Goal: Task Accomplishment & Management: Use online tool/utility

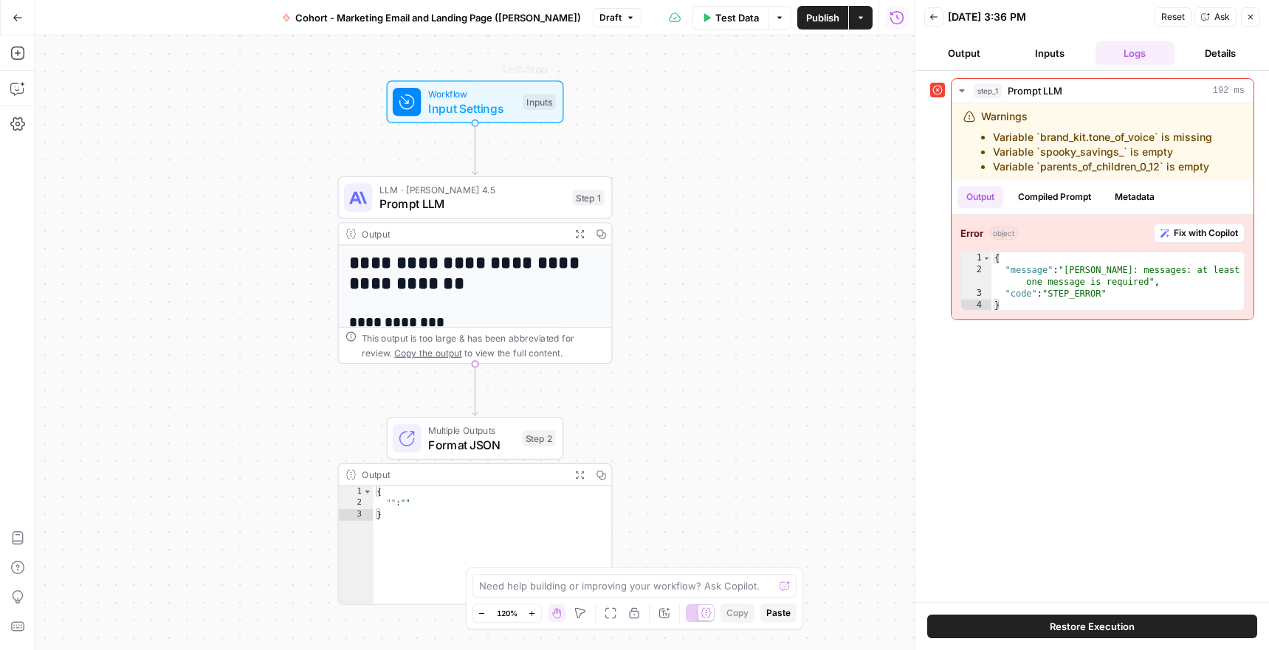
click at [125, 64] on div "**********" at bounding box center [474, 342] width 879 height 615
click at [15, 17] on icon "button" at bounding box center [17, 17] width 9 height 7
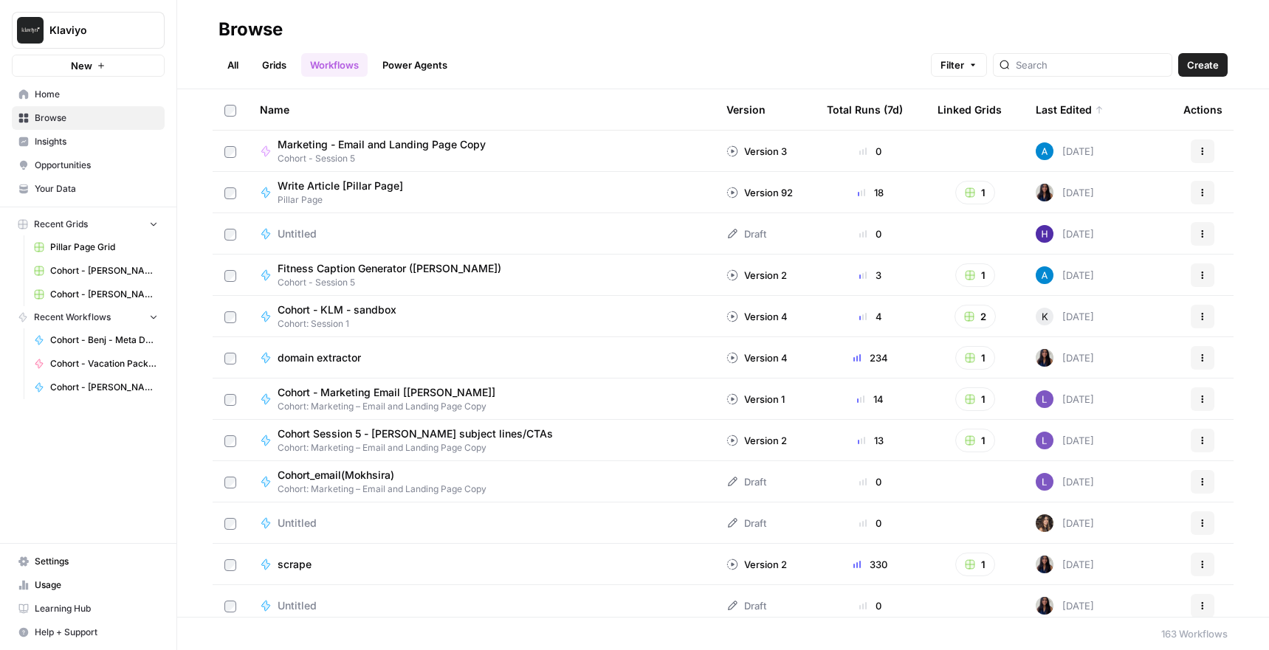
click at [50, 105] on link "Home" at bounding box center [88, 95] width 153 height 24
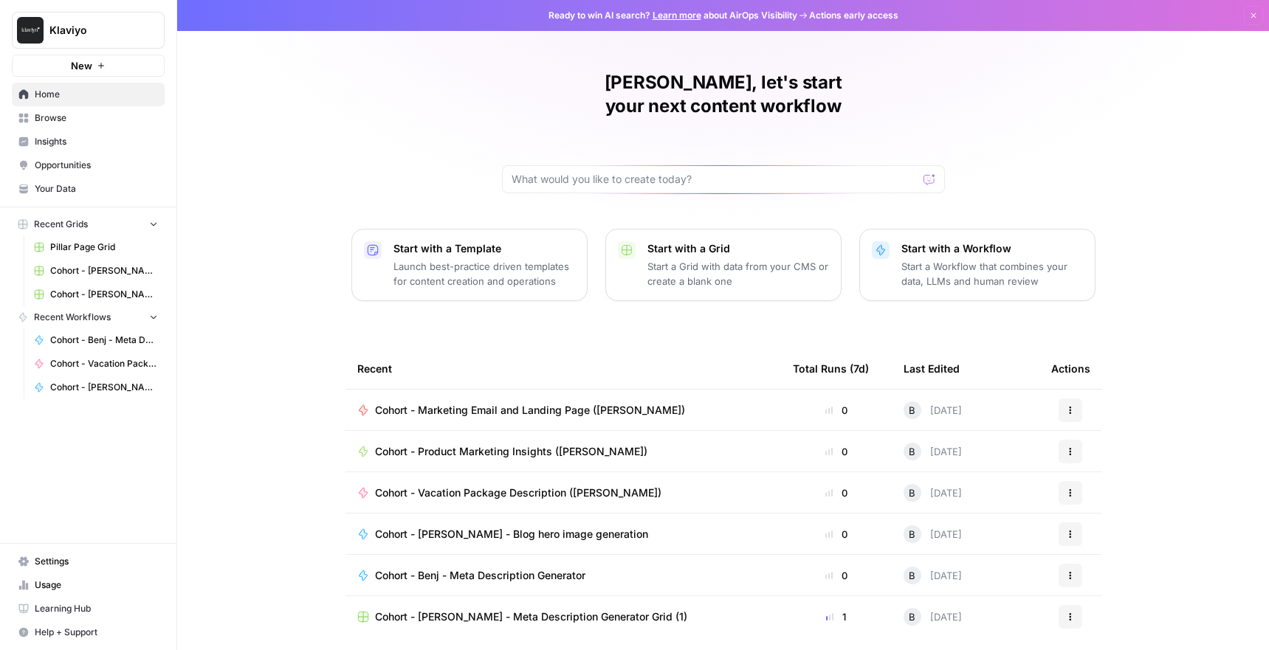
click at [57, 130] on link "Insights" at bounding box center [88, 142] width 153 height 24
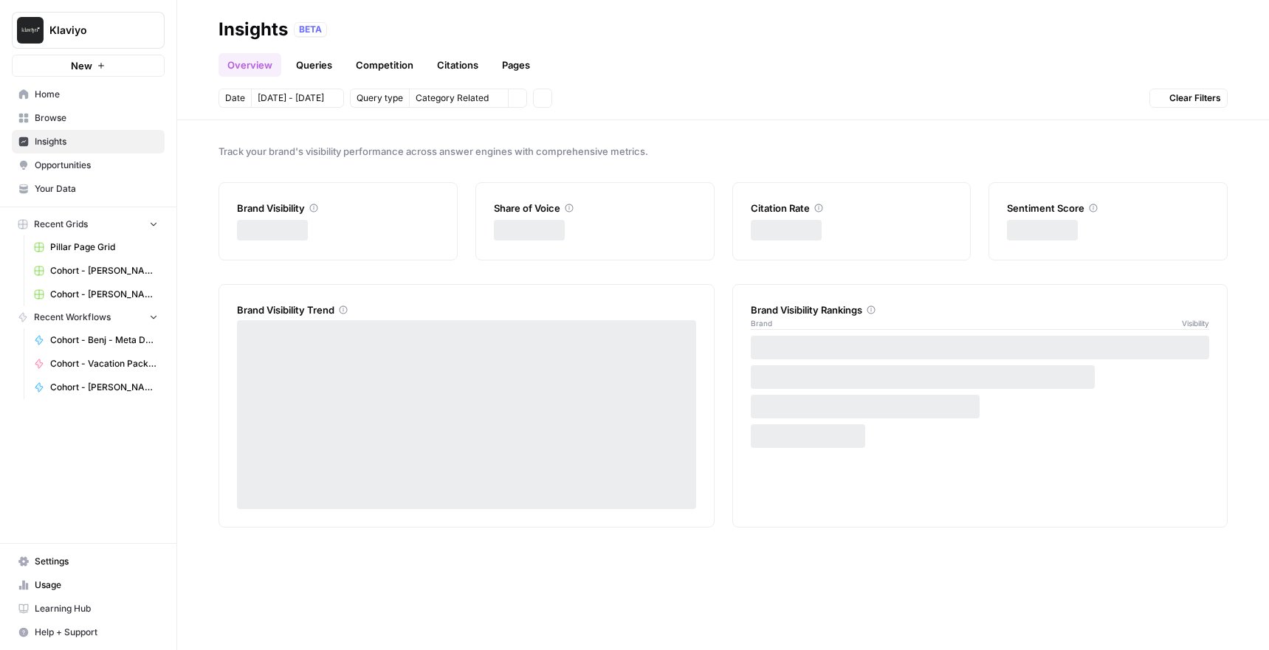
click at [47, 109] on link "Browse" at bounding box center [88, 118] width 153 height 24
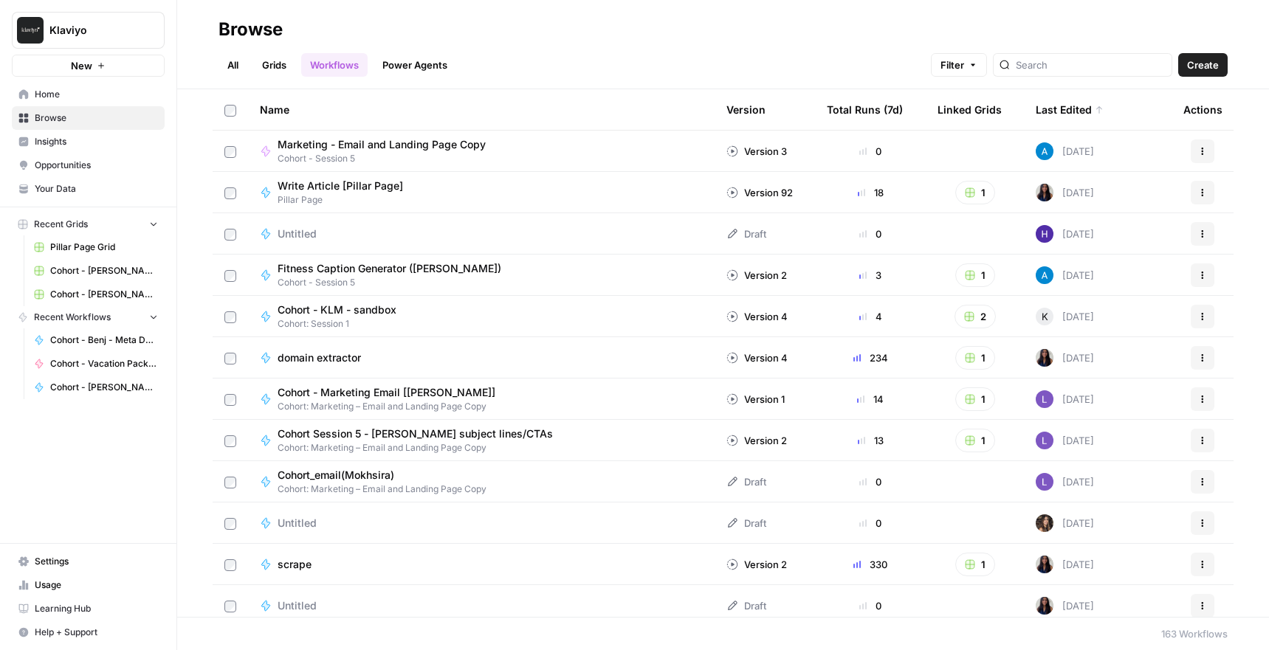
click at [59, 116] on span "Browse" at bounding box center [96, 117] width 123 height 13
click at [232, 63] on link "All" at bounding box center [232, 65] width 29 height 24
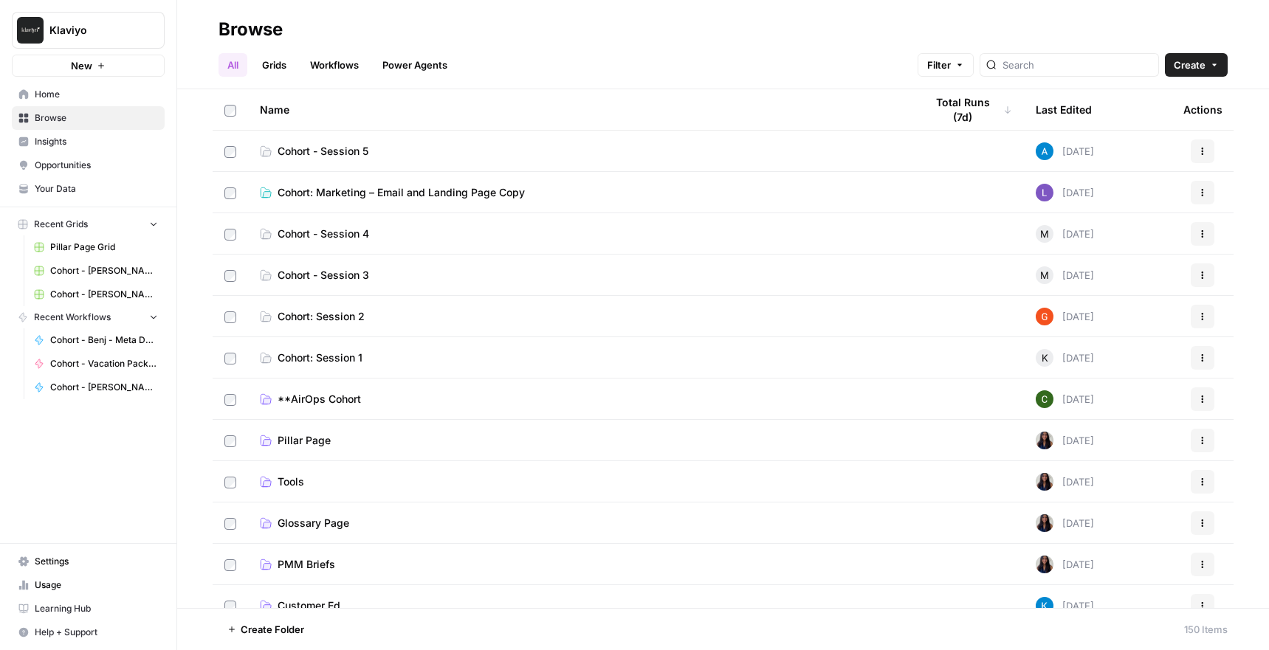
click at [333, 148] on span "Cohort - Session 5" at bounding box center [323, 151] width 91 height 15
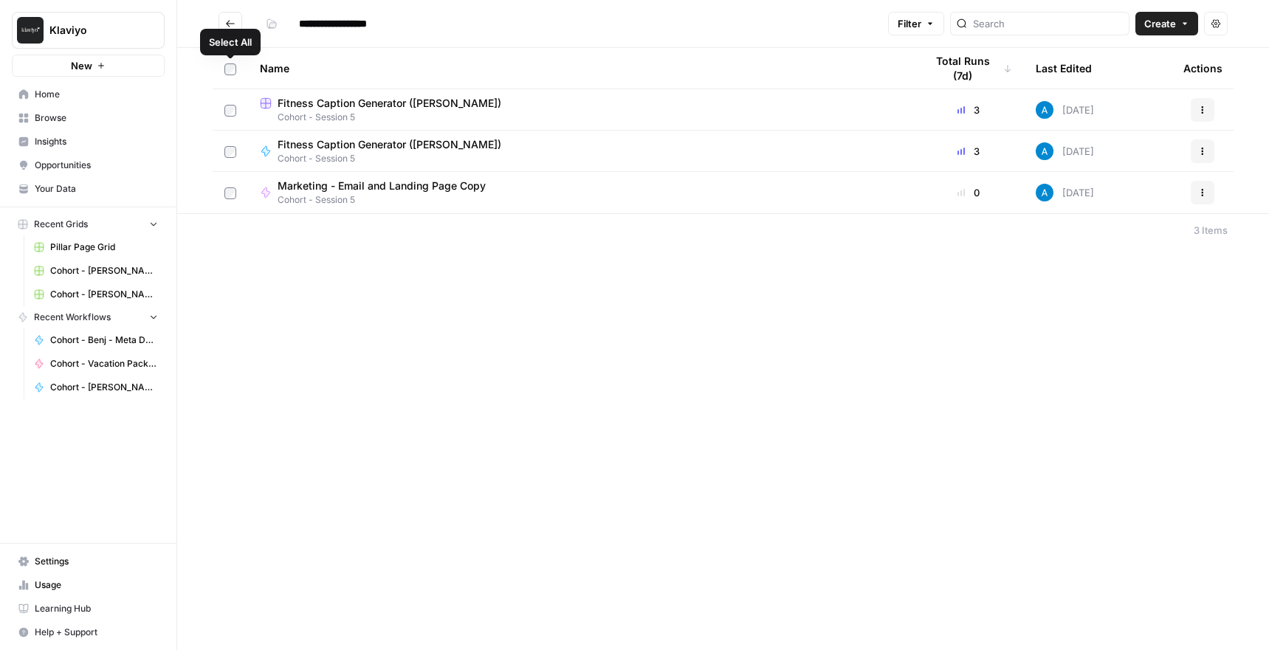
click at [228, 19] on icon "Go back" at bounding box center [230, 23] width 10 height 10
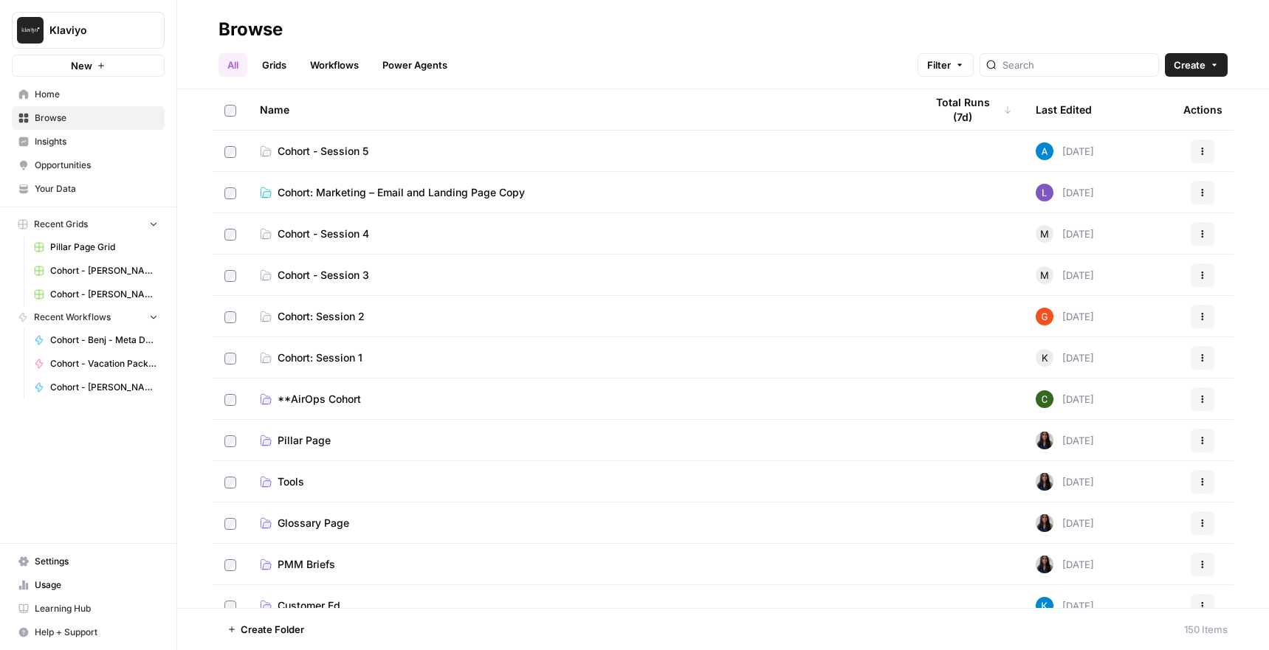
click at [317, 227] on span "Cohort - Session 4" at bounding box center [324, 234] width 92 height 15
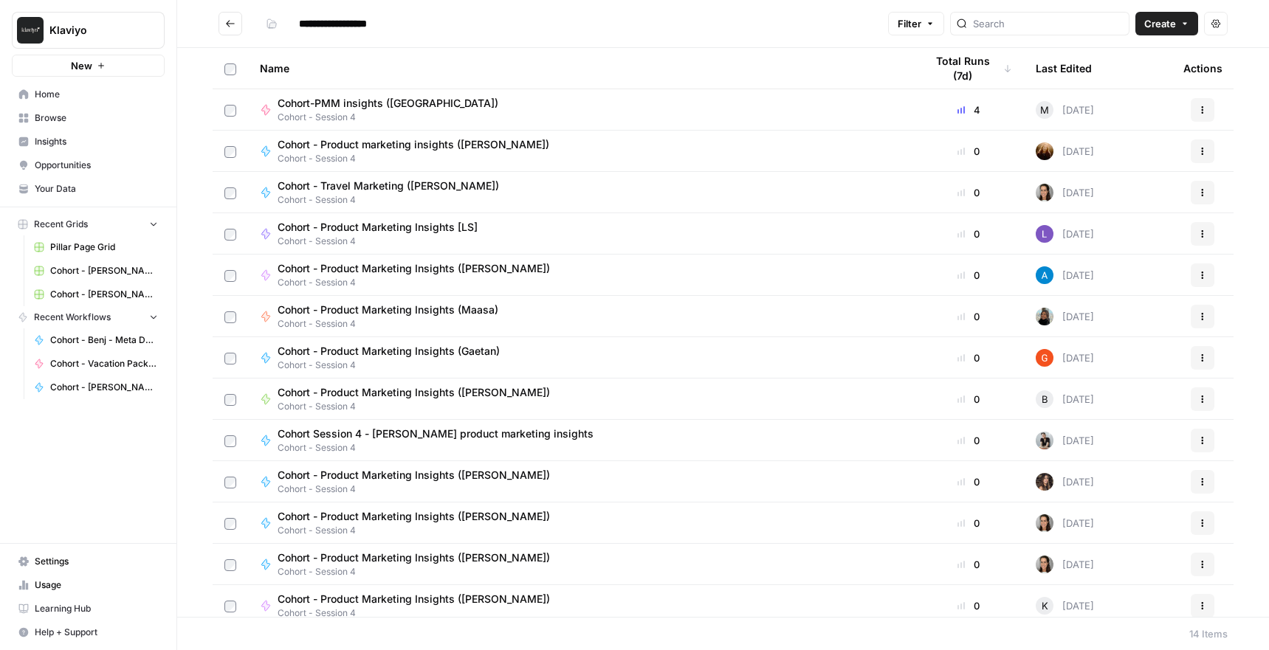
click at [429, 387] on span "Cohort - Product Marketing Insights ([PERSON_NAME])" at bounding box center [414, 392] width 272 height 15
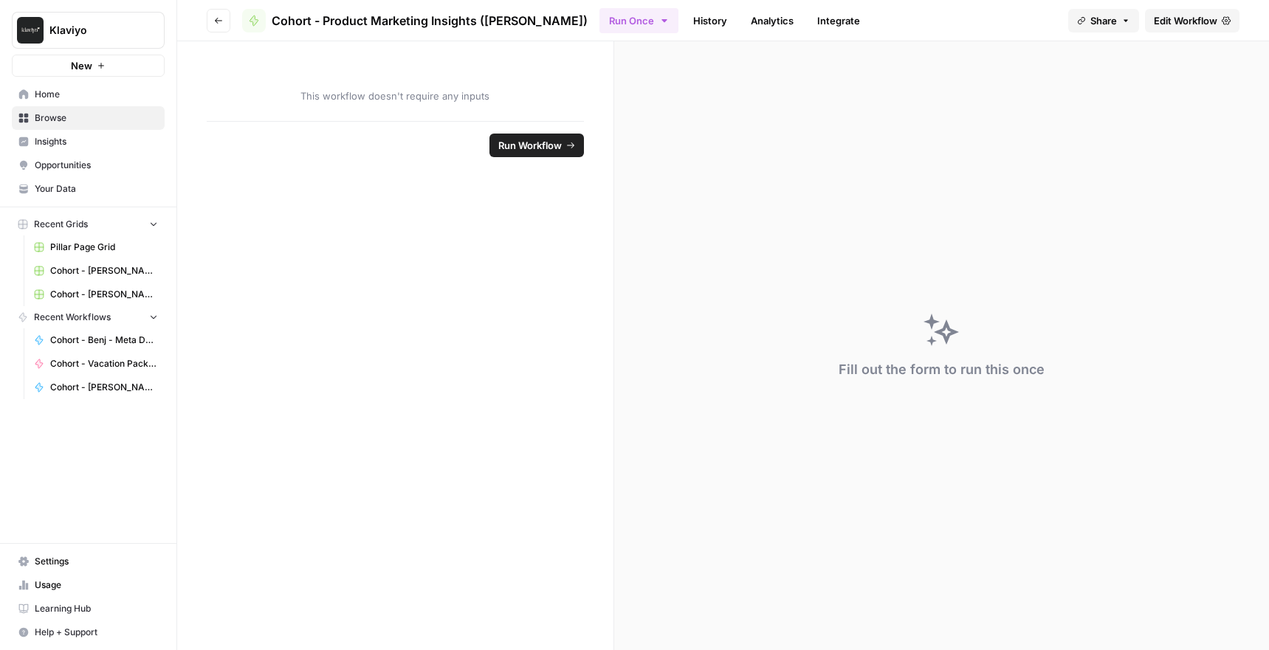
click at [772, 268] on div "Fill out the form to run this once" at bounding box center [941, 345] width 655 height 609
click at [1173, 24] on span "Edit Workflow" at bounding box center [1185, 20] width 63 height 15
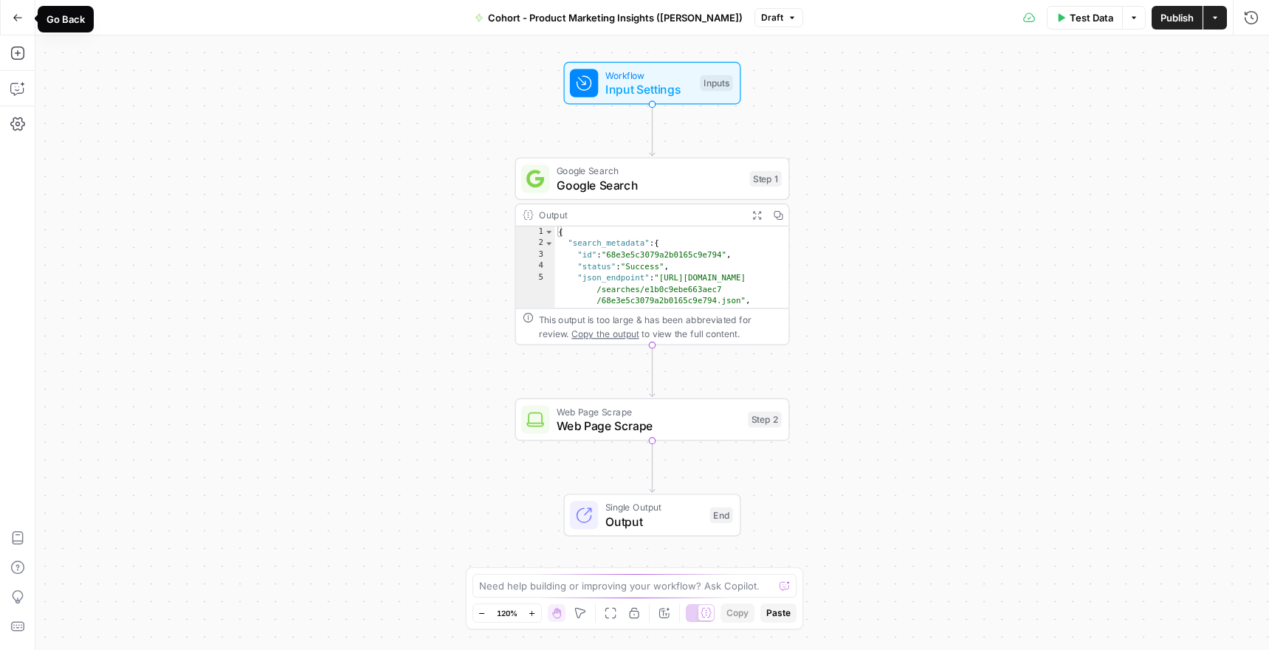
click at [13, 14] on icon "button" at bounding box center [18, 18] width 10 height 10
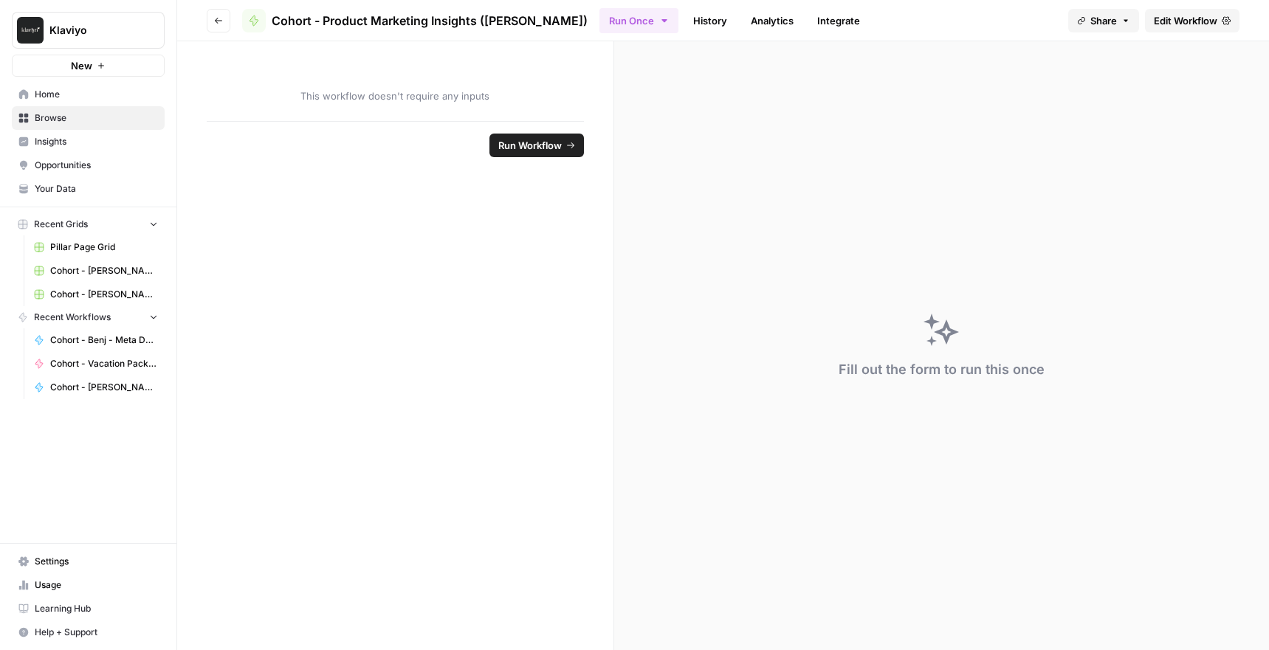
click at [113, 362] on span "Cohort - Vacation Package Description ([PERSON_NAME])" at bounding box center [104, 363] width 108 height 13
click at [1151, 35] on header "Go back Cohort - Vacation Package Description (Benj) Run Once History Analytics…" at bounding box center [723, 20] width 1092 height 41
click at [1154, 28] on link "Edit Workflow" at bounding box center [1192, 21] width 94 height 24
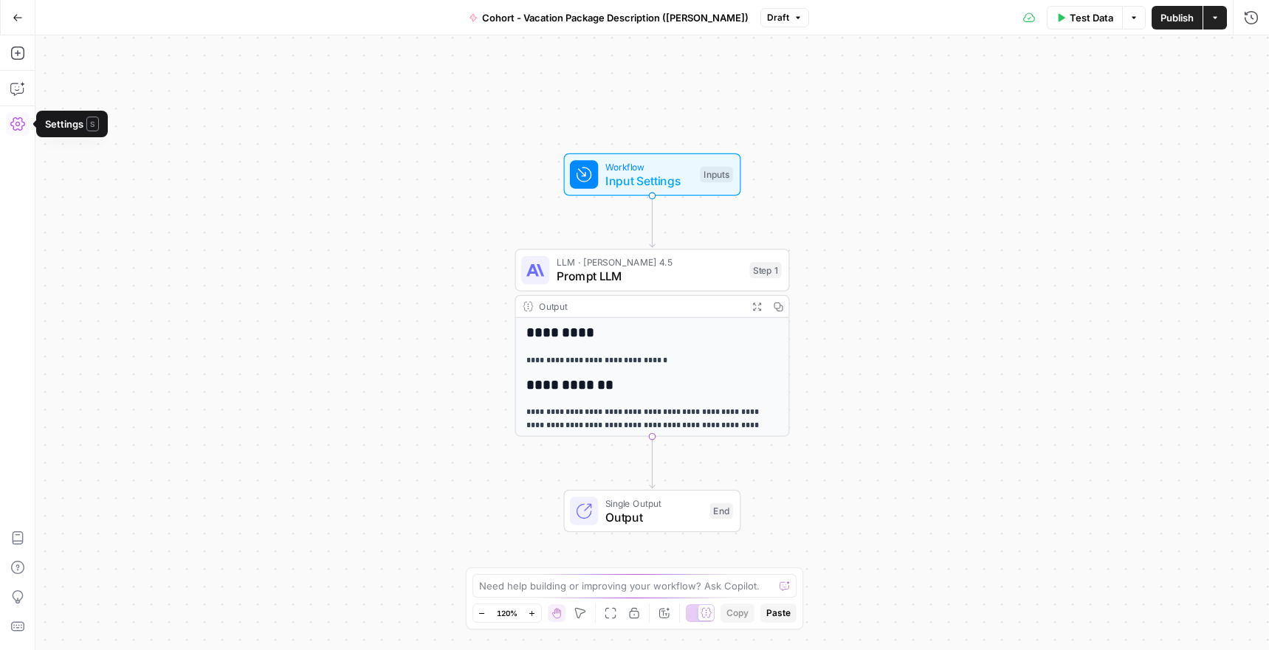
click at [13, 21] on icon "button" at bounding box center [18, 18] width 10 height 10
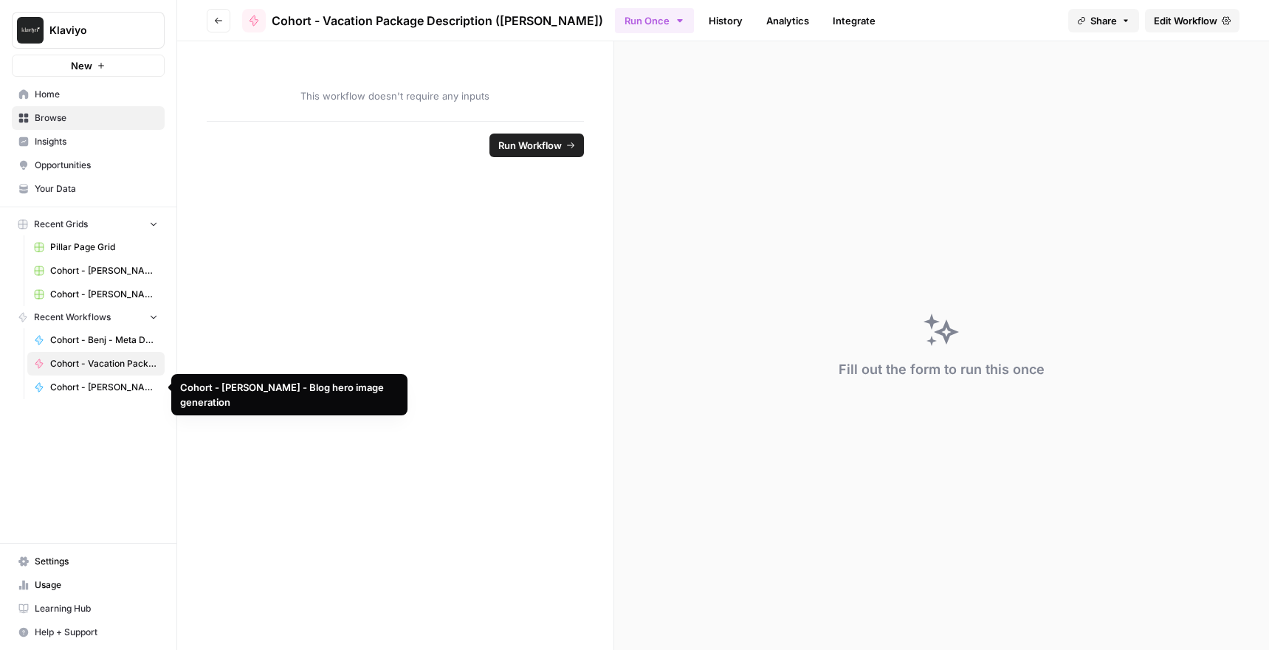
click at [119, 360] on span "Cohort - Vacation Package Description ([PERSON_NAME])" at bounding box center [104, 363] width 108 height 13
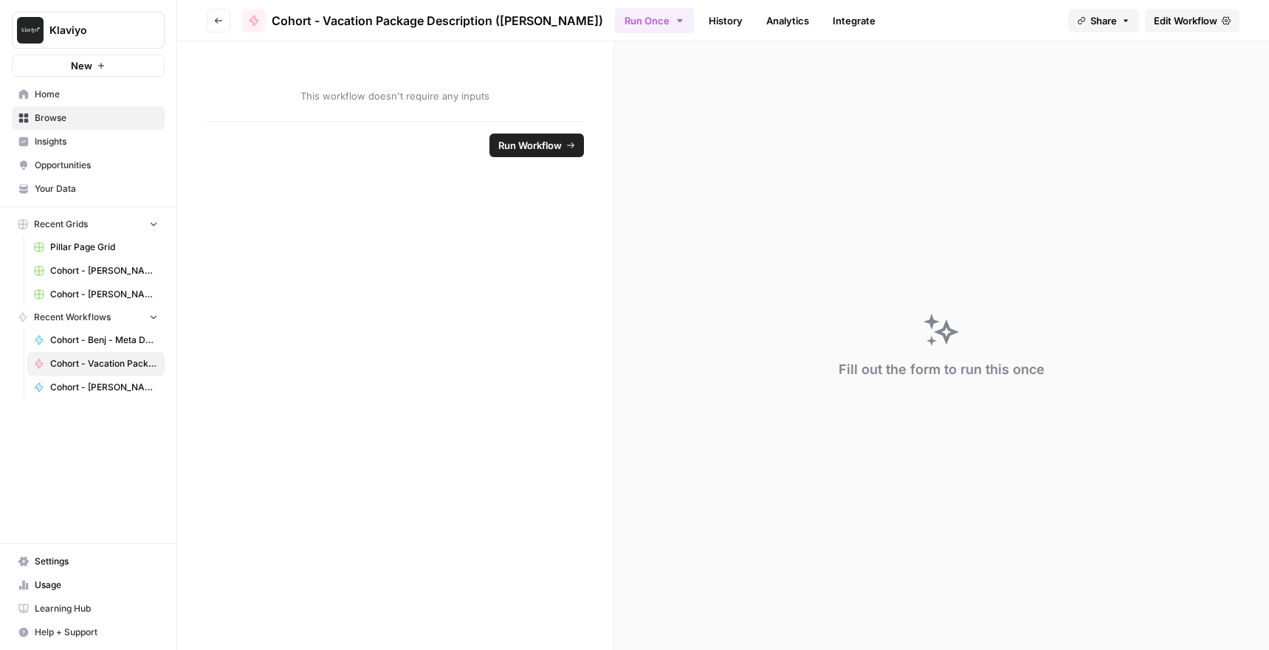
click at [56, 94] on span "Home" at bounding box center [96, 94] width 123 height 13
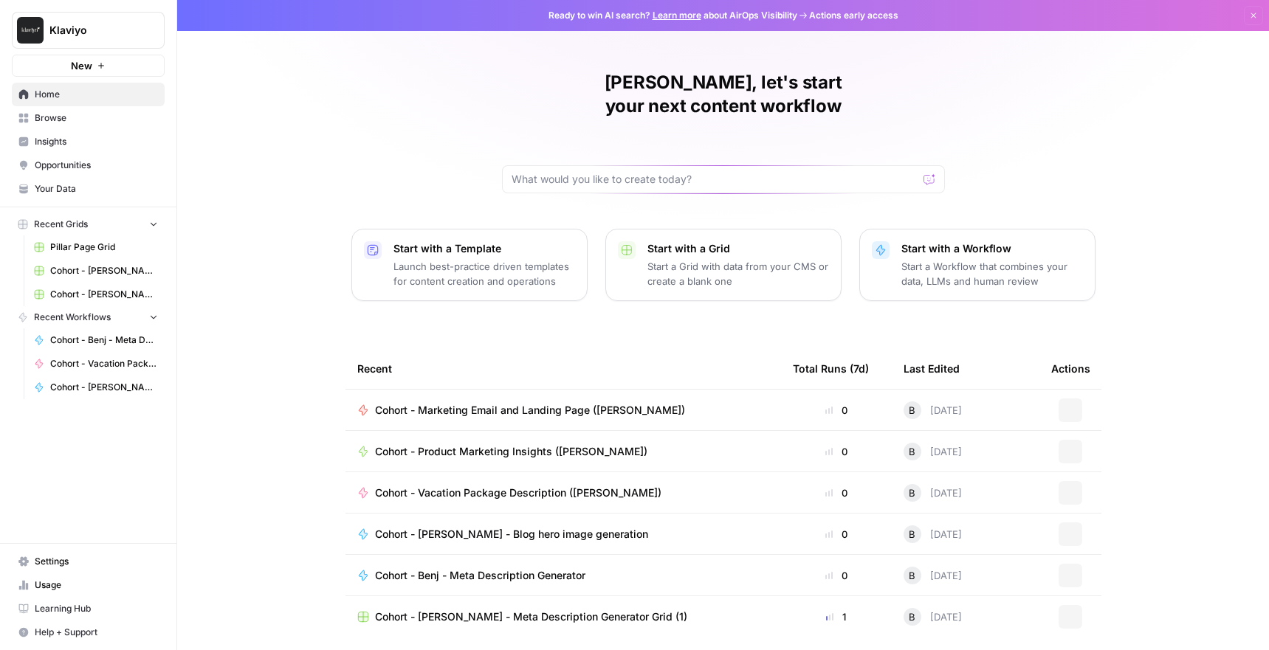
click at [52, 84] on link "Home" at bounding box center [88, 95] width 153 height 24
click at [543, 437] on td "Cohort - Product Marketing Insights ([PERSON_NAME])" at bounding box center [562, 451] width 435 height 41
click at [536, 444] on span "Cohort - Product Marketing Insights ([PERSON_NAME])" at bounding box center [511, 451] width 272 height 15
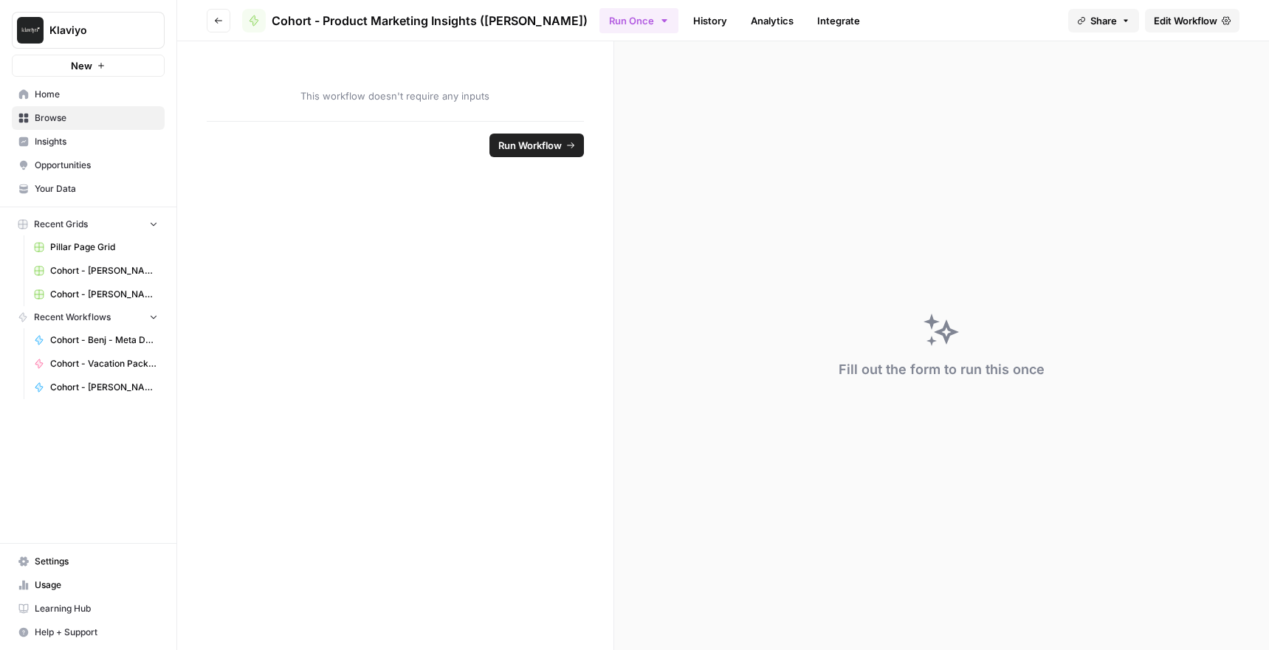
click at [1175, 18] on span "Edit Workflow" at bounding box center [1185, 20] width 63 height 15
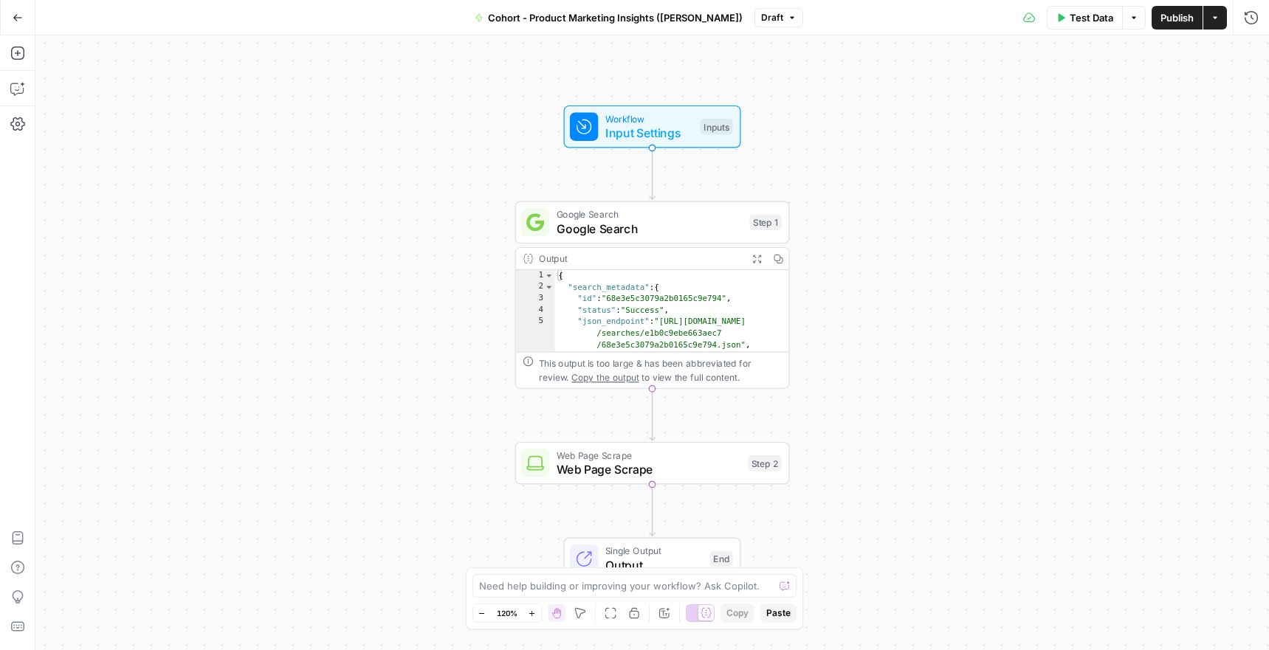
click at [687, 275] on div "{ "search_metadata" : { "id" : "68e3e5c3079a2b0165c9e794" , "status" : "Success…" at bounding box center [672, 340] width 235 height 141
click at [652, 266] on div "Output Expand Output Copy" at bounding box center [652, 259] width 273 height 22
click at [632, 227] on span "Google Search" at bounding box center [649, 229] width 186 height 18
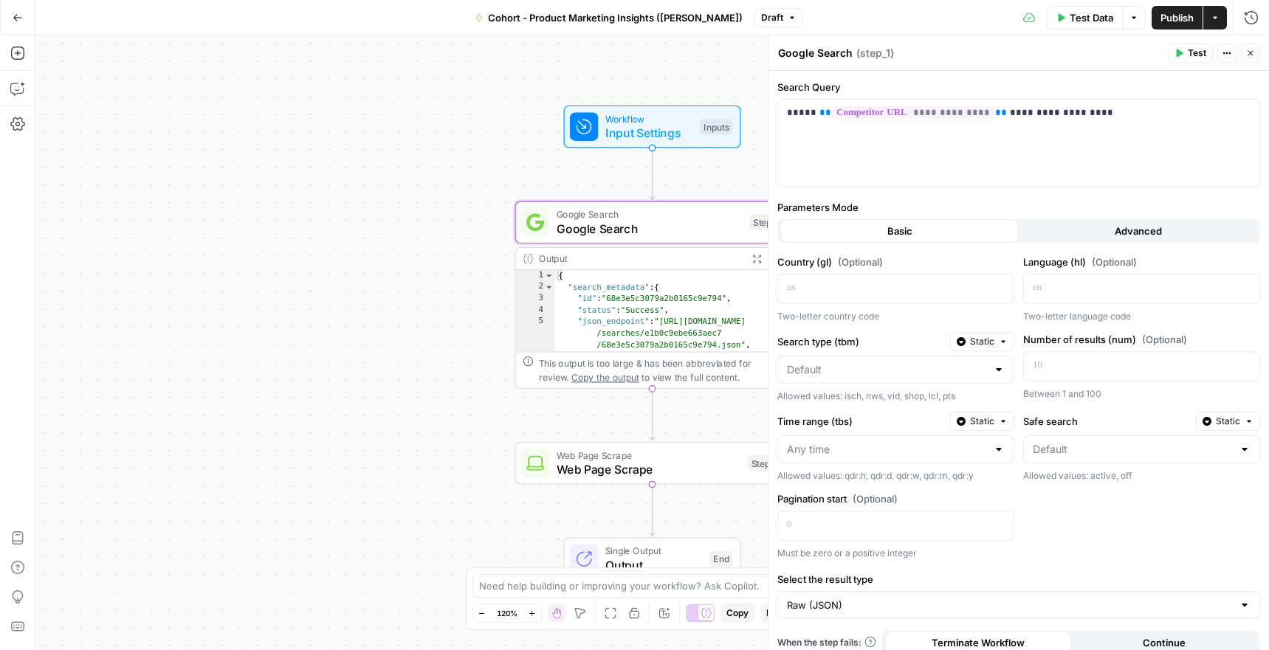
click at [550, 255] on div "Output" at bounding box center [640, 259] width 202 height 14
click at [692, 379] on div "This output is too large & has been abbreviated for review. Copy the output to …" at bounding box center [660, 370] width 243 height 28
type textarea "**********"
click at [715, 327] on div "{ "search_metadata" : { "id" : "68e3e5c3079a2b0165c9e794" , "status" : "Success…" at bounding box center [672, 340] width 235 height 141
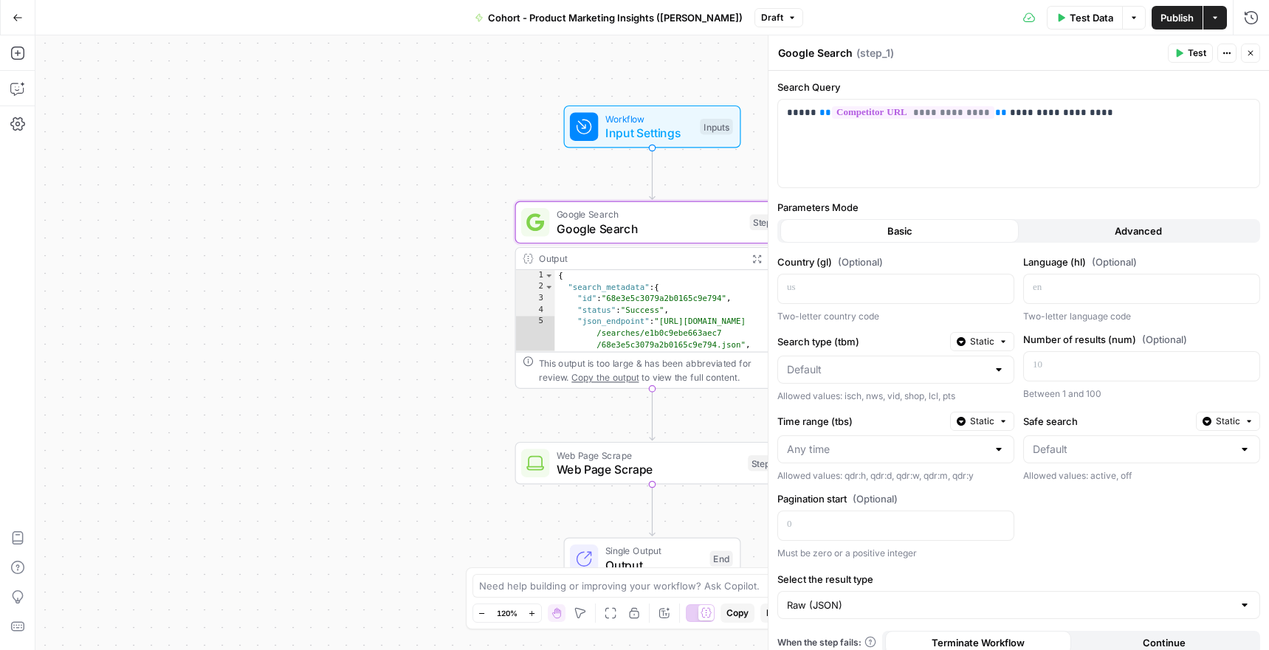
click at [1247, 59] on button "Close" at bounding box center [1250, 53] width 19 height 19
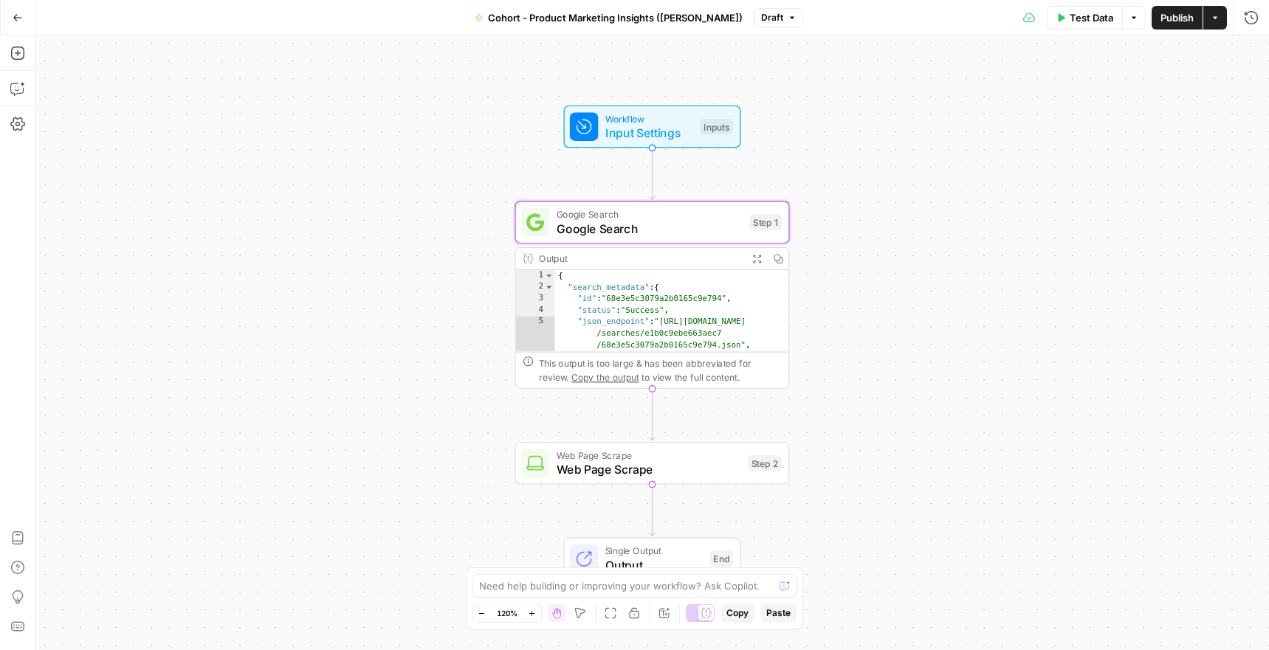
click at [757, 259] on icon "button" at bounding box center [757, 259] width 10 height 10
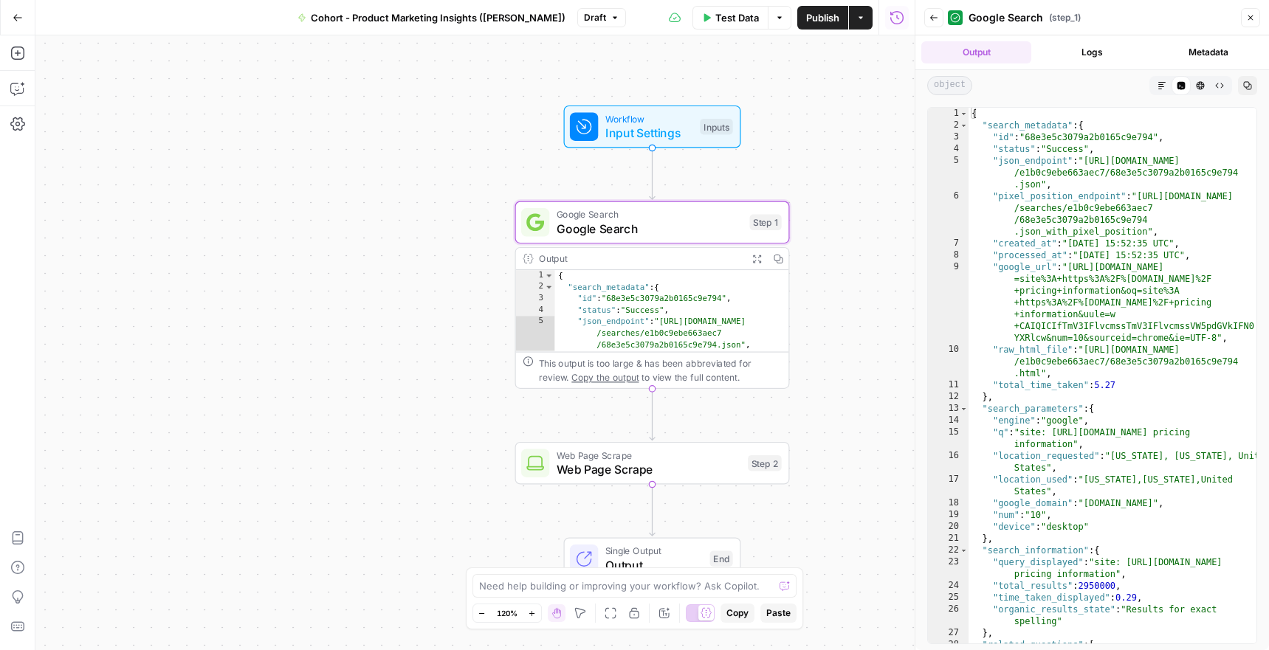
type textarea "**********"
click at [1189, 144] on div "{ "search_metadata" : { "id" : "68e3e5c3079a2b0165c9e794" , "status" : "Success…" at bounding box center [1112, 387] width 288 height 559
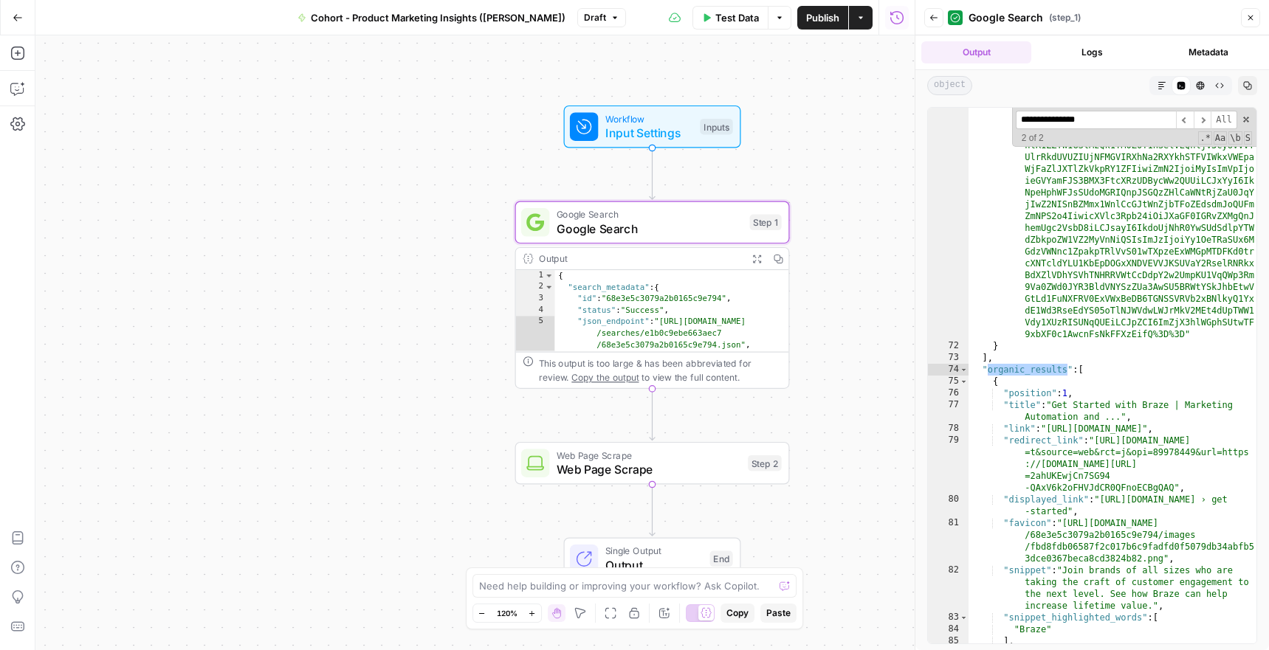
scroll to position [3747, 0]
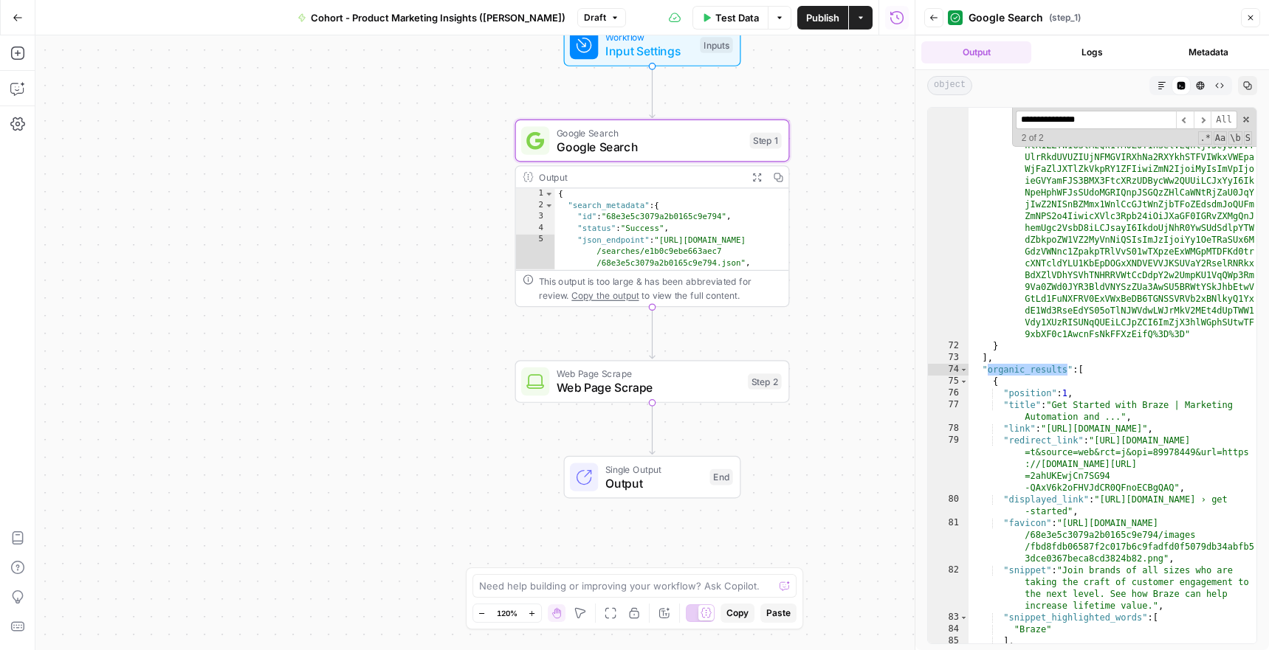
type input "**********"
click at [657, 395] on span "Web Page Scrape" at bounding box center [648, 388] width 185 height 18
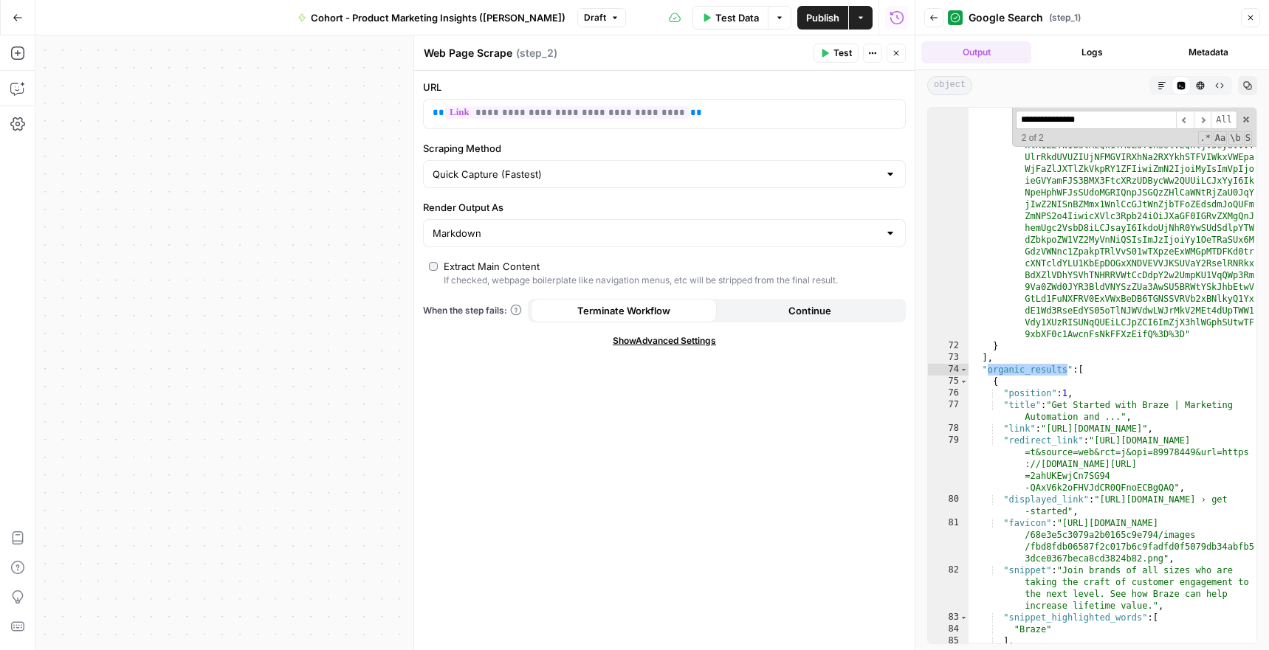
click at [1249, 18] on icon "button" at bounding box center [1250, 17] width 9 height 9
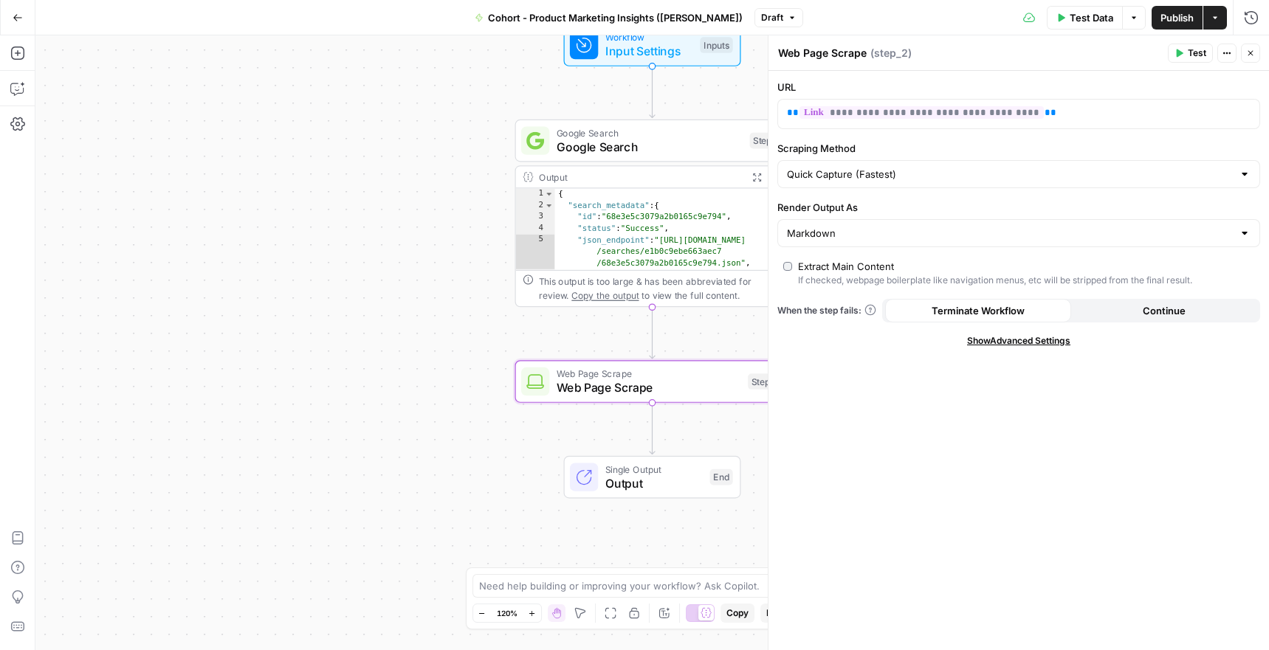
click at [1254, 48] on button "Close" at bounding box center [1250, 53] width 19 height 19
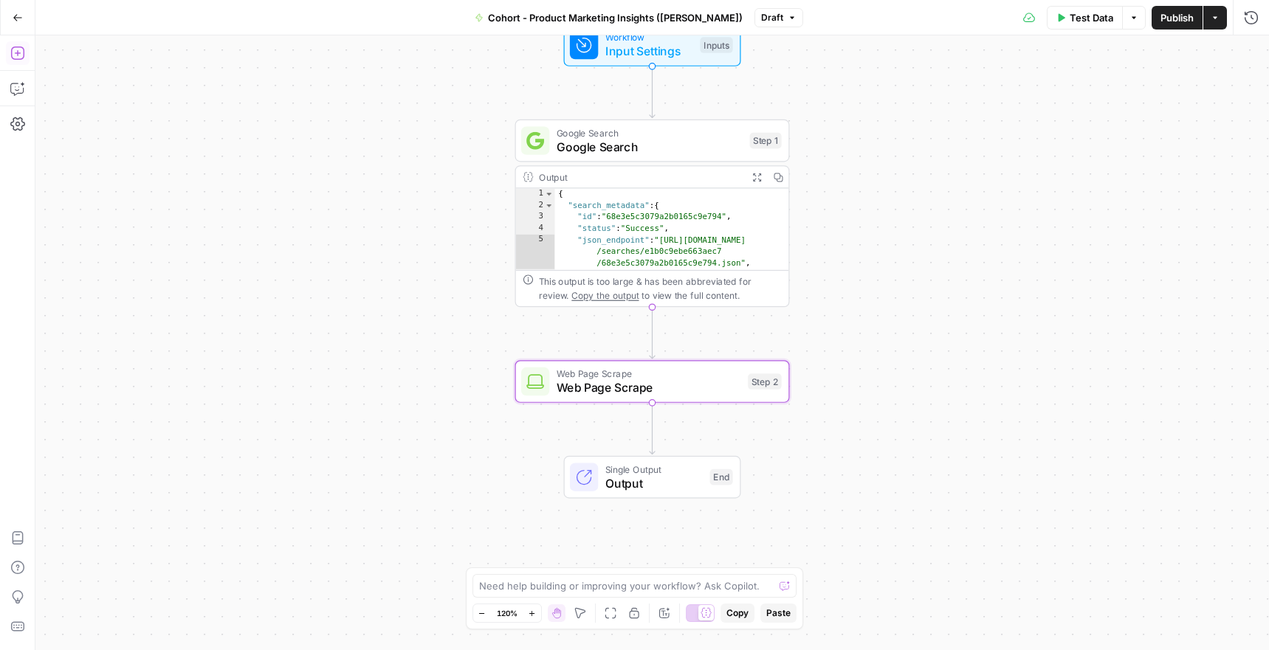
click at [15, 58] on icon "button" at bounding box center [17, 53] width 15 height 15
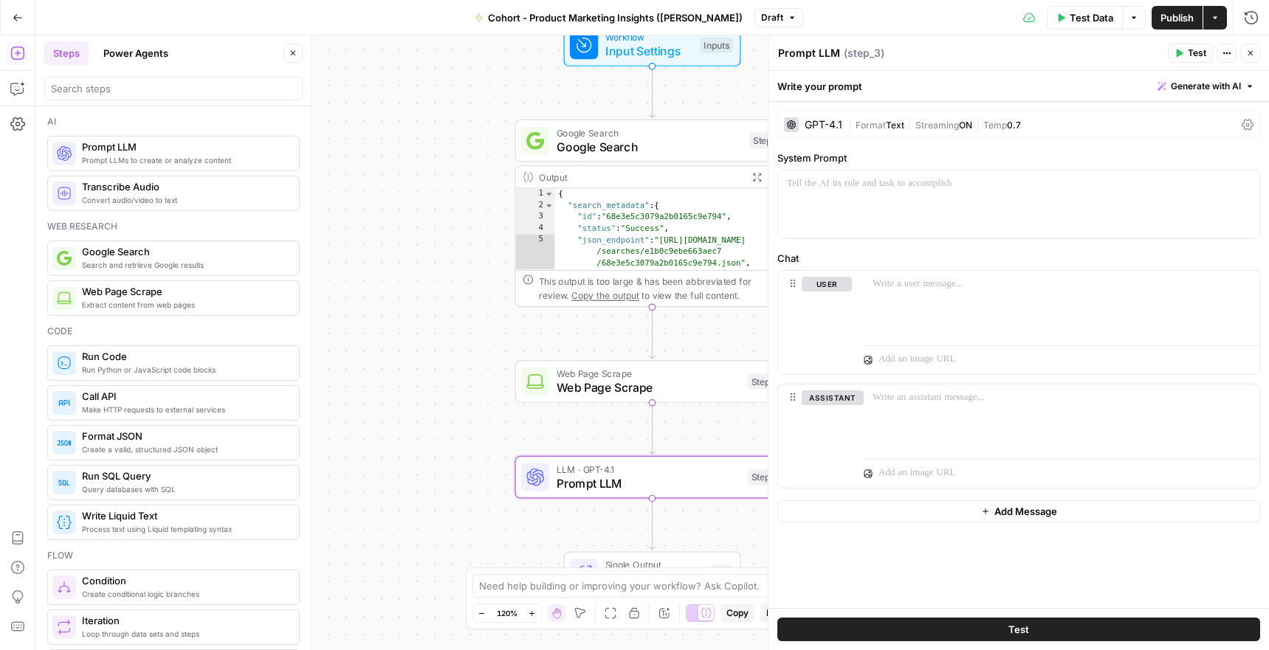
click at [818, 129] on div "GPT-4.1" at bounding box center [823, 125] width 38 height 10
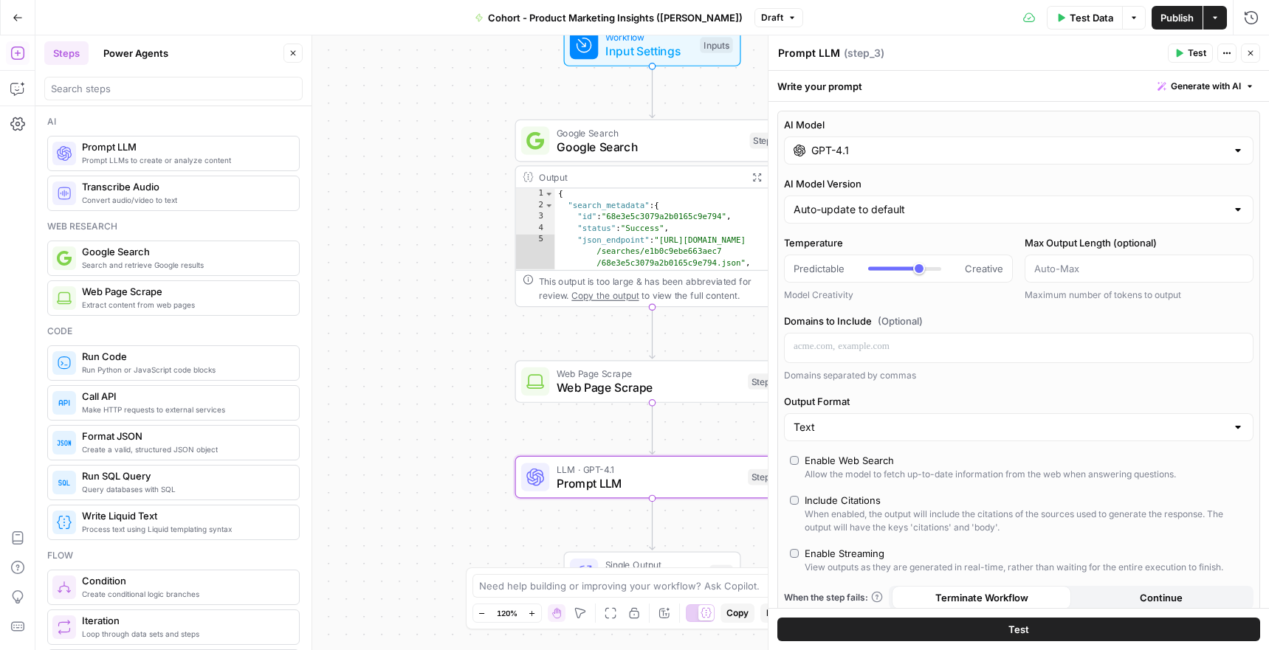
click at [836, 154] on input "GPT-4.1" at bounding box center [1018, 150] width 415 height 15
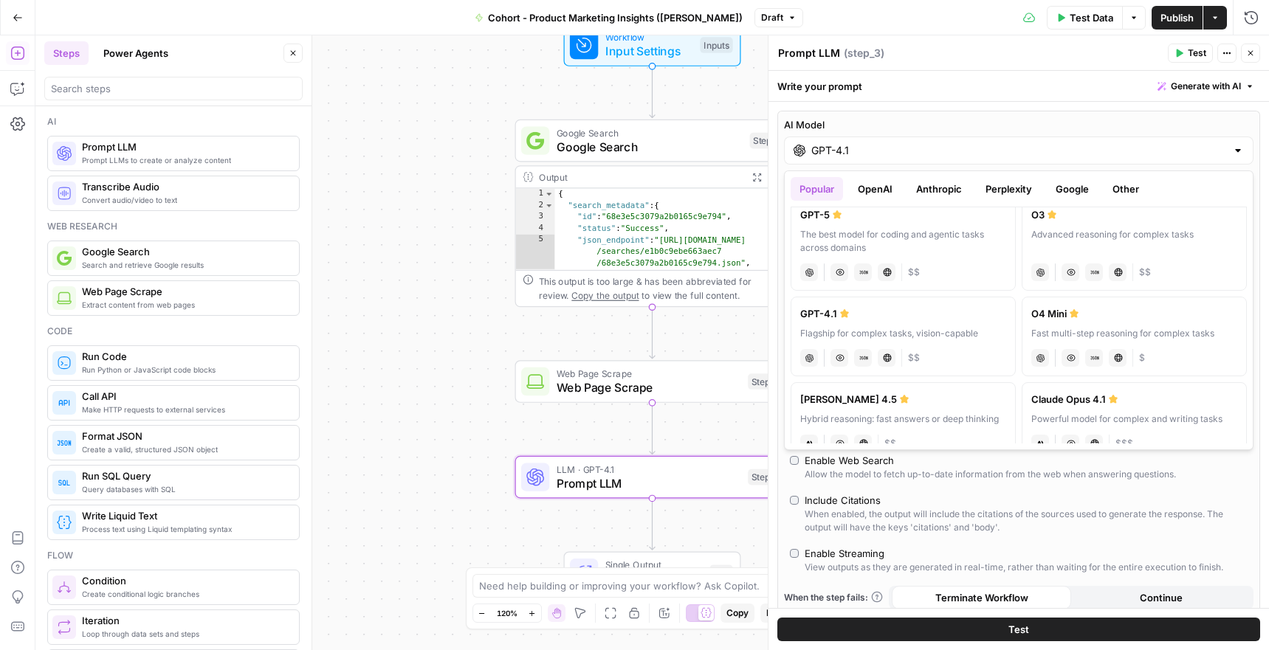
scroll to position [0, 0]
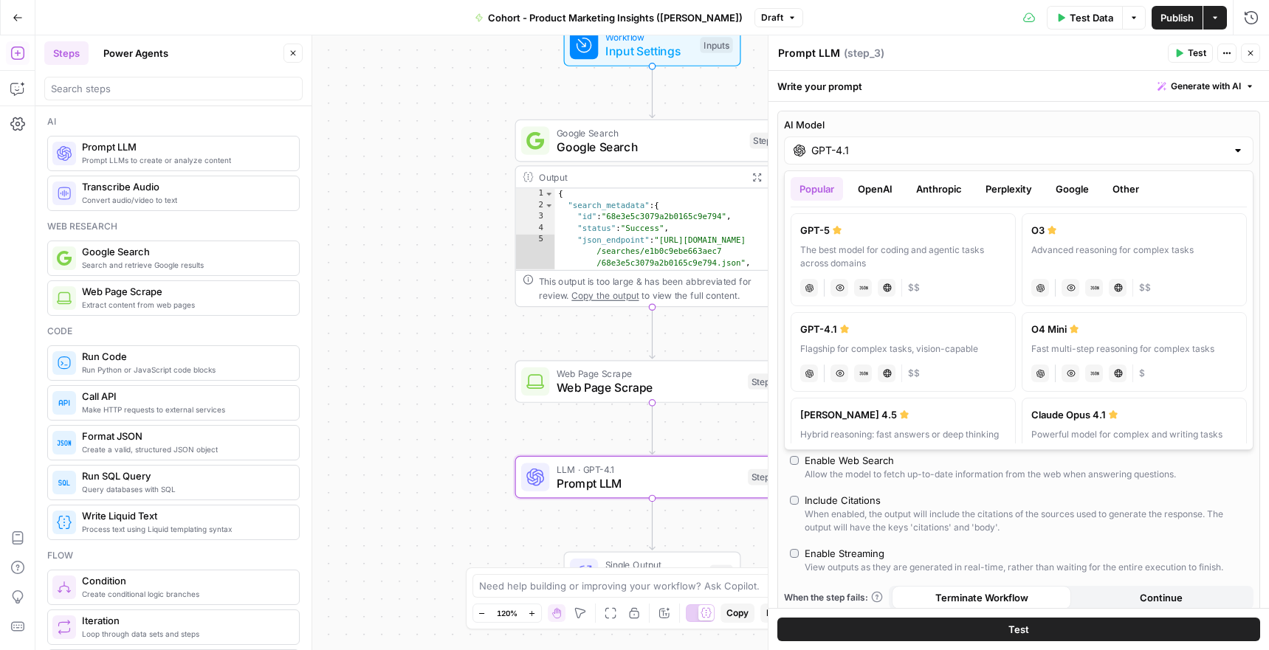
click at [833, 253] on div "The best model for coding and agentic tasks across domains" at bounding box center [903, 257] width 206 height 27
type input "GPT-5"
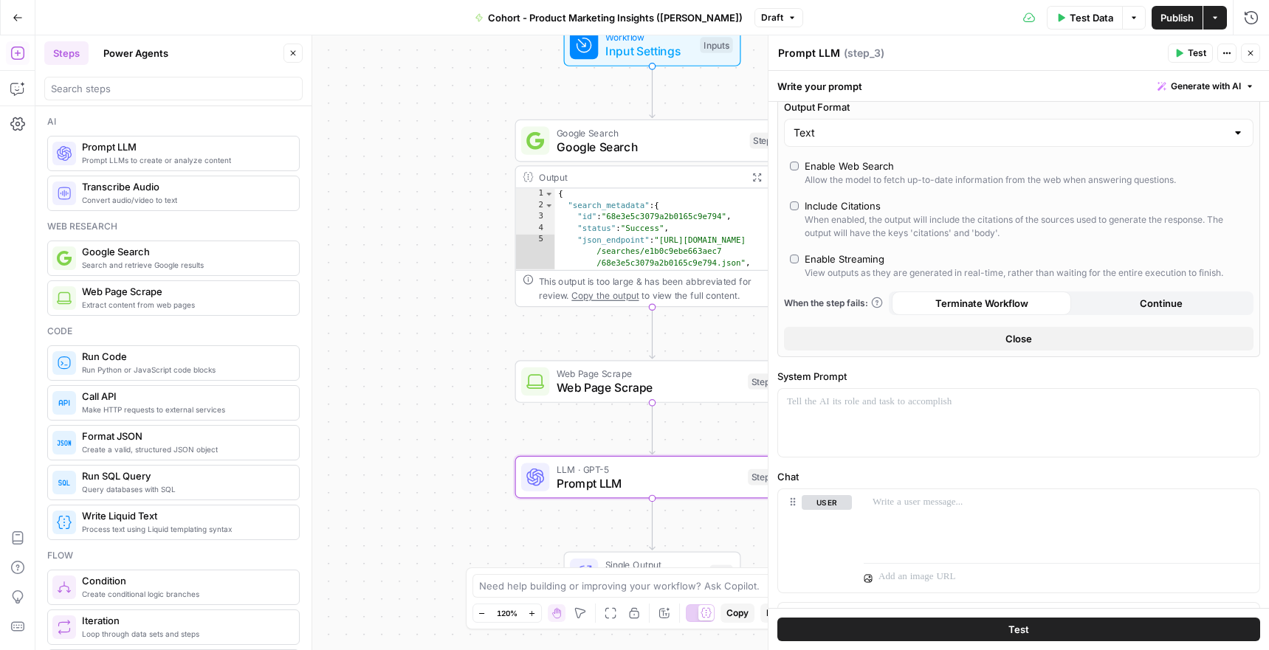
scroll to position [320, 0]
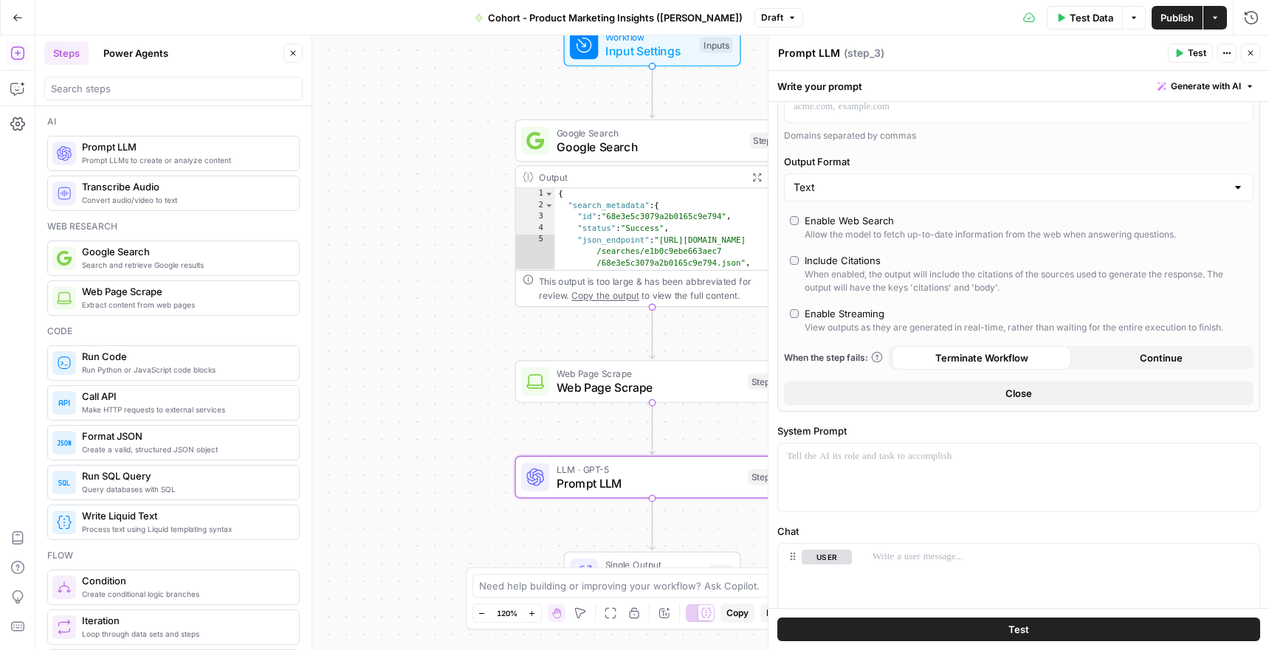
click at [829, 217] on div "Enable Web Search" at bounding box center [848, 220] width 89 height 15
click at [1186, 87] on span "Generate with AI" at bounding box center [1206, 86] width 70 height 13
click at [1145, 111] on span "Generate" at bounding box center [1186, 118] width 108 height 15
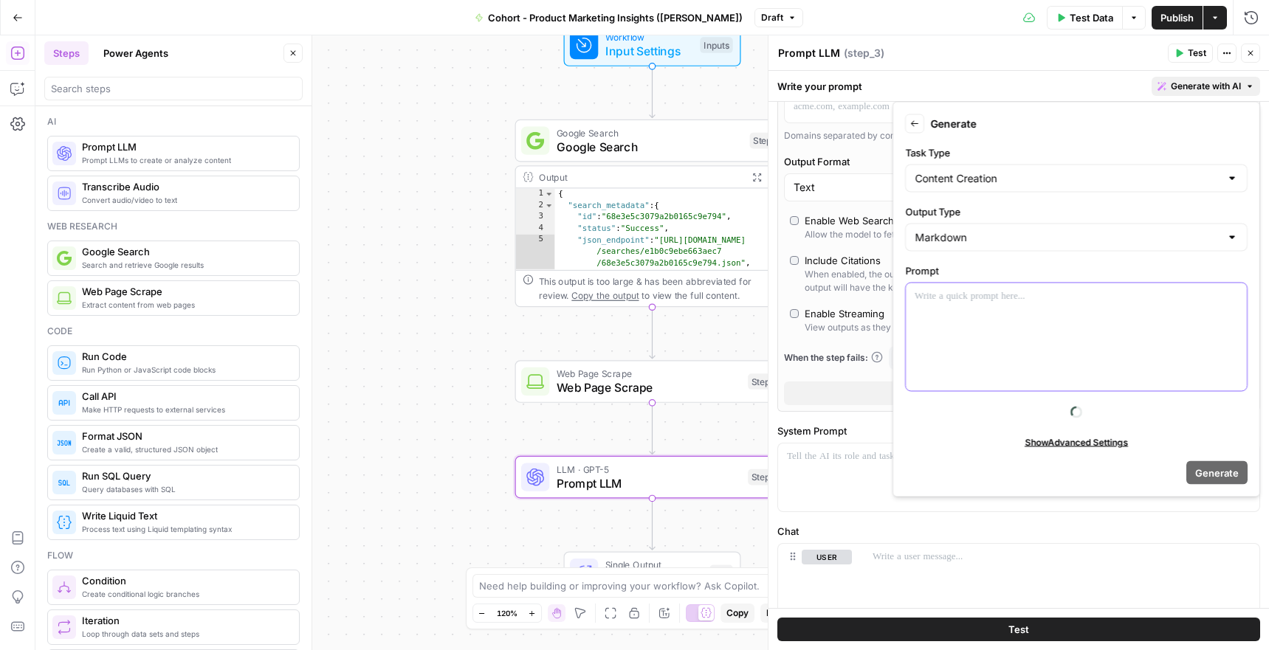
click at [1070, 283] on div at bounding box center [1076, 337] width 341 height 108
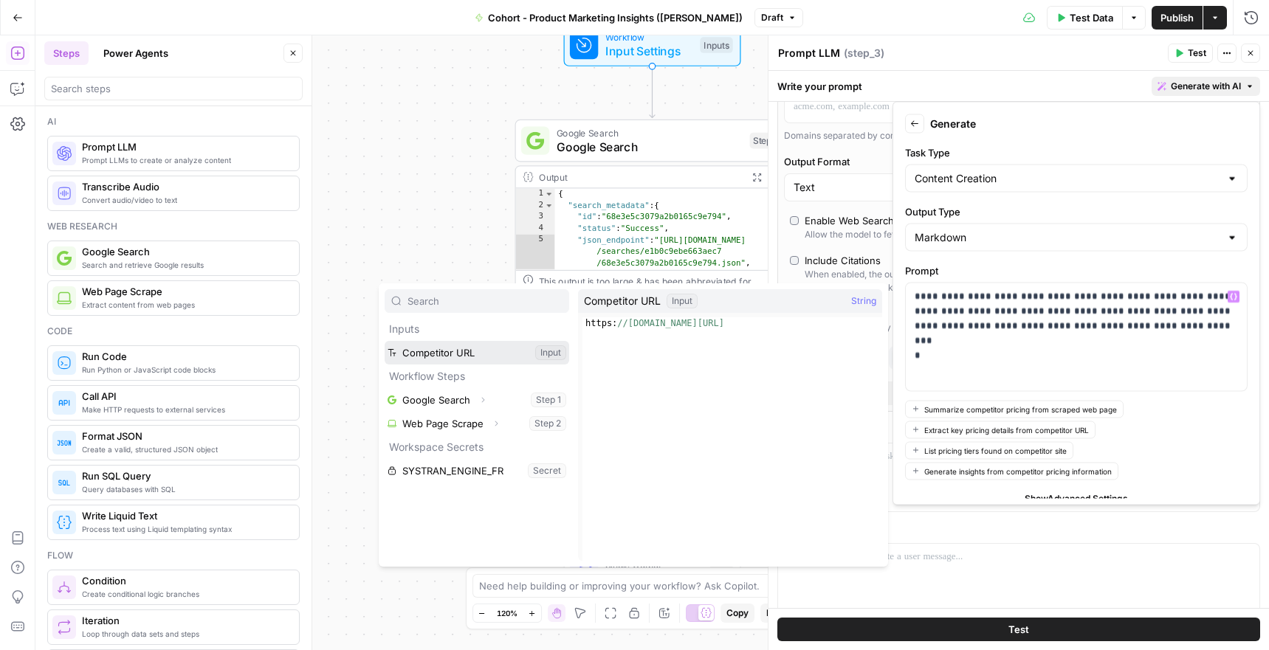
click at [456, 354] on button "Select variable Competitor URL" at bounding box center [477, 353] width 185 height 24
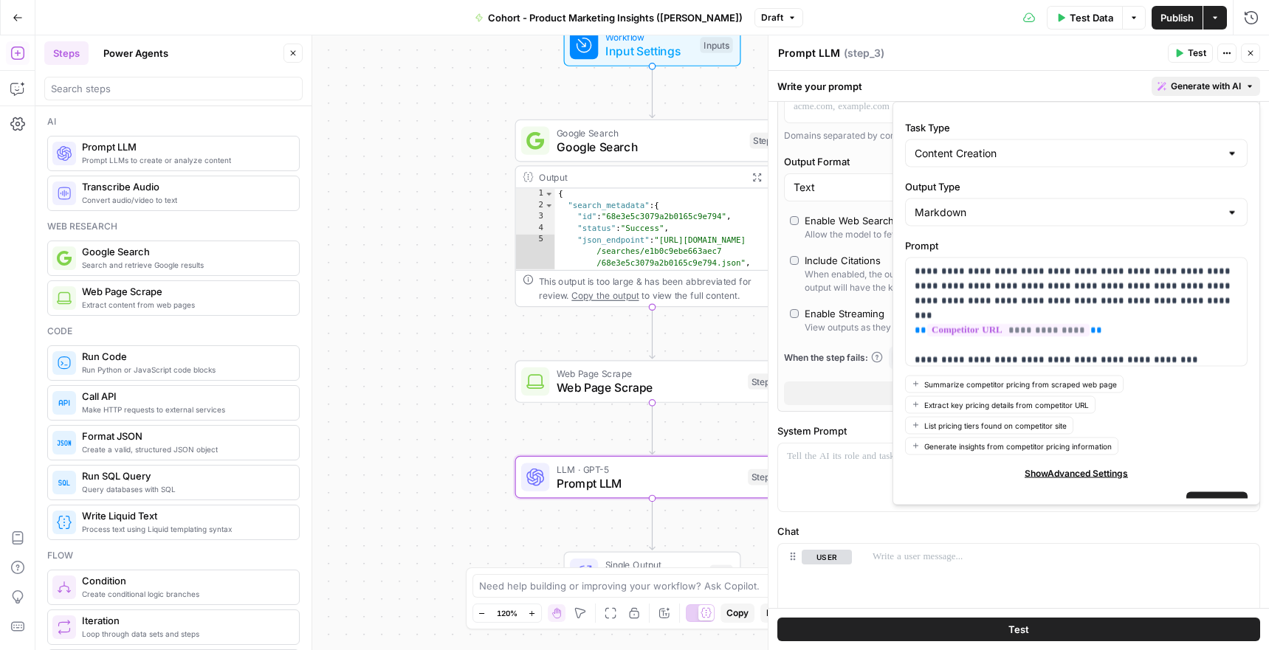
scroll to position [0, 0]
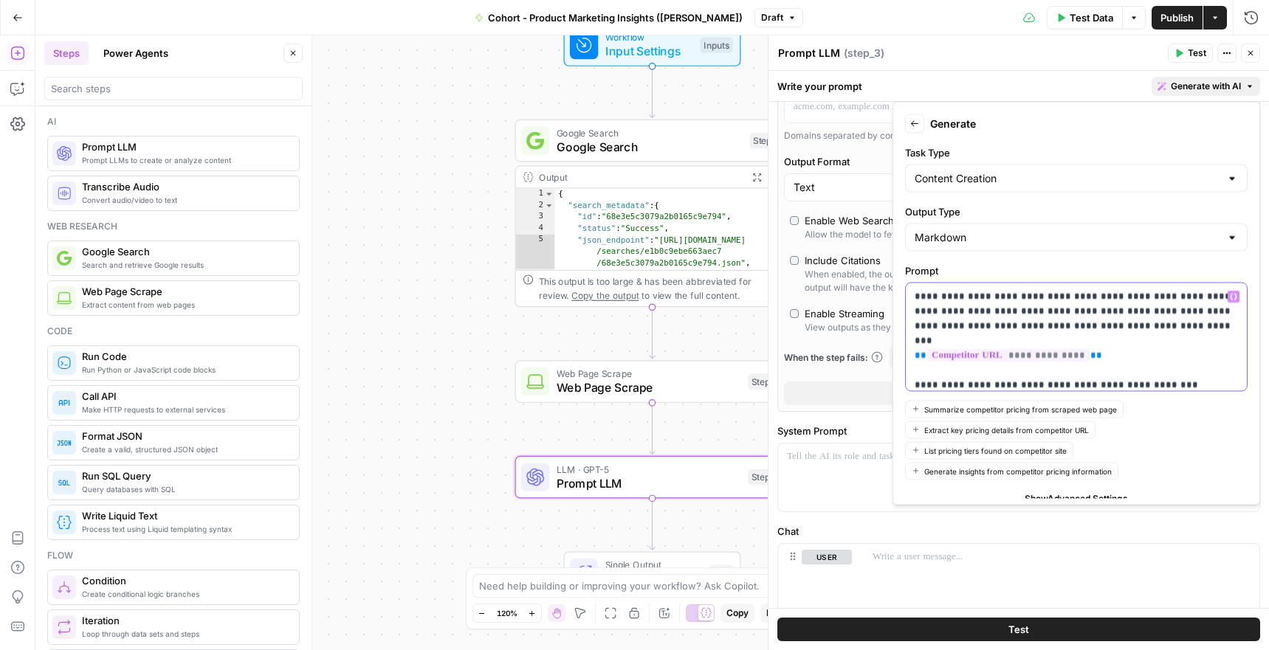
click at [1159, 376] on p "**********" at bounding box center [1075, 333] width 323 height 89
click at [1008, 172] on input "Task Type" at bounding box center [1067, 178] width 306 height 15
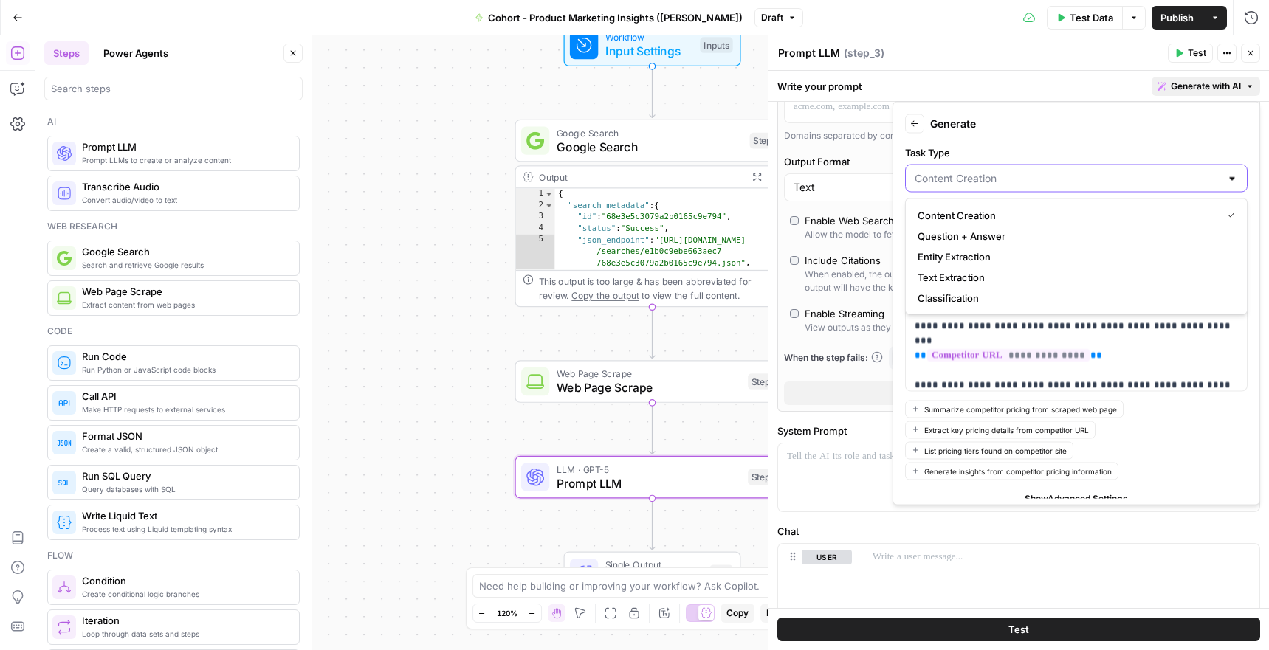
click at [1052, 173] on input "Task Type" at bounding box center [1067, 178] width 306 height 15
type input "Content Creation"
click at [1055, 145] on label "Task Type" at bounding box center [1076, 152] width 342 height 15
click at [1055, 171] on input "Content Creation" at bounding box center [1067, 178] width 306 height 15
type input "Content Creation"
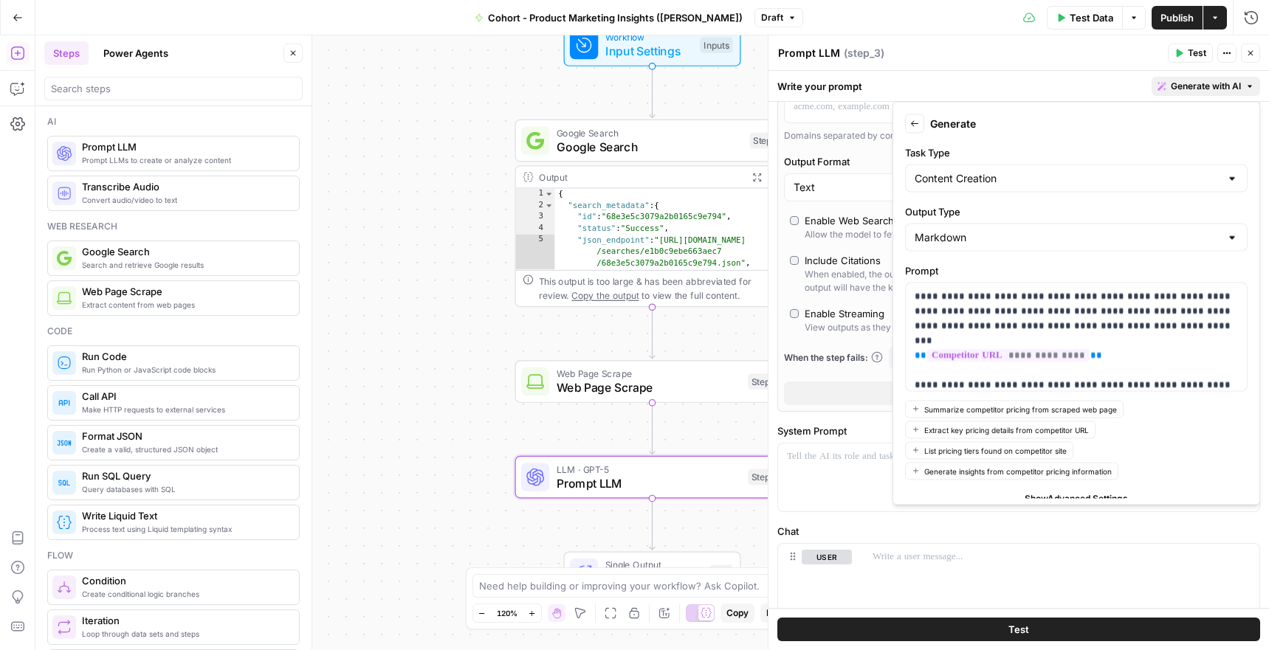
click at [1140, 119] on div "Back Generate" at bounding box center [1076, 123] width 342 height 19
click at [1213, 237] on input "Output Type" at bounding box center [1067, 237] width 306 height 15
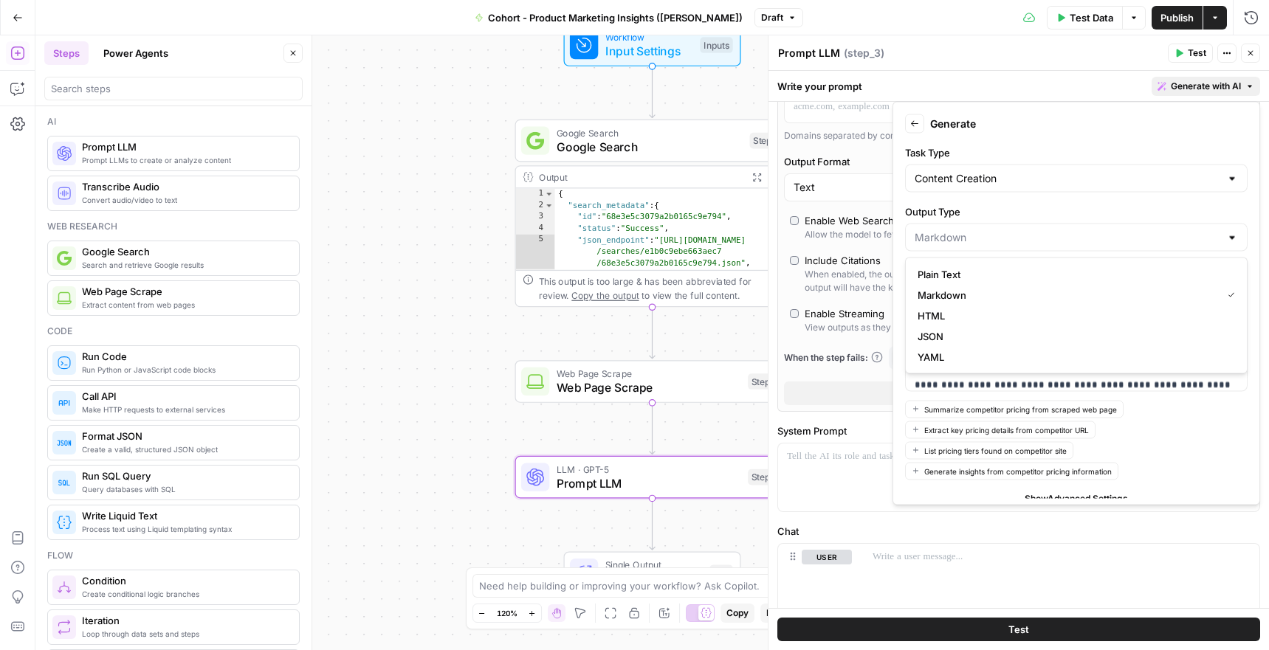
type input "Markdown"
click at [1172, 217] on label "Output Type" at bounding box center [1076, 211] width 342 height 15
click at [1172, 230] on input "Markdown" at bounding box center [1067, 237] width 306 height 15
type input "Markdown"
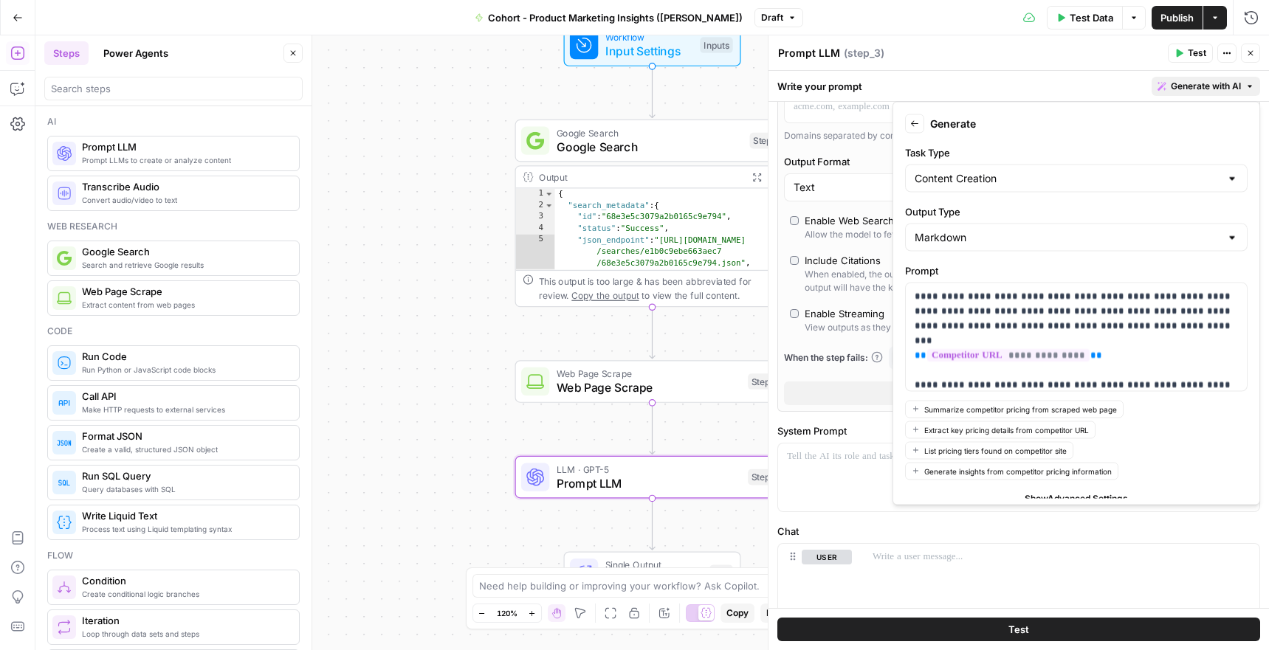
click at [1161, 203] on form "**********" at bounding box center [1076, 303] width 354 height 390
click at [1216, 224] on div "Markdown" at bounding box center [1076, 238] width 342 height 28
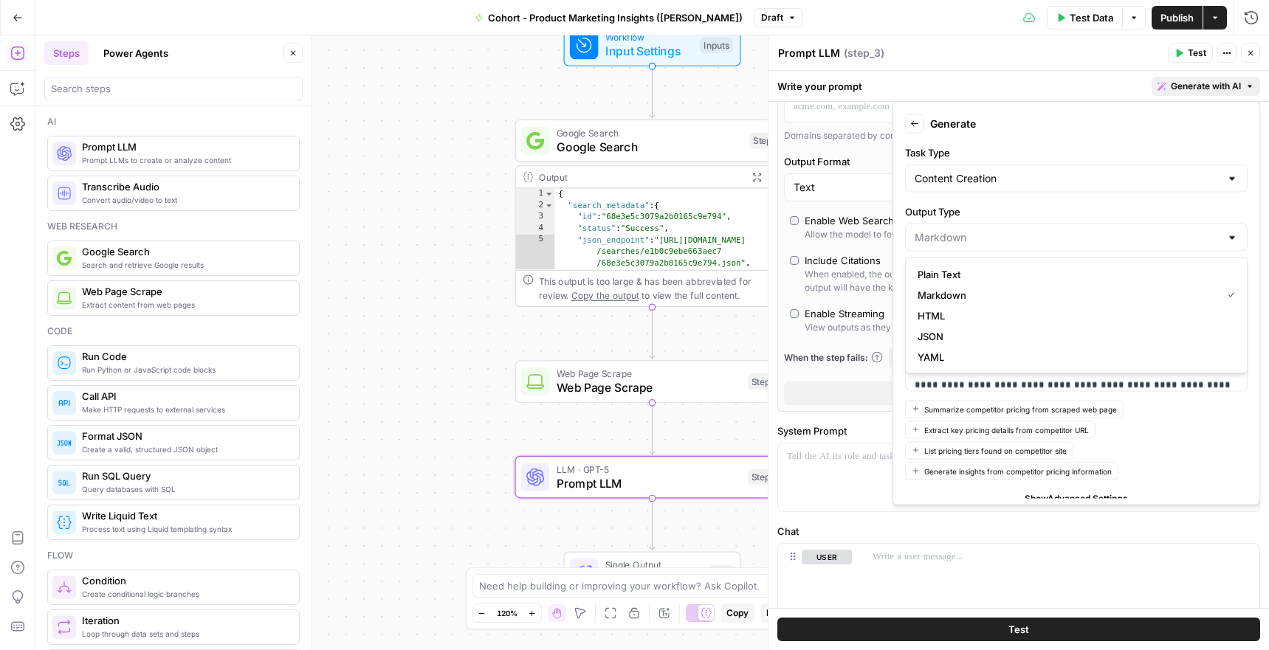
click at [1226, 235] on div at bounding box center [1232, 237] width 12 height 15
click at [1083, 89] on div "Write your prompt Generate with AI" at bounding box center [1018, 86] width 500 height 30
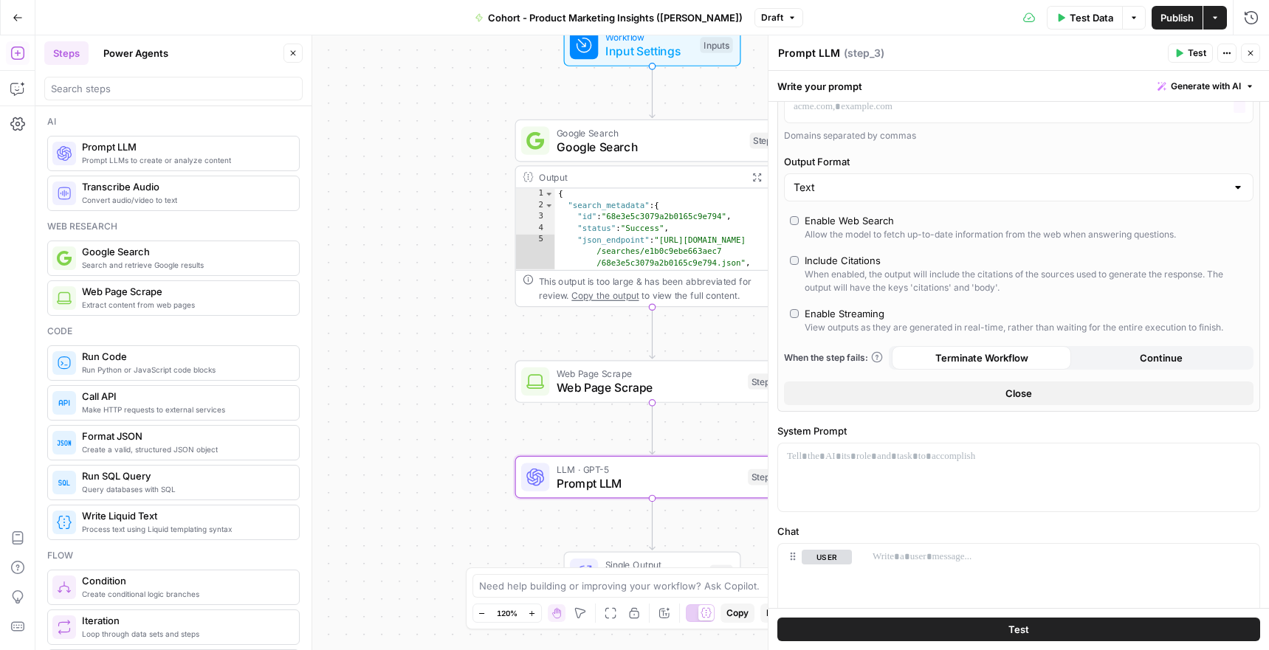
click at [1176, 86] on span "Generate with AI" at bounding box center [1206, 86] width 70 height 13
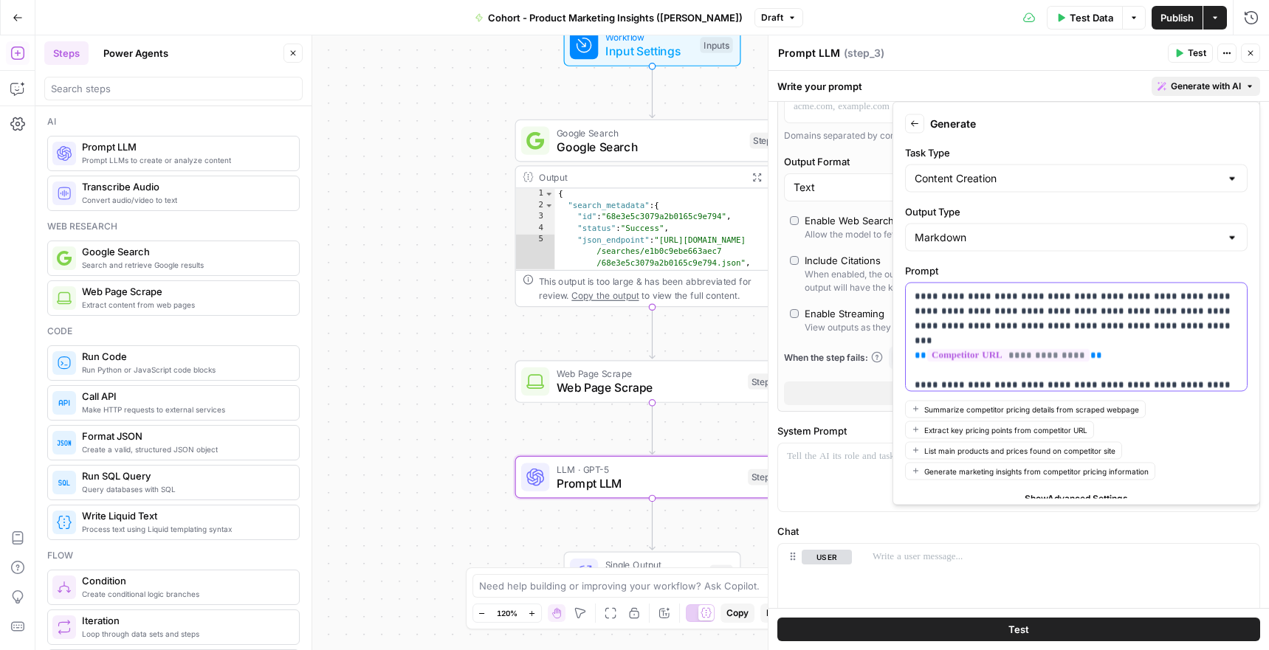
click at [1158, 376] on p "**********" at bounding box center [1075, 340] width 323 height 103
click at [1154, 380] on p "**********" at bounding box center [1075, 340] width 323 height 103
click at [1119, 300] on p "**********" at bounding box center [1075, 340] width 323 height 103
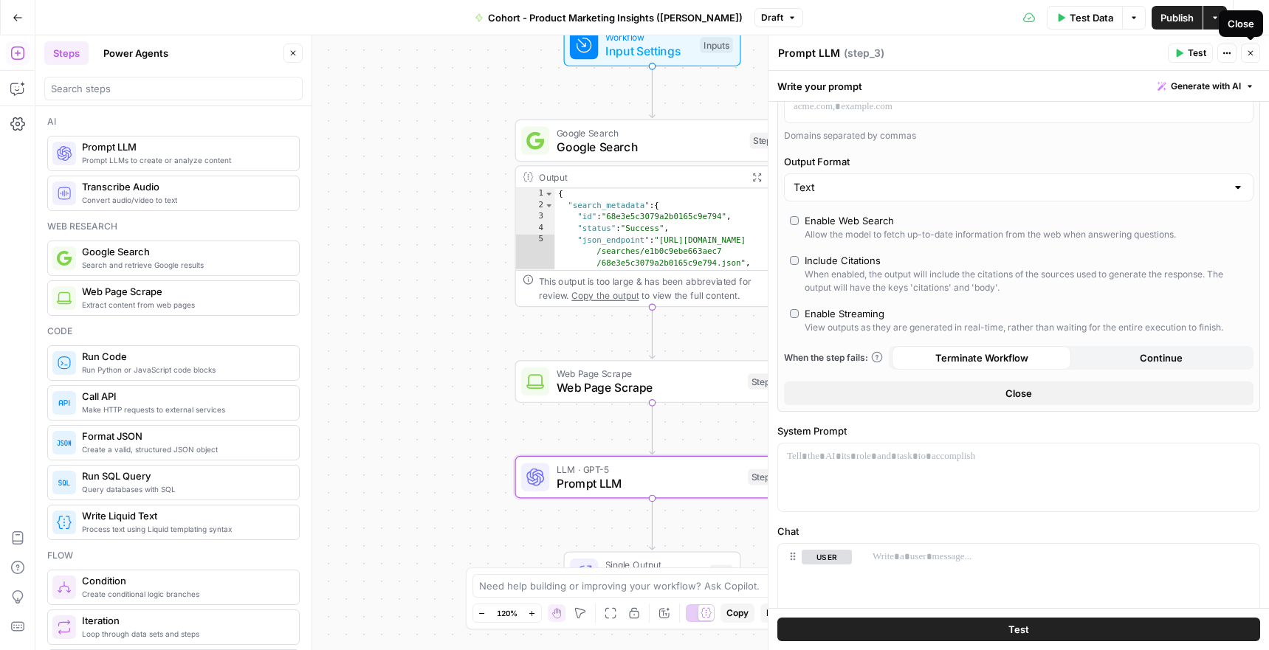
click at [1247, 54] on icon "button" at bounding box center [1250, 53] width 9 height 9
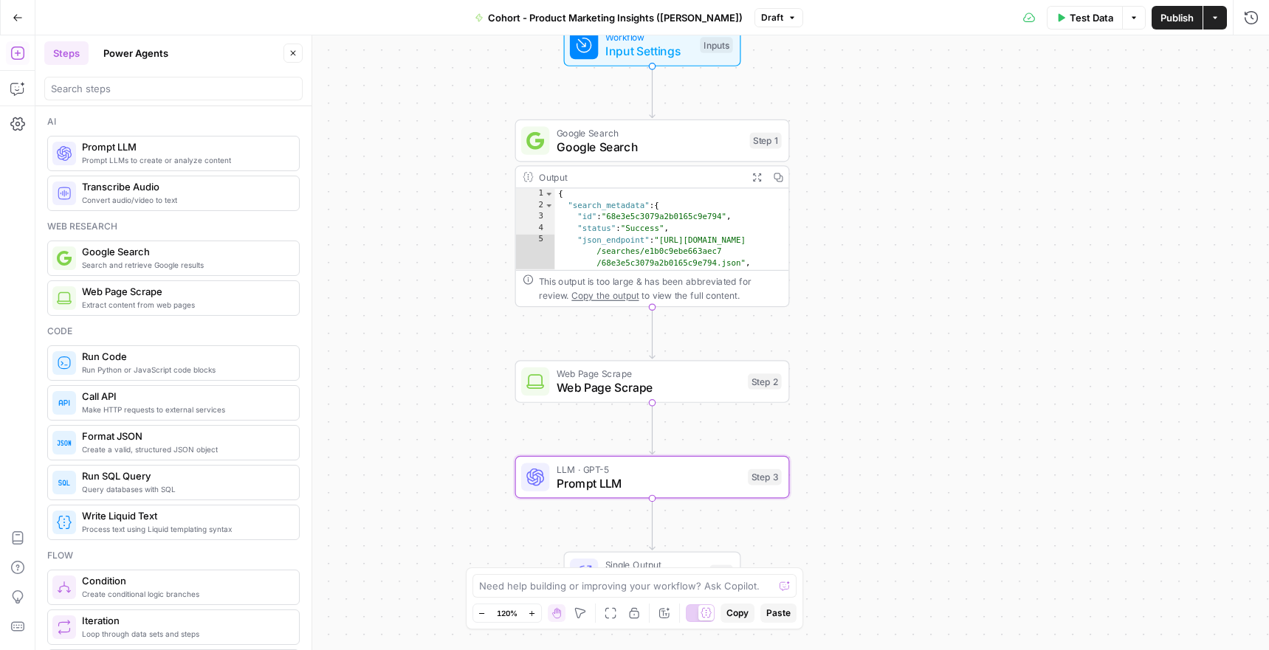
click at [625, 61] on div "Workflow Input Settings Inputs Test Step" at bounding box center [652, 45] width 177 height 43
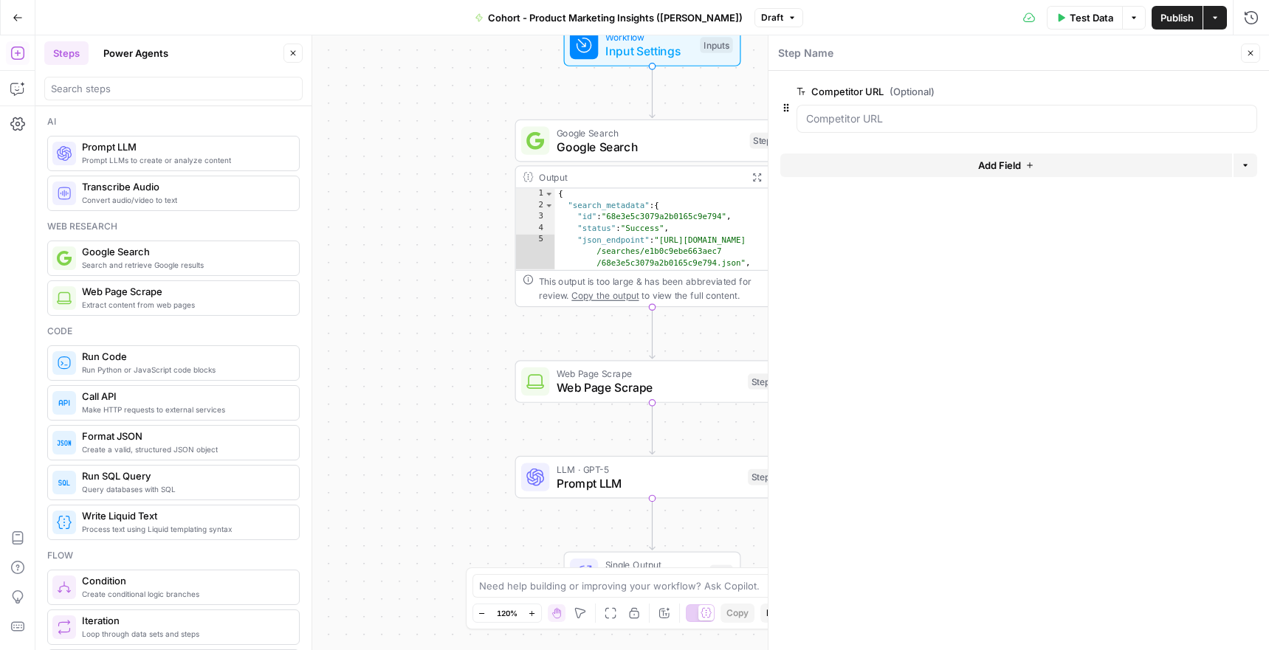
click at [979, 172] on span "Add Field" at bounding box center [999, 165] width 43 height 15
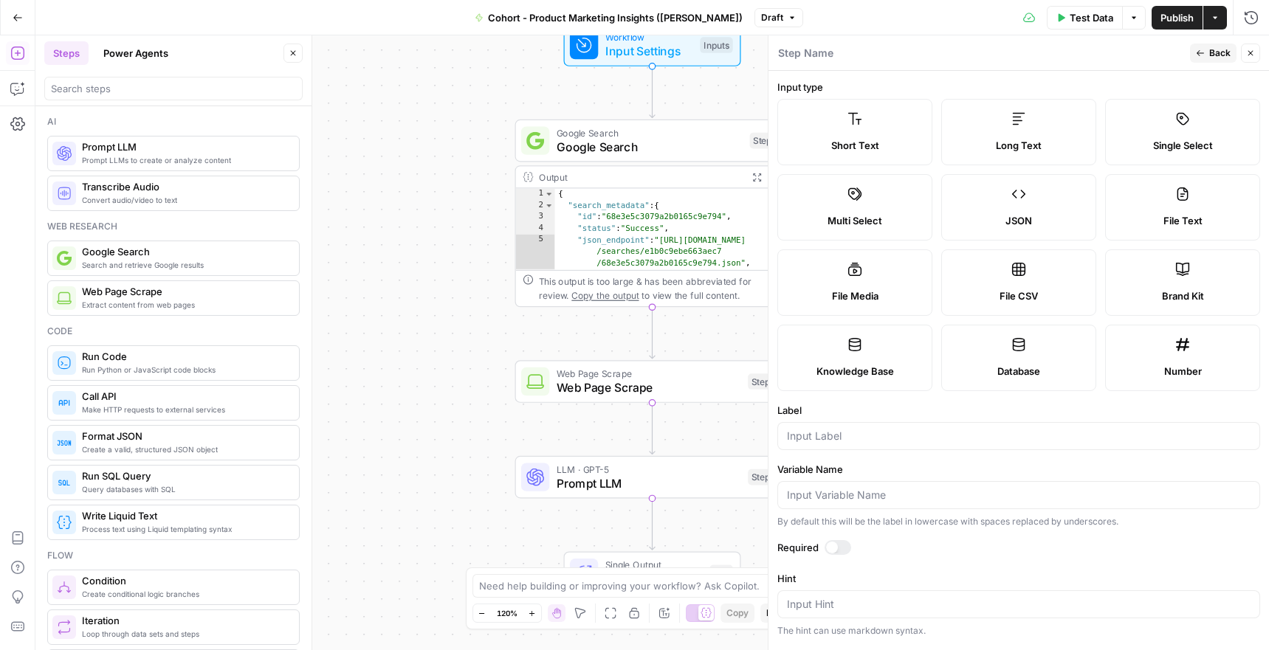
click at [1215, 286] on label "Brand Kit" at bounding box center [1182, 282] width 155 height 66
type input "Brand Kit"
type input "brand_kit"
click at [1213, 41] on header "Step Name Back Close" at bounding box center [1018, 52] width 500 height 35
click at [1212, 44] on button "Back" at bounding box center [1213, 53] width 46 height 19
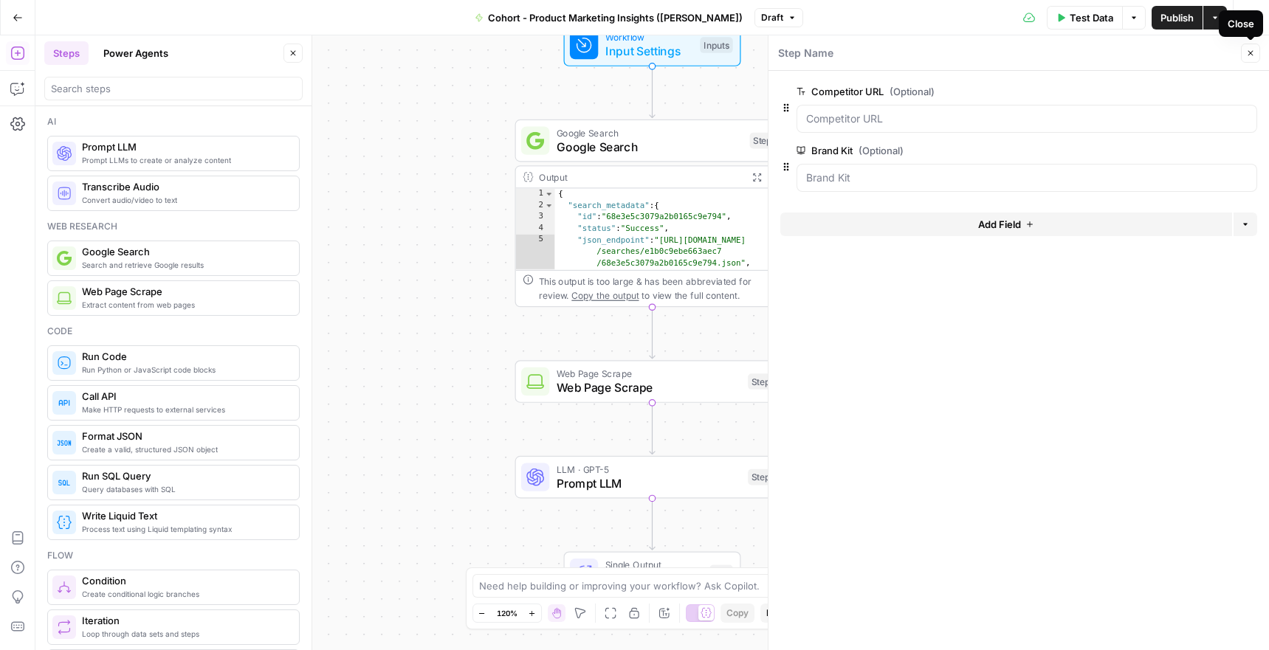
click at [1241, 53] on button "Close" at bounding box center [1250, 53] width 19 height 19
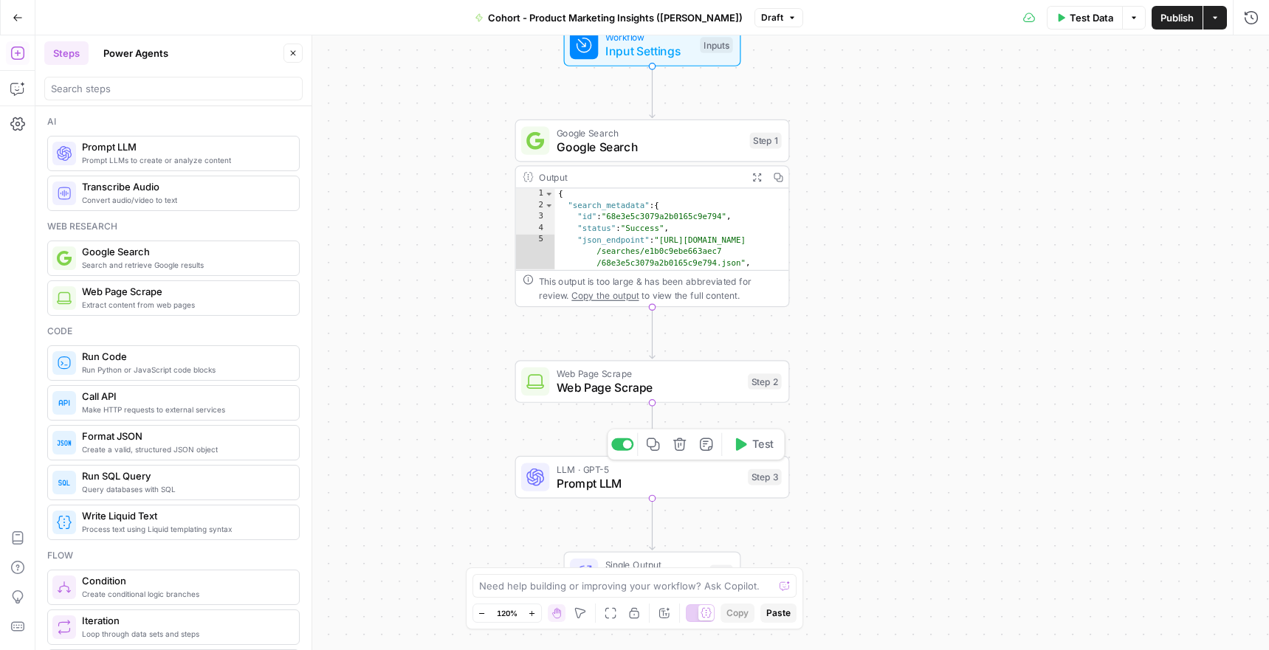
click at [607, 483] on span "Prompt LLM" at bounding box center [648, 484] width 185 height 18
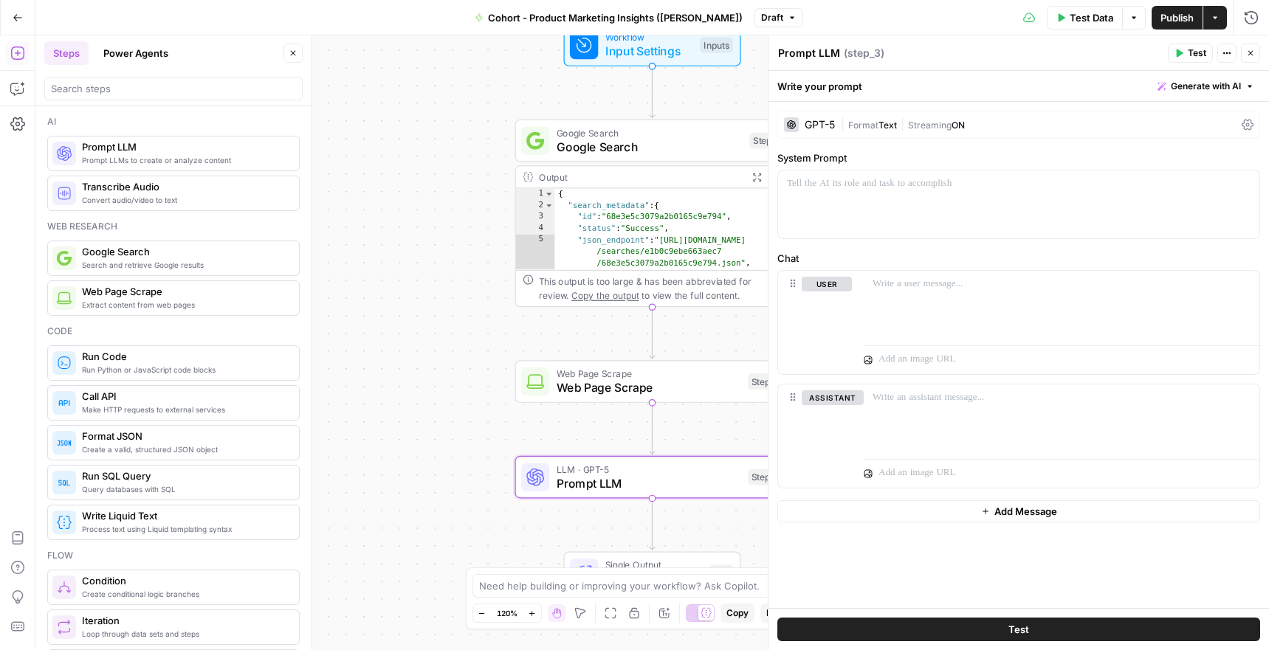
click at [1233, 92] on span "Generate with AI" at bounding box center [1206, 86] width 70 height 13
click at [1216, 86] on span "Generate with AI" at bounding box center [1206, 86] width 70 height 13
click at [1238, 83] on span "Generate with AI" at bounding box center [1206, 86] width 70 height 13
click at [1205, 138] on div "Use AI to build your prompt" at bounding box center [1189, 132] width 114 height 13
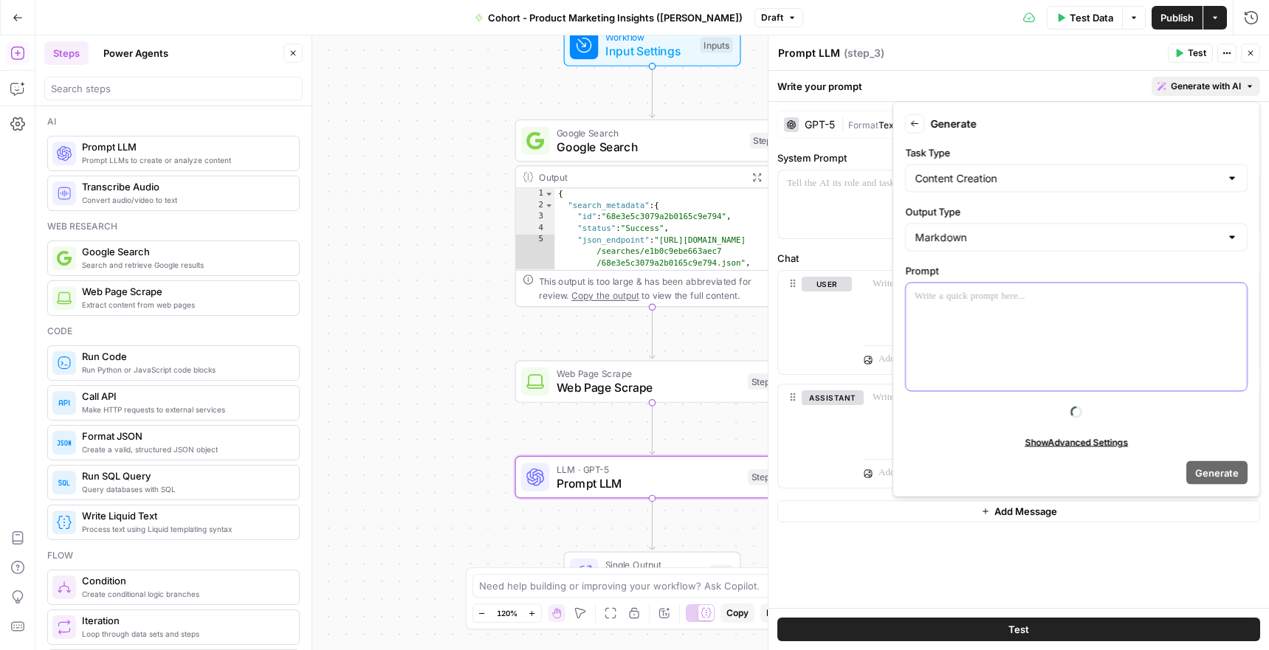
click at [1002, 367] on div at bounding box center [1076, 337] width 341 height 108
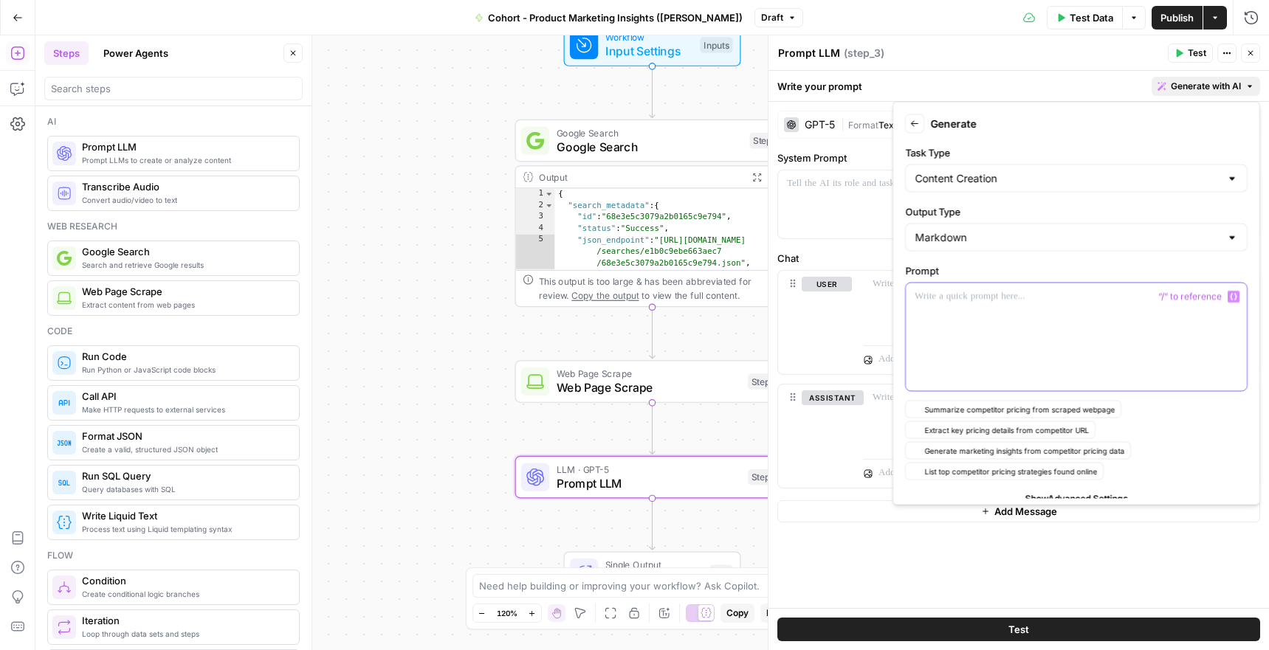
click at [1002, 367] on div at bounding box center [1076, 337] width 341 height 108
click at [994, 344] on div at bounding box center [1076, 337] width 341 height 108
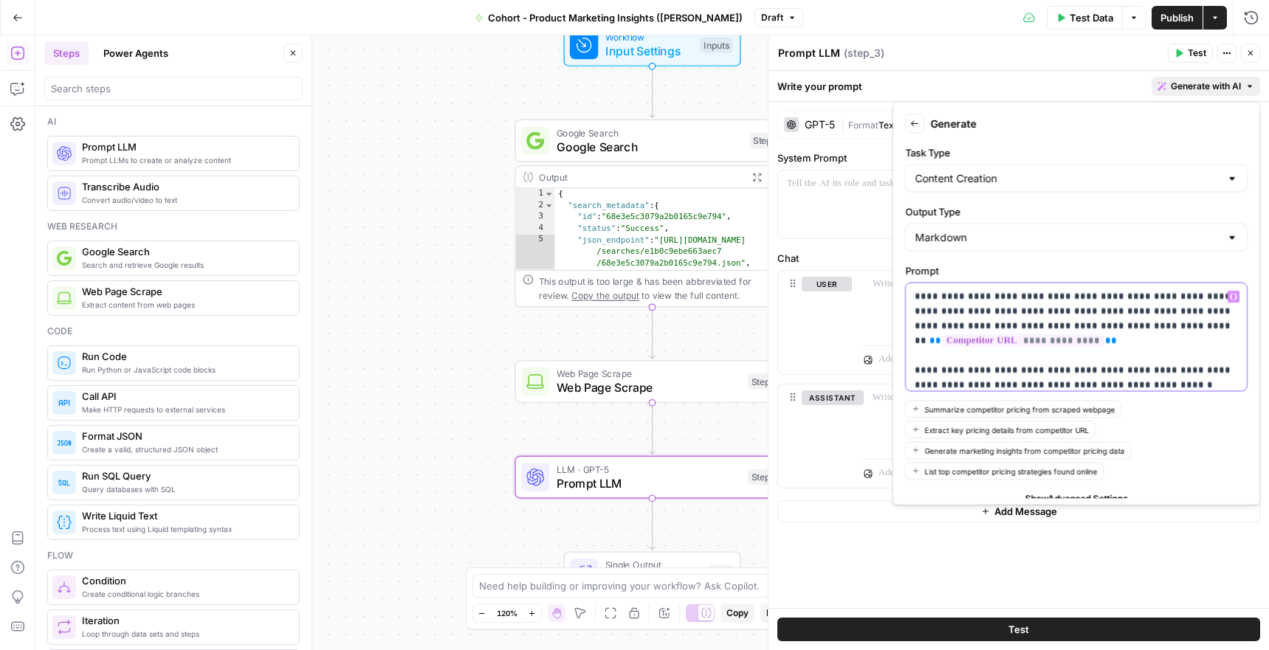
scroll to position [7, 0]
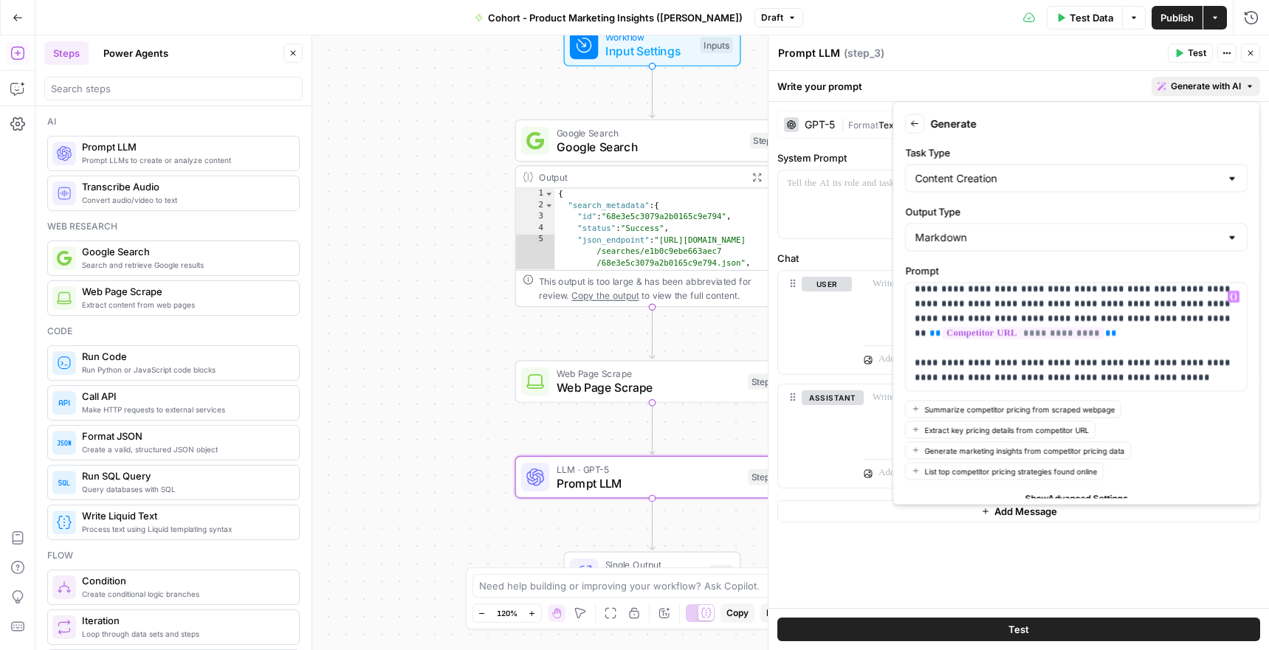
click at [1109, 5] on div "Test Data Options Publish Actions Run History" at bounding box center [1036, 17] width 466 height 35
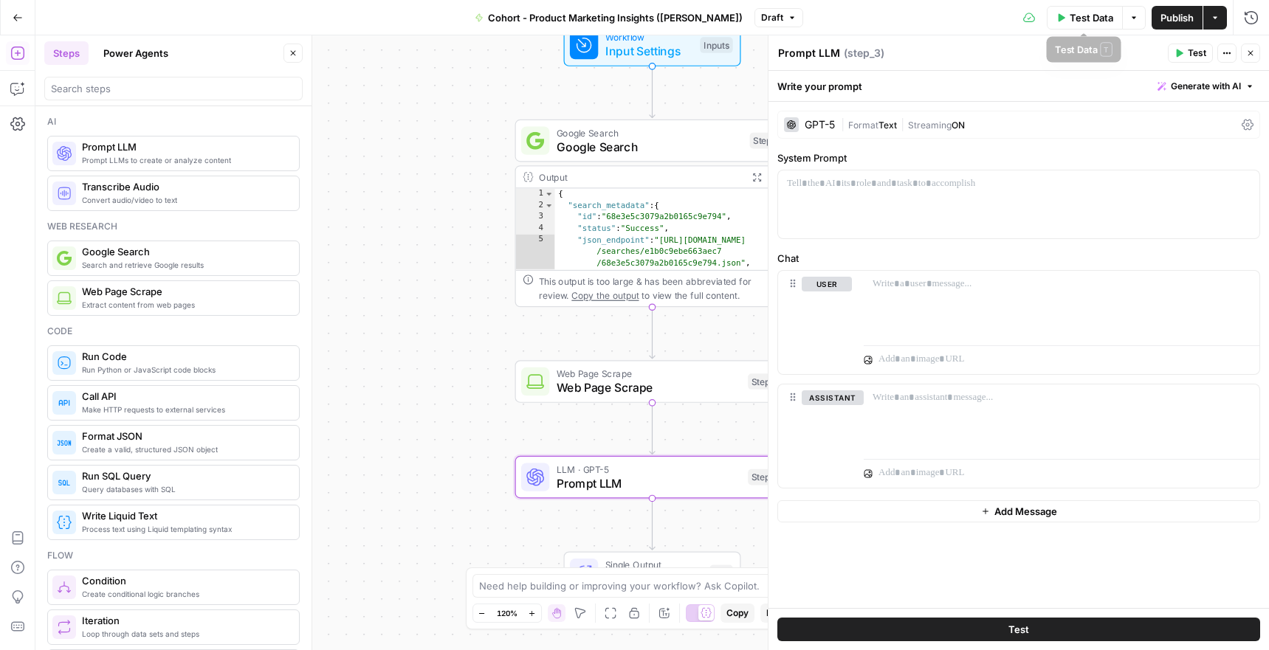
click at [1108, 14] on span "Test Data" at bounding box center [1091, 17] width 44 height 15
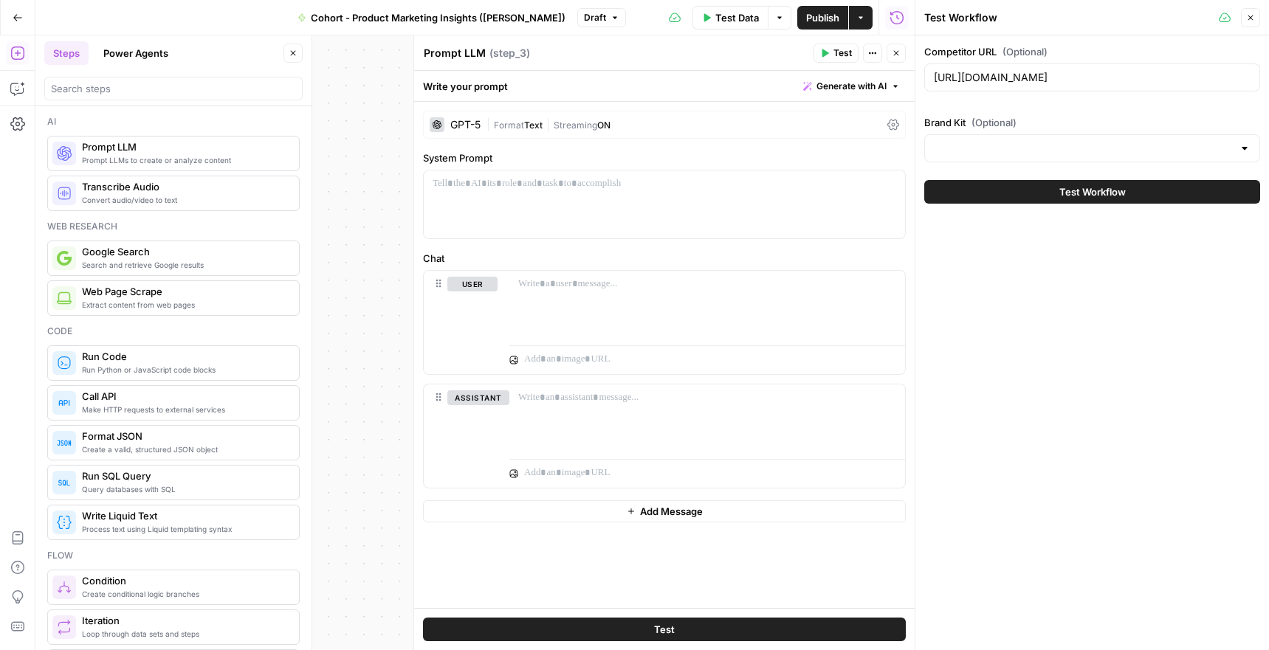
click at [1127, 162] on div at bounding box center [1092, 148] width 336 height 28
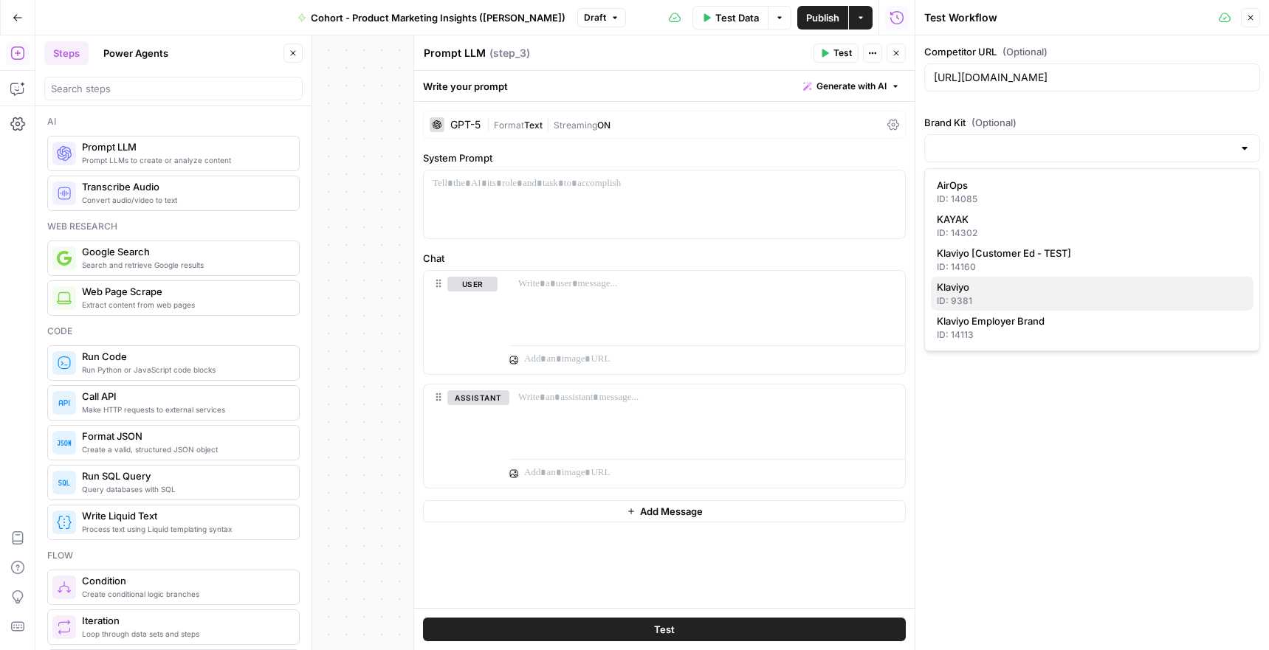
click at [1027, 289] on span "Klaviyo" at bounding box center [1089, 287] width 305 height 15
type input "Klaviyo"
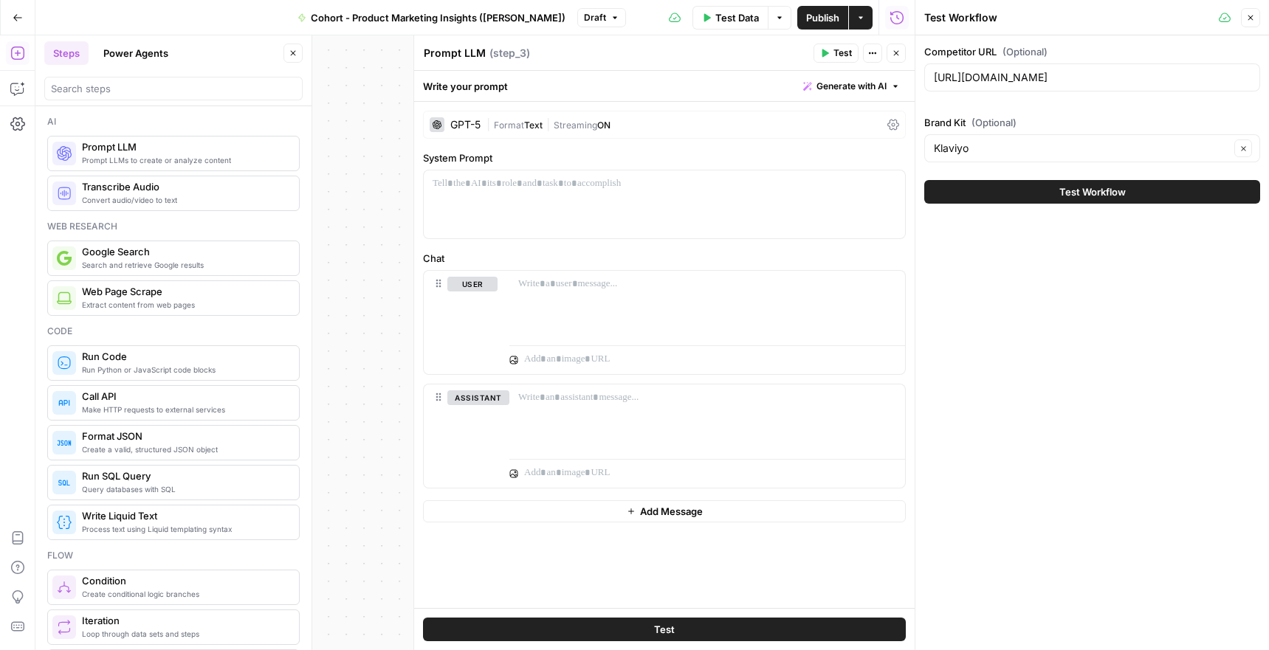
click at [1252, 10] on button "Close" at bounding box center [1250, 17] width 19 height 19
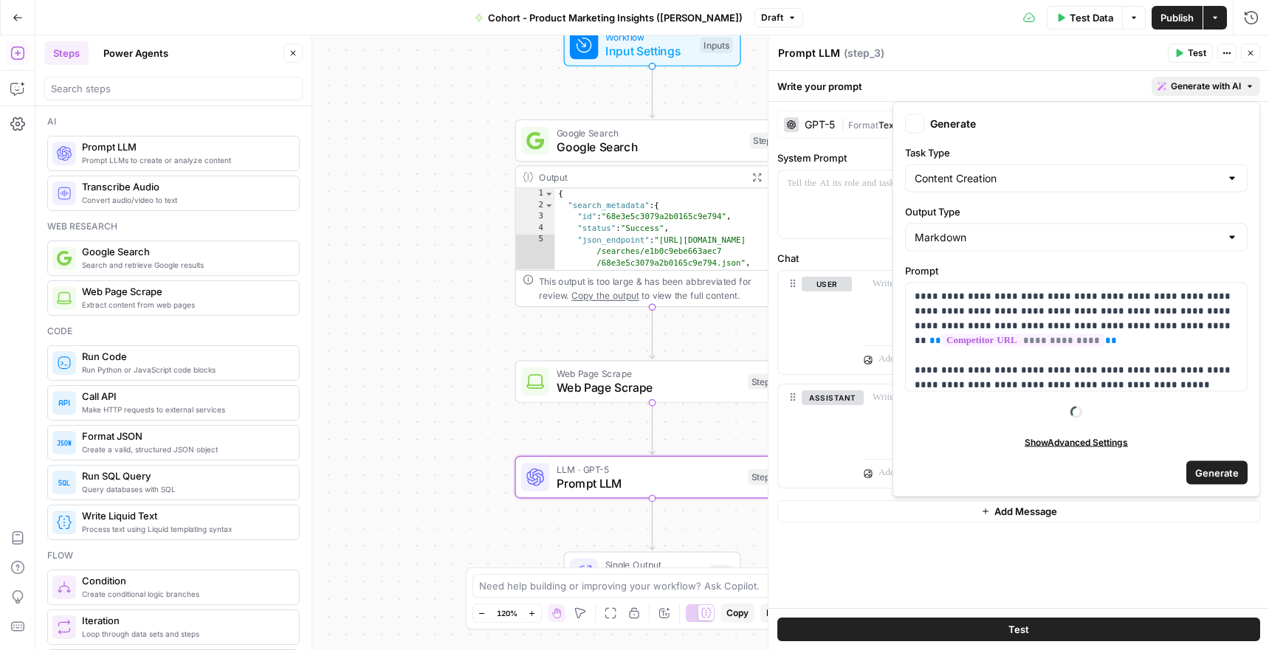
click at [1222, 81] on span "Generate with AI" at bounding box center [1206, 86] width 70 height 13
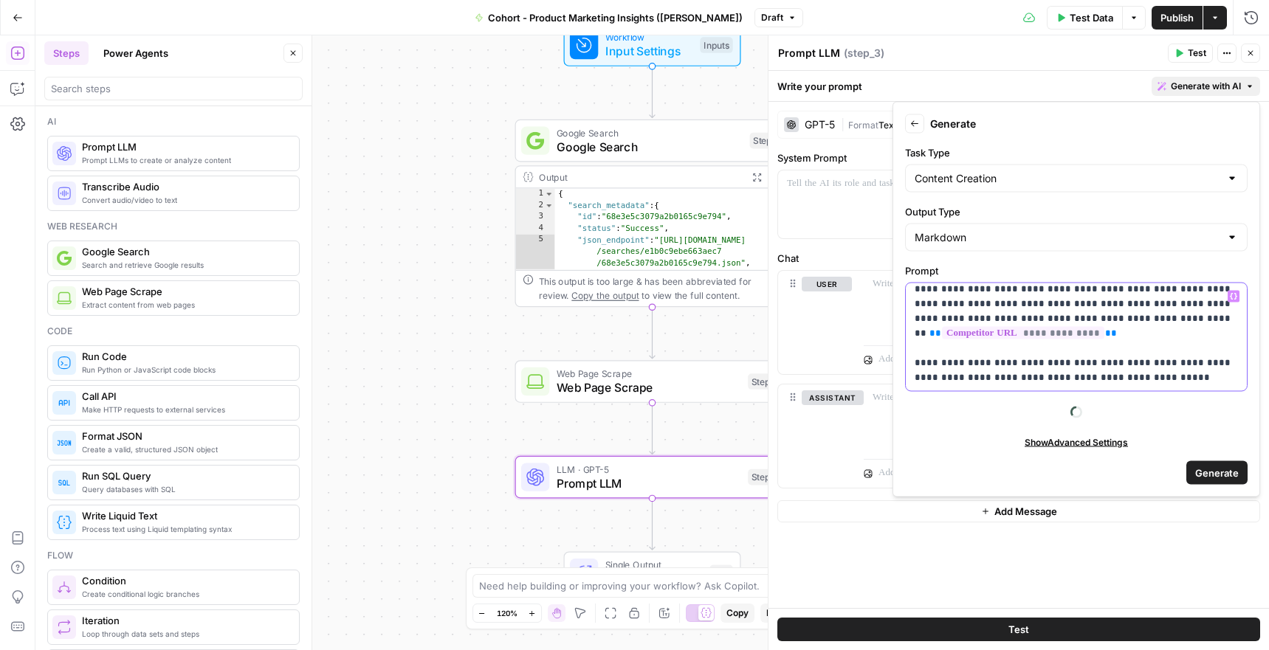
click at [1165, 378] on p "**********" at bounding box center [1075, 333] width 323 height 103
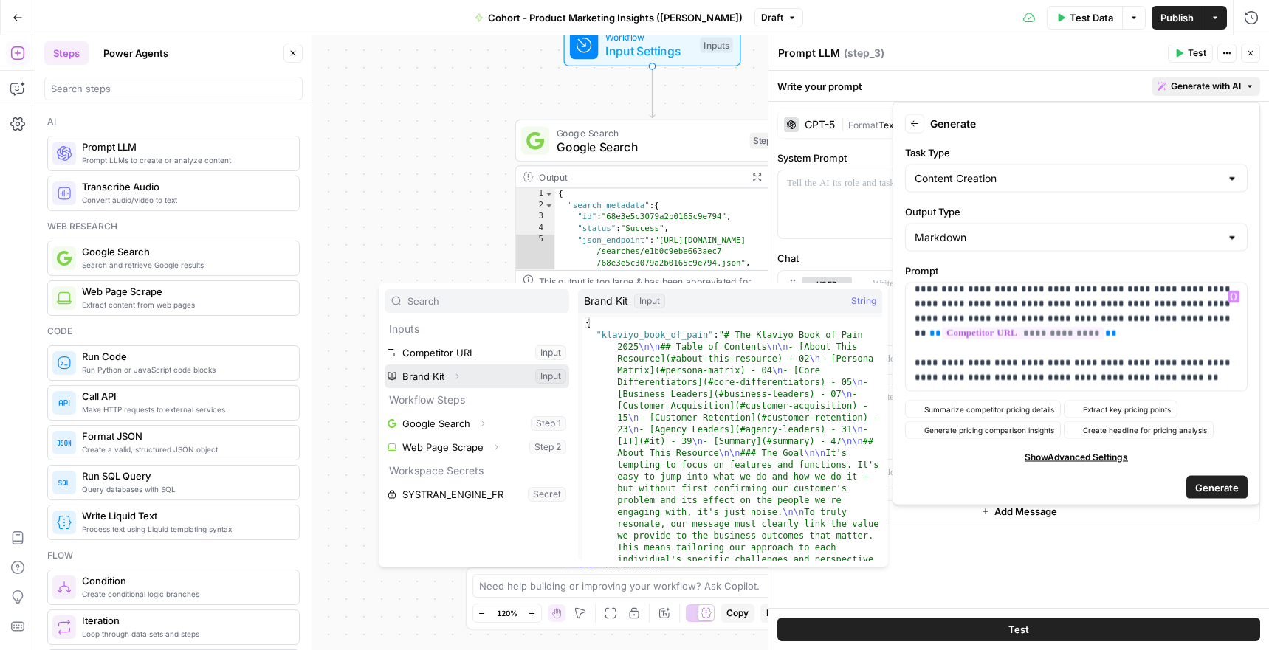
click at [441, 376] on button "Select variable Brand Kit" at bounding box center [477, 377] width 185 height 24
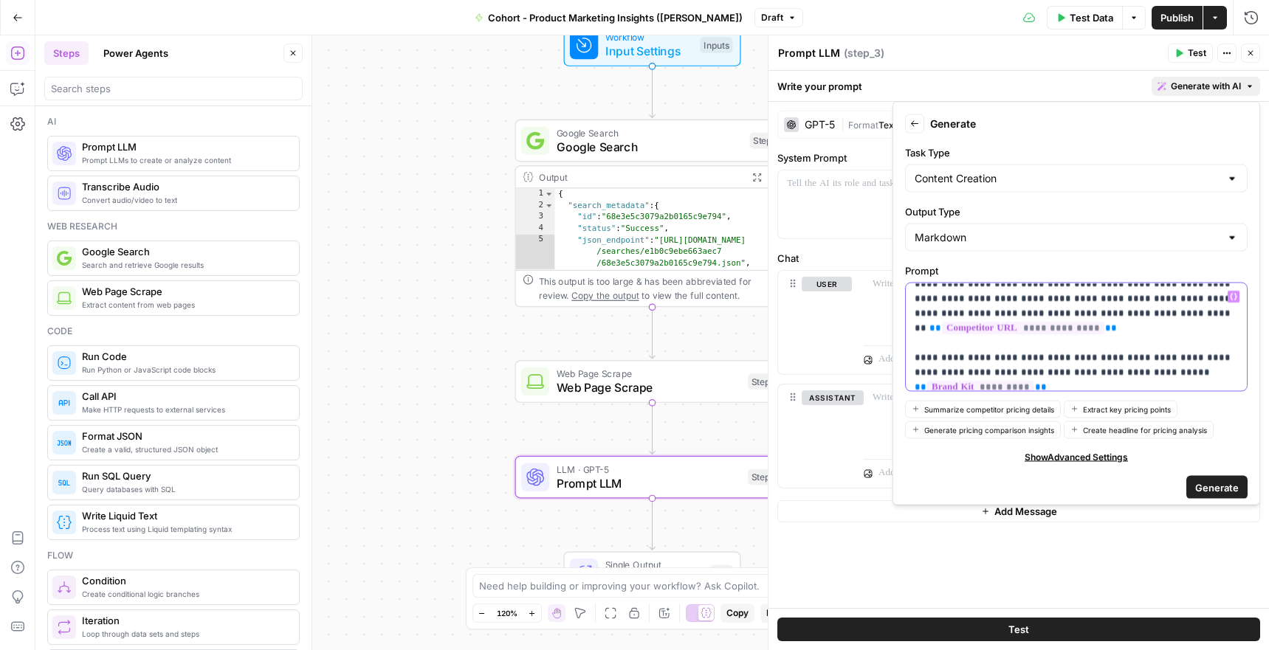
scroll to position [22, 0]
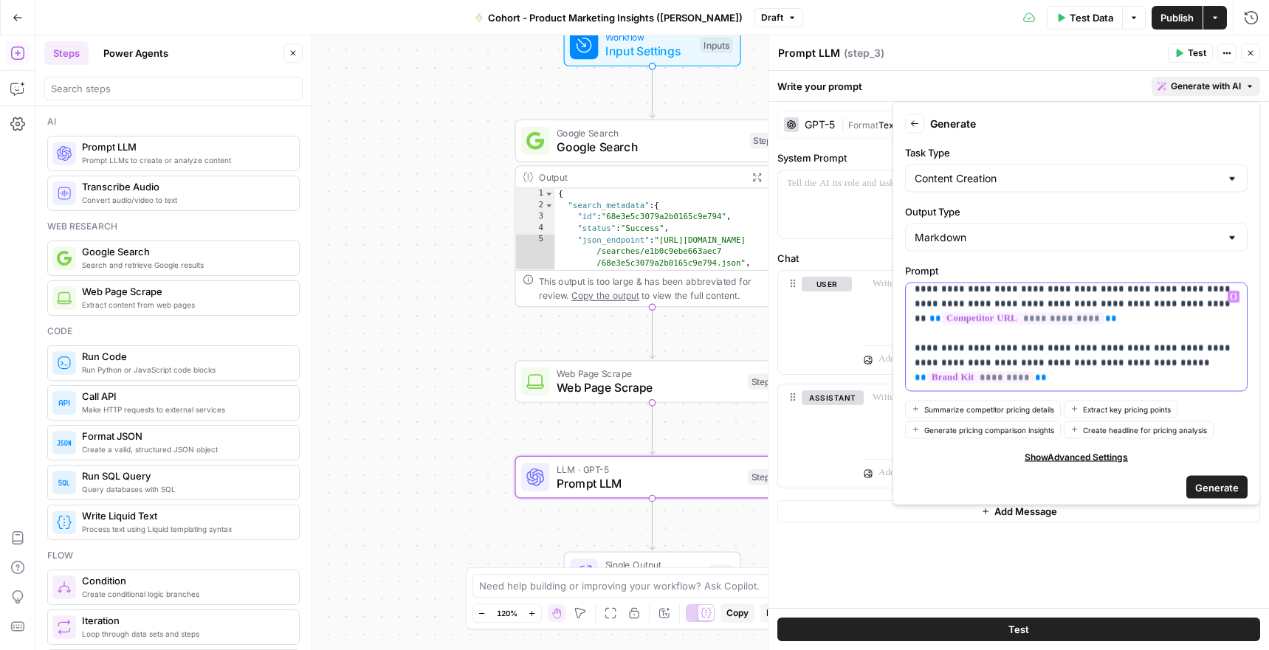
click at [1020, 383] on span "*********" at bounding box center [980, 377] width 107 height 13
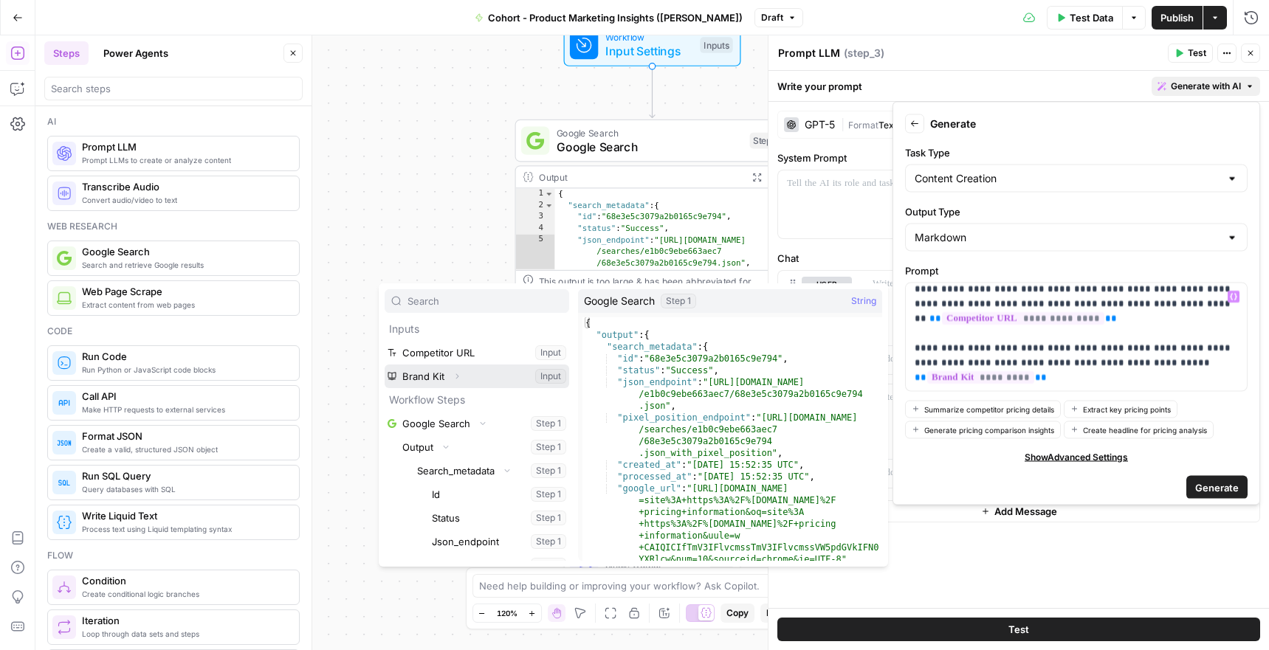
click at [458, 379] on icon "button" at bounding box center [456, 376] width 9 height 9
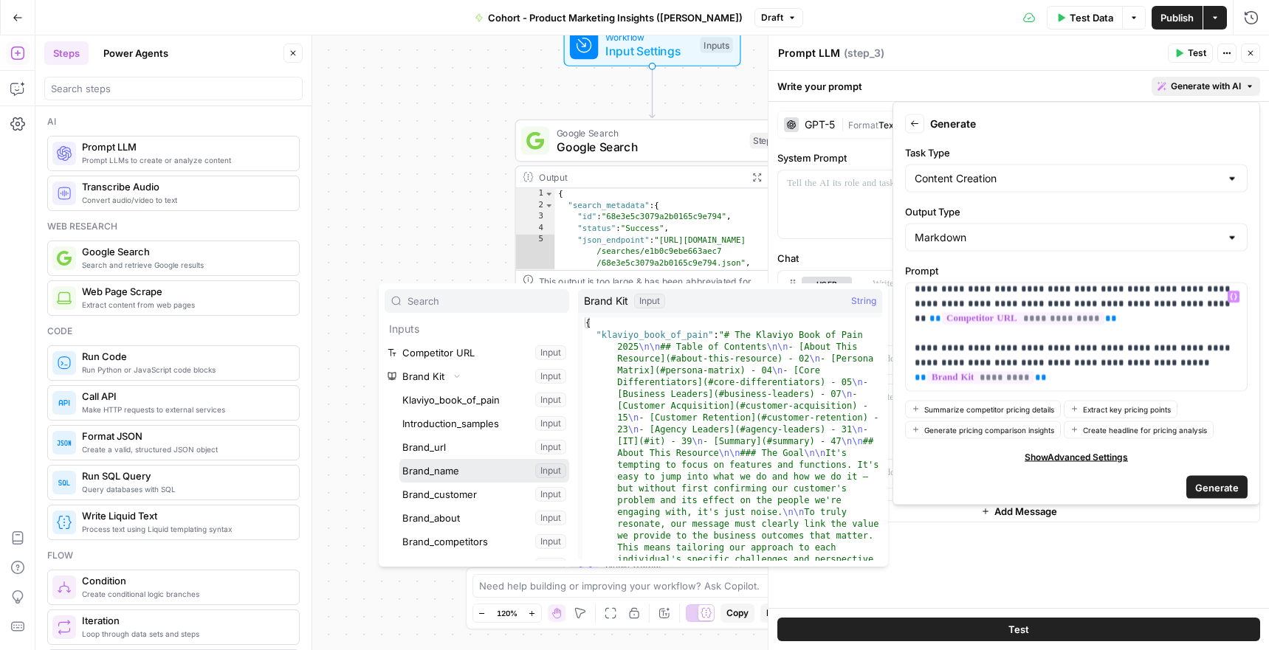
click at [458, 474] on button "Select variable Brand_name" at bounding box center [484, 471] width 170 height 24
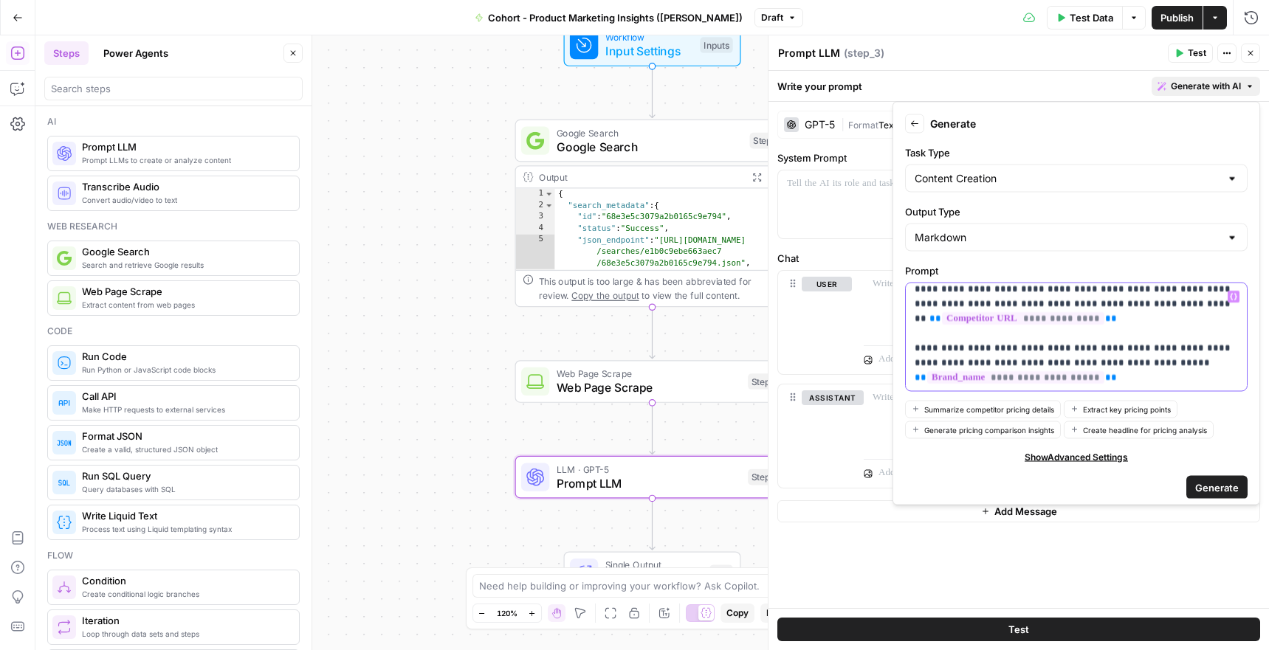
click at [1137, 376] on p "**********" at bounding box center [1075, 326] width 323 height 118
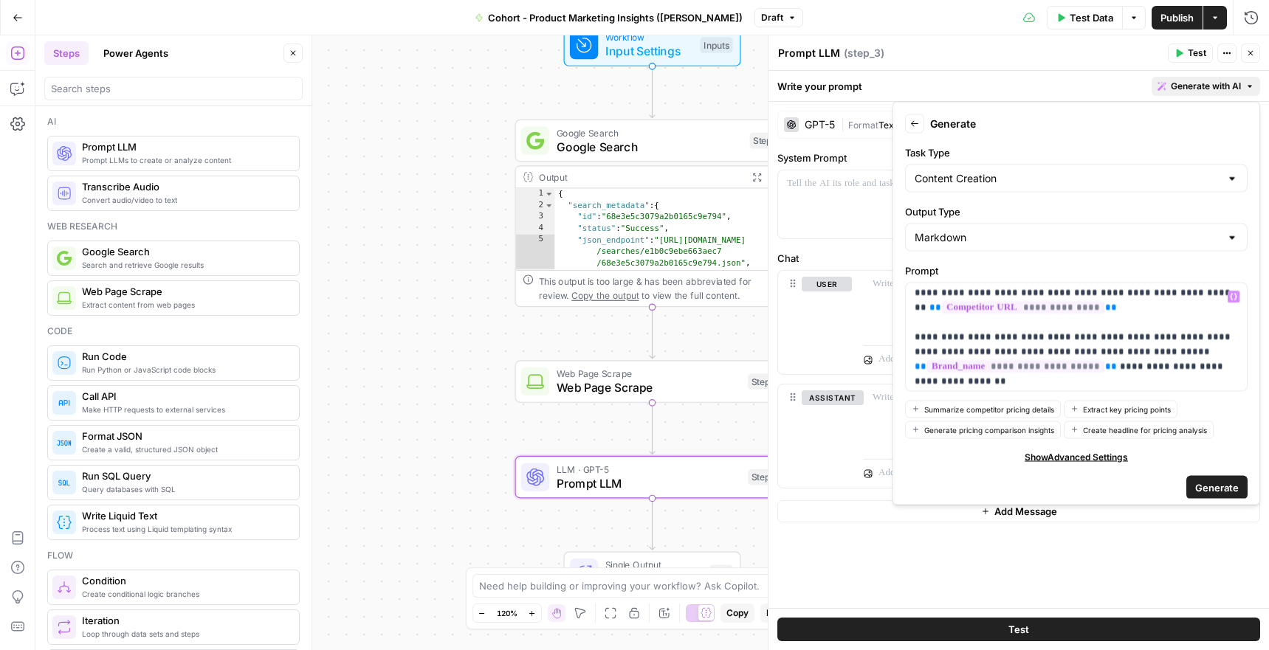
click at [1101, 492] on div "Generate" at bounding box center [1076, 487] width 342 height 24
click at [1229, 484] on span "Generate" at bounding box center [1217, 487] width 44 height 15
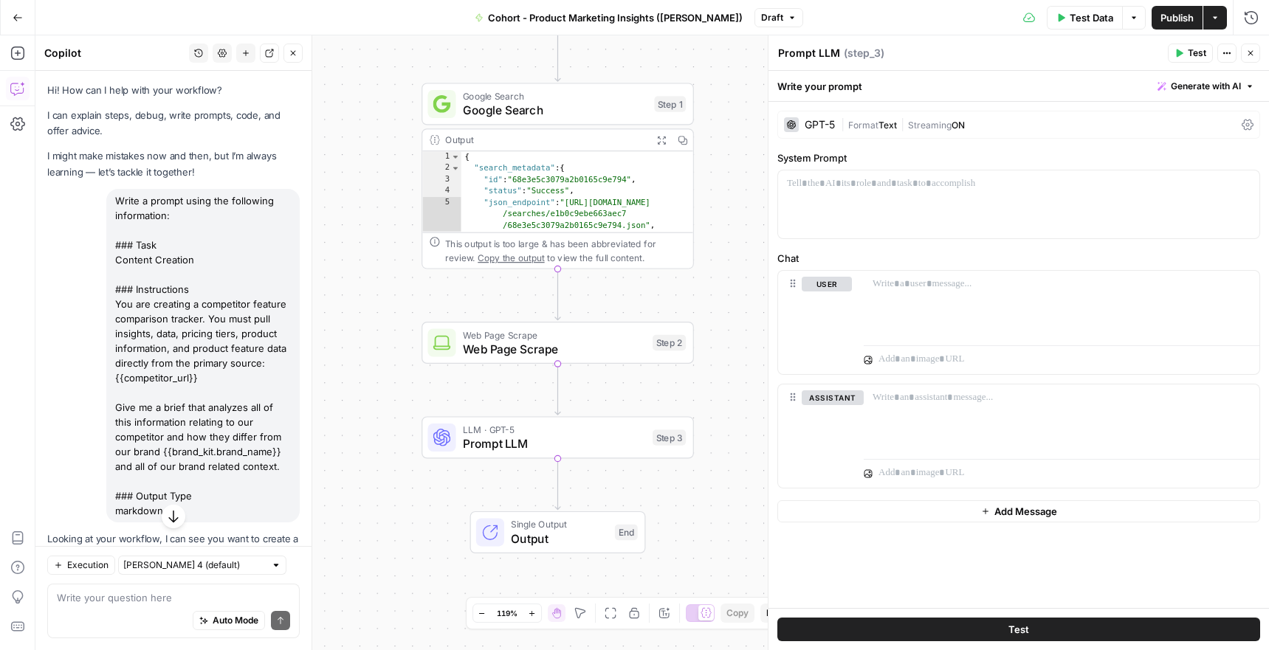
scroll to position [286, 0]
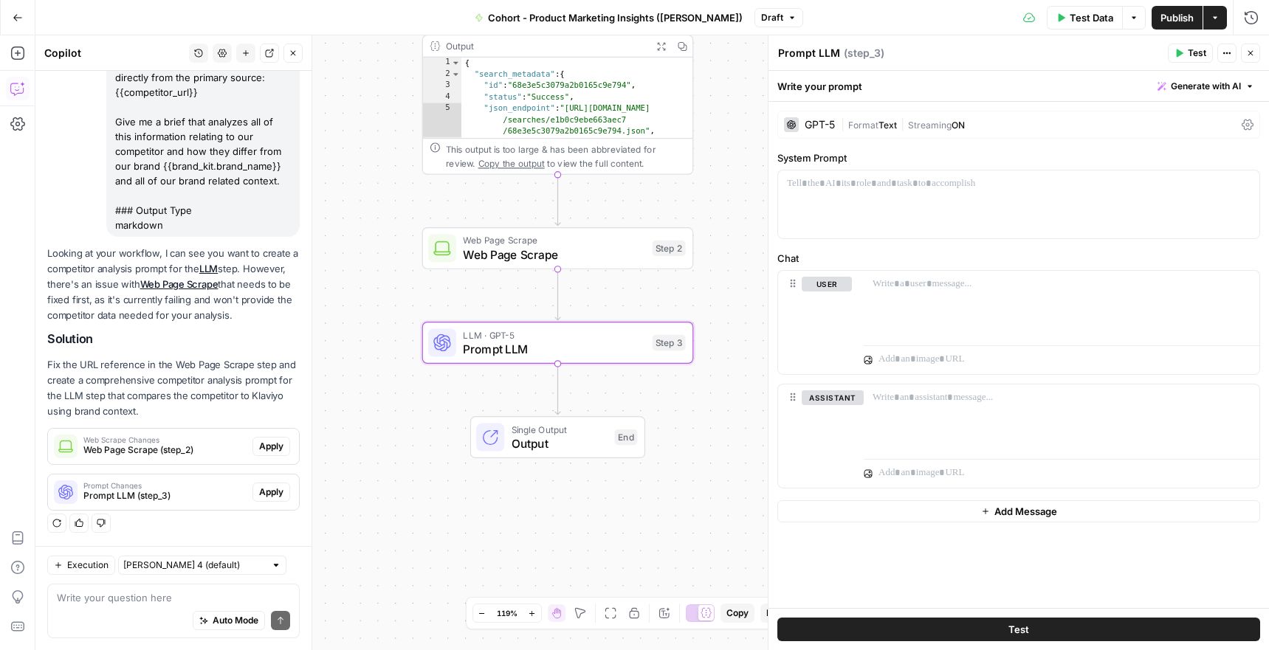
click at [135, 485] on span "Prompt Changes" at bounding box center [164, 485] width 163 height 7
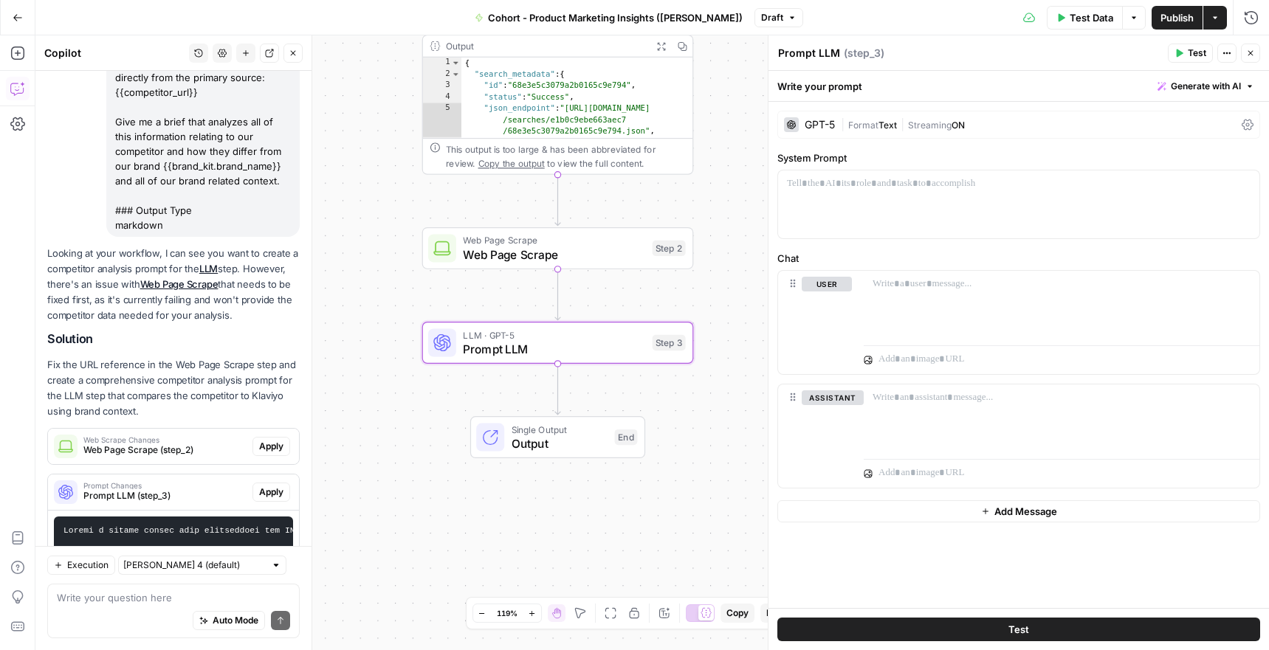
click at [224, 494] on span "Prompt LLM (step_3)" at bounding box center [164, 495] width 163 height 13
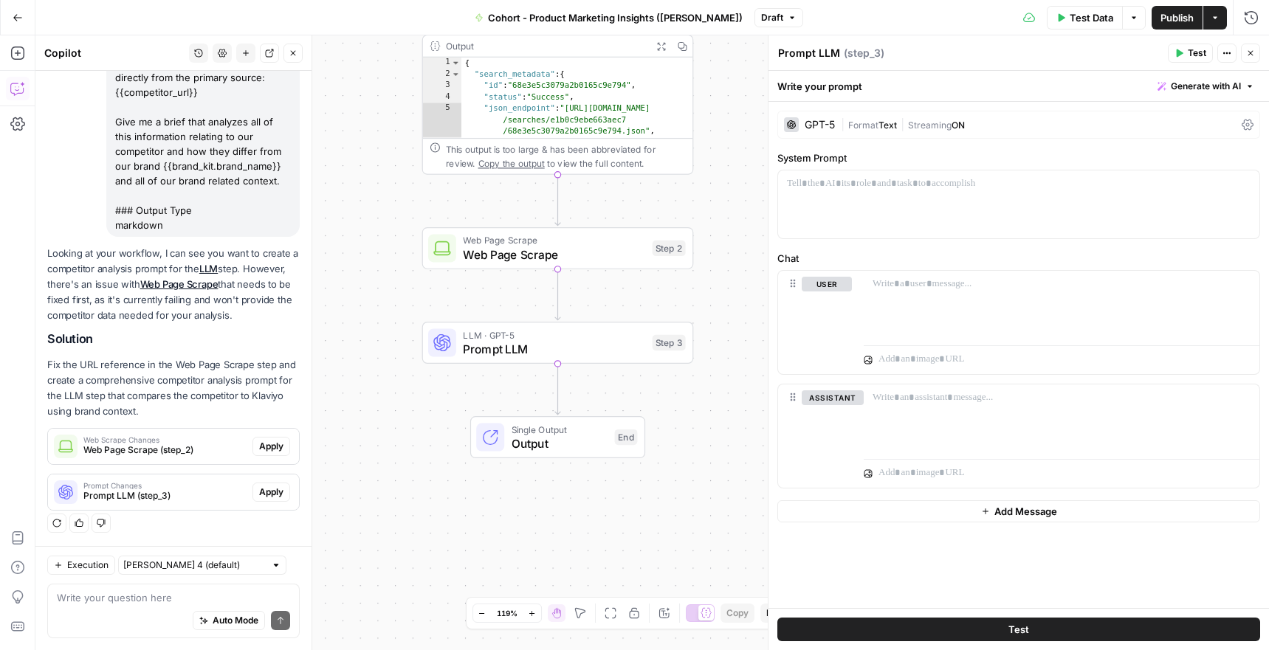
click at [1253, 53] on icon "button" at bounding box center [1250, 53] width 9 height 9
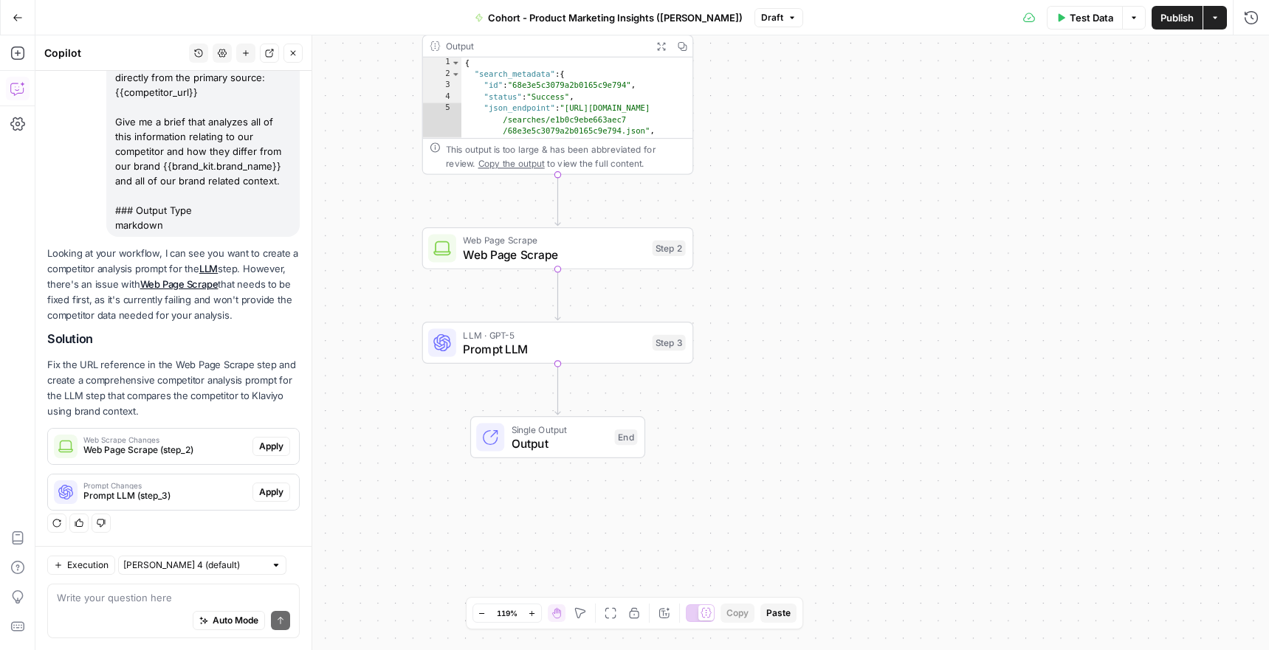
click at [506, 354] on span "Prompt LLM" at bounding box center [554, 349] width 182 height 18
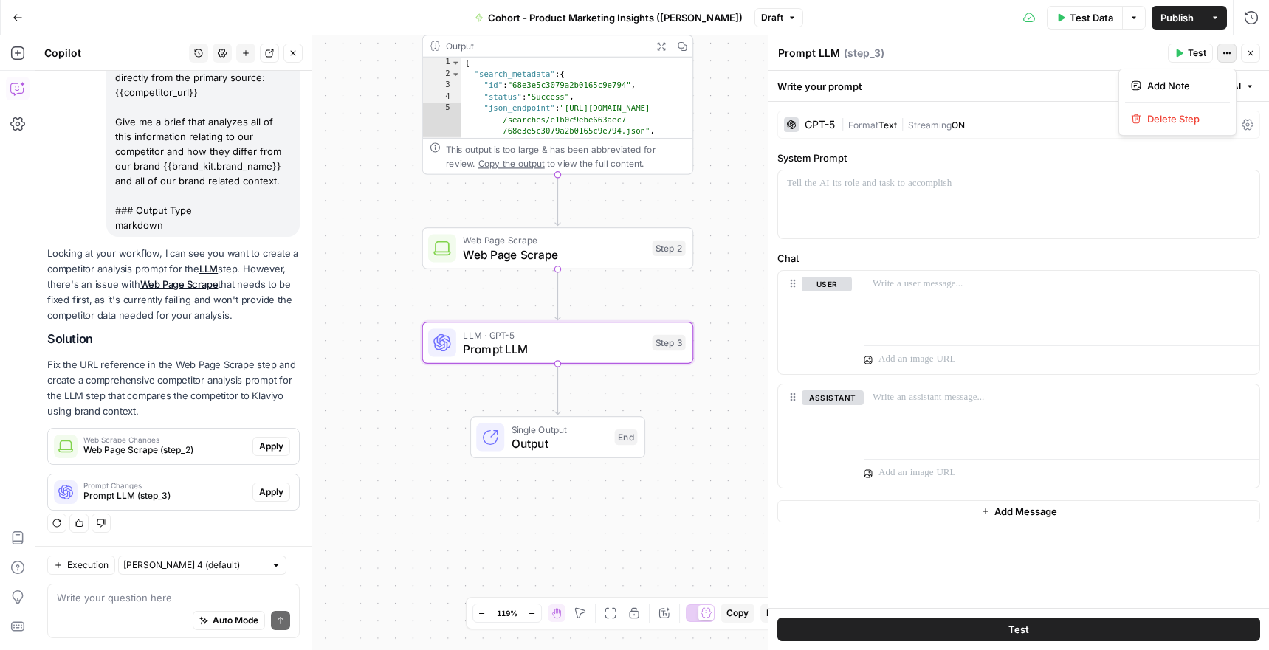
click at [1224, 52] on icon "button" at bounding box center [1224, 53] width 2 height 2
click at [1028, 72] on div "Write your prompt Generate with AI" at bounding box center [1018, 86] width 500 height 30
click at [1205, 61] on button "Test" at bounding box center [1190, 53] width 45 height 19
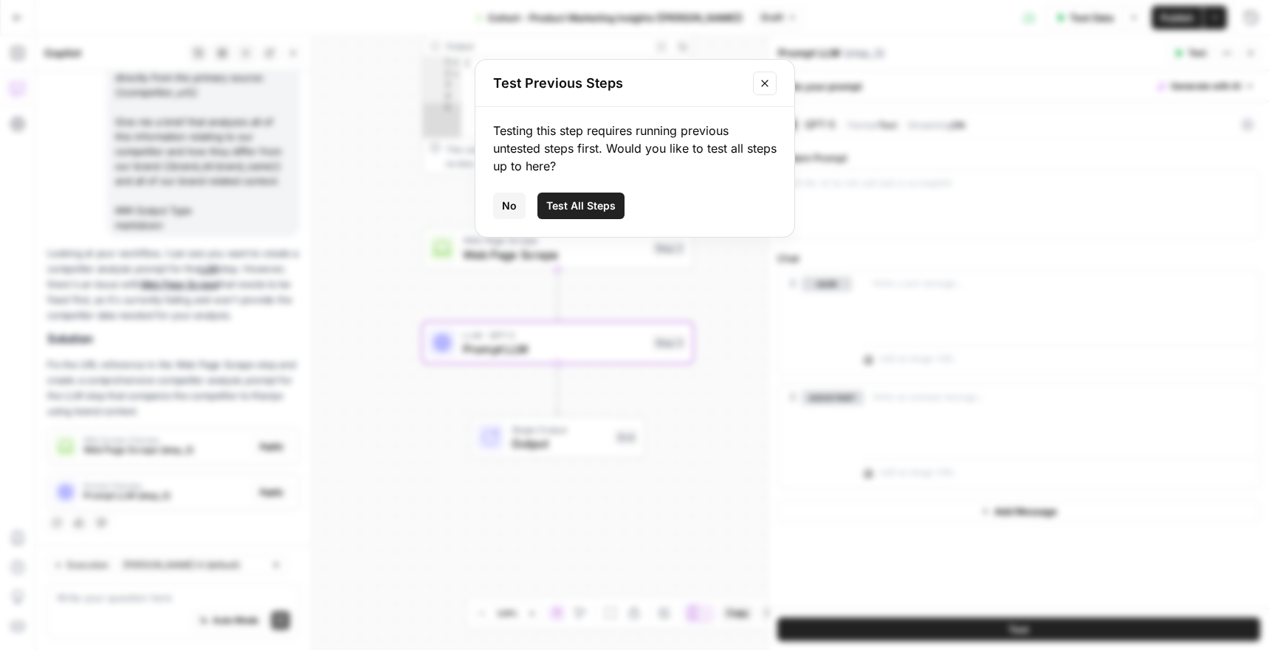
click at [511, 202] on span "No" at bounding box center [509, 206] width 15 height 15
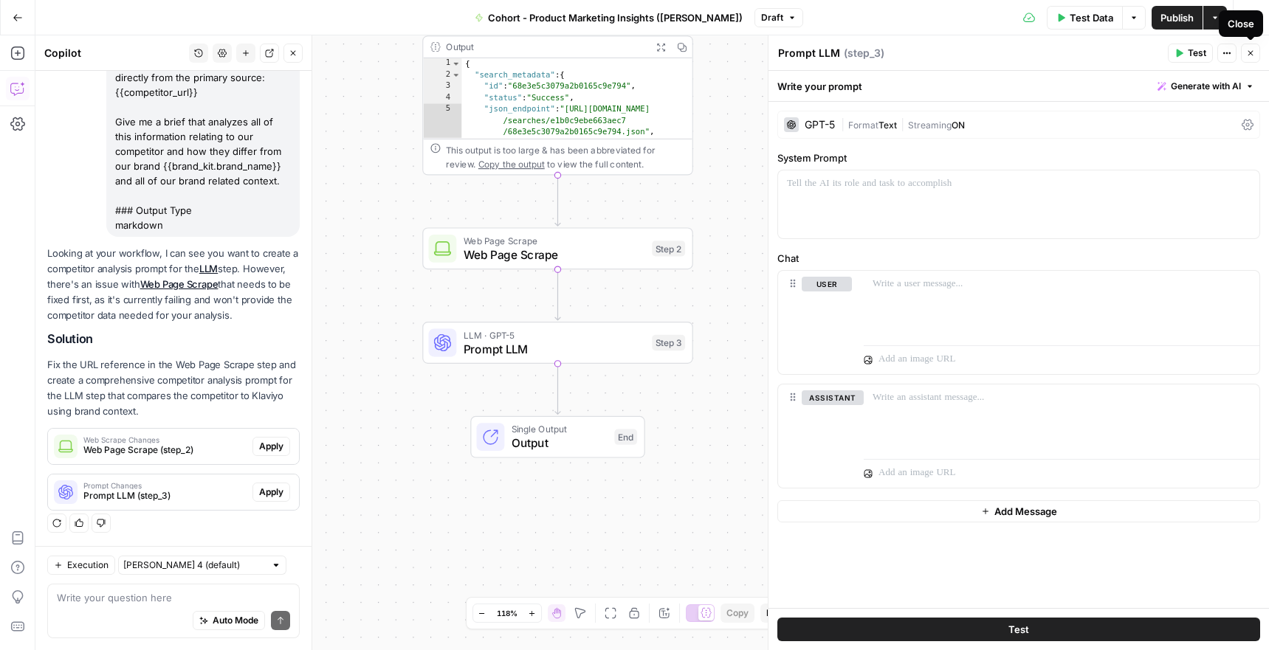
click at [822, 69] on header "Prompt LLM Prompt LLM ( step_3 ) Test Actions Close" at bounding box center [1018, 52] width 500 height 35
click at [820, 59] on textarea "Prompt LLM" at bounding box center [809, 53] width 62 height 15
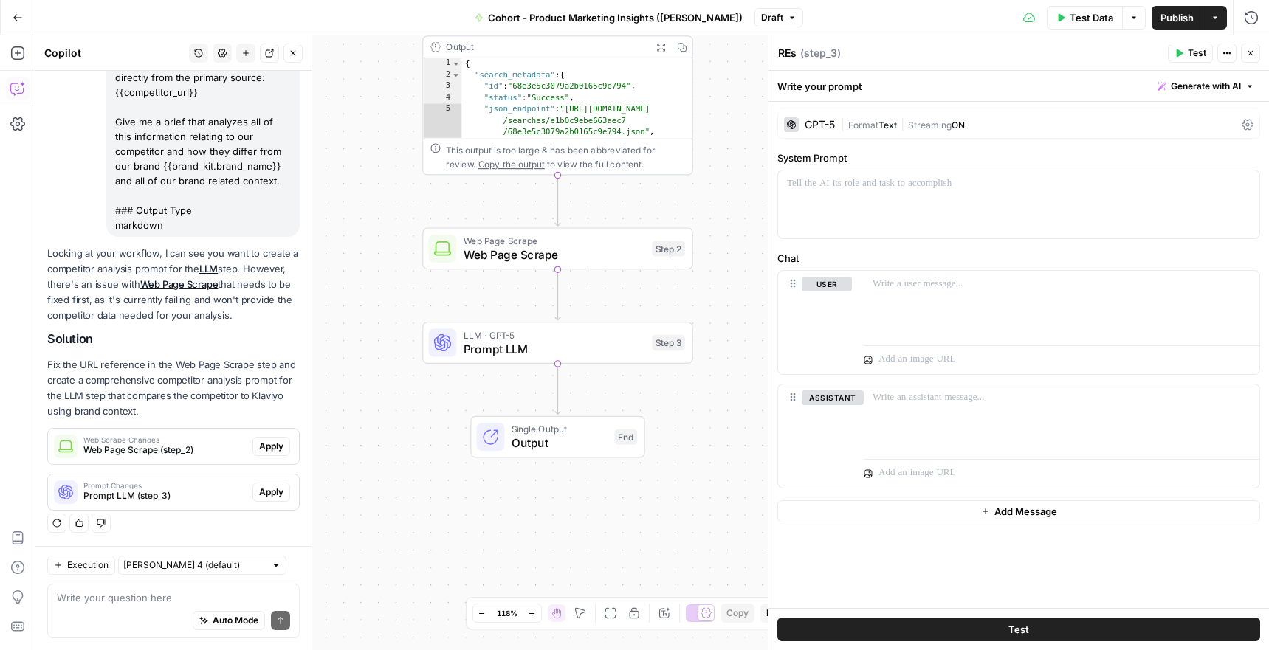
scroll to position [309, 0]
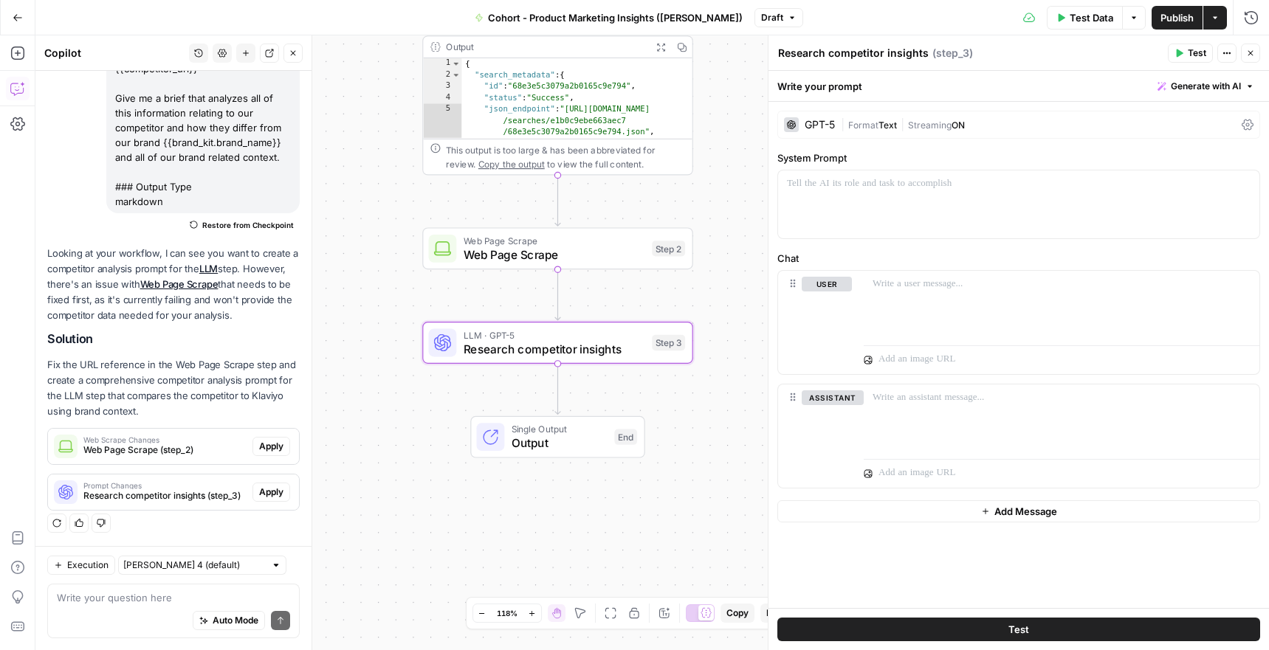
type textarea "Research competitor insights"
click at [216, 490] on span "Research competitor insights (step_3)" at bounding box center [164, 495] width 163 height 13
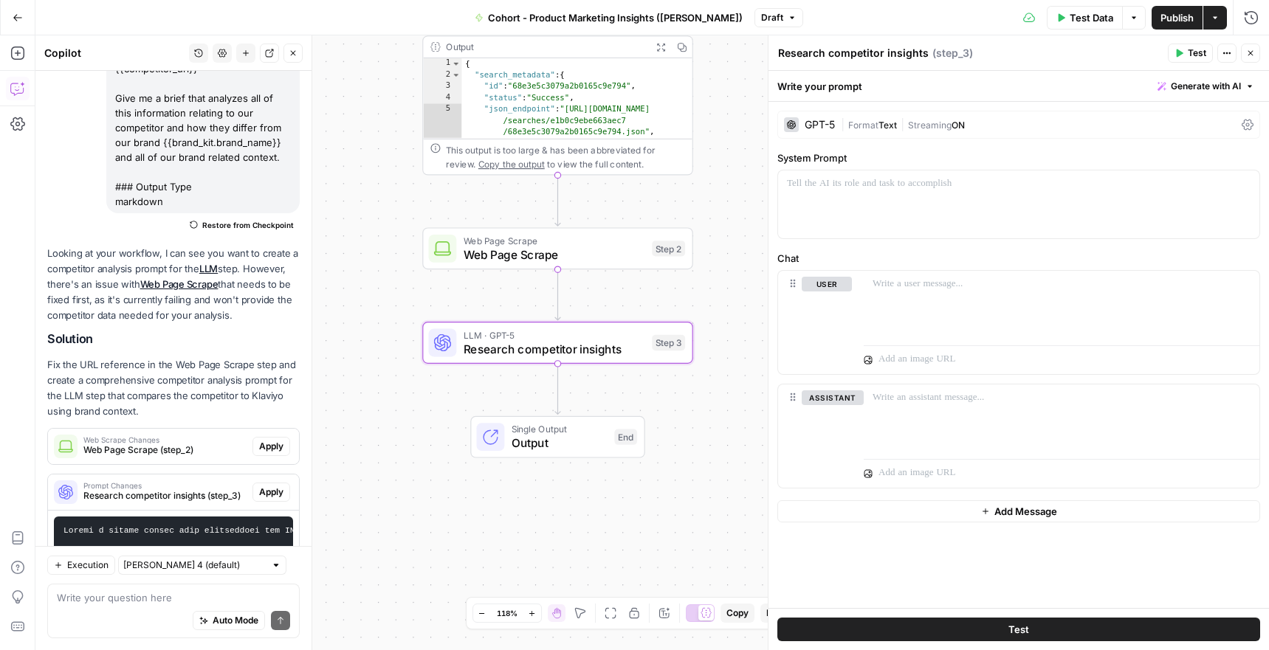
click at [278, 491] on span "Apply" at bounding box center [271, 492] width 24 height 13
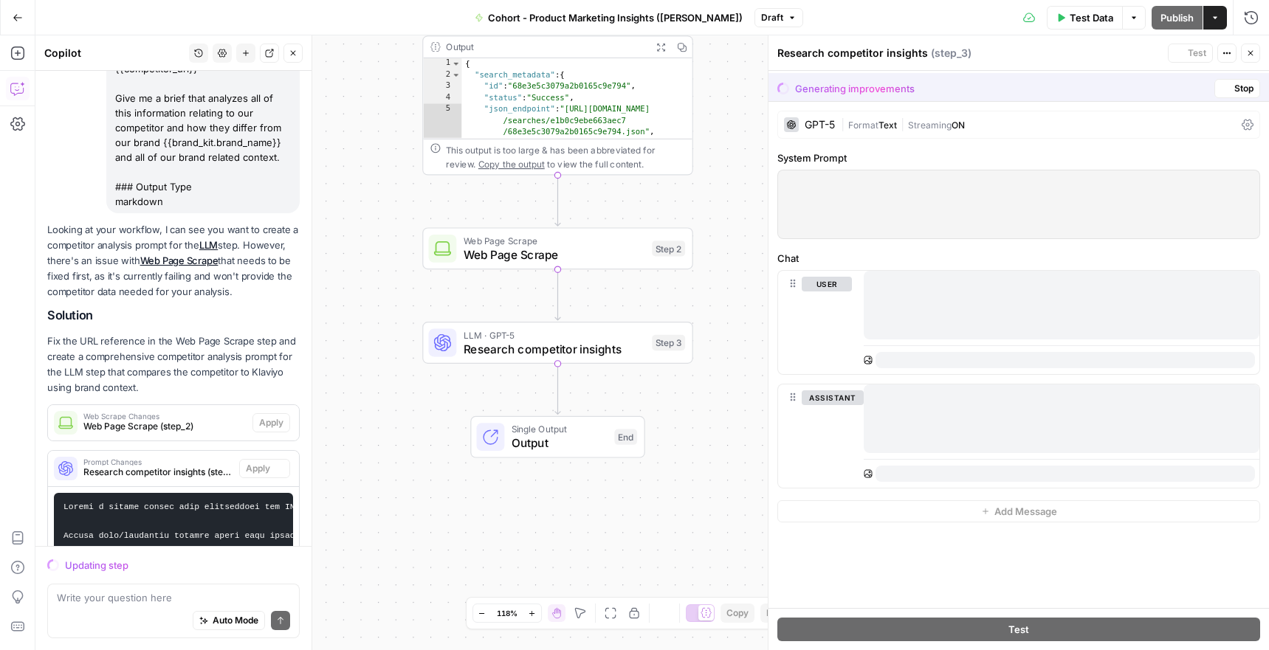
scroll to position [620, 0]
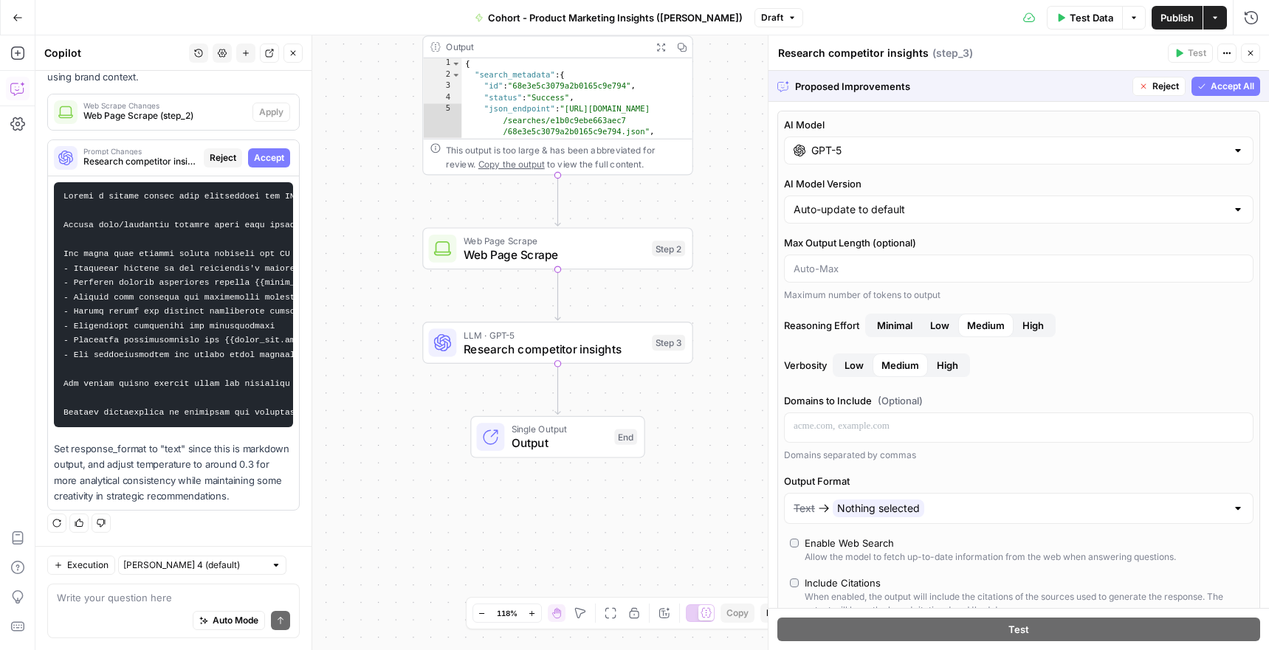
click at [1224, 83] on span "Accept All" at bounding box center [1232, 86] width 44 height 13
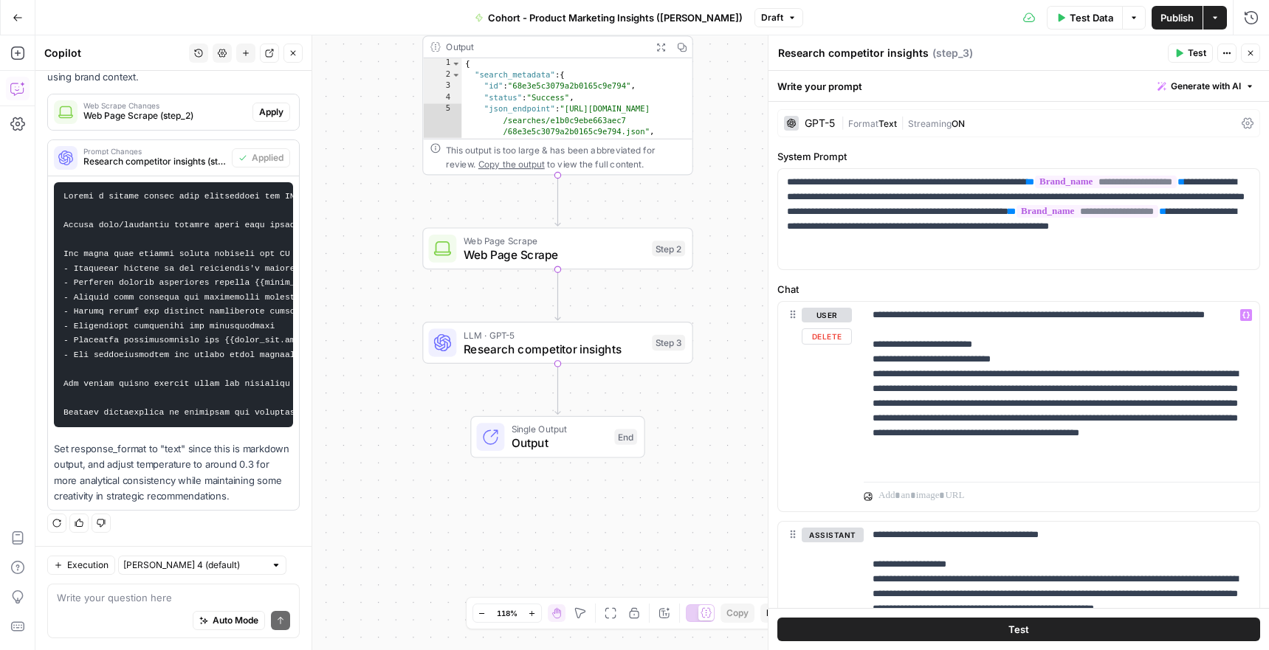
scroll to position [0, 0]
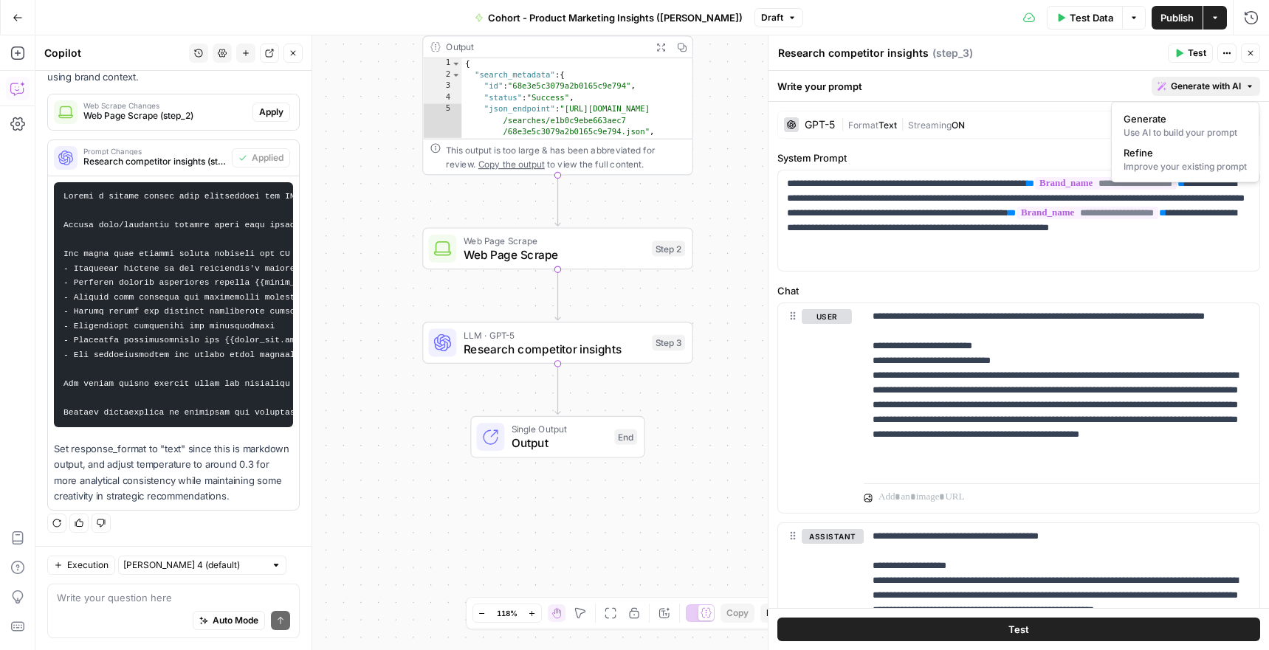
click at [1192, 83] on span "Generate with AI" at bounding box center [1206, 86] width 70 height 13
click at [1186, 126] on div "Use AI to build your prompt" at bounding box center [1184, 132] width 123 height 13
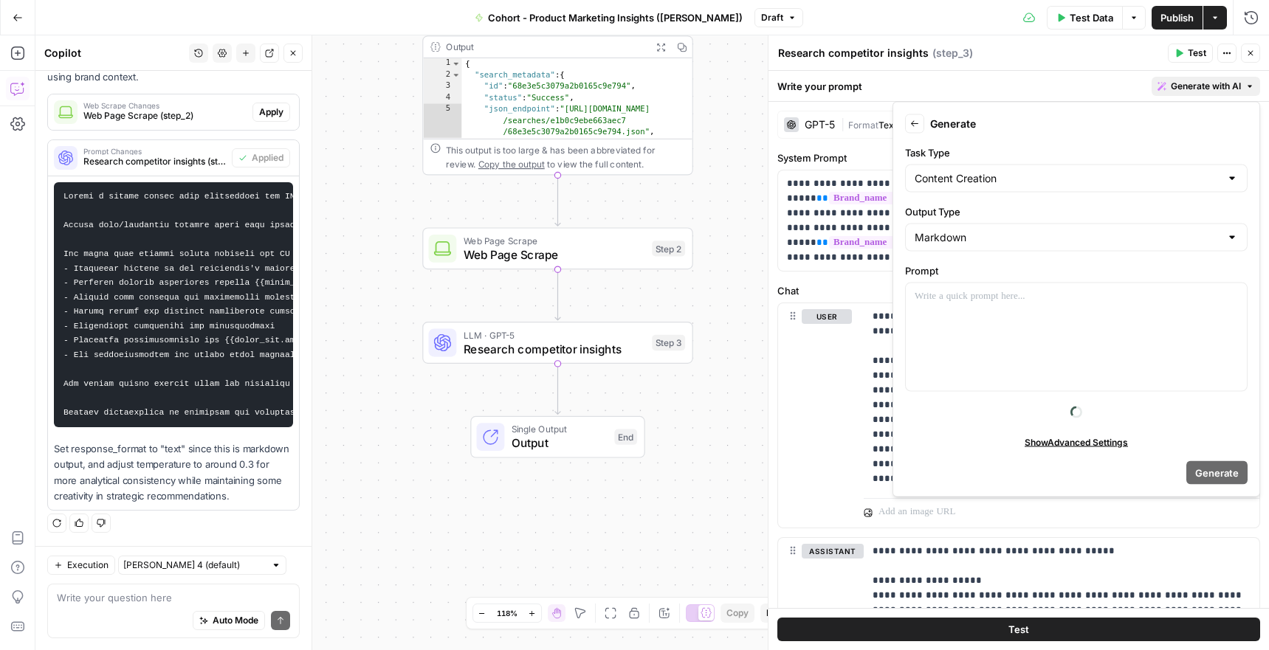
click at [1060, 106] on div "Back Generate Task Type Content Creation Output Type Markdown Prompt Show Advan…" at bounding box center [1076, 300] width 368 height 396
click at [1056, 86] on div "Write your prompt Generate with AI" at bounding box center [1018, 86] width 500 height 30
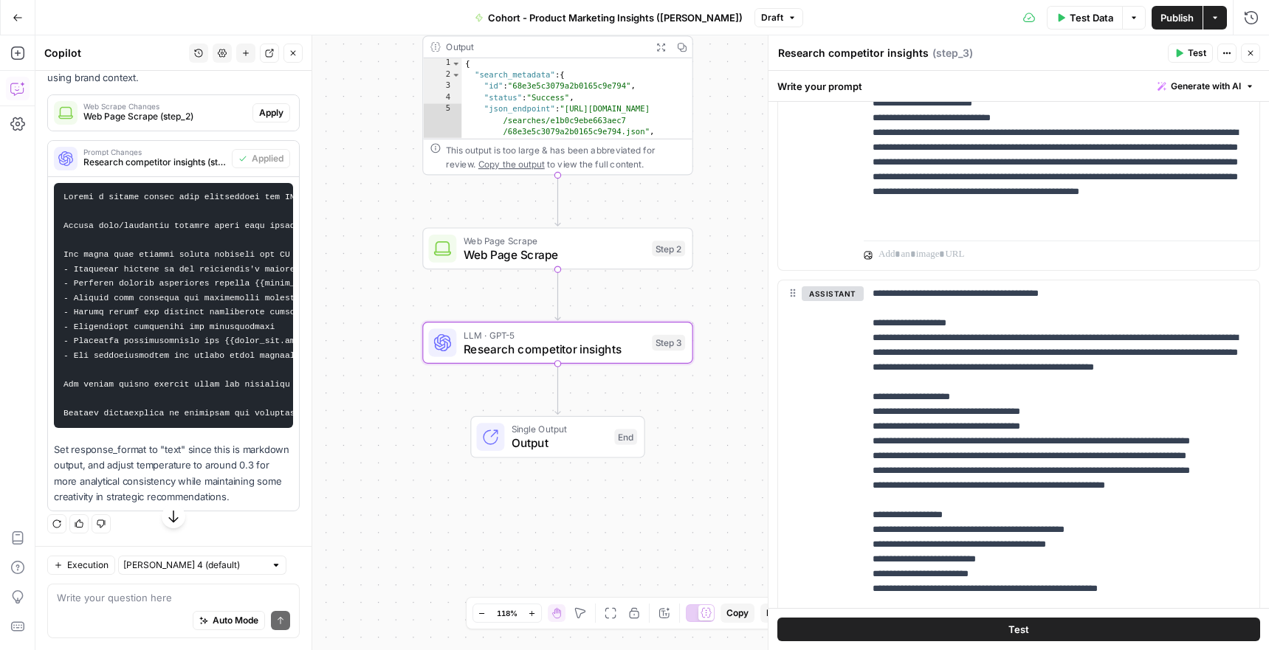
scroll to position [644, 0]
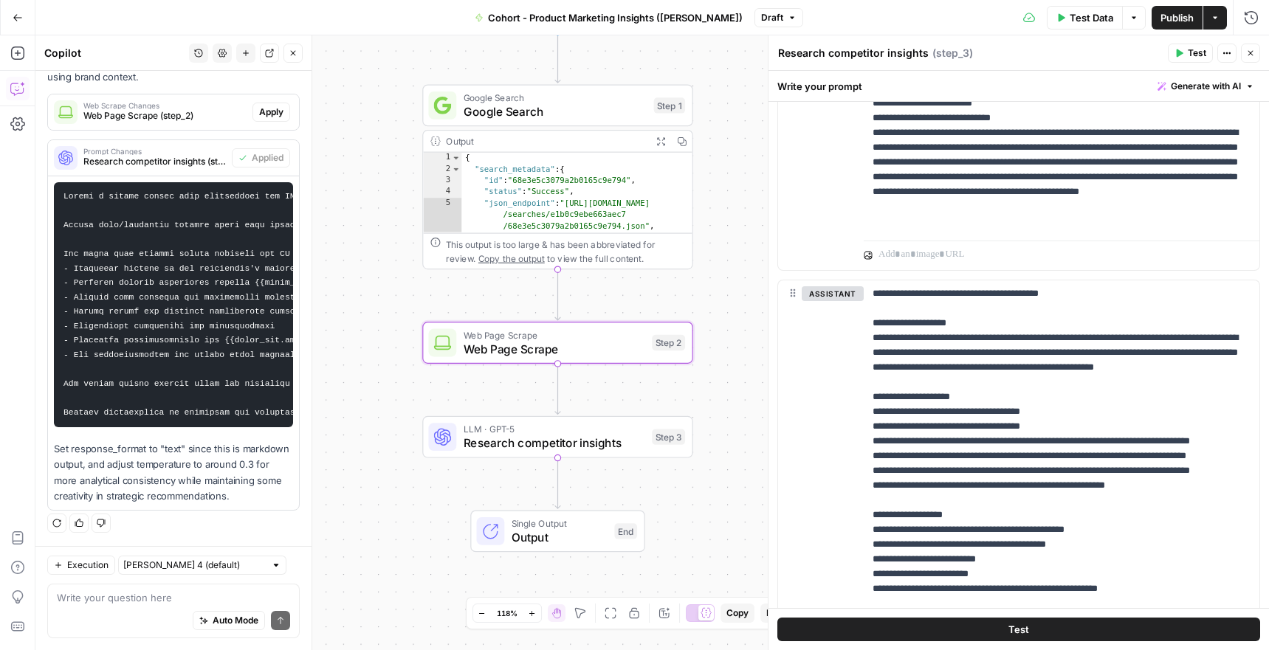
click at [259, 115] on span "Apply" at bounding box center [271, 112] width 24 height 13
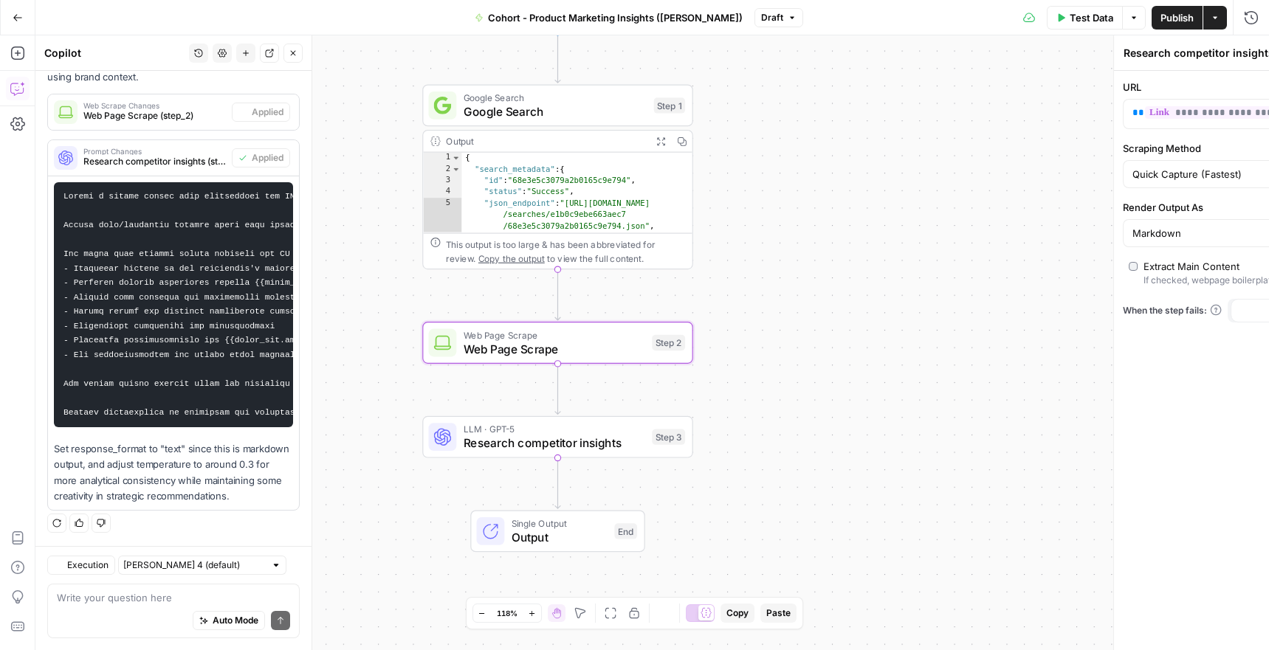
type textarea "Web Page Scrape"
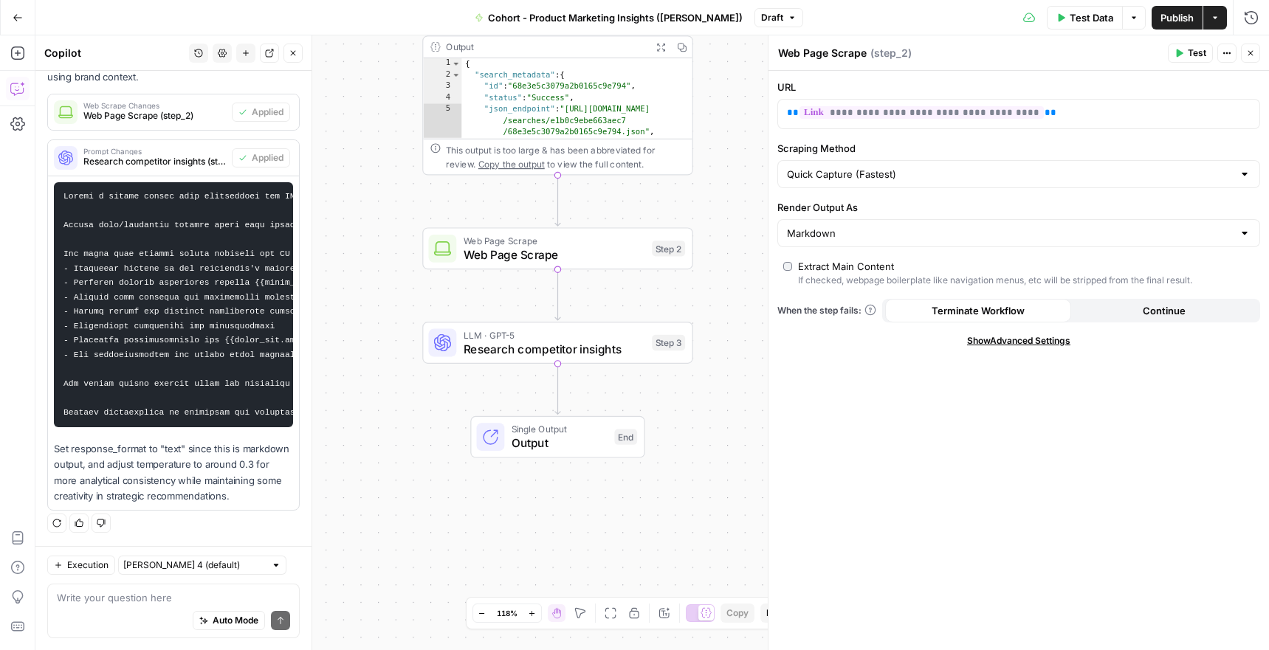
click at [1255, 57] on button "Close" at bounding box center [1250, 53] width 19 height 19
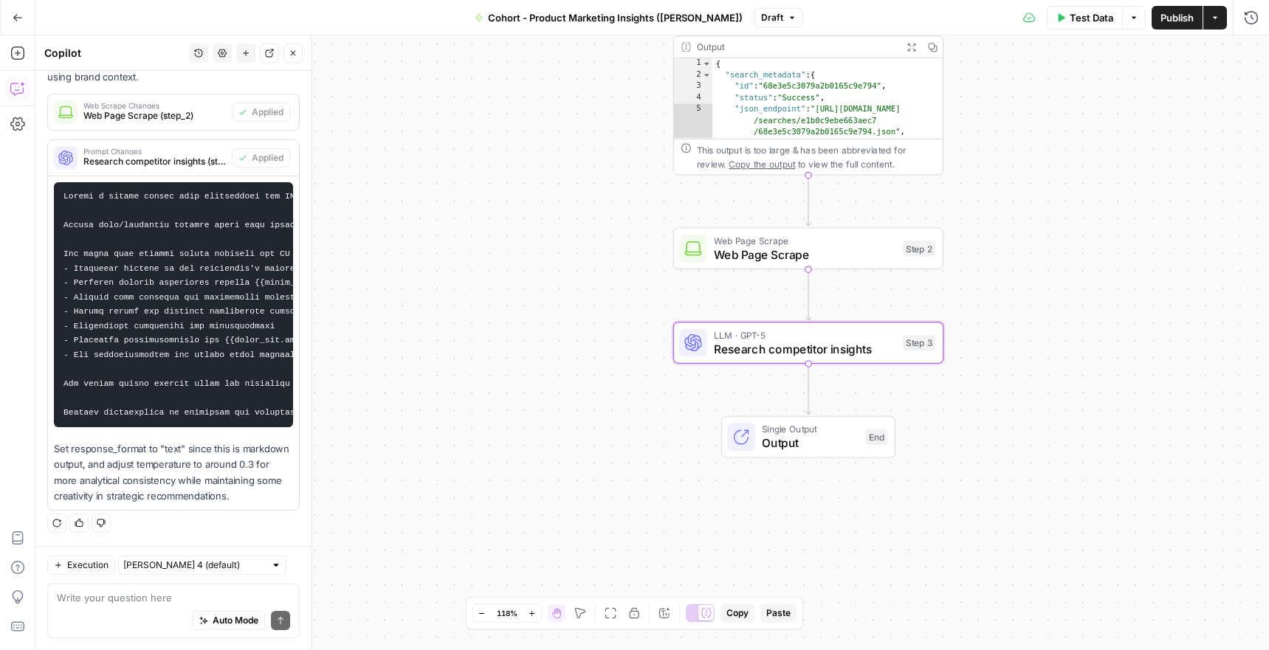
click at [154, 163] on span "Research competitor insights (step_3)" at bounding box center [154, 161] width 142 height 13
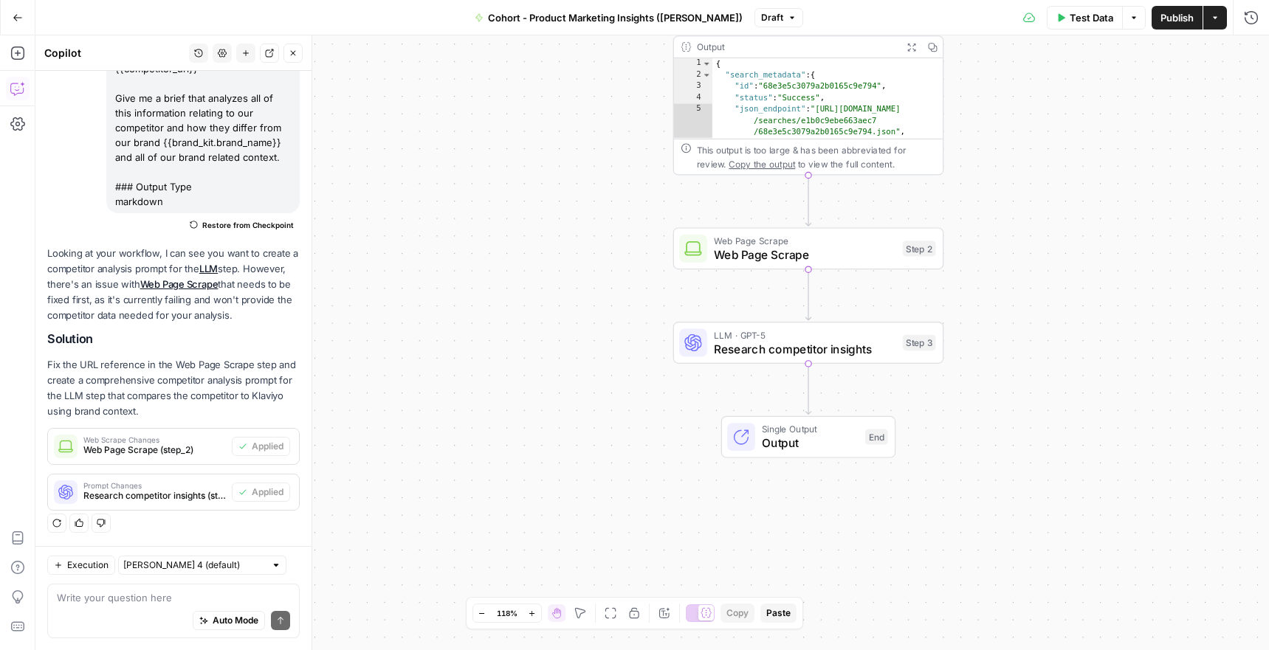
scroll to position [309, 0]
click at [154, 487] on span "Prompt Changes" at bounding box center [154, 485] width 142 height 7
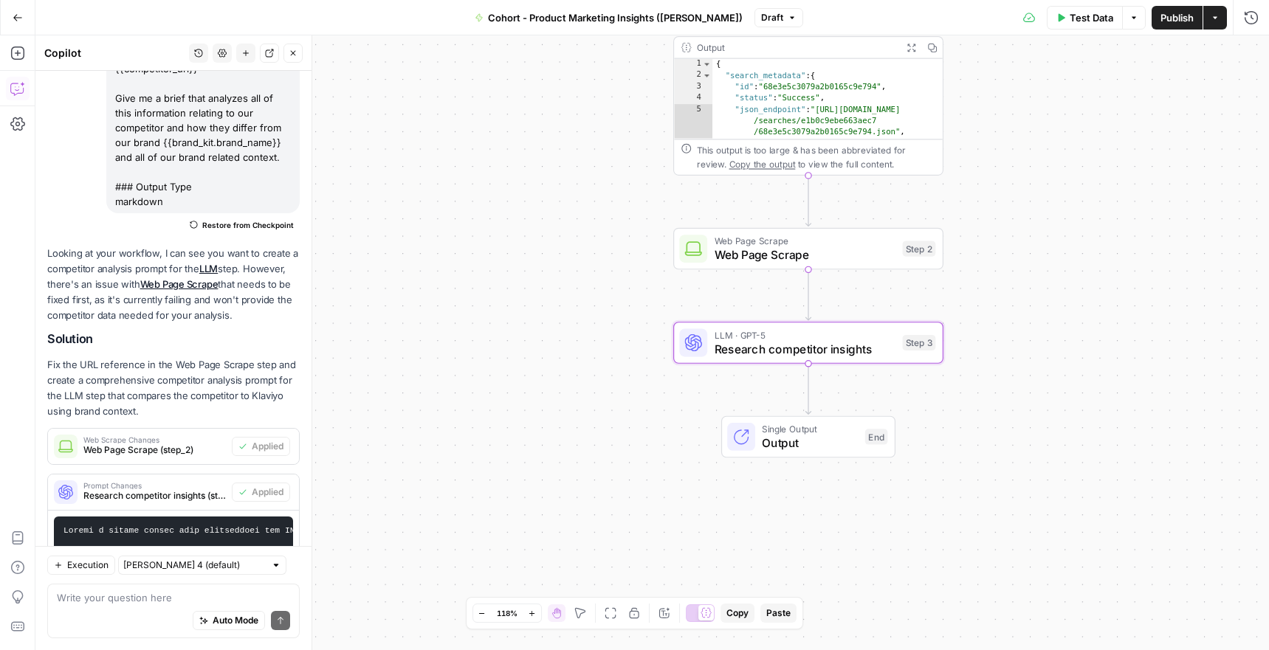
scroll to position [644, 0]
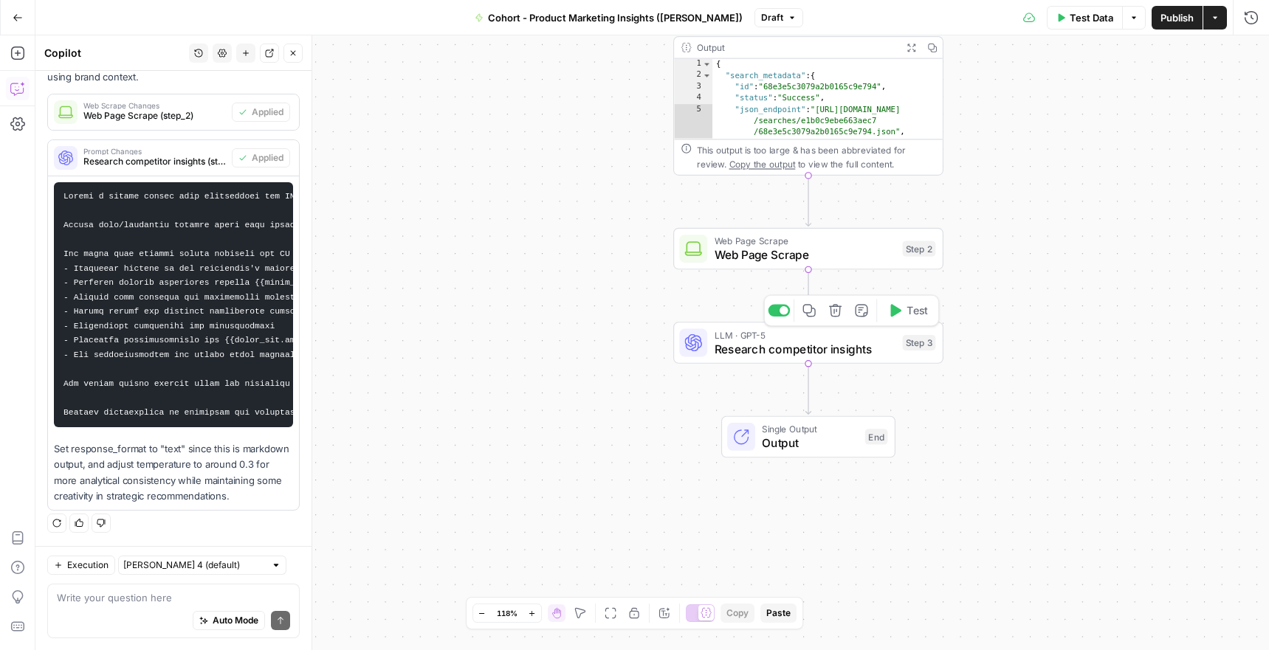
click at [763, 355] on span "Research competitor insights" at bounding box center [805, 349] width 182 height 18
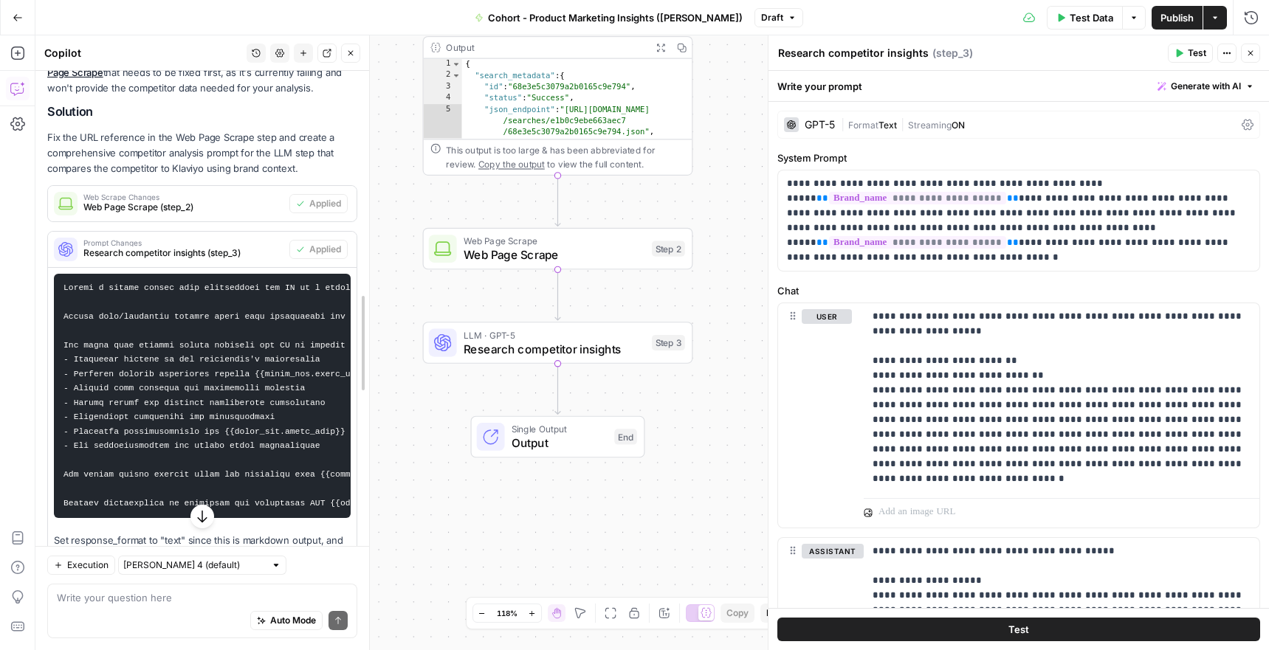
scroll to position [447, 0]
drag, startPoint x: 308, startPoint y: 347, endPoint x: 368, endPoint y: 349, distance: 59.8
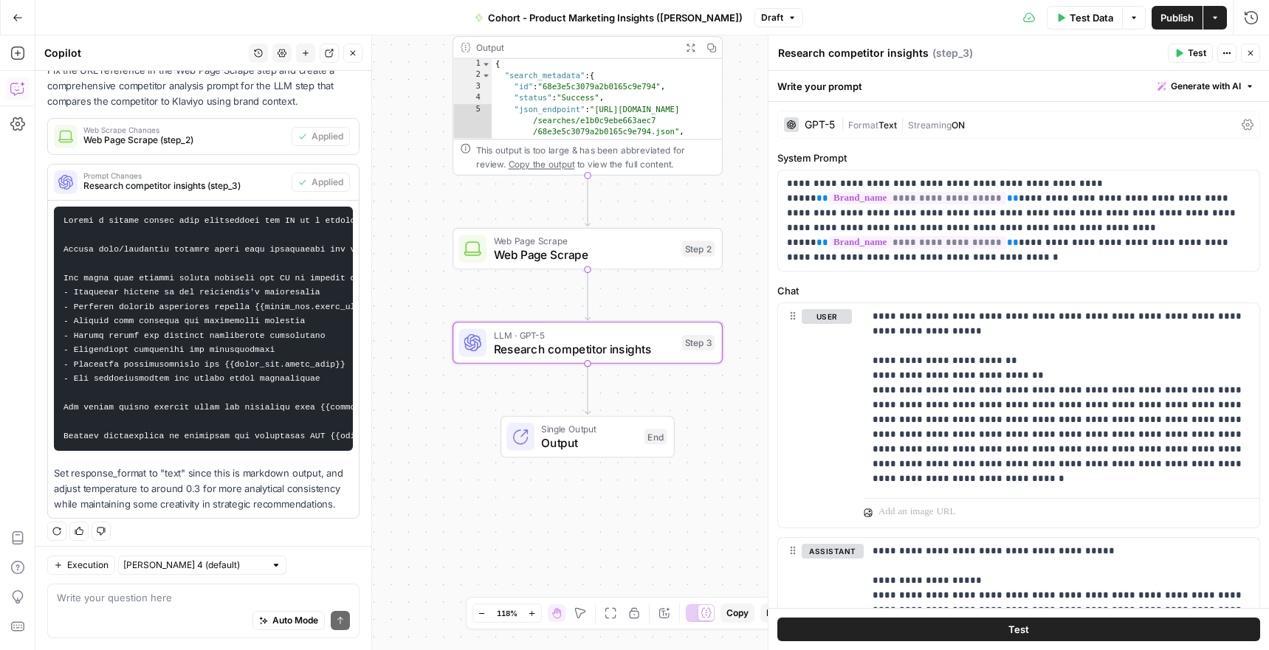
scroll to position [514, 0]
click at [200, 516] on icon "button" at bounding box center [203, 516] width 15 height 15
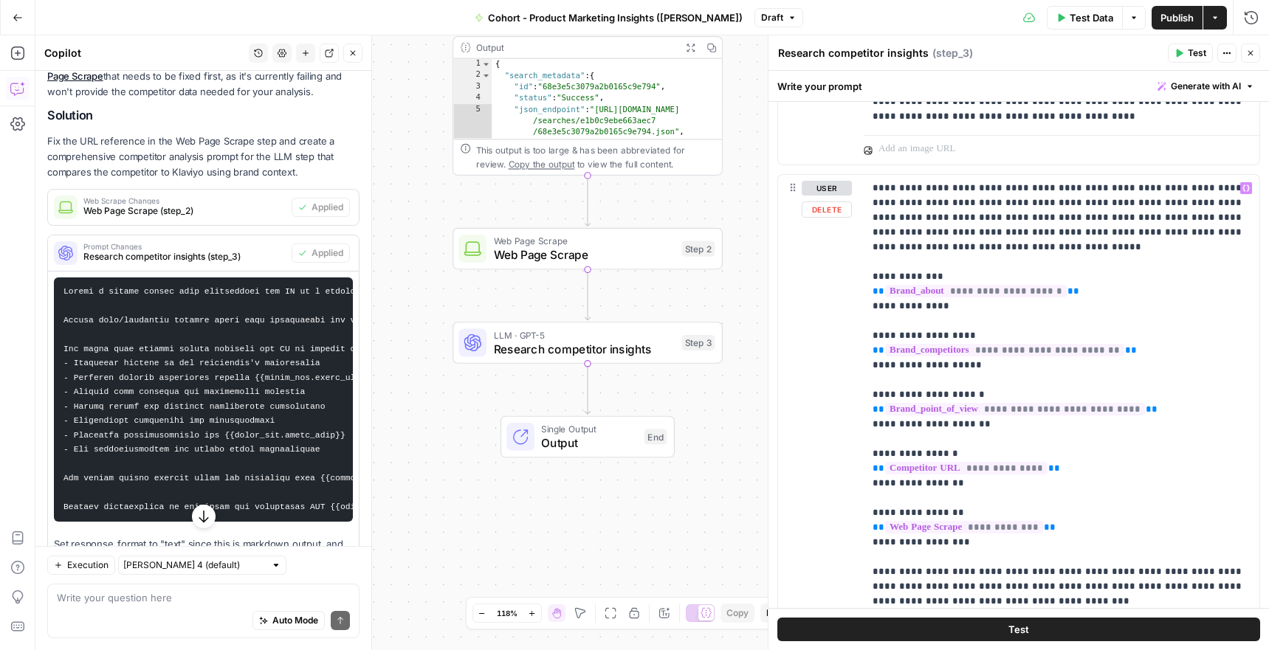
scroll to position [1095, 0]
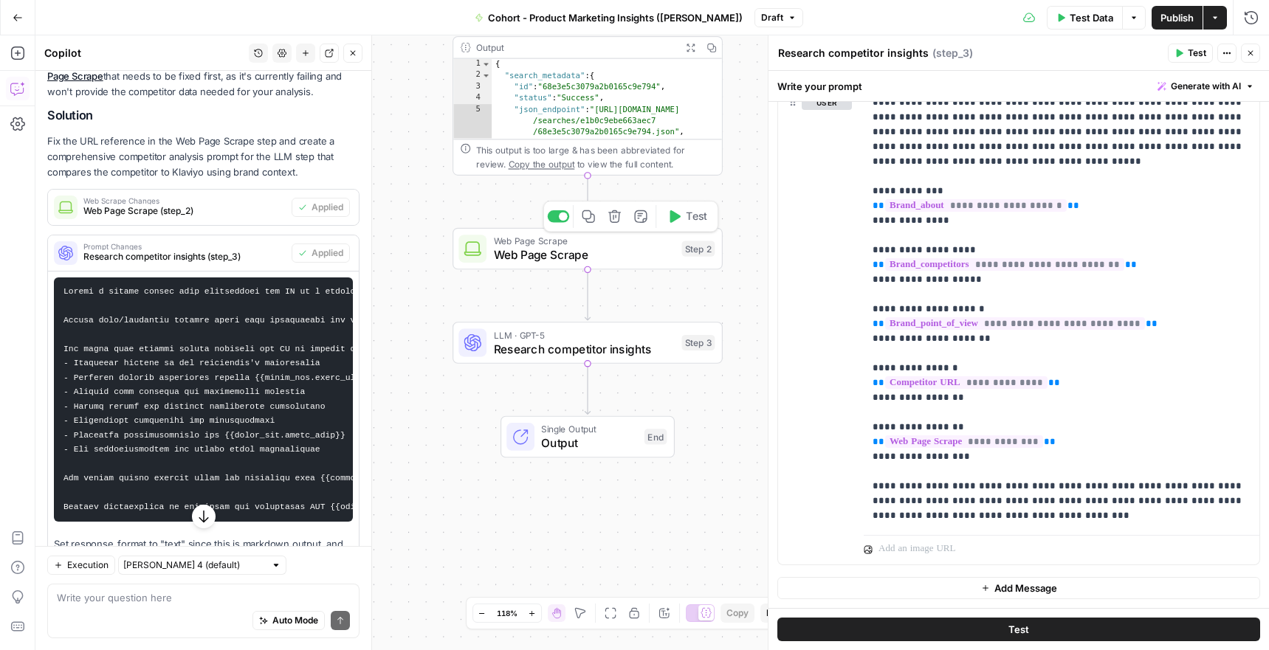
click at [562, 221] on div at bounding box center [558, 216] width 22 height 13
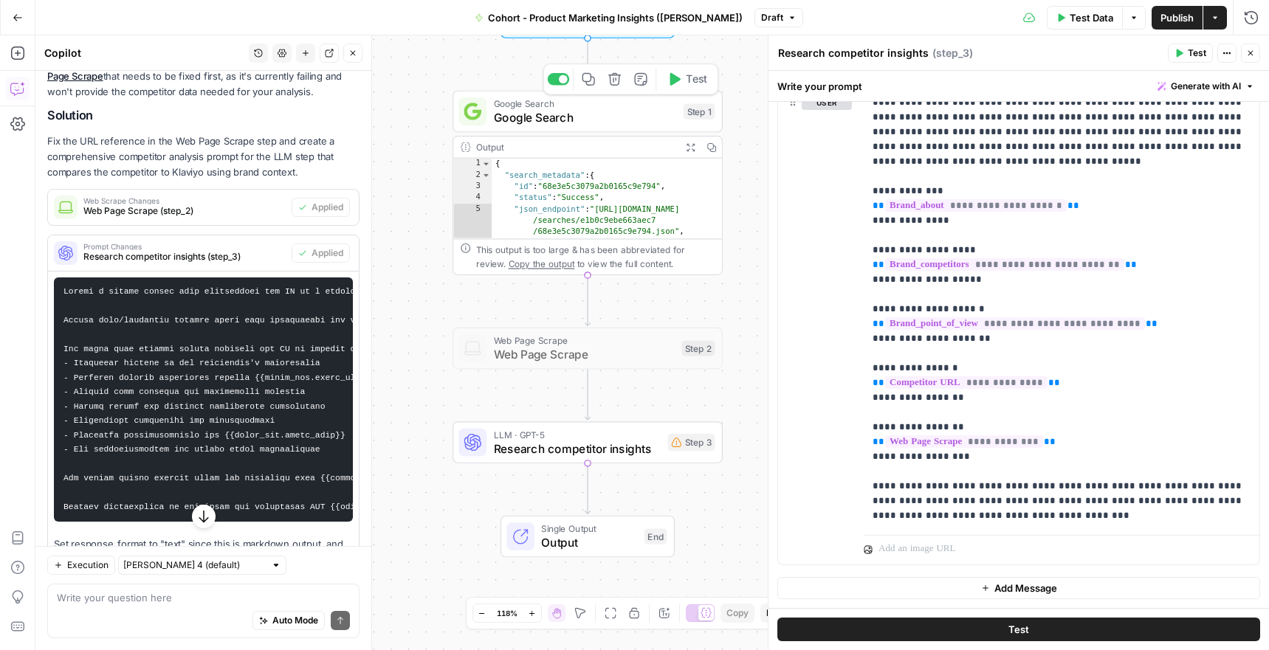
click at [563, 75] on div at bounding box center [558, 79] width 22 height 13
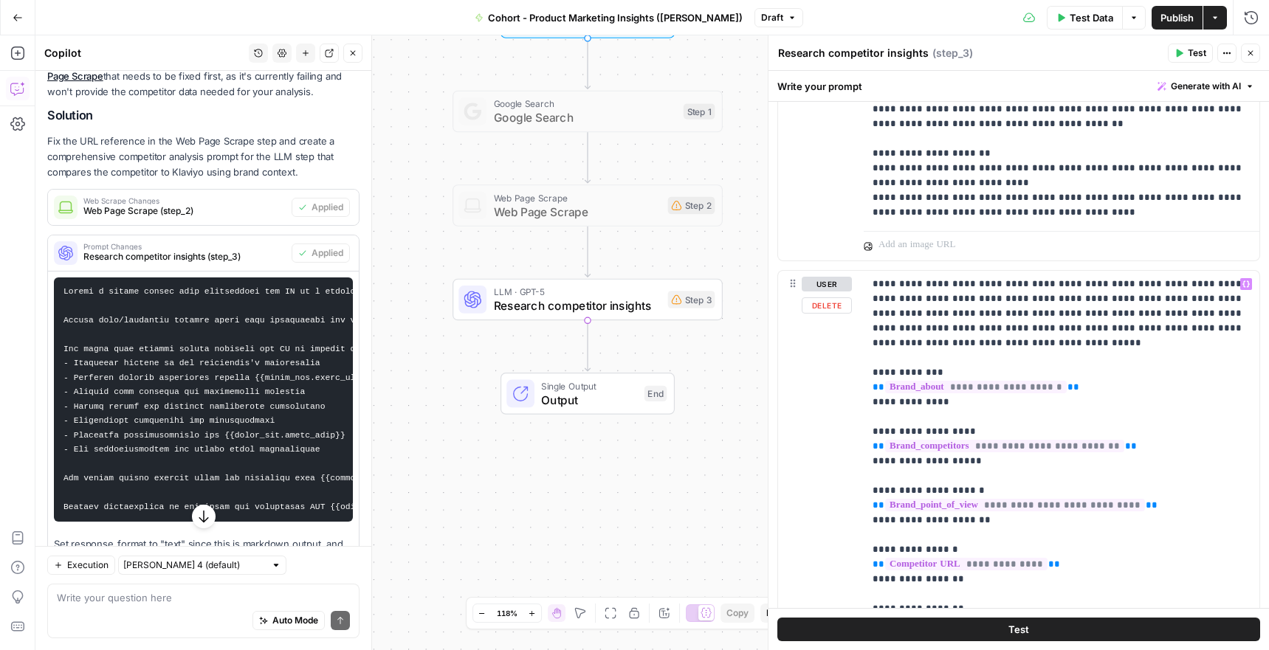
scroll to position [985, 0]
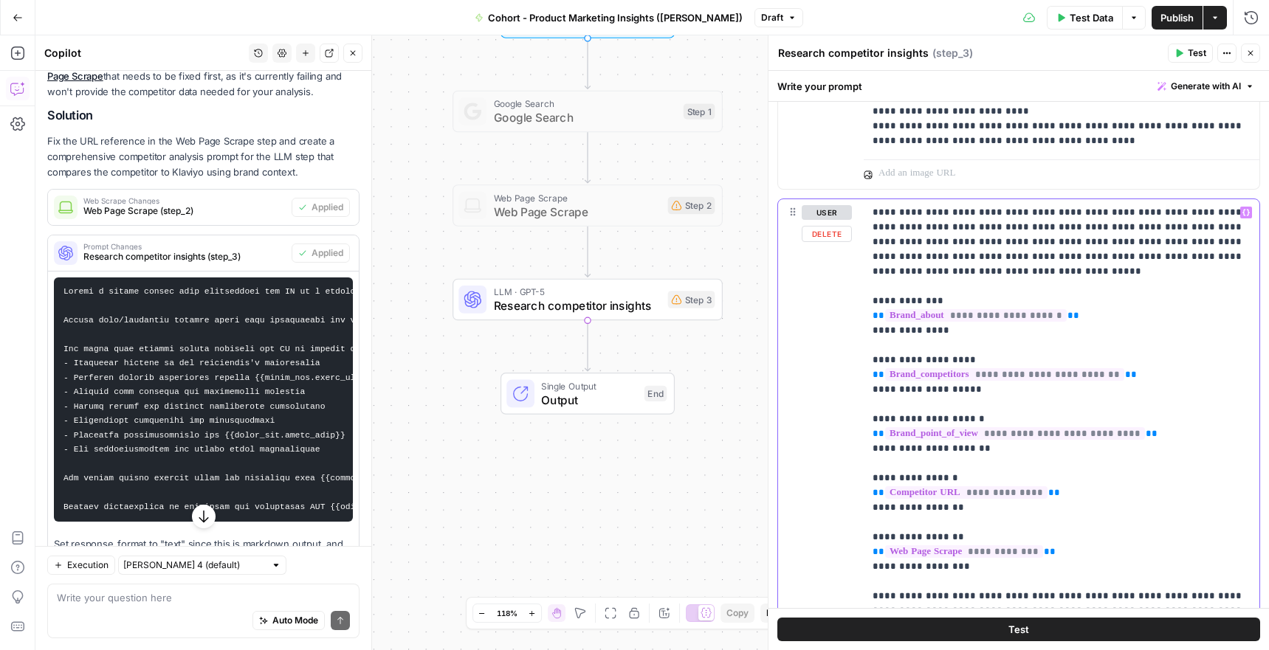
drag, startPoint x: 980, startPoint y: 573, endPoint x: 856, endPoint y: 478, distance: 156.3
click at [856, 478] on div "**********" at bounding box center [1018, 436] width 481 height 475
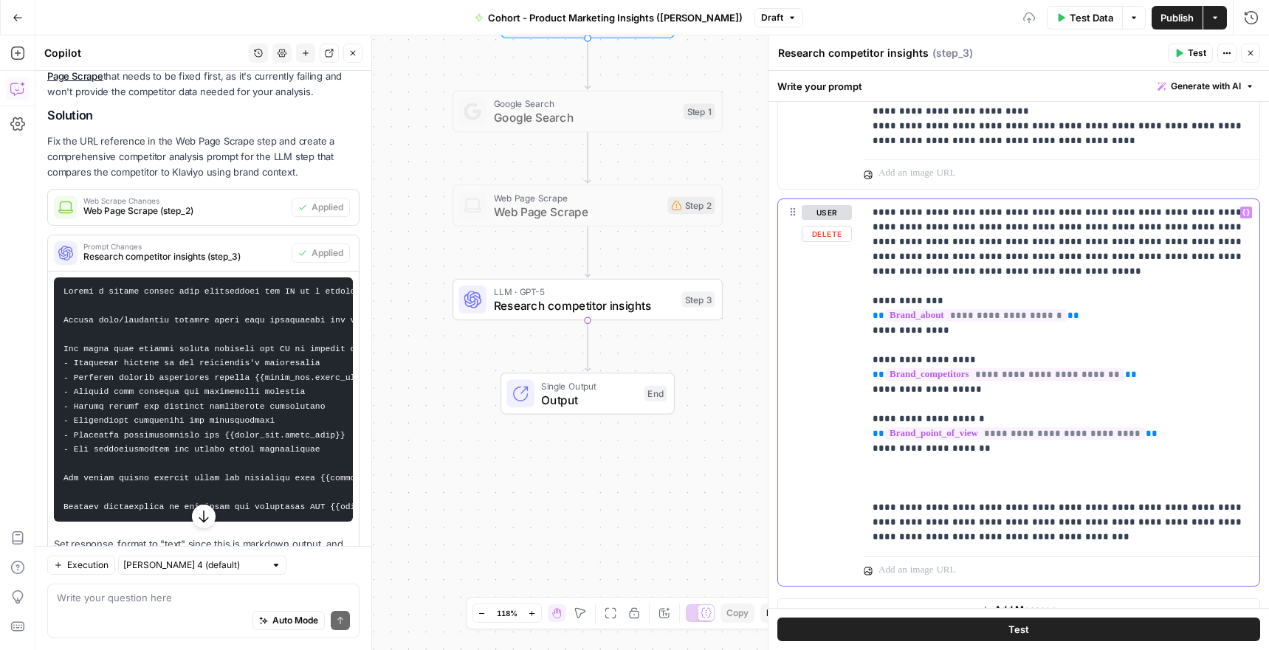
click at [879, 285] on p "**********" at bounding box center [1061, 375] width 378 height 340
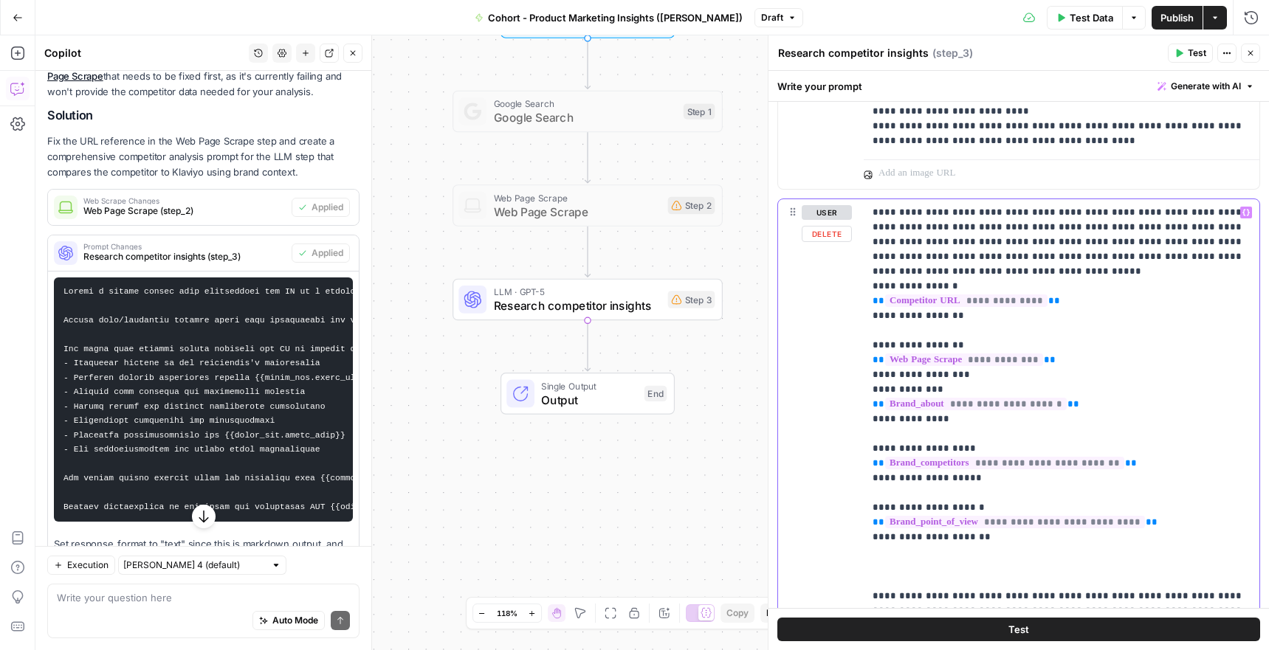
click at [866, 287] on div "**********" at bounding box center [1062, 419] width 396 height 440
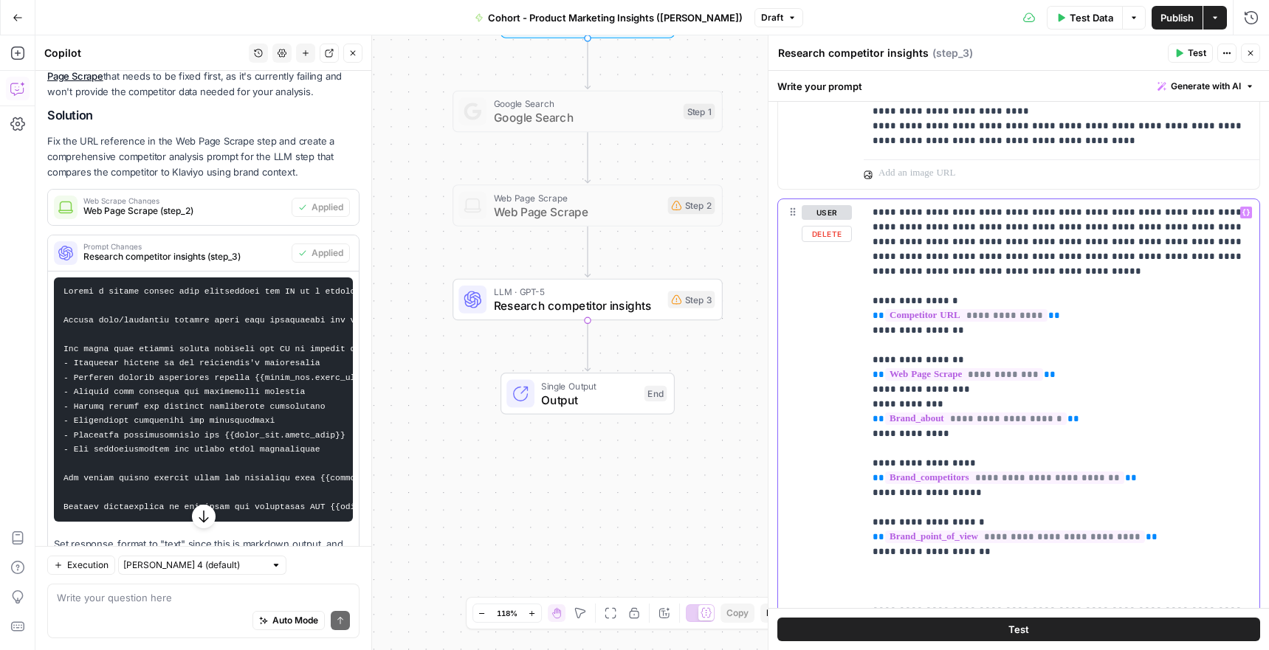
click at [872, 404] on div "**********" at bounding box center [1062, 426] width 396 height 455
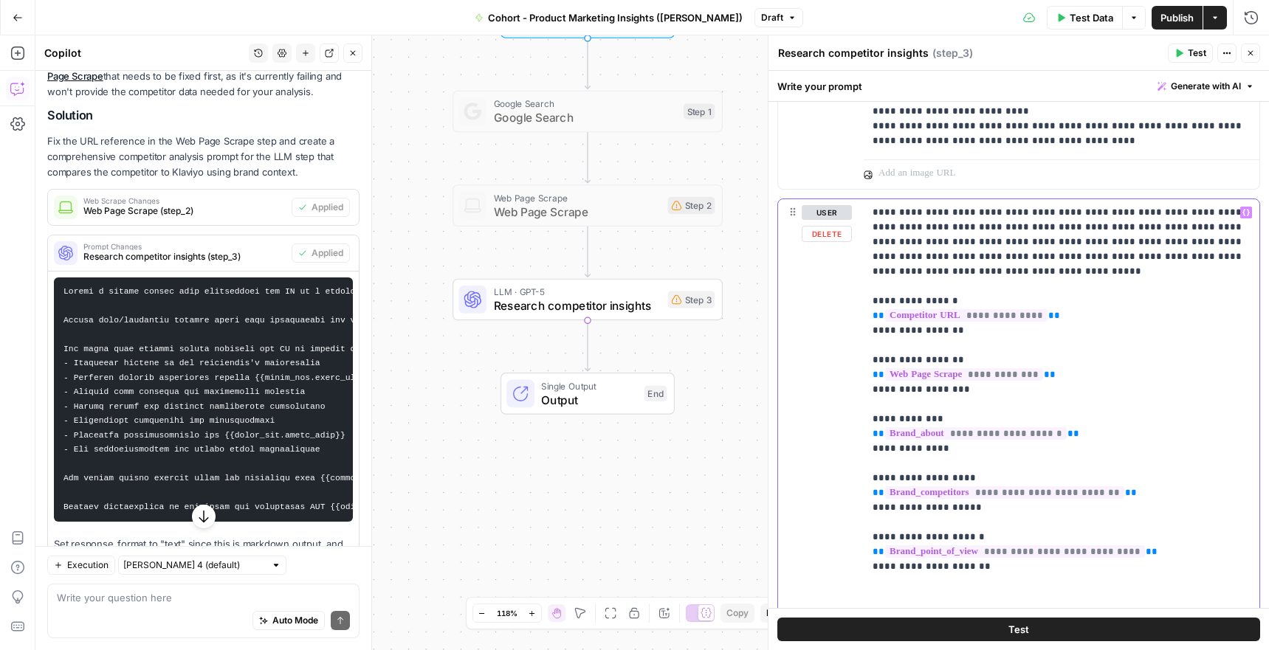
click at [884, 407] on p "**********" at bounding box center [1061, 434] width 378 height 458
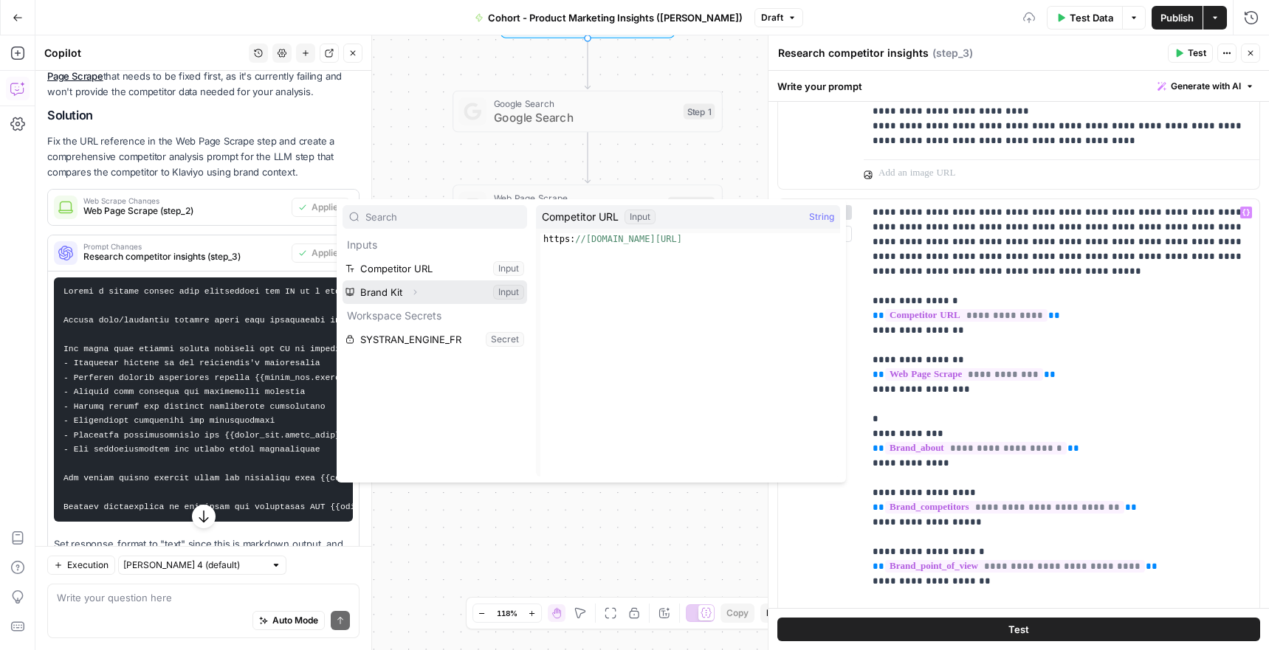
click at [379, 287] on button "Select variable Brand Kit" at bounding box center [434, 292] width 185 height 24
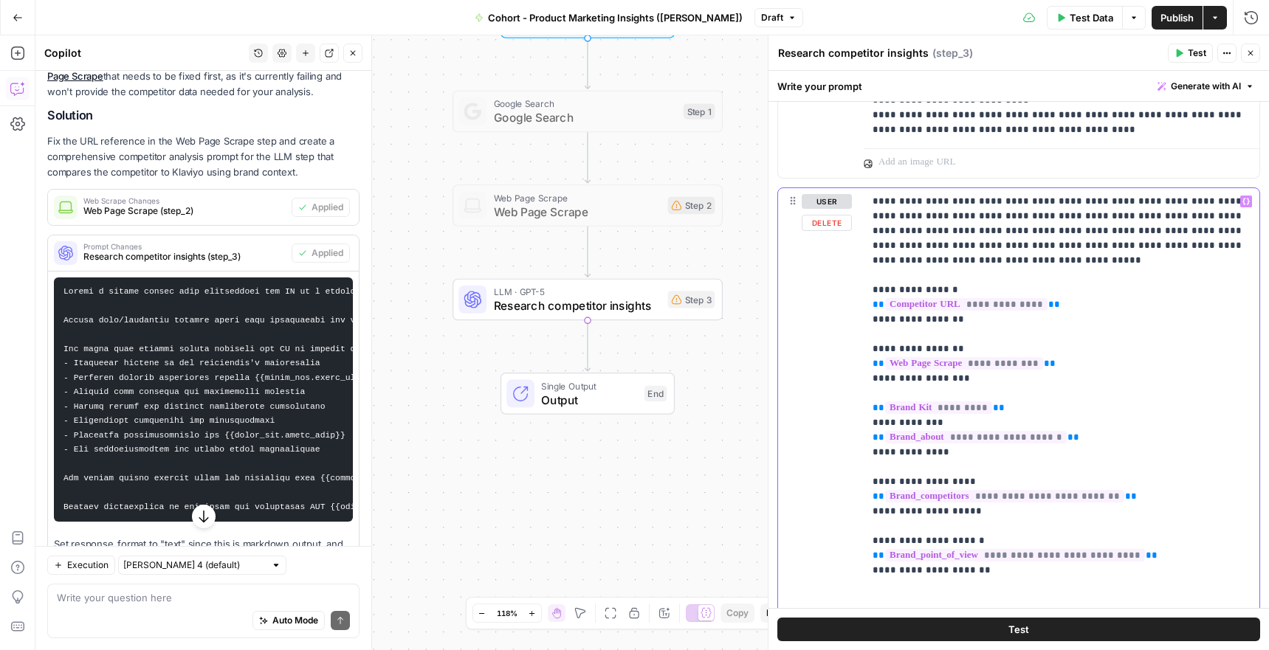
scroll to position [1008, 0]
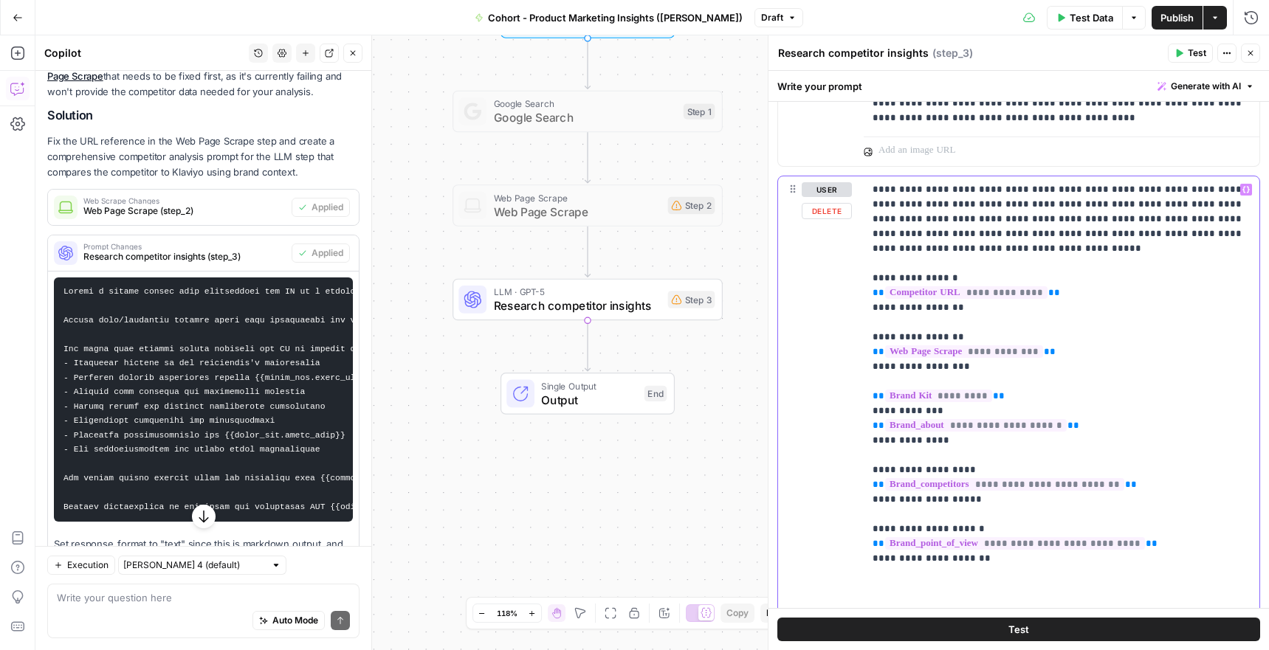
drag, startPoint x: 1001, startPoint y: 559, endPoint x: 868, endPoint y: 532, distance: 135.6
click at [868, 532] on div "**********" at bounding box center [1062, 418] width 396 height 484
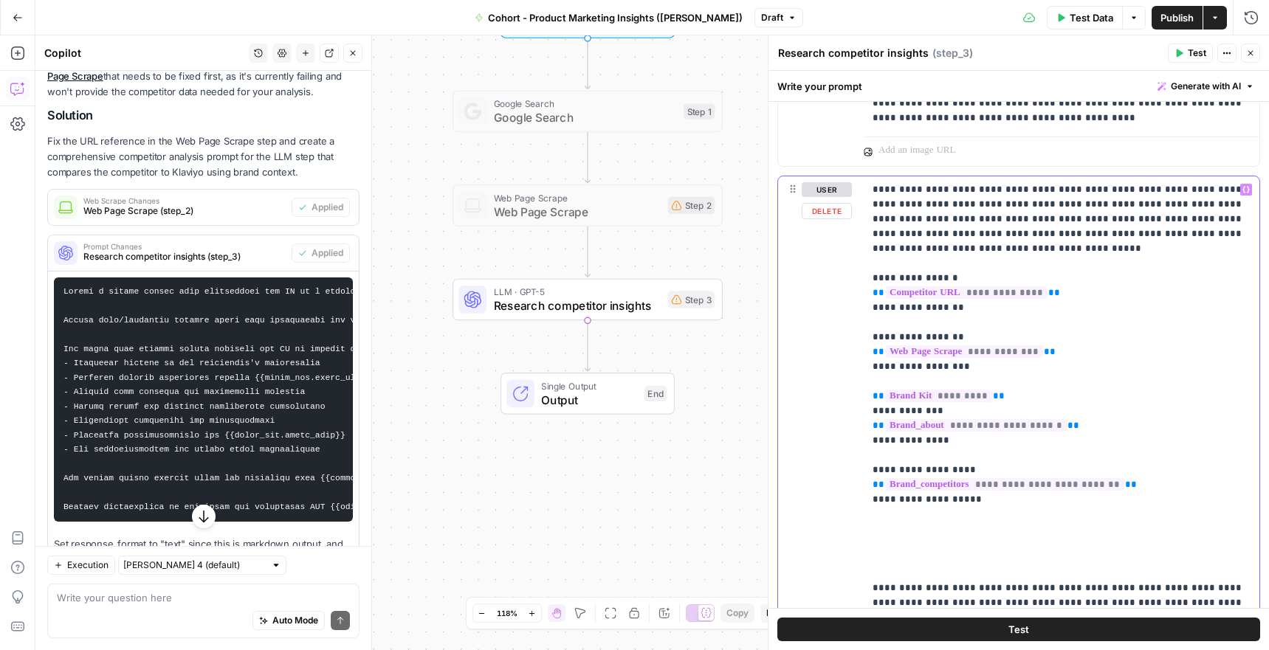
click at [873, 449] on p "**********" at bounding box center [1061, 403] width 378 height 443
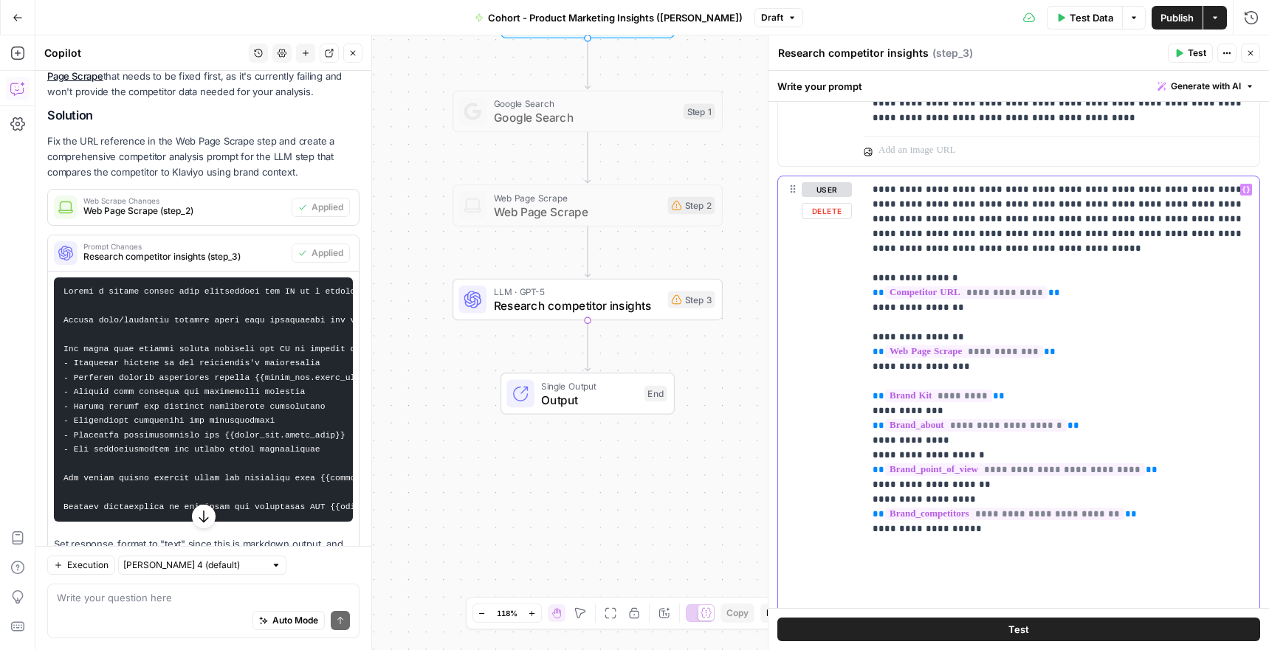
click at [1025, 528] on p "**********" at bounding box center [1061, 418] width 378 height 472
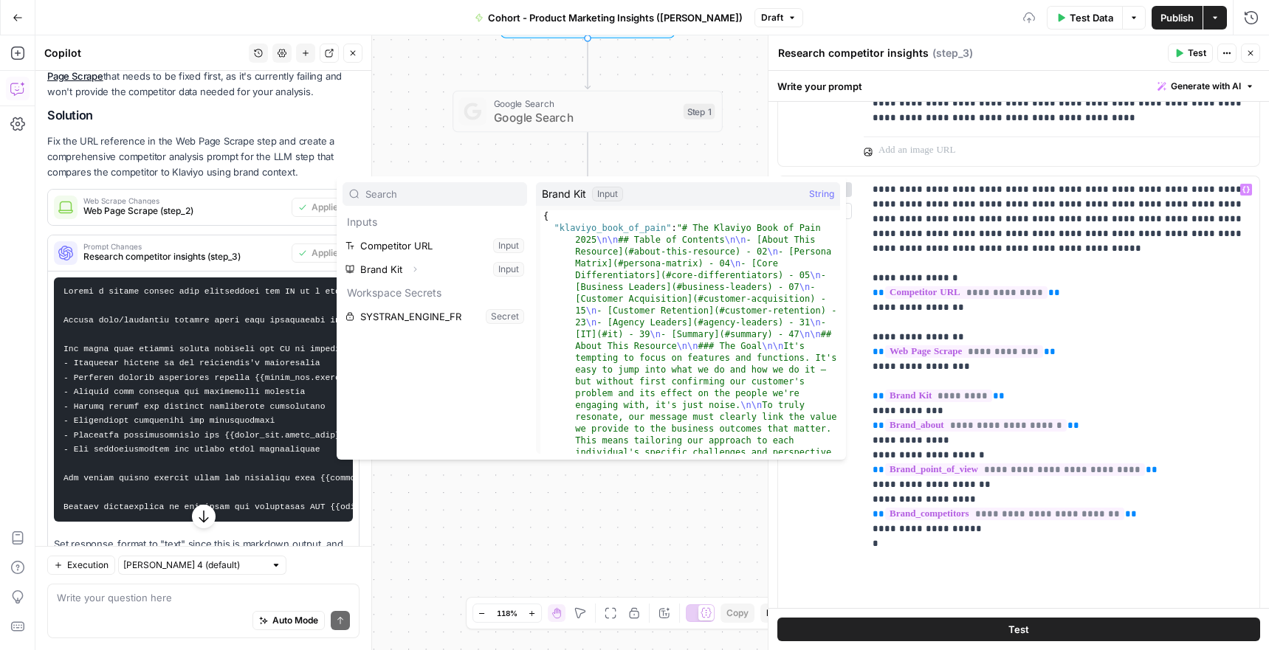
click at [413, 269] on icon "button" at bounding box center [414, 269] width 9 height 9
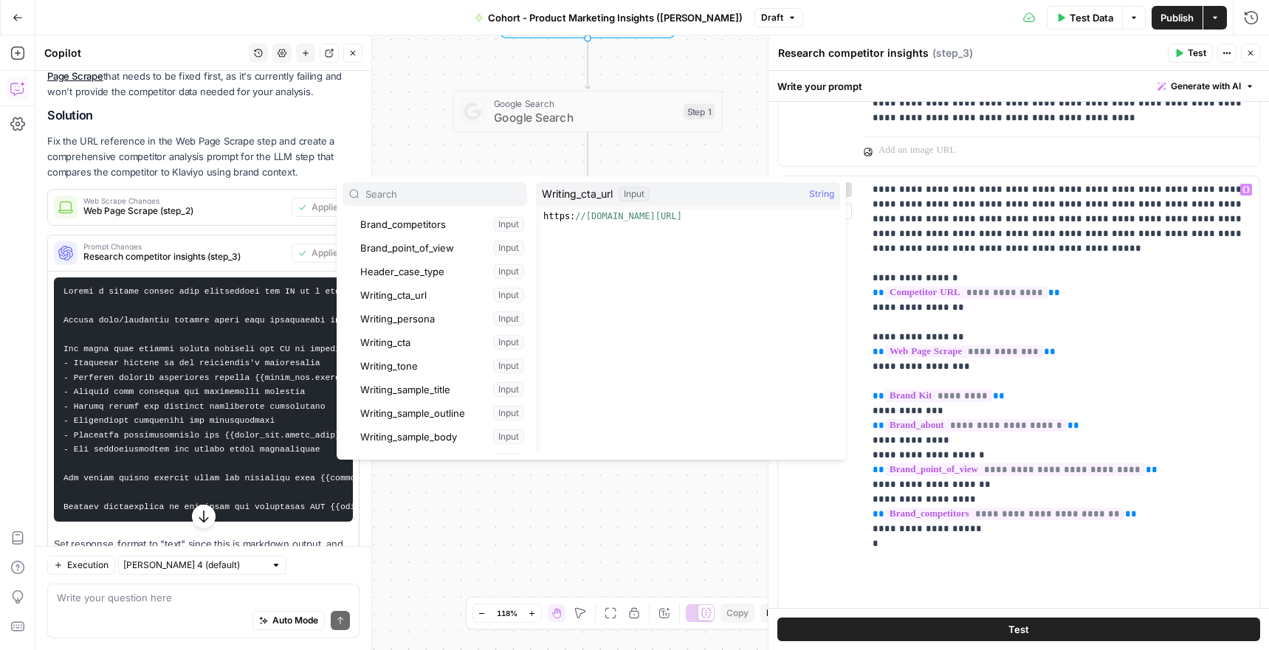
scroll to position [213, 0]
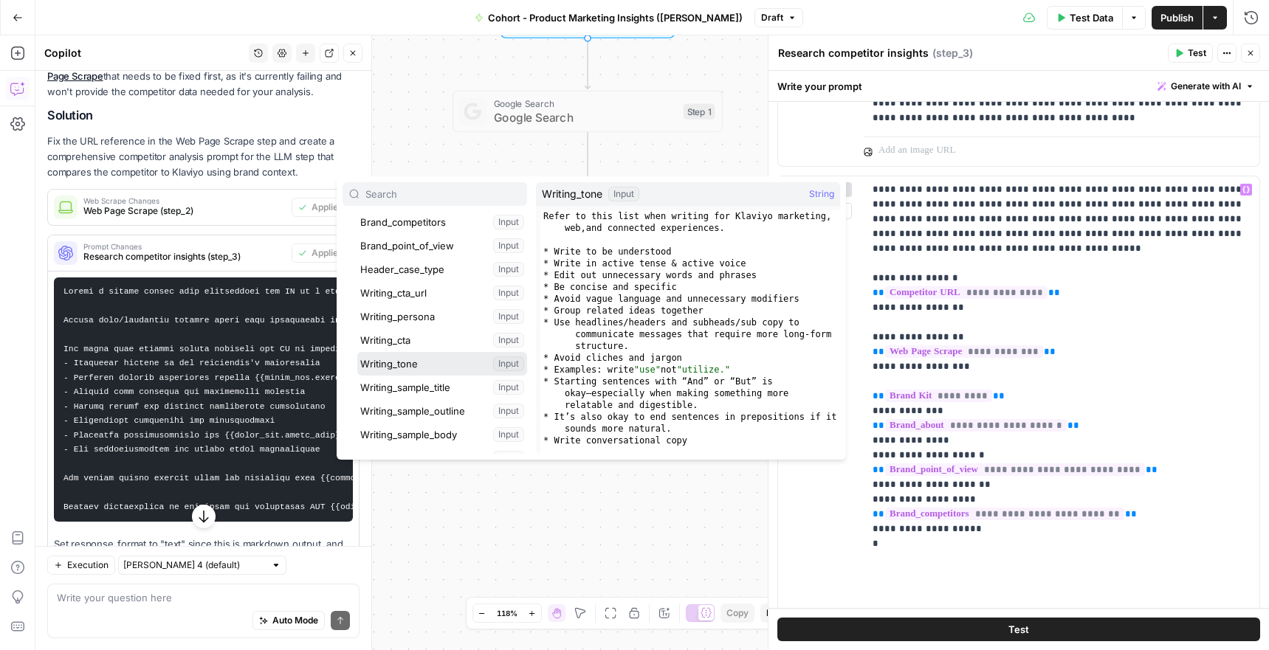
click at [412, 353] on button "Select variable Writing_tone" at bounding box center [442, 364] width 170 height 24
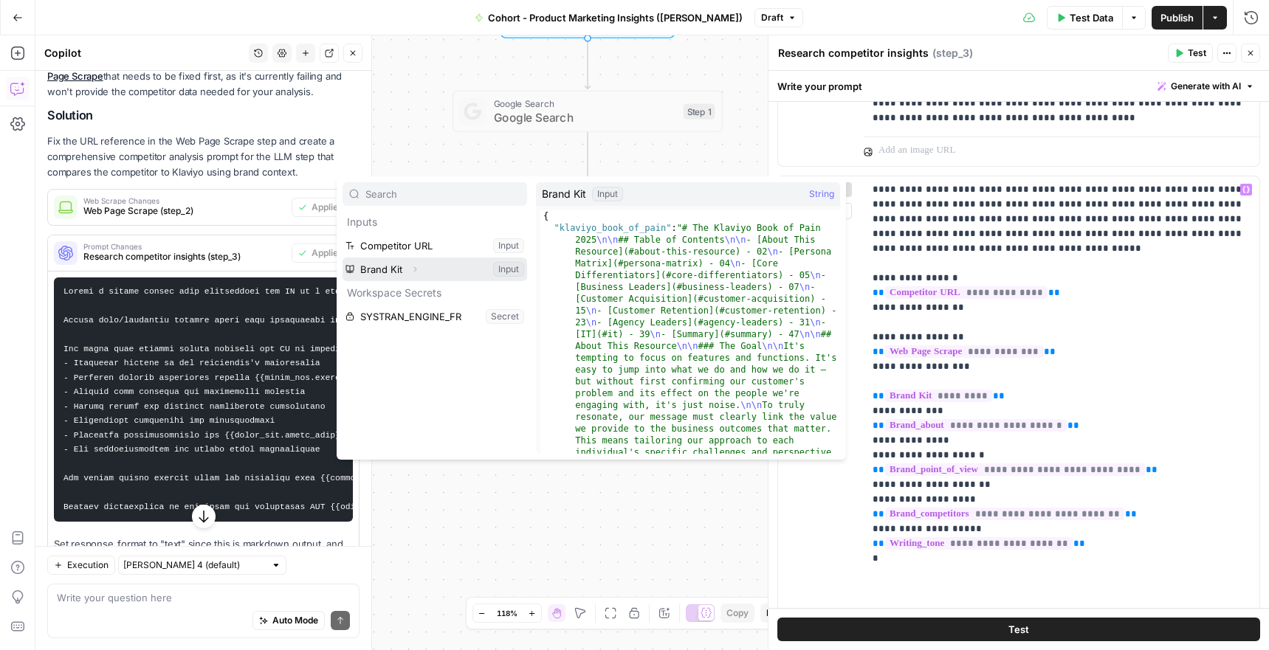
click at [418, 278] on button "Select variable Brand Kit" at bounding box center [434, 270] width 185 height 24
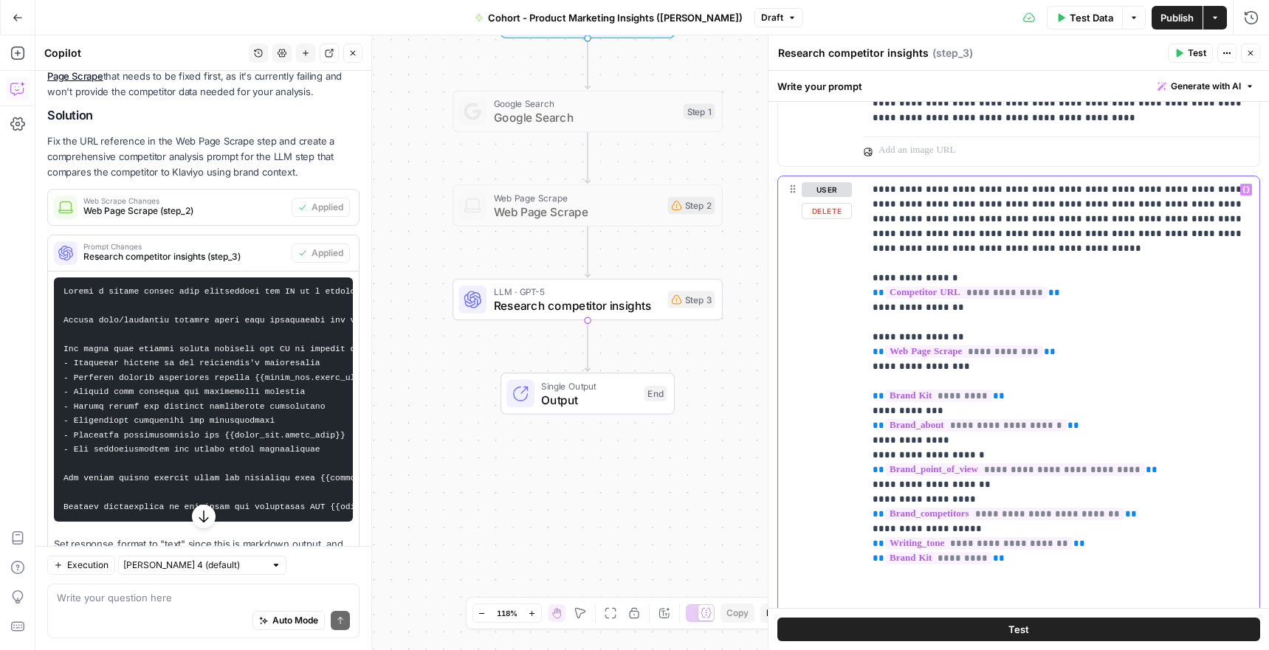
drag, startPoint x: 1005, startPoint y: 565, endPoint x: 854, endPoint y: 555, distance: 151.7
click at [854, 555] on div "**********" at bounding box center [1018, 450] width 481 height 549
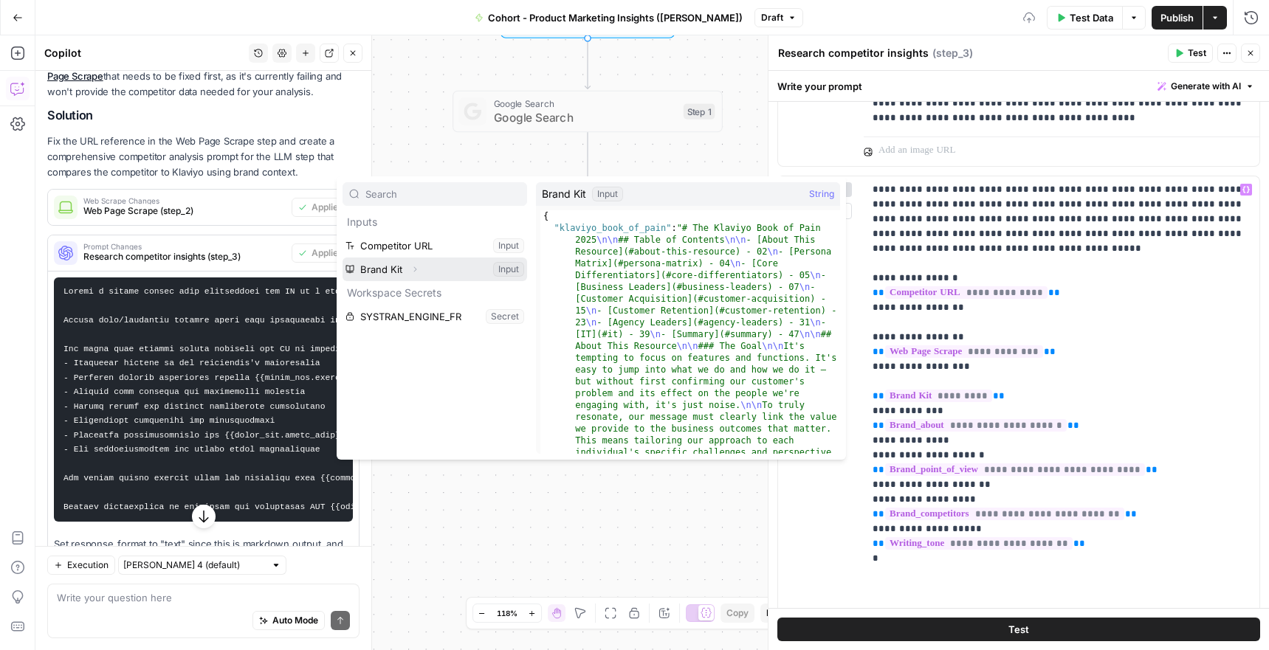
click at [416, 269] on icon "button" at bounding box center [414, 269] width 9 height 9
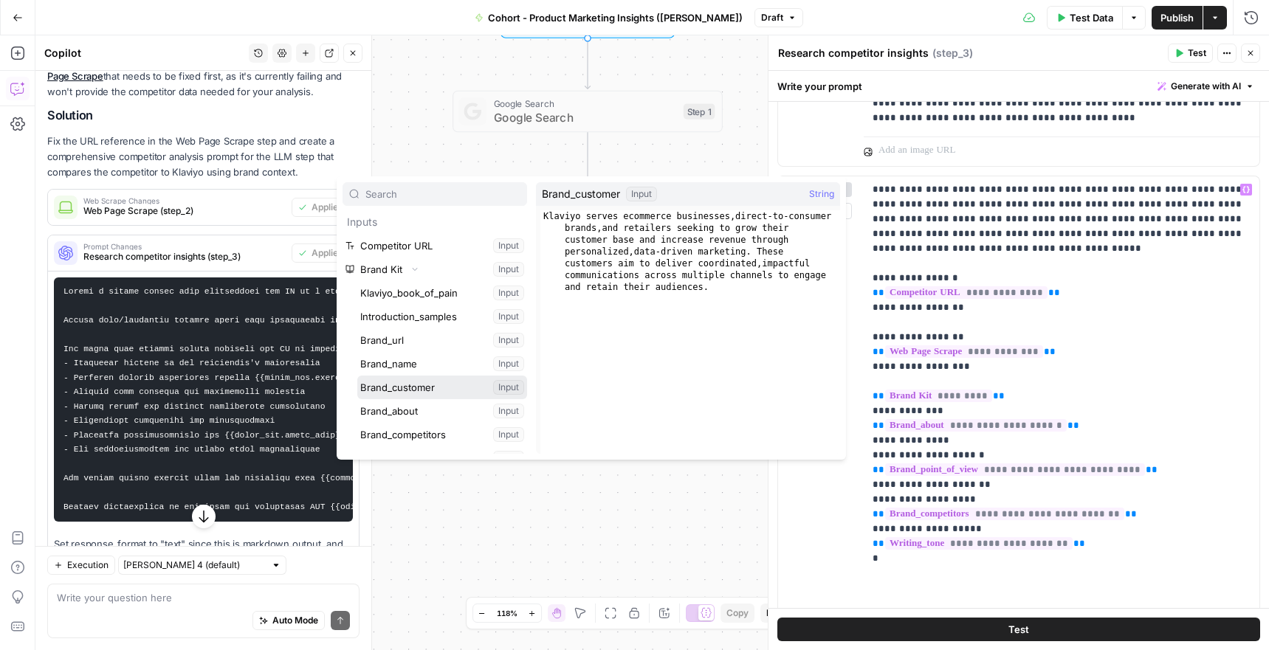
click at [427, 383] on button "Select variable Brand_customer" at bounding box center [442, 388] width 170 height 24
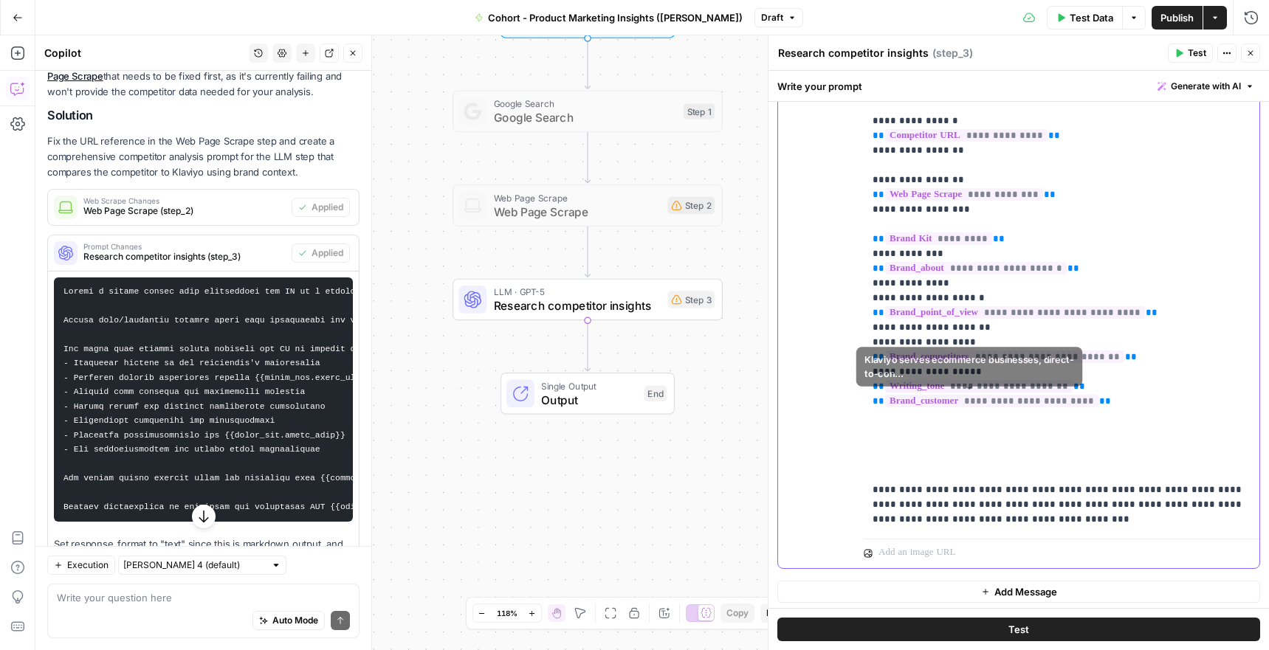
scroll to position [1169, 0]
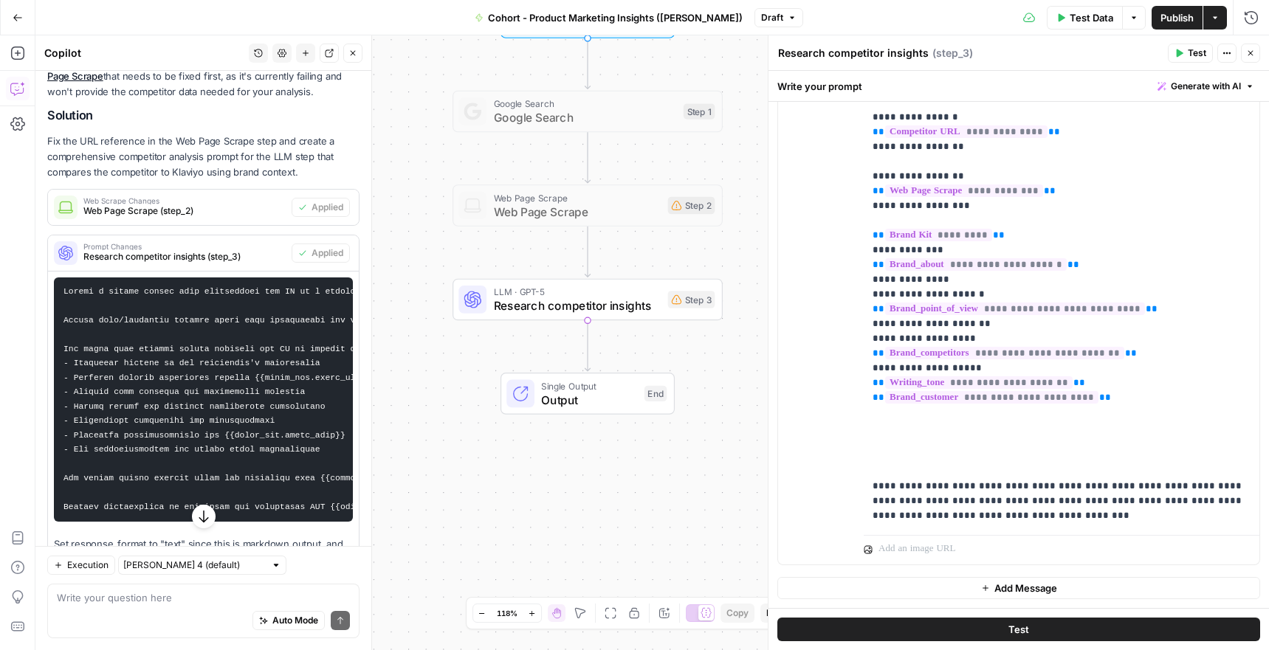
click at [1193, 56] on span "Test" at bounding box center [1197, 52] width 18 height 13
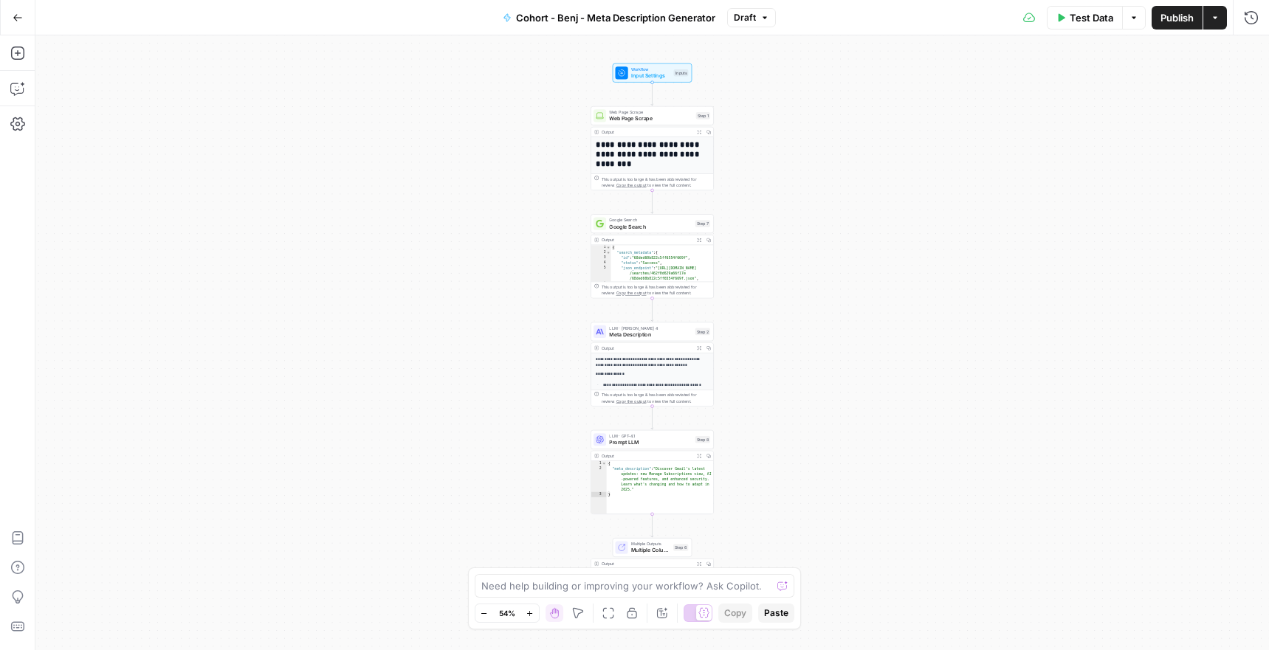
click at [9, 20] on button "Go Back" at bounding box center [17, 17] width 27 height 27
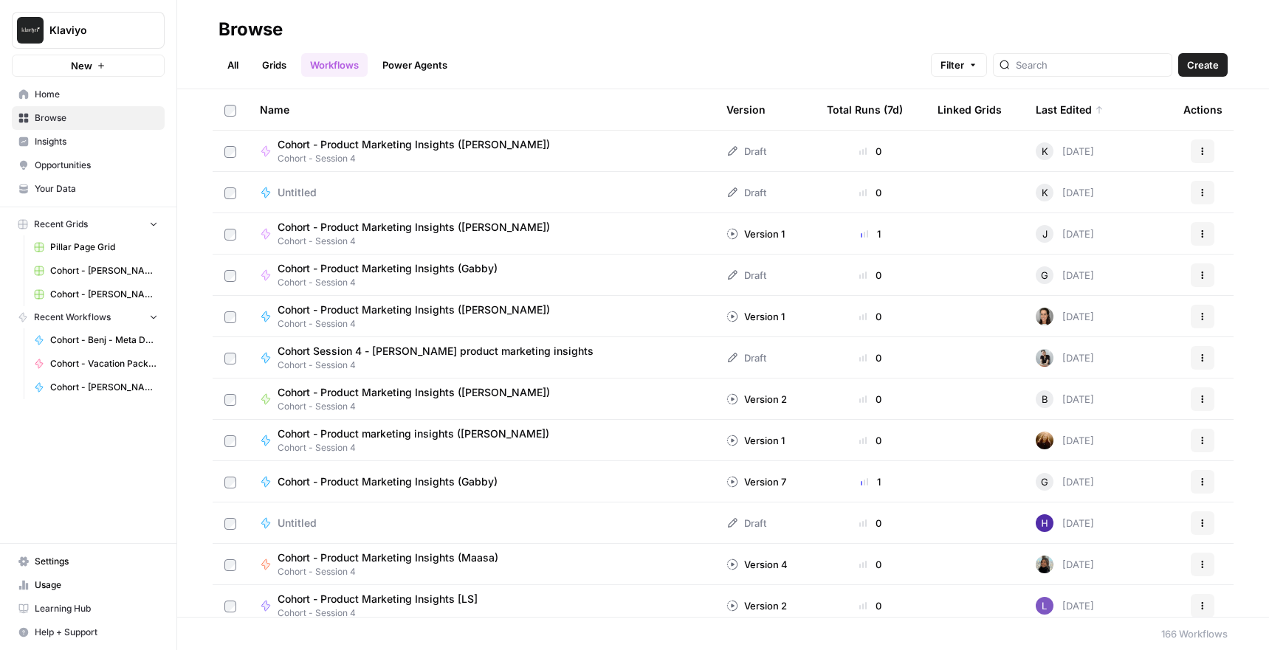
click at [49, 112] on span "Browse" at bounding box center [96, 117] width 123 height 13
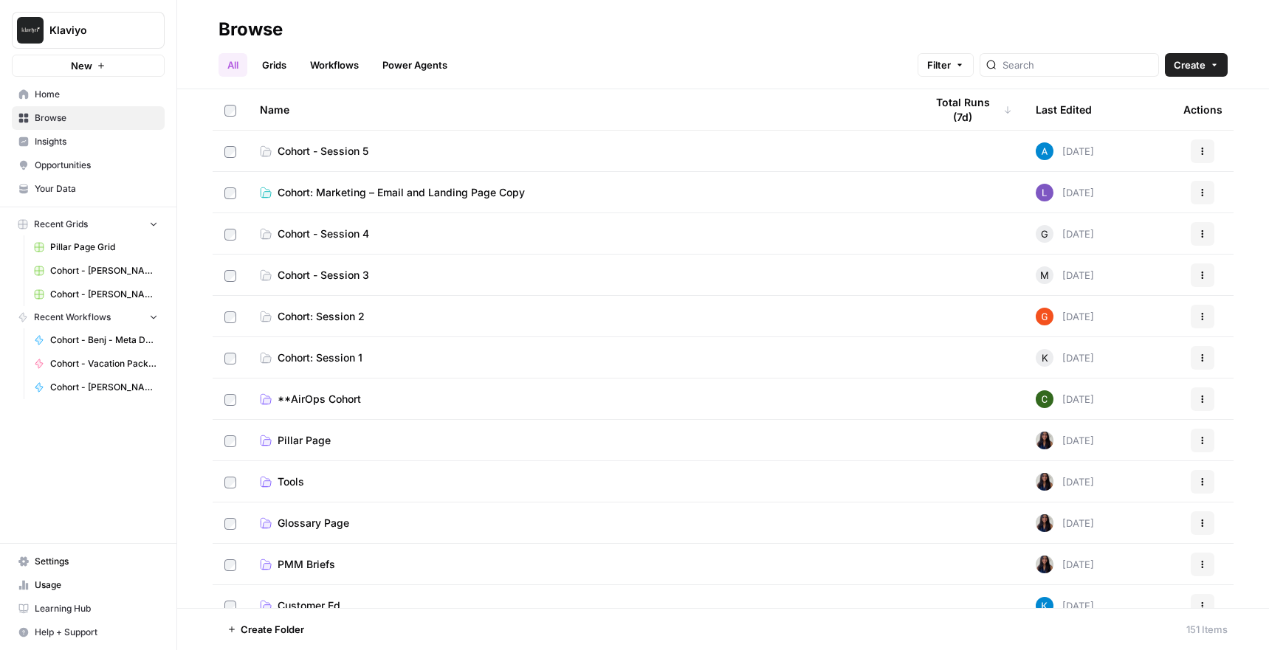
click at [338, 193] on span "Cohort: Marketing – Email and Landing Page Copy" at bounding box center [401, 192] width 247 height 15
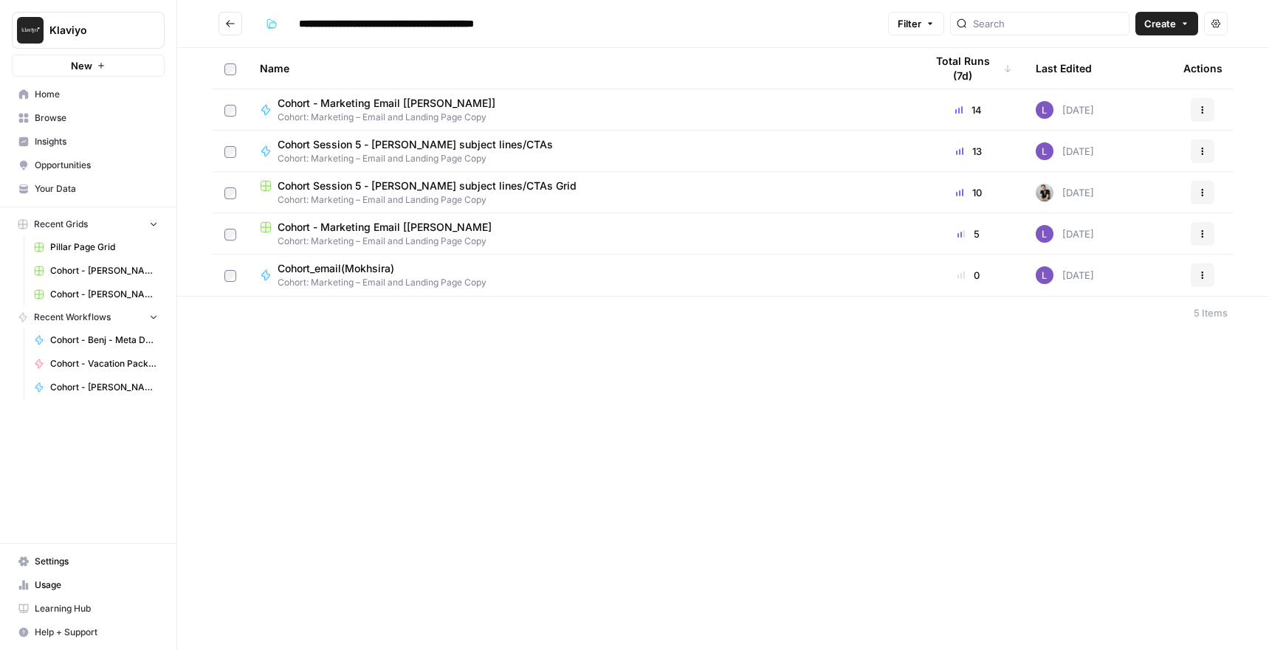
click at [225, 27] on icon "Go back" at bounding box center [230, 23] width 10 height 10
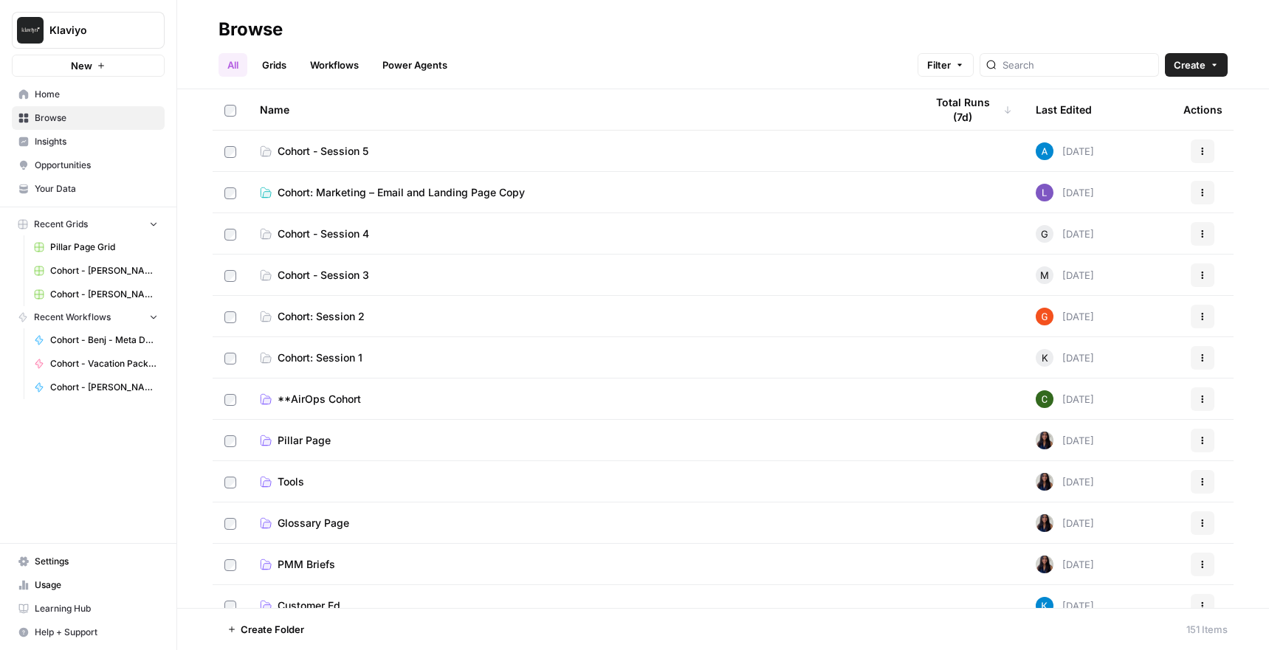
click at [337, 153] on span "Cohort - Session 5" at bounding box center [323, 151] width 91 height 15
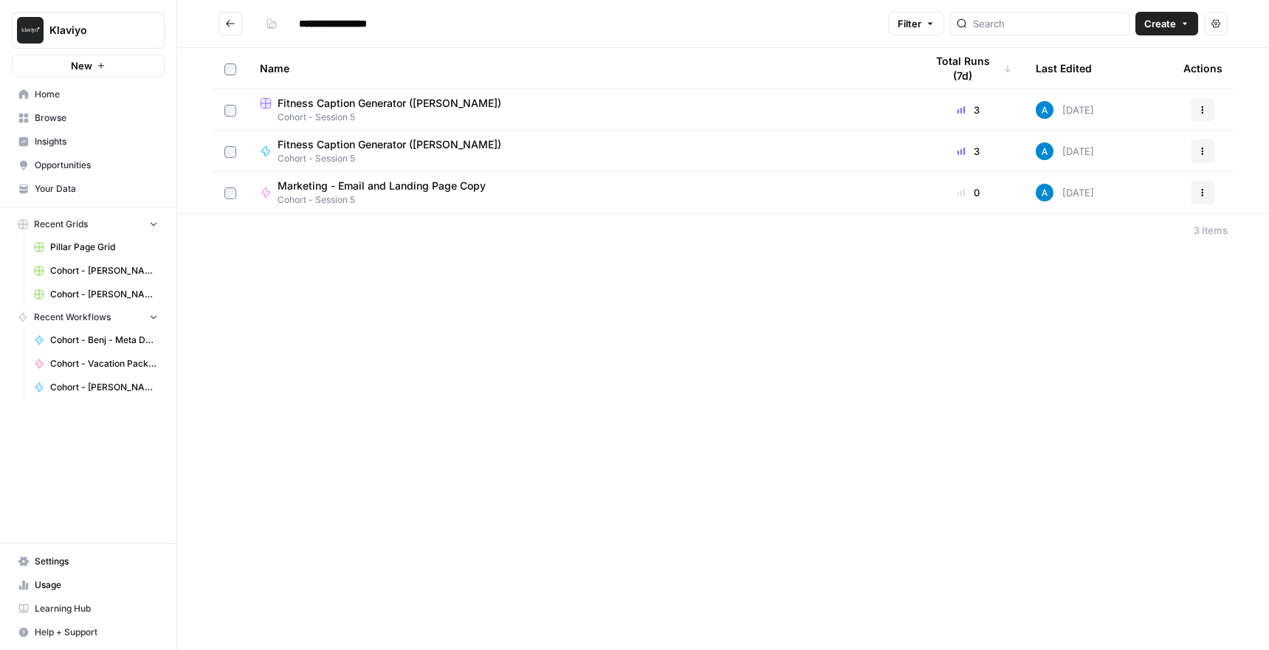
click at [222, 24] on button "Go back" at bounding box center [230, 24] width 24 height 24
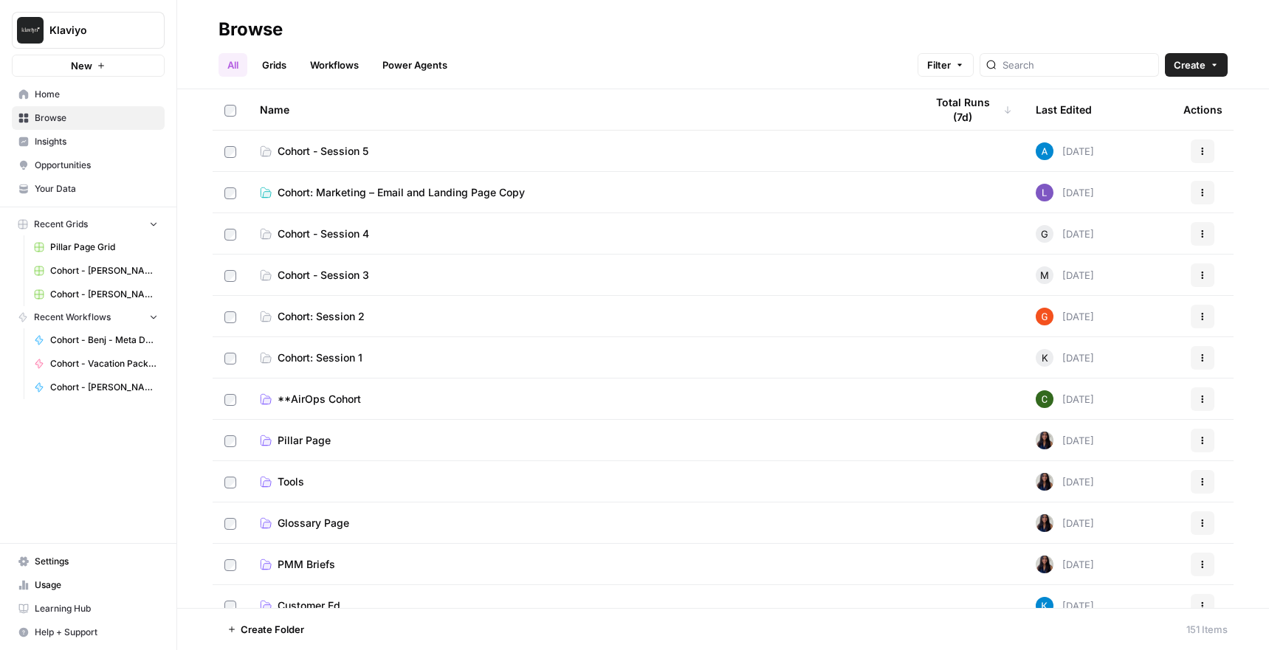
click at [327, 62] on link "Workflows" at bounding box center [334, 65] width 66 height 24
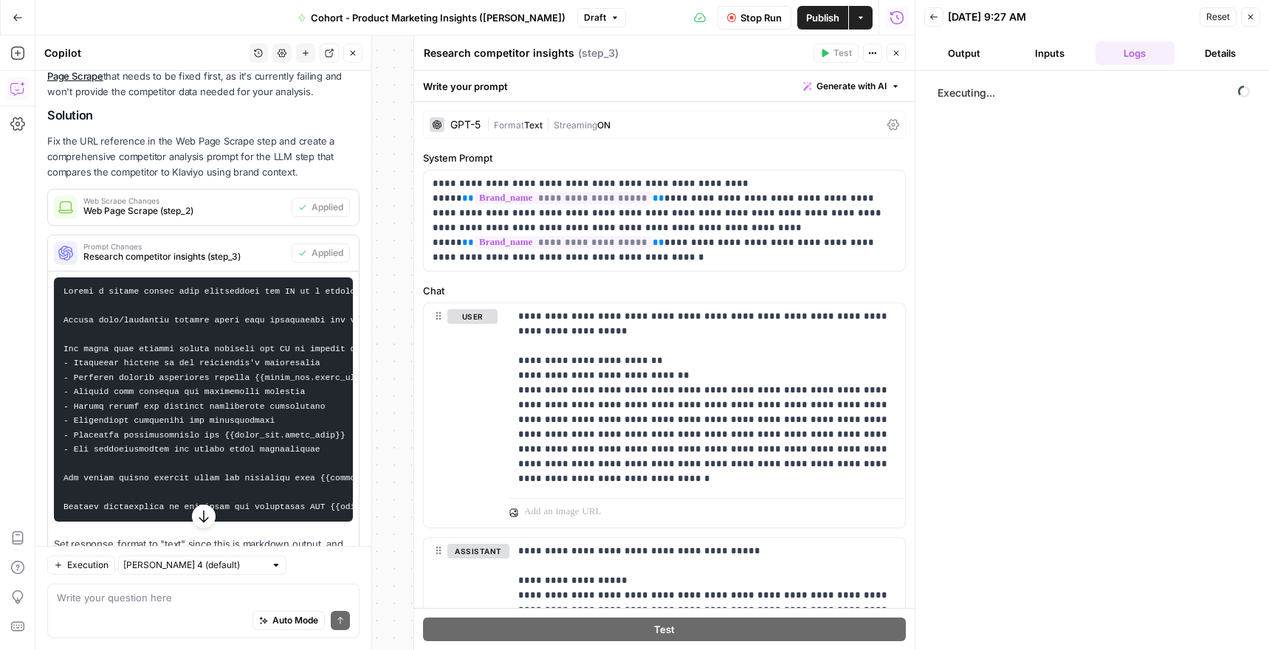
scroll to position [1169, 0]
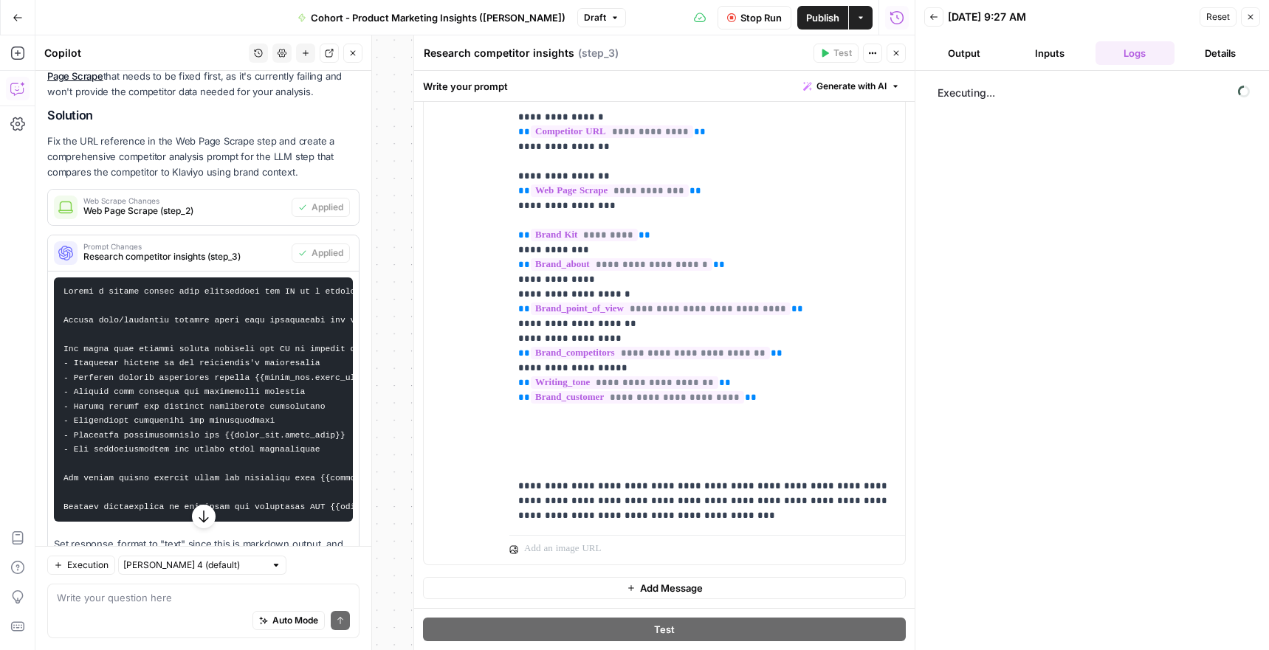
click at [15, 25] on button "Go Back" at bounding box center [17, 17] width 27 height 27
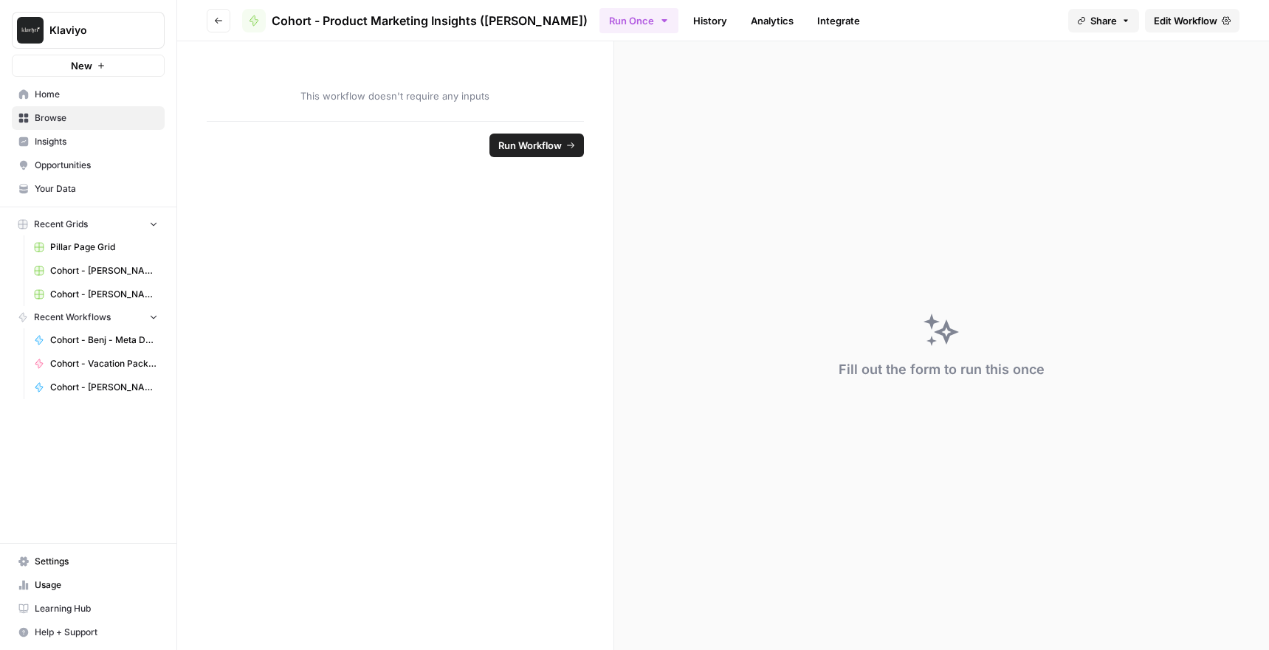
click at [52, 129] on link "Browse" at bounding box center [88, 118] width 153 height 24
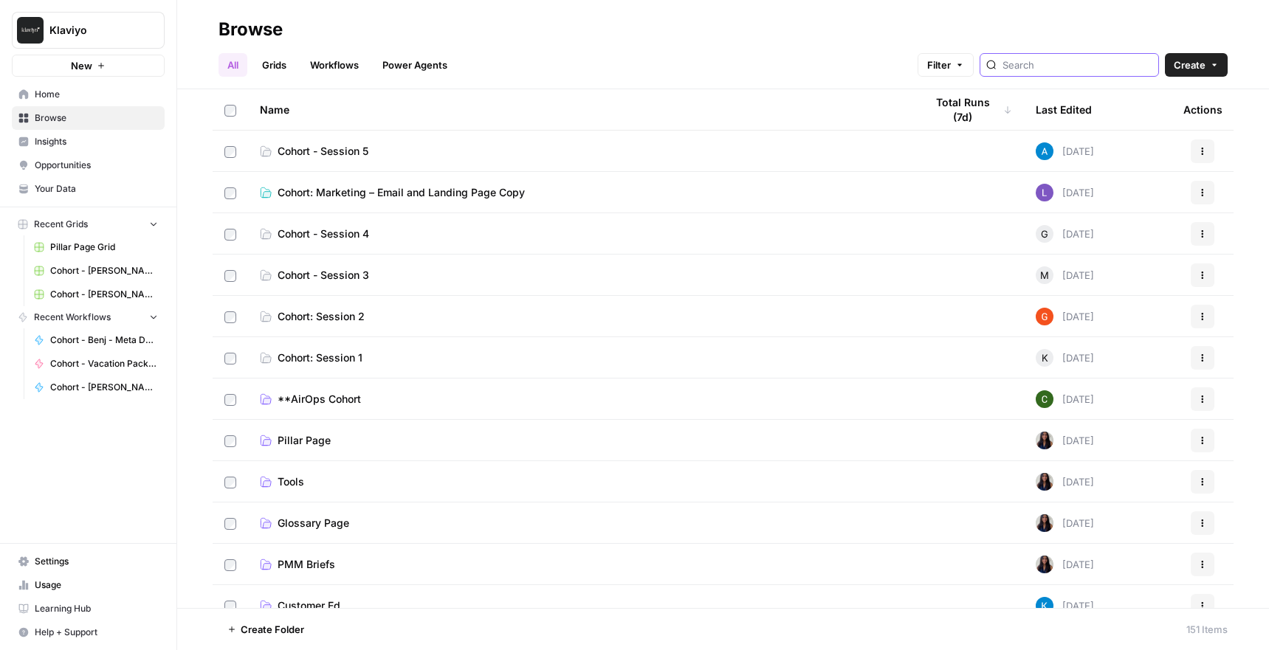
click at [1088, 64] on input "search" at bounding box center [1077, 65] width 150 height 15
type input "[PERSON_NAME]"
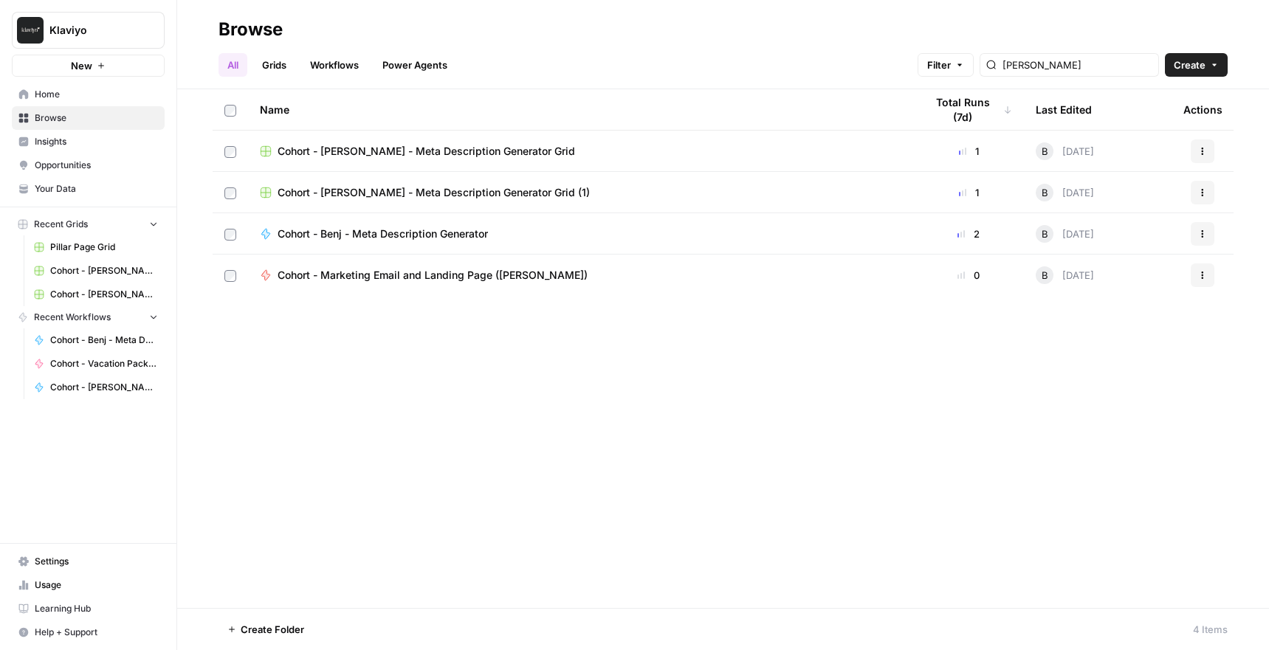
click at [421, 278] on span "Cohort - Marketing Email and Landing Page ([PERSON_NAME])" at bounding box center [433, 275] width 310 height 15
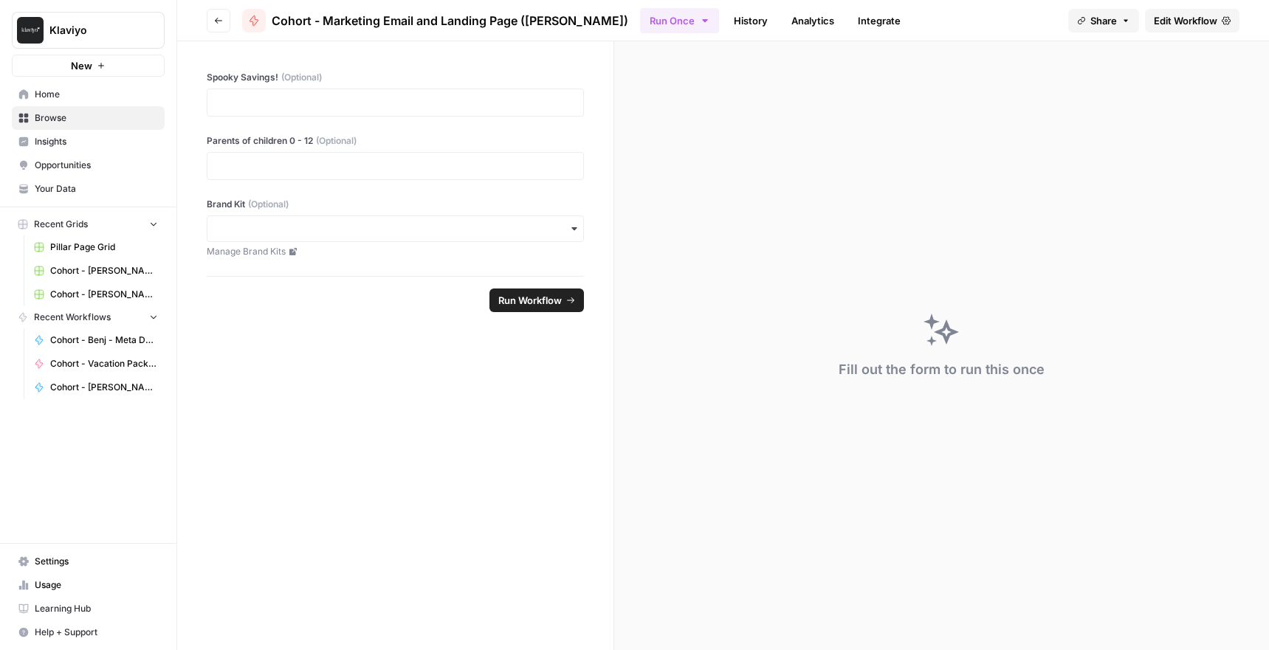
click at [1198, 23] on span "Edit Workflow" at bounding box center [1185, 20] width 63 height 15
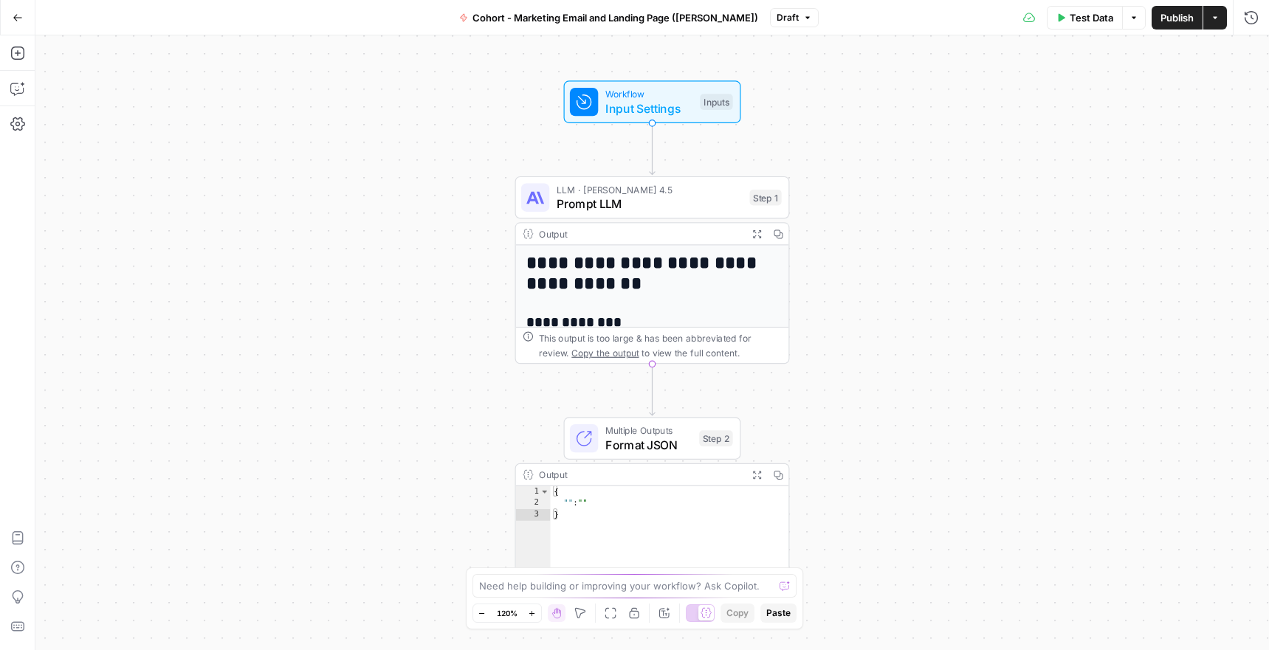
click at [776, 15] on span "Draft" at bounding box center [787, 17] width 22 height 13
click at [1160, 19] on span "Publish" at bounding box center [1176, 17] width 33 height 15
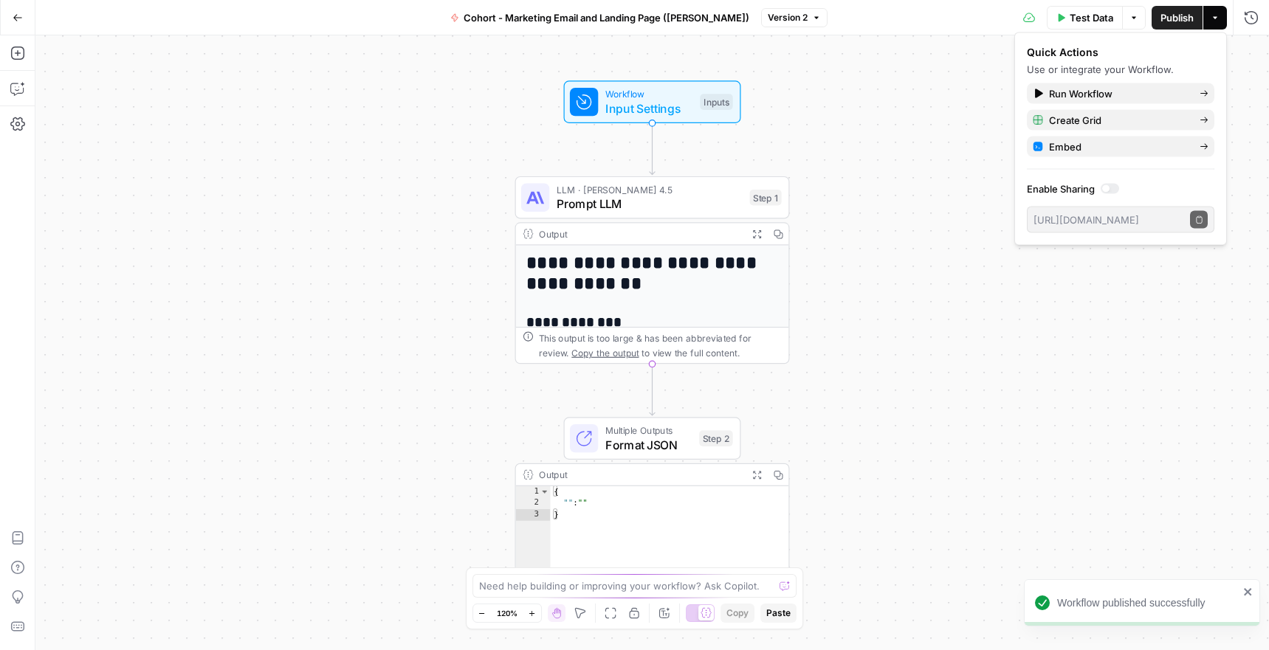
click at [653, 10] on span "Cohort - Marketing Email and Landing Page ([PERSON_NAME])" at bounding box center [606, 17] width 286 height 15
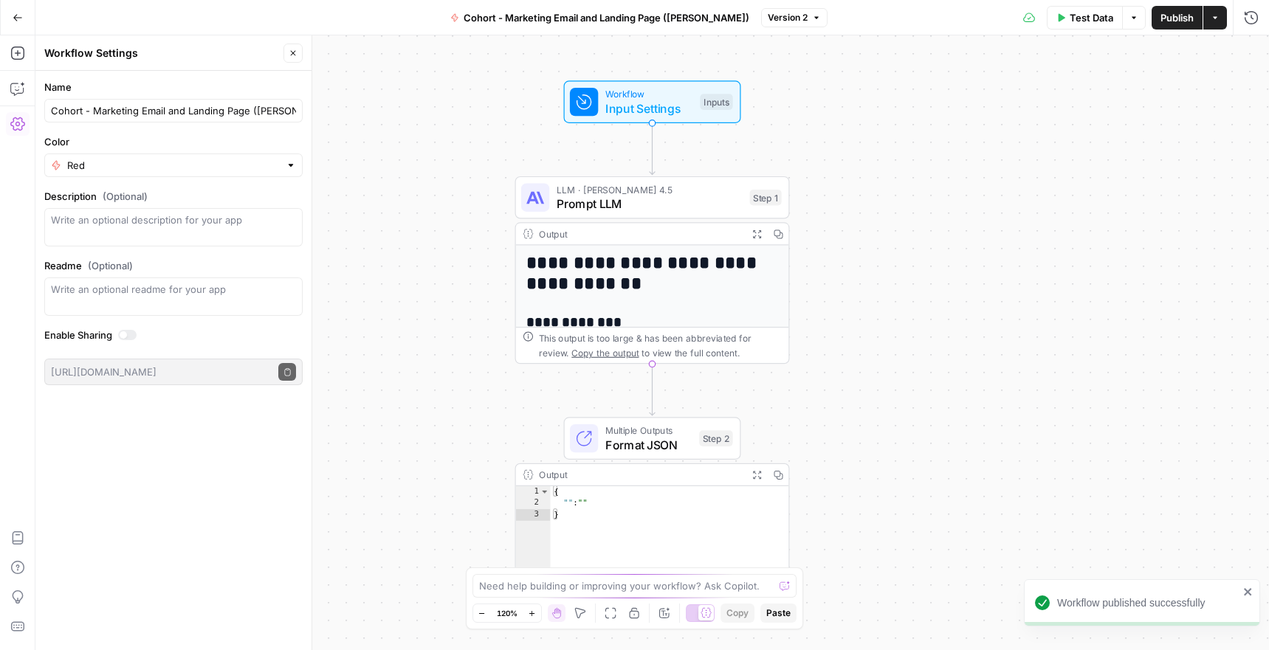
click at [461, 80] on div "**********" at bounding box center [651, 342] width 1233 height 615
click at [938, 168] on div "**********" at bounding box center [651, 342] width 1233 height 615
click at [584, 204] on span "Prompt LLM" at bounding box center [649, 204] width 186 height 18
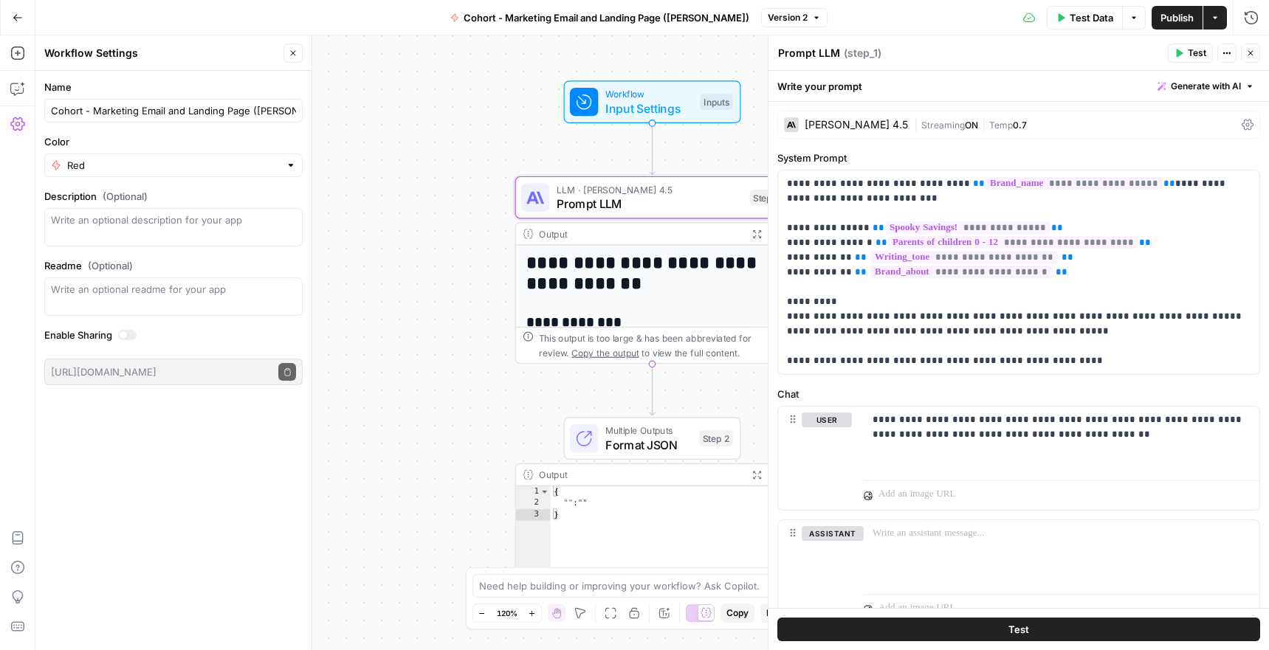
click at [669, 112] on span "Input Settings" at bounding box center [649, 109] width 88 height 18
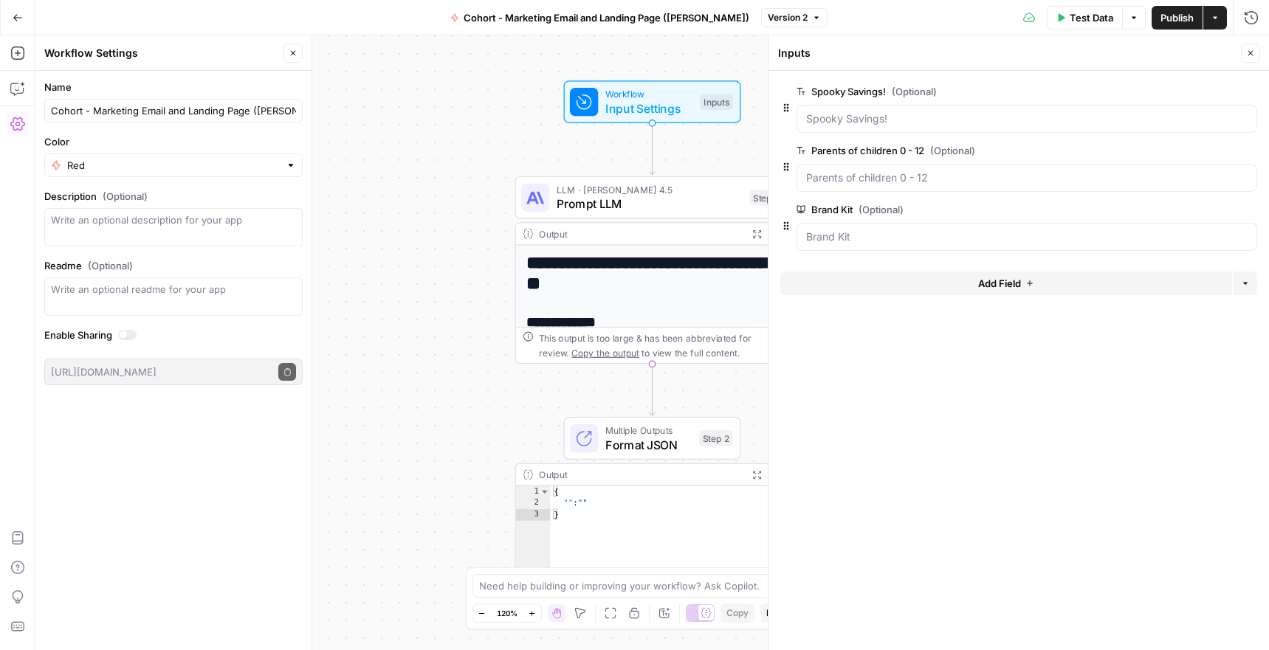
click at [1253, 49] on icon "button" at bounding box center [1250, 53] width 9 height 9
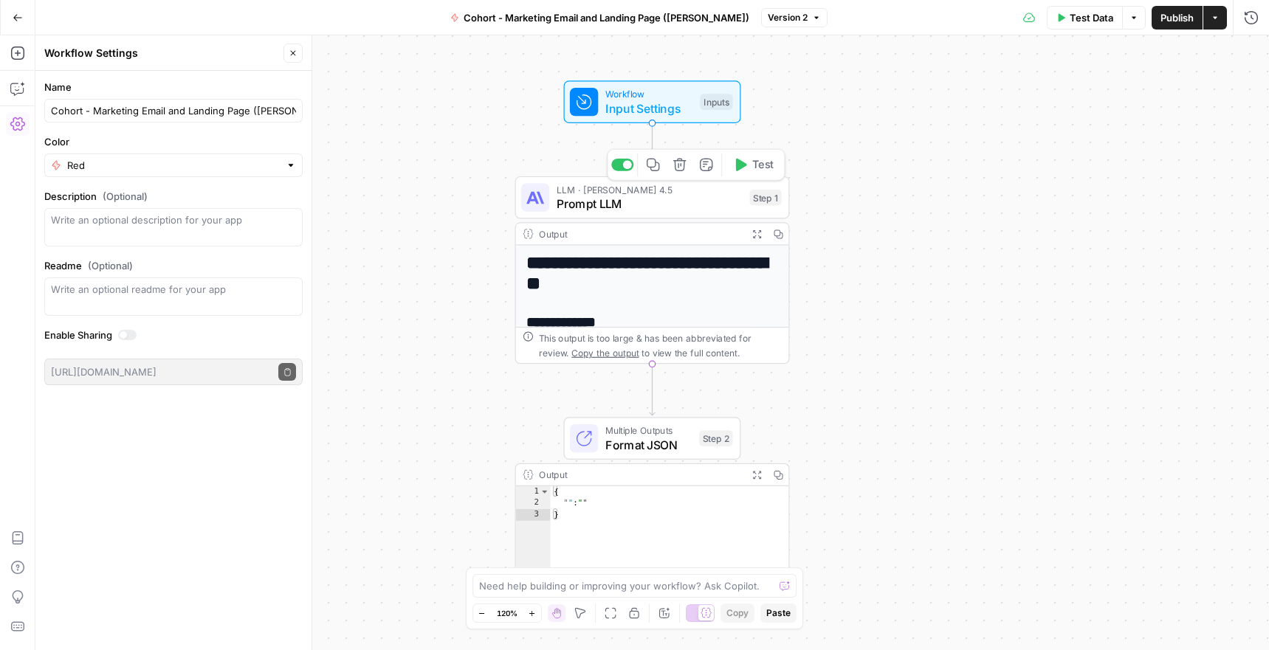
click at [602, 204] on span "Prompt LLM" at bounding box center [649, 204] width 186 height 18
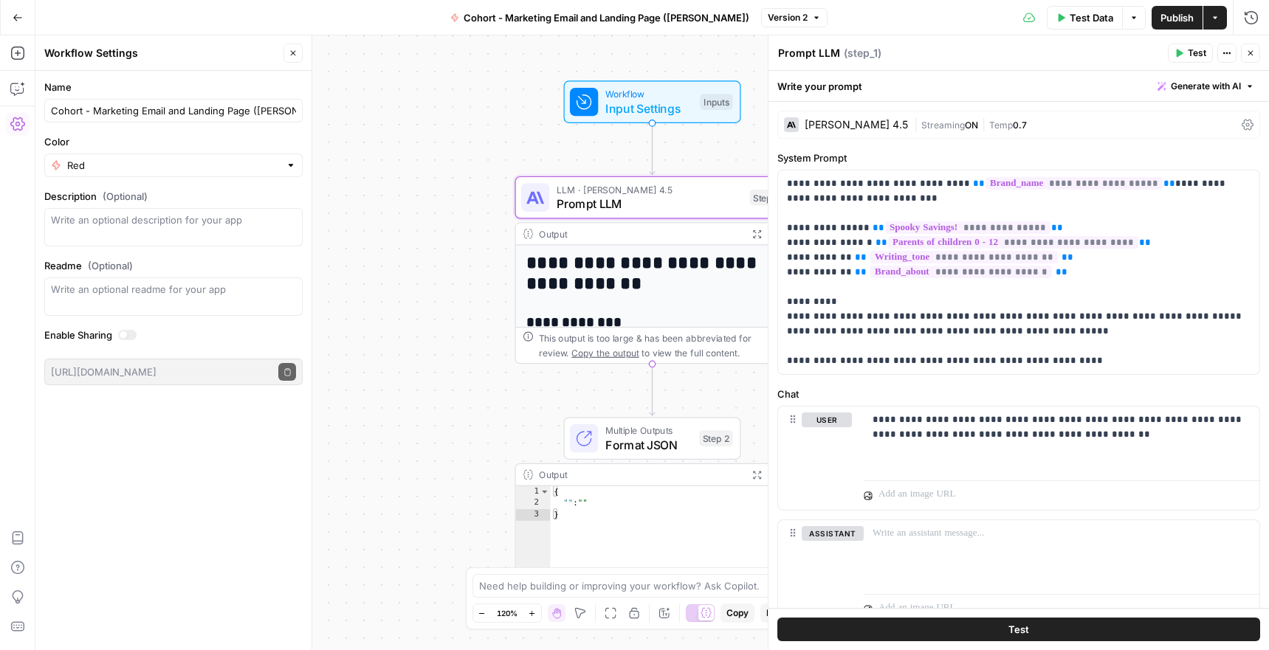
click at [13, 22] on button "Go Back" at bounding box center [17, 17] width 27 height 27
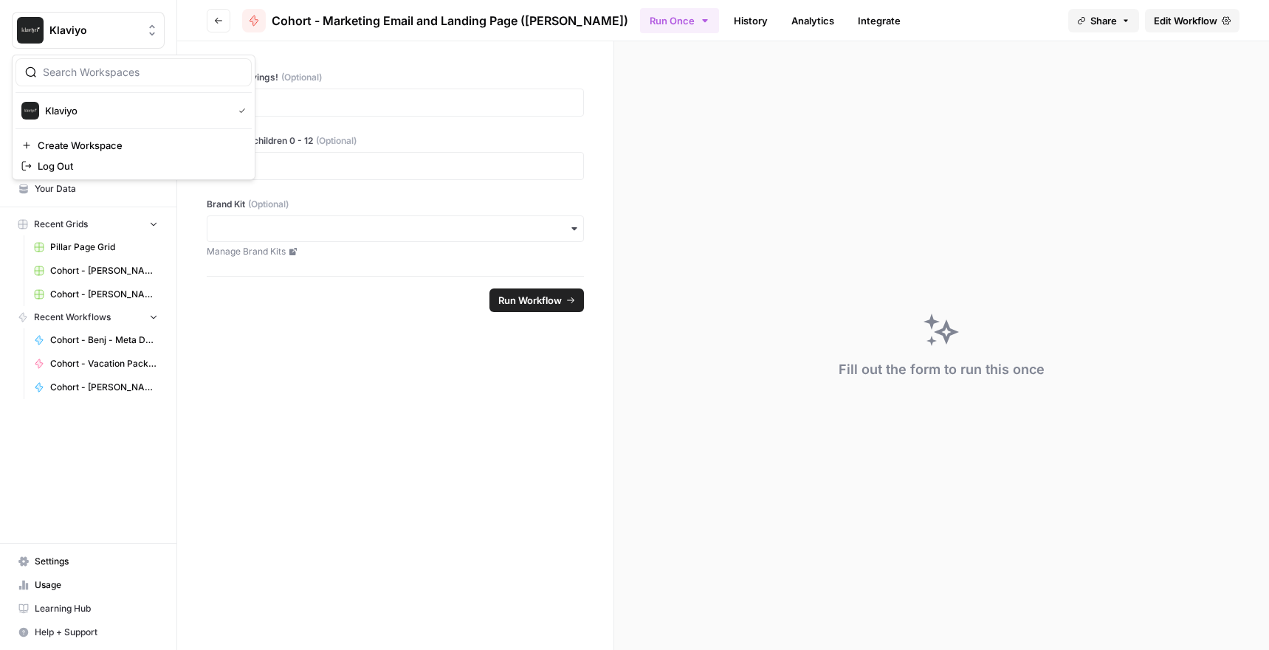
click at [13, 22] on button "Klaviyo" at bounding box center [88, 30] width 153 height 37
click at [272, 305] on footer "Run Workflow" at bounding box center [395, 300] width 377 height 48
click at [49, 95] on span "Home" at bounding box center [96, 94] width 123 height 13
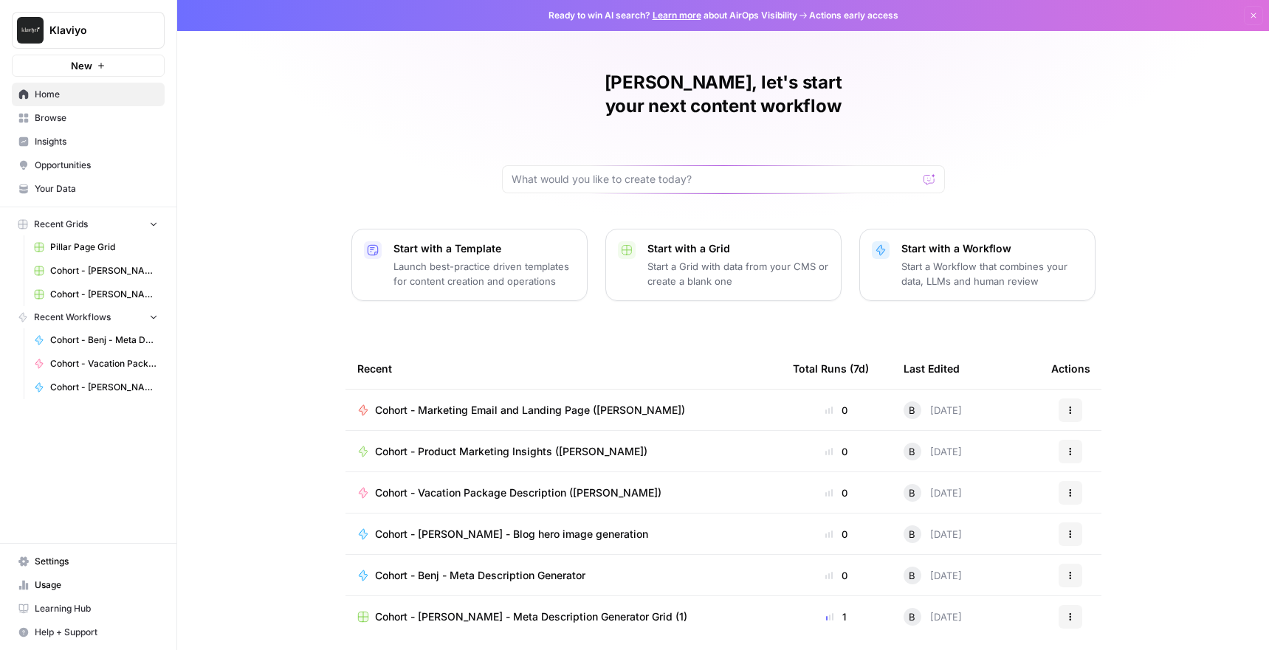
scroll to position [29, 0]
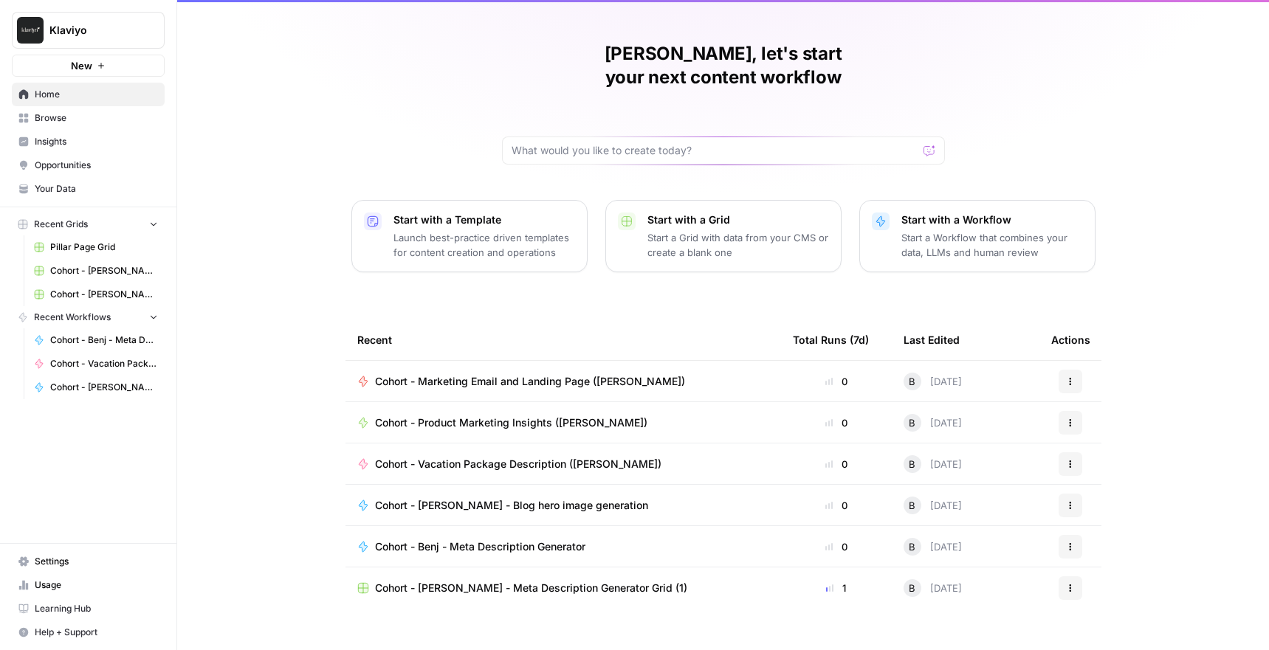
click at [48, 117] on span "Browse" at bounding box center [96, 117] width 123 height 13
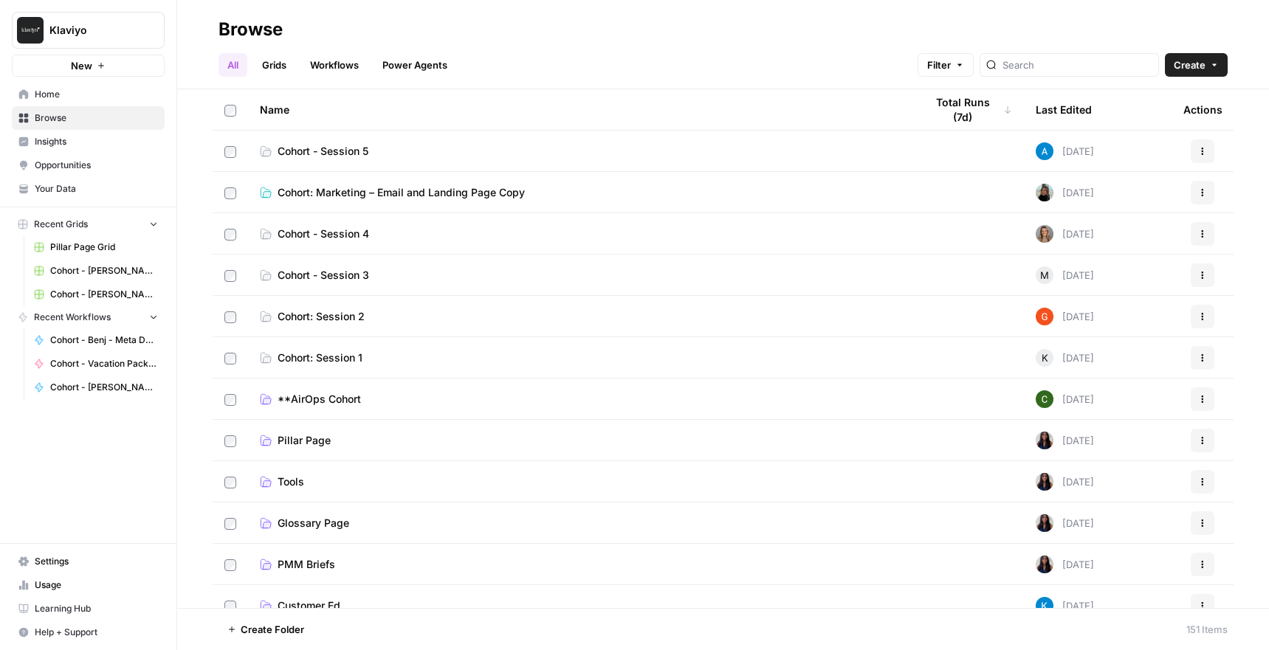
click at [334, 66] on link "Workflows" at bounding box center [334, 65] width 66 height 24
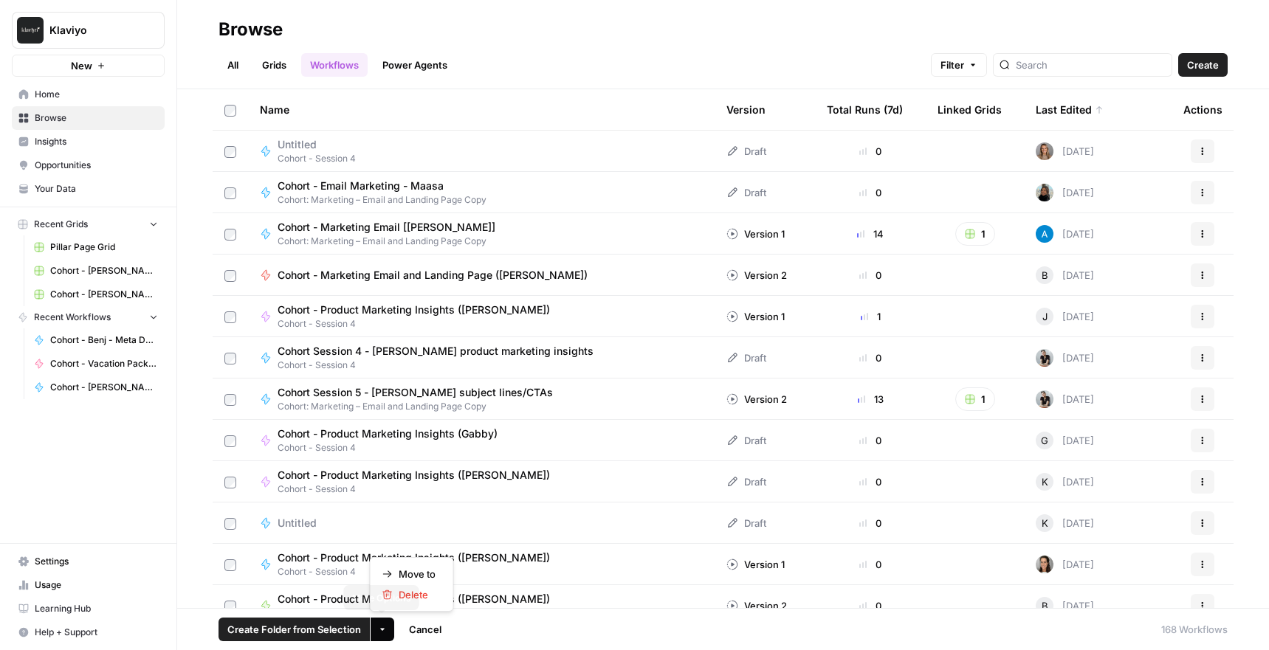
click at [383, 637] on button "More Options" at bounding box center [383, 630] width 24 height 24
click at [402, 564] on button "Move to" at bounding box center [411, 574] width 71 height 21
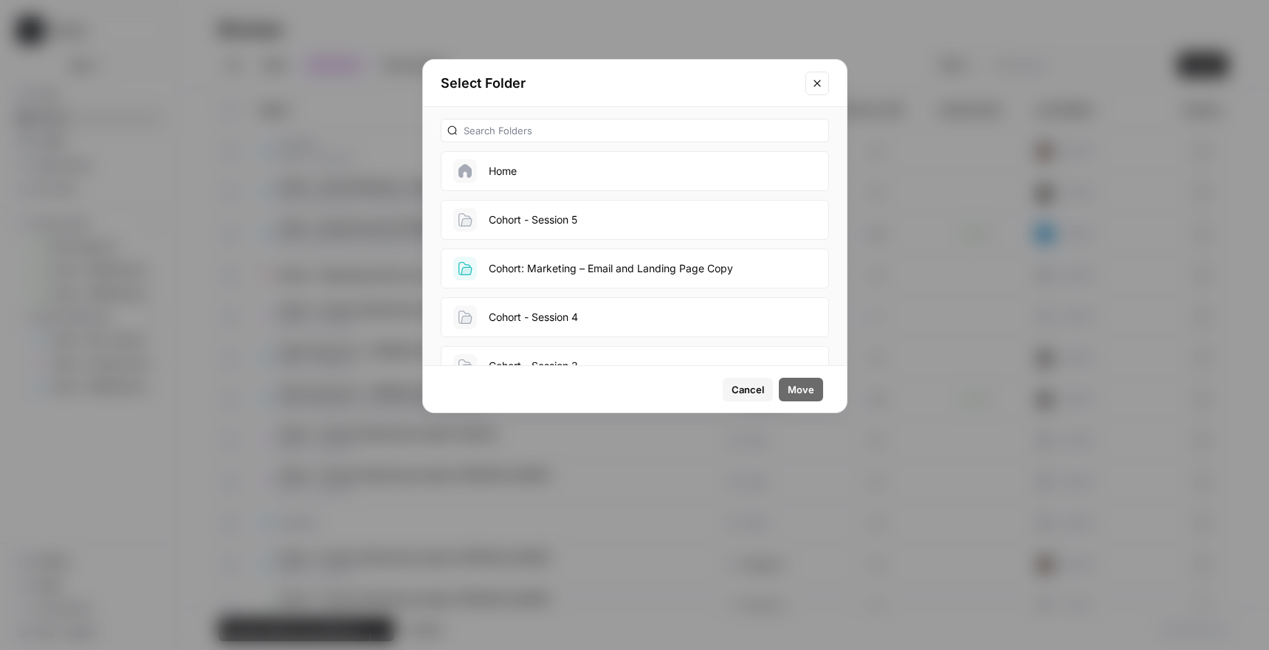
click at [570, 277] on button "Cohort: Marketing – Email and Landing Page Copy" at bounding box center [635, 269] width 388 height 40
click at [804, 387] on span "Move" at bounding box center [800, 389] width 27 height 15
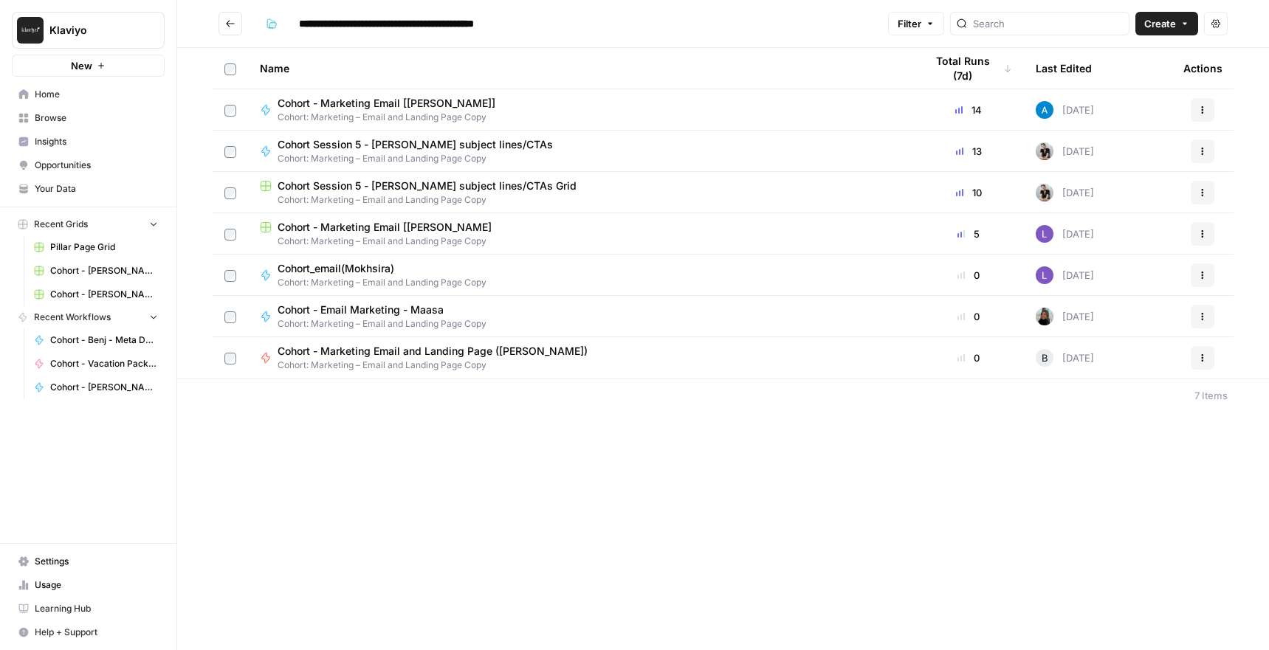
click at [390, 353] on span "Cohort - Marketing Email and Landing Page ([PERSON_NAME])" at bounding box center [433, 351] width 310 height 15
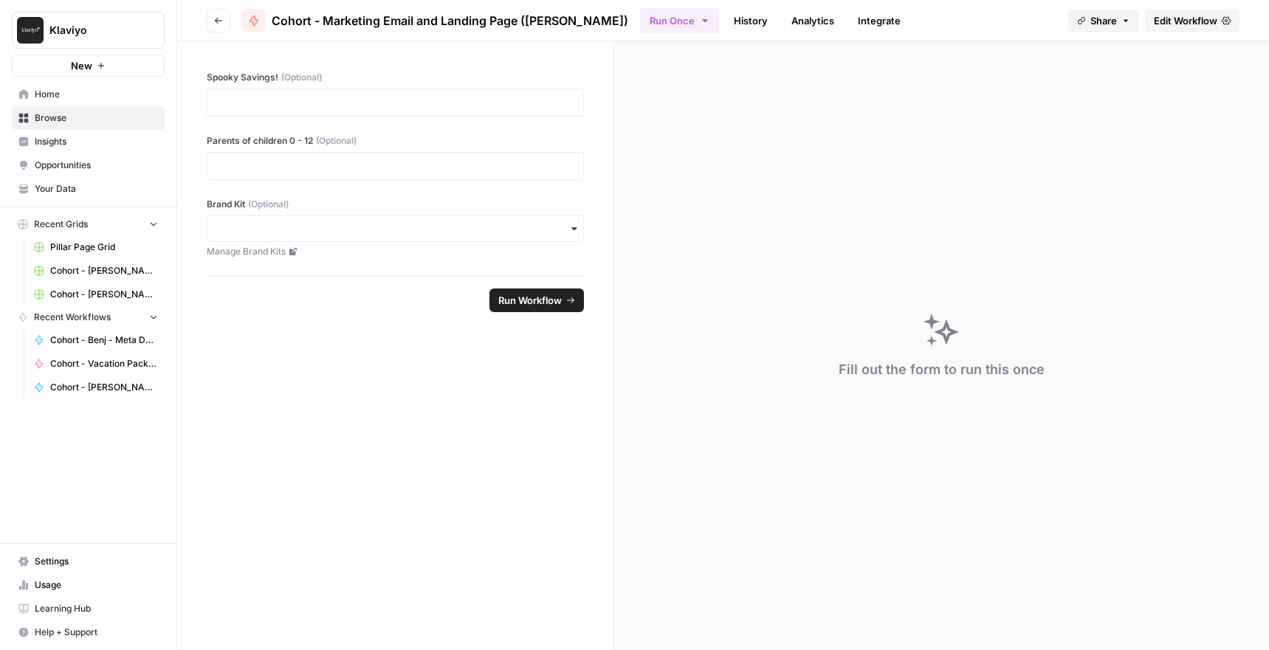
click at [1201, 13] on span "Edit Workflow" at bounding box center [1185, 20] width 63 height 15
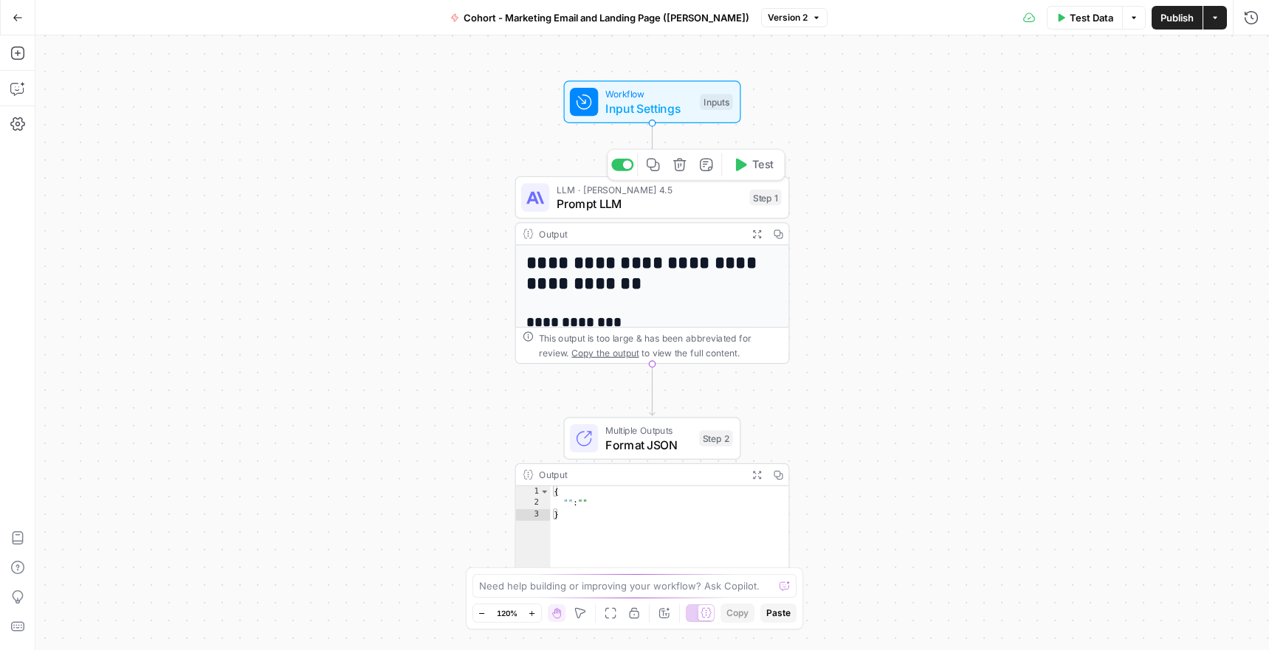
click at [585, 204] on span "Prompt LLM" at bounding box center [649, 204] width 186 height 18
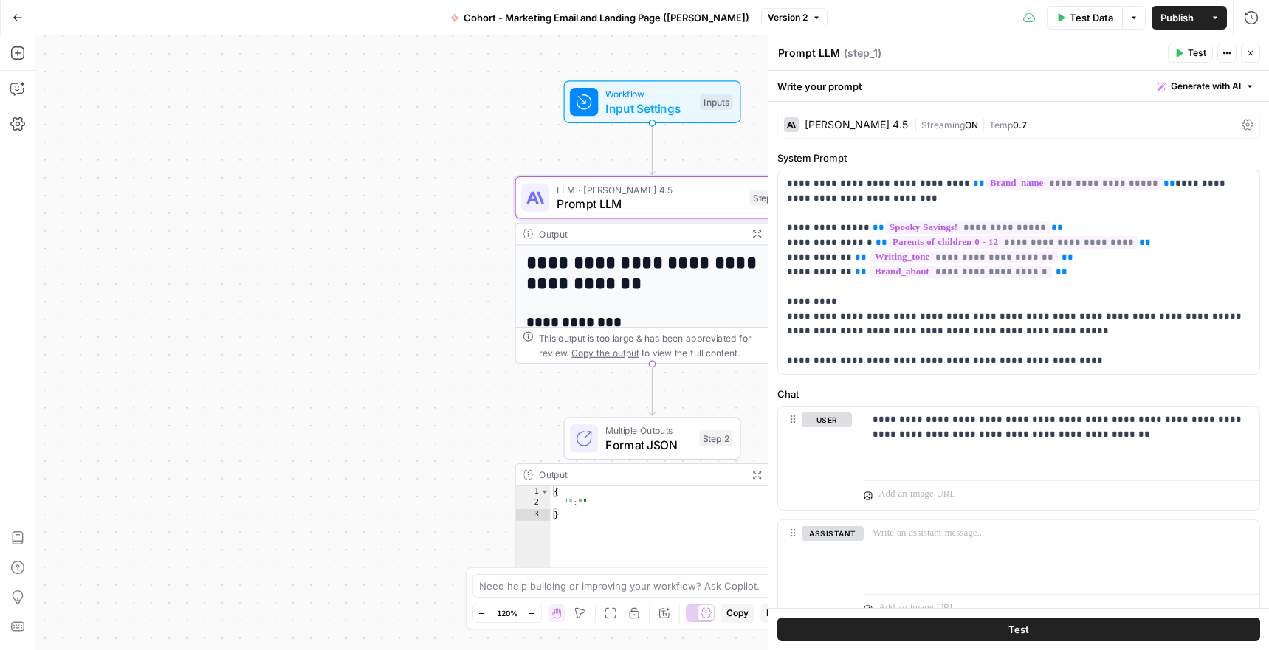
click at [440, 320] on div "**********" at bounding box center [651, 342] width 1233 height 615
click at [647, 445] on span "Format JSON" at bounding box center [648, 445] width 87 height 18
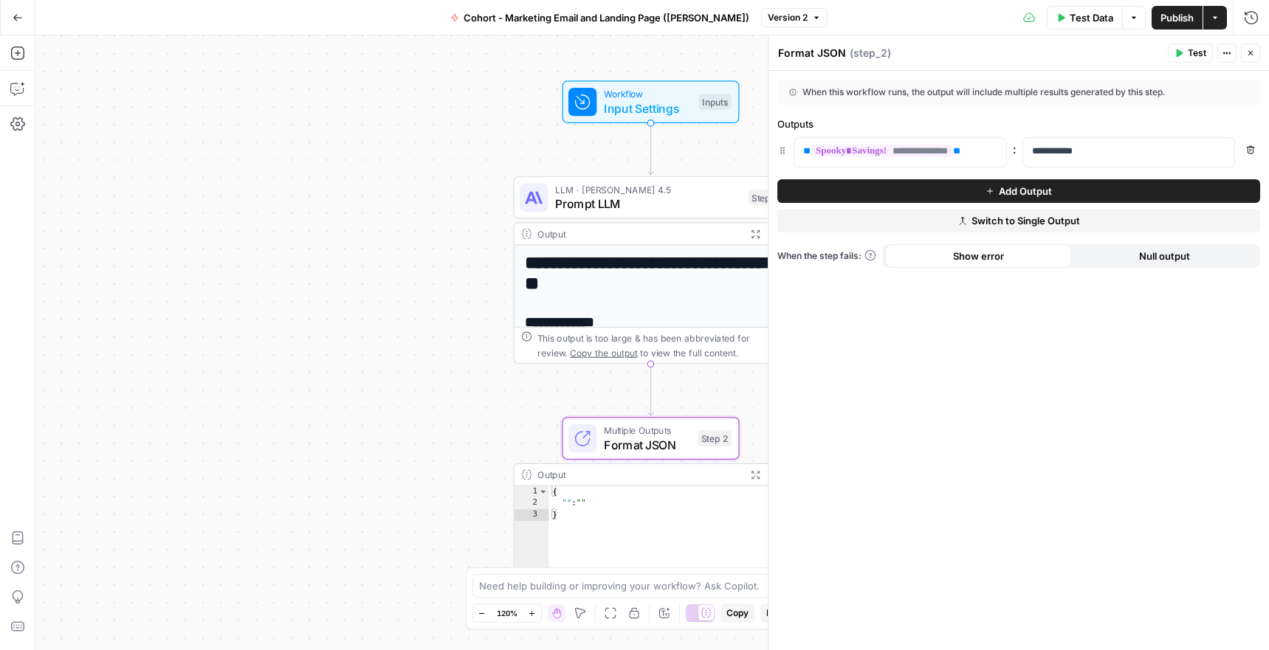
click at [219, 243] on div "**********" at bounding box center [651, 342] width 1233 height 615
click at [1252, 58] on button "Close" at bounding box center [1250, 53] width 19 height 19
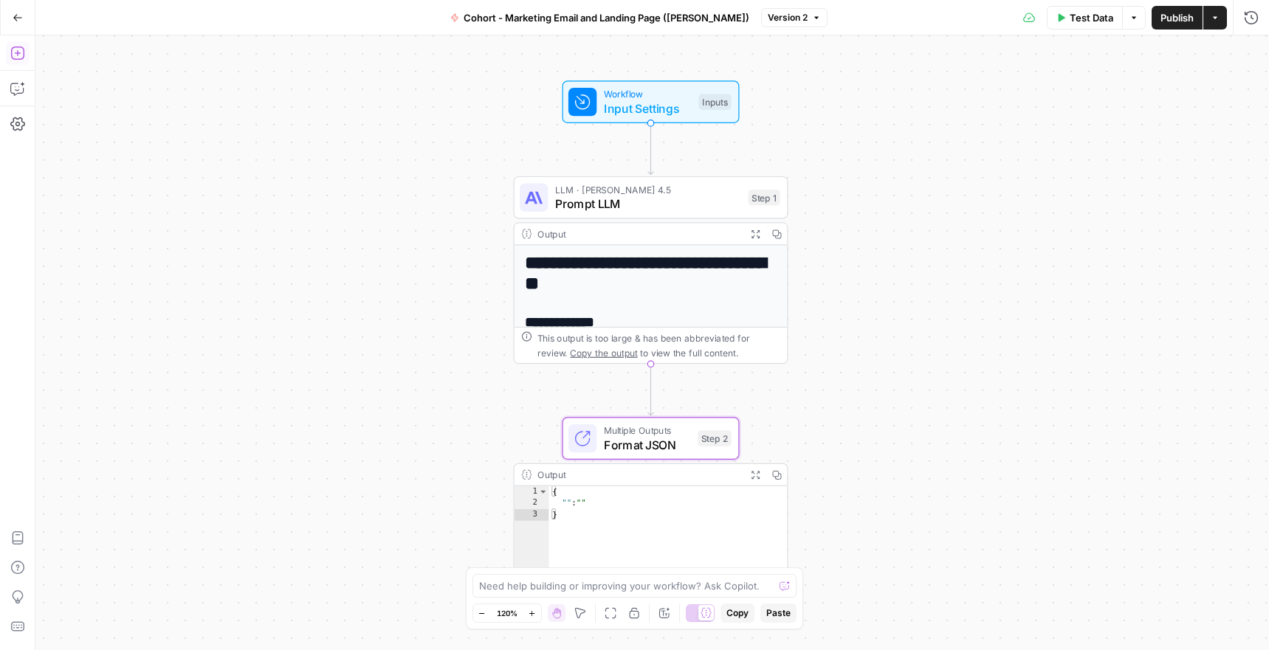
click at [25, 58] on button "Add Steps" at bounding box center [18, 53] width 24 height 24
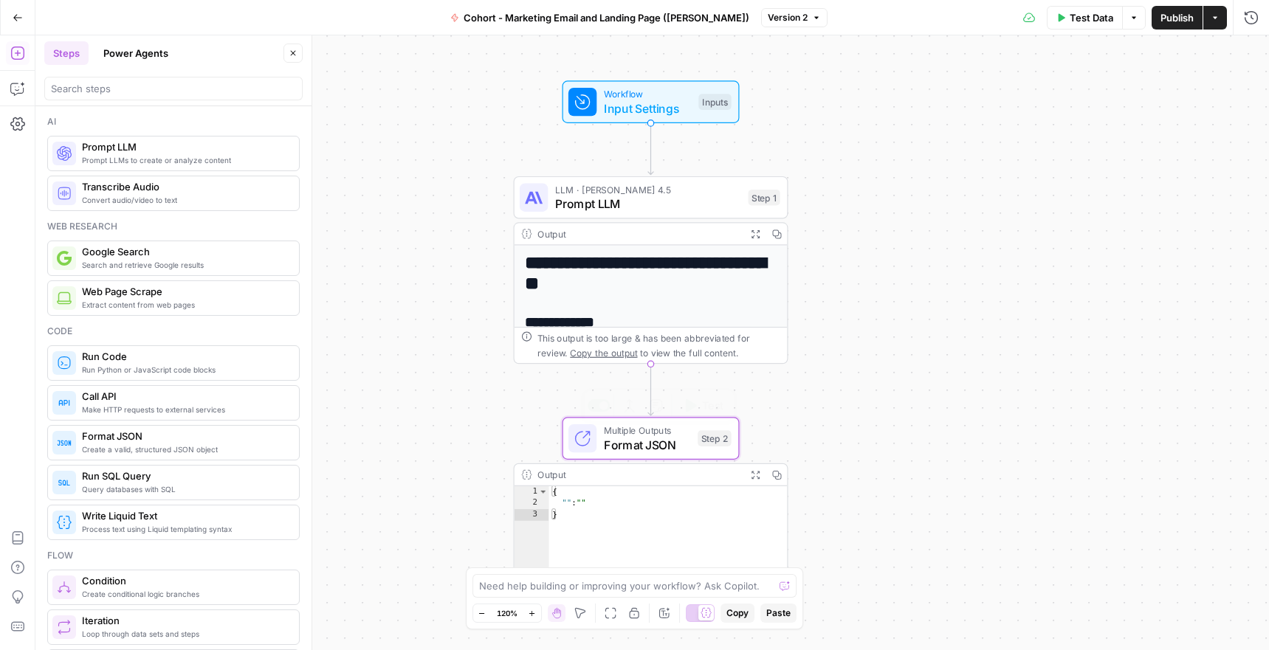
click at [644, 443] on span "Format JSON" at bounding box center [647, 445] width 87 height 18
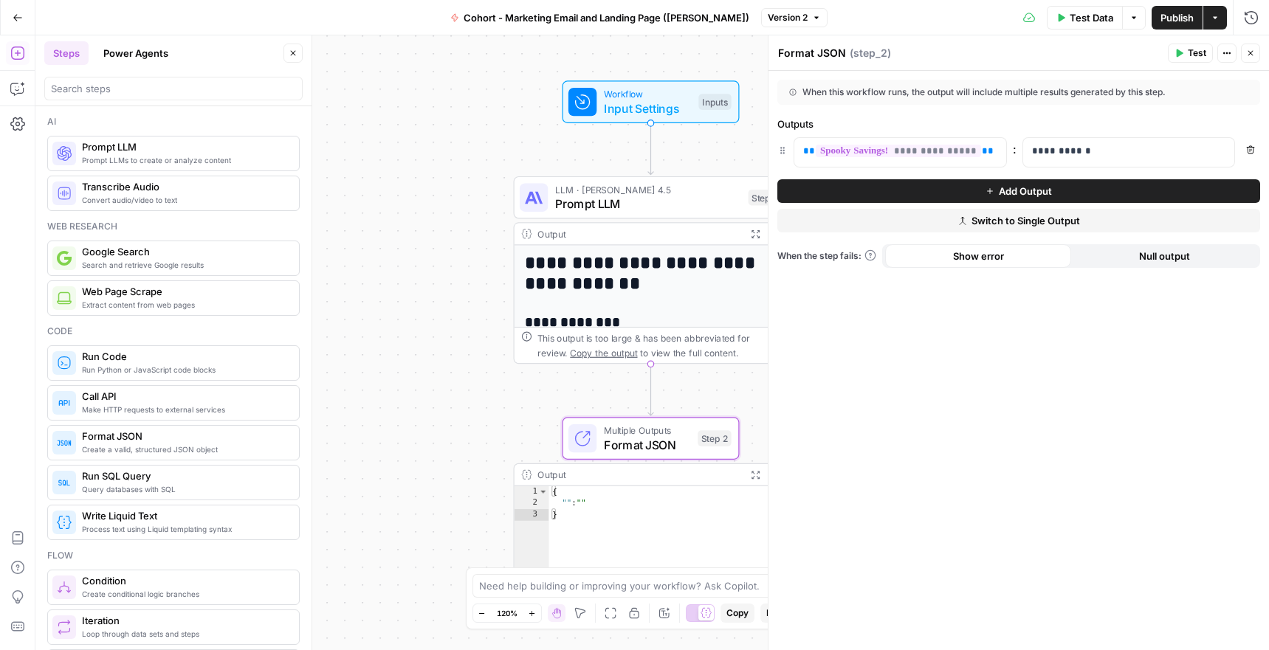
click at [328, 424] on div "**********" at bounding box center [651, 342] width 1233 height 615
click at [479, 198] on div "**********" at bounding box center [651, 342] width 1233 height 615
click at [1004, 193] on span "Add Output" at bounding box center [1025, 191] width 53 height 15
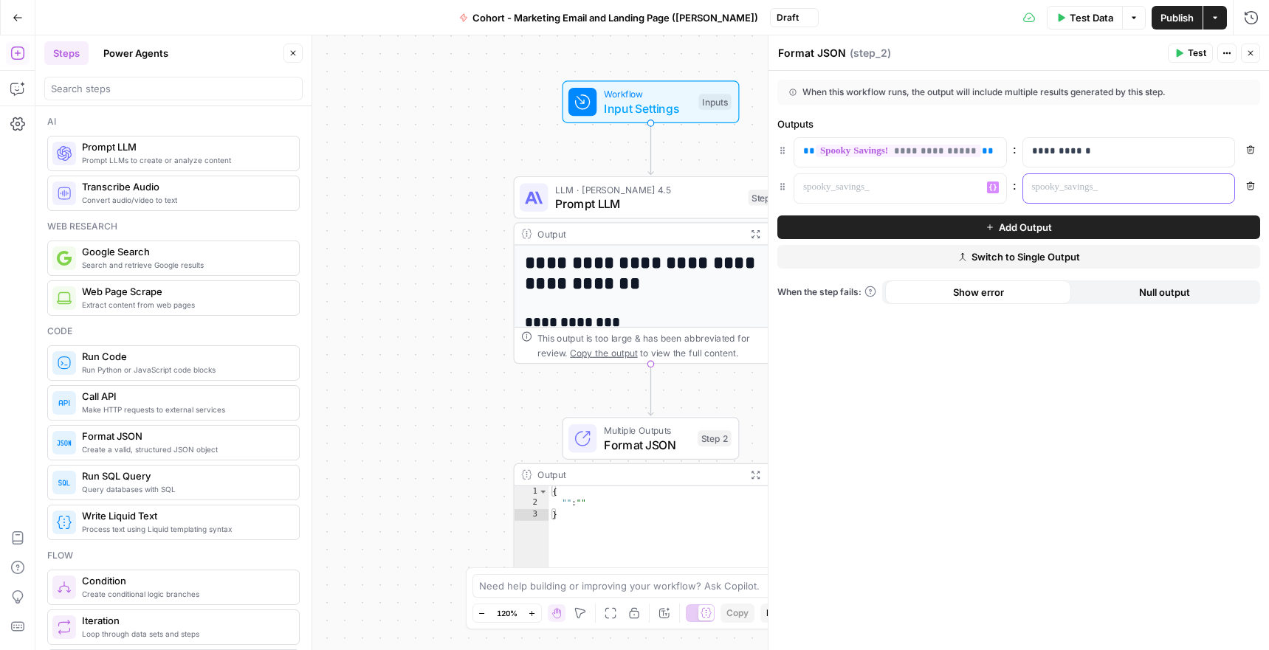
click at [1119, 187] on p at bounding box center [1117, 187] width 170 height 15
click at [1222, 186] on icon "button" at bounding box center [1220, 187] width 7 height 7
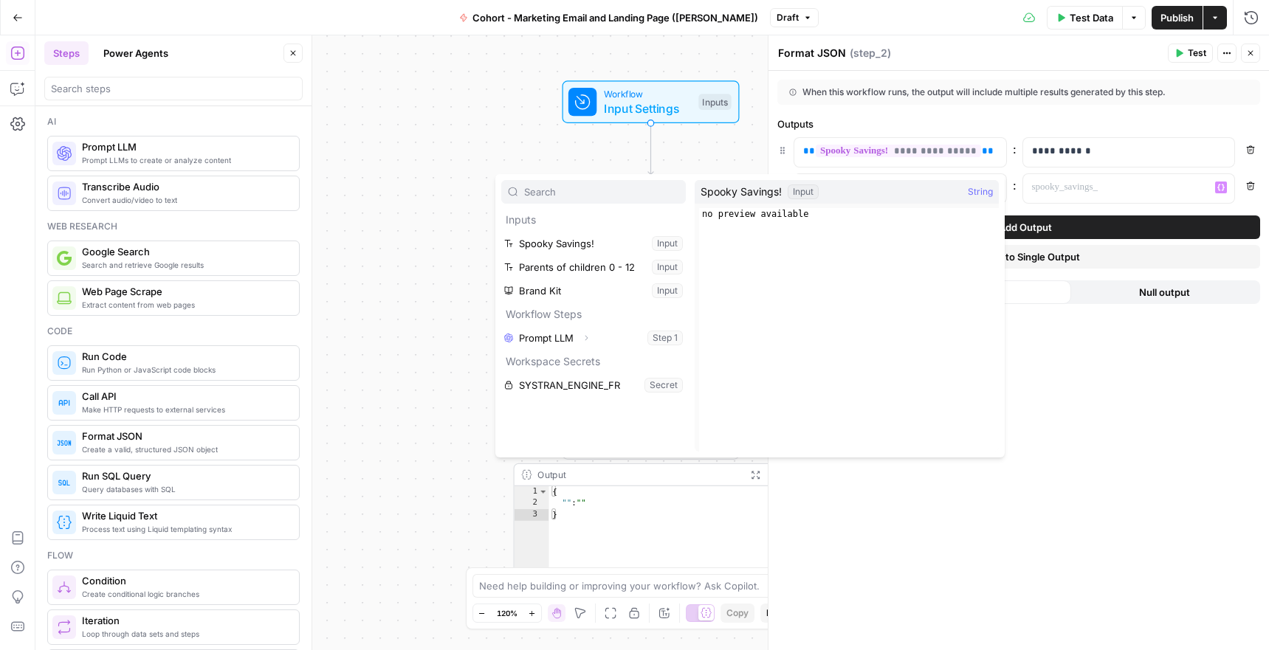
click at [1182, 413] on div "**********" at bounding box center [1018, 360] width 500 height 579
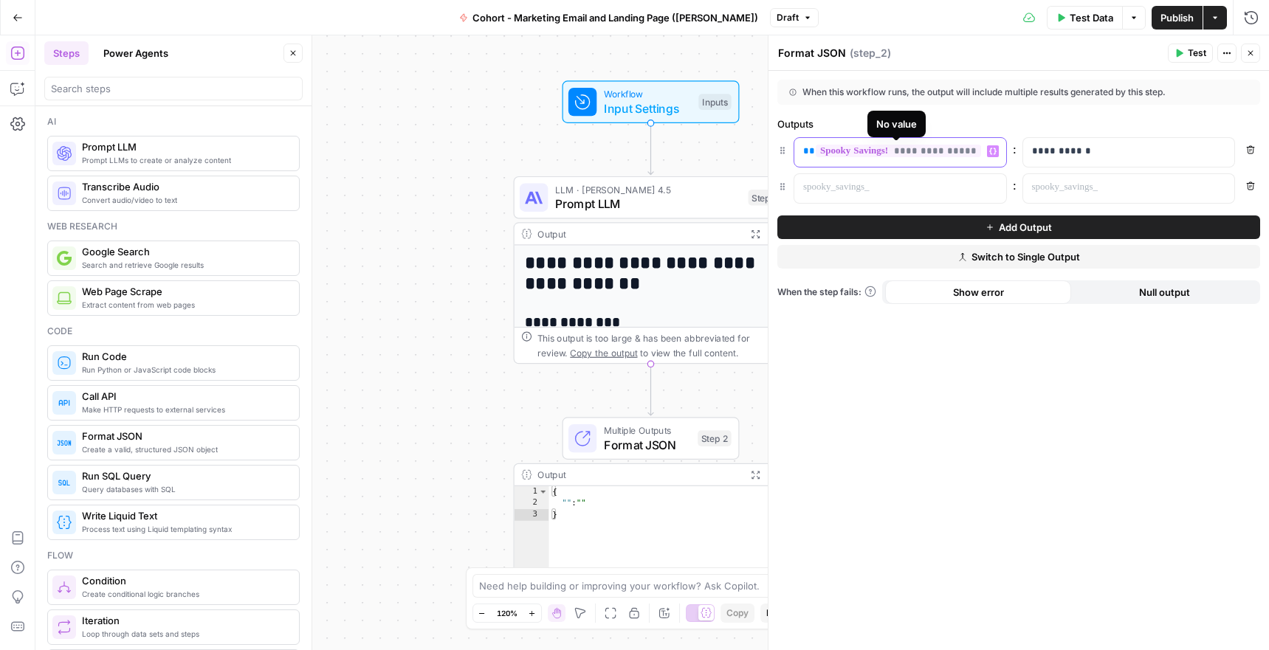
click at [959, 153] on span "**********" at bounding box center [898, 151] width 165 height 13
click at [1127, 162] on div "**********" at bounding box center [1117, 152] width 188 height 29
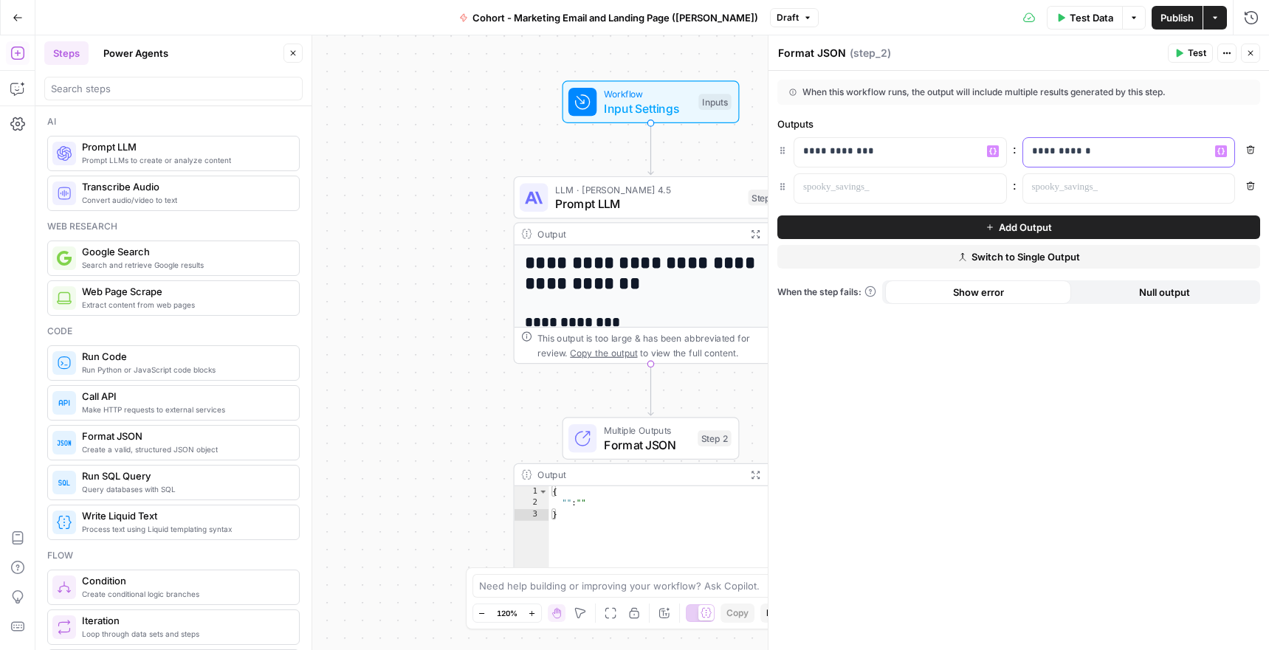
click at [1127, 162] on div "**********" at bounding box center [1117, 152] width 188 height 29
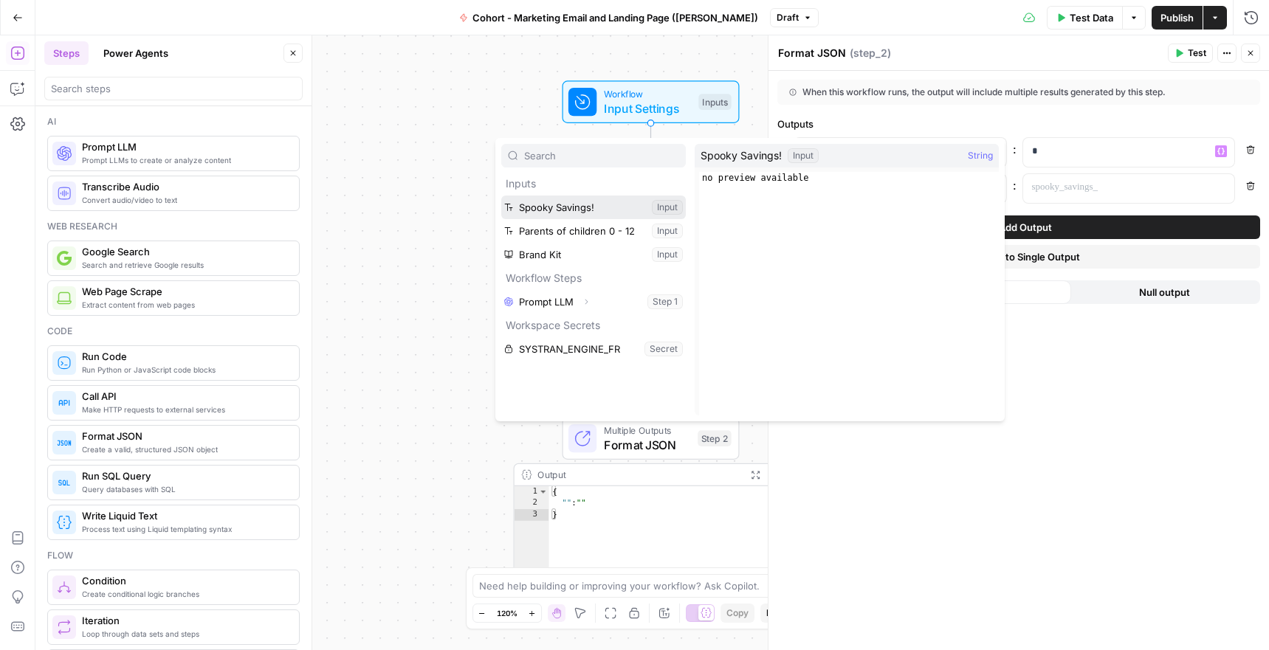
click at [586, 210] on button "Select variable Spooky Savings!" at bounding box center [593, 208] width 185 height 24
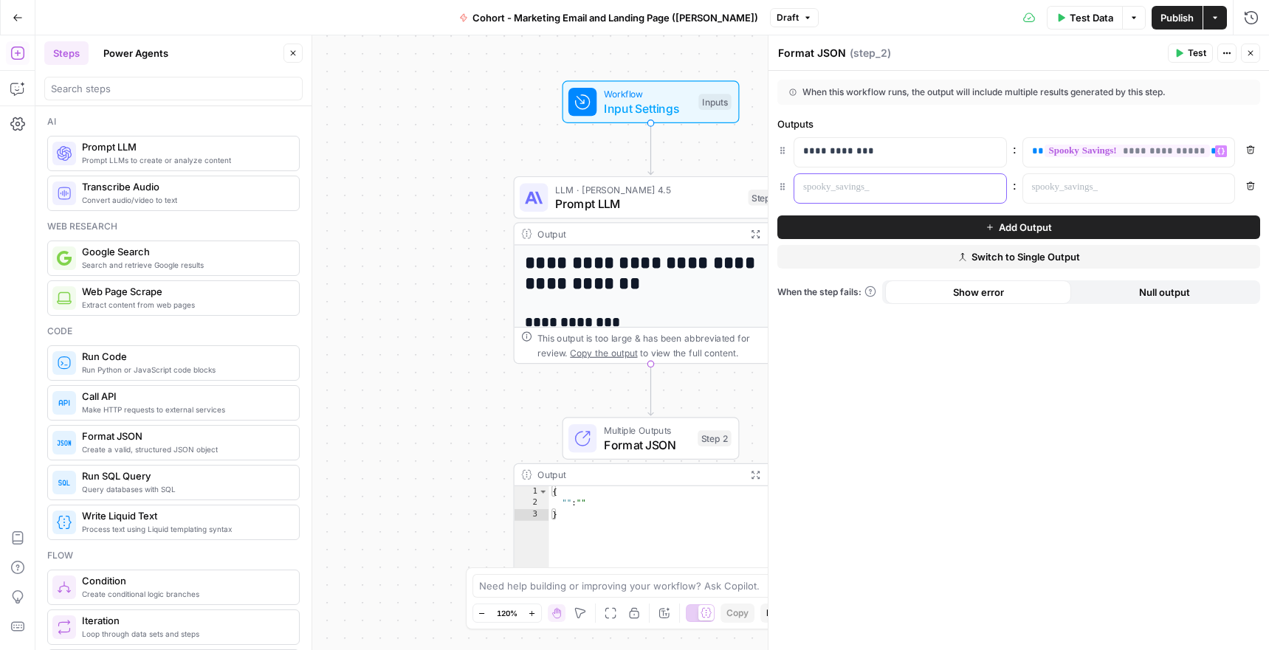
click at [871, 190] on p at bounding box center [888, 187] width 170 height 15
click at [1145, 217] on button "Add Output" at bounding box center [1018, 228] width 483 height 24
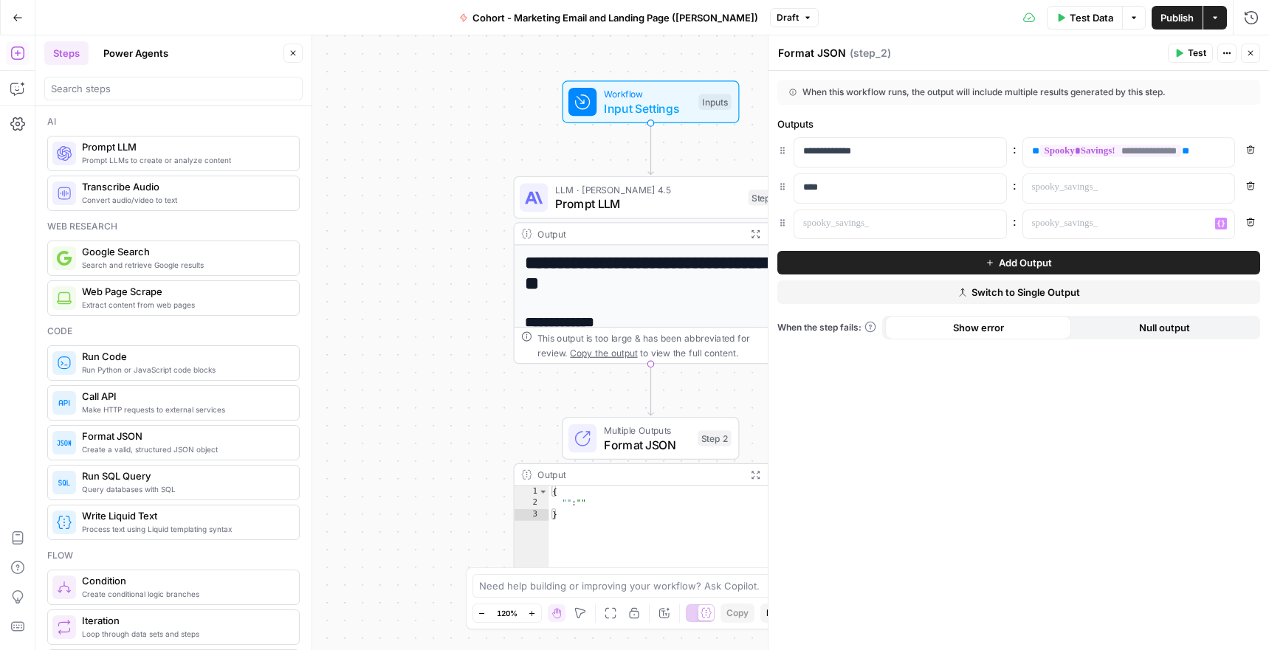
click at [1247, 222] on icon "button" at bounding box center [1250, 222] width 9 height 9
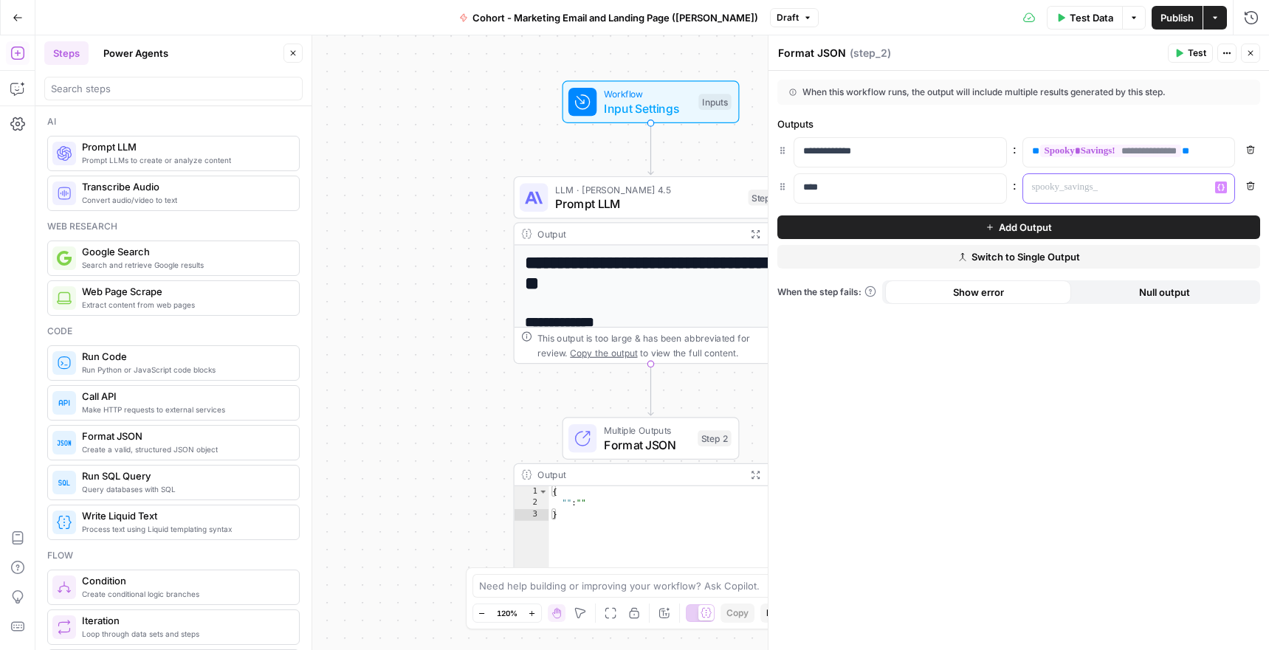
click at [1188, 193] on p at bounding box center [1117, 187] width 170 height 15
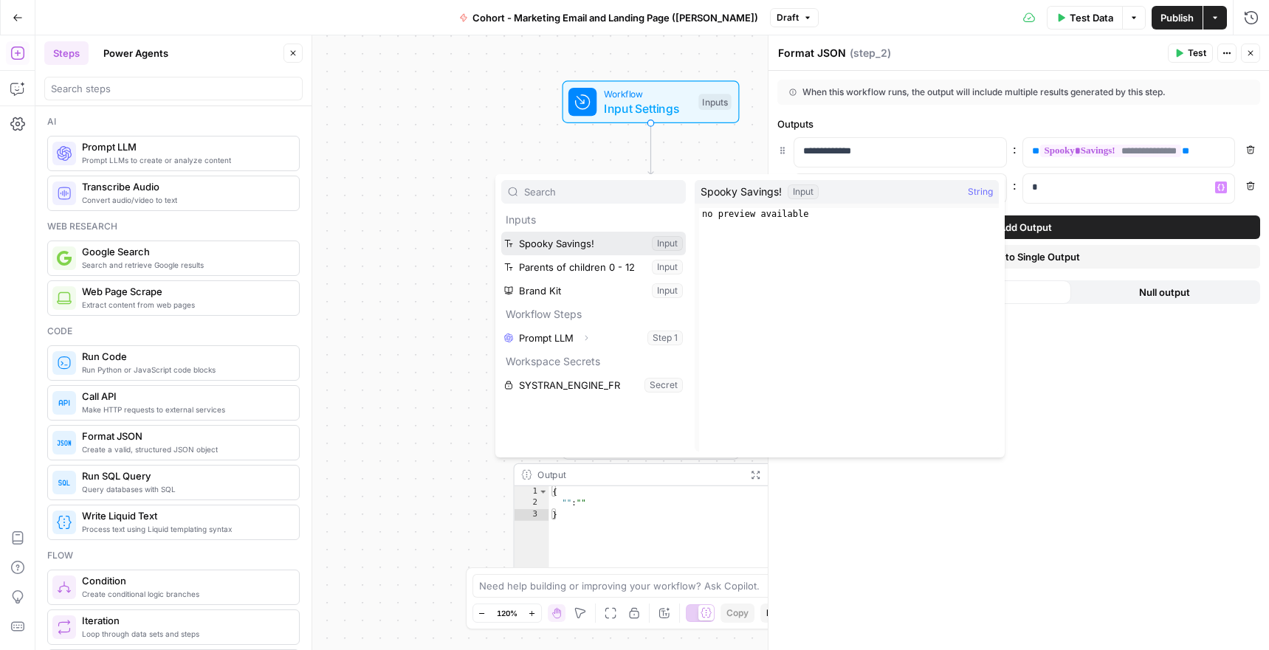
click at [568, 239] on button "Select variable Spooky Savings!" at bounding box center [593, 244] width 185 height 24
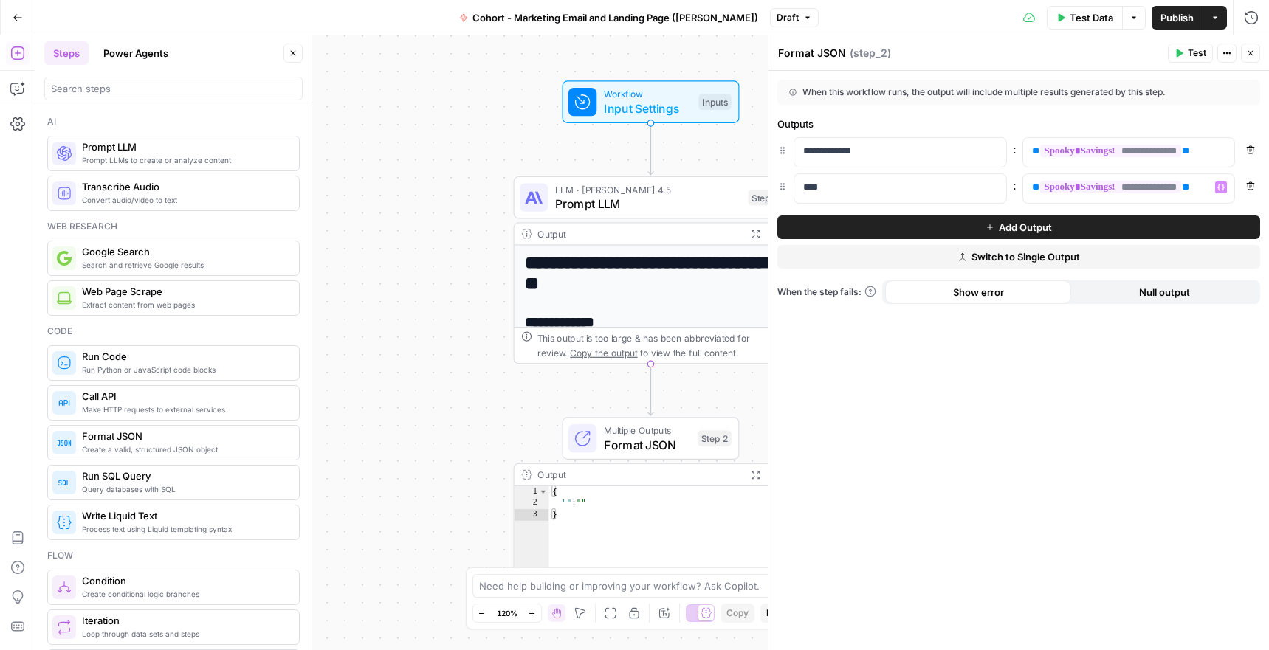
click at [1235, 46] on button "Actions" at bounding box center [1226, 53] width 19 height 19
drag, startPoint x: 1235, startPoint y: 46, endPoint x: 1249, endPoint y: 56, distance: 16.4
click at [1249, 56] on div "Test Actions Close" at bounding box center [1214, 53] width 92 height 19
click at [1249, 56] on icon "button" at bounding box center [1250, 53] width 9 height 9
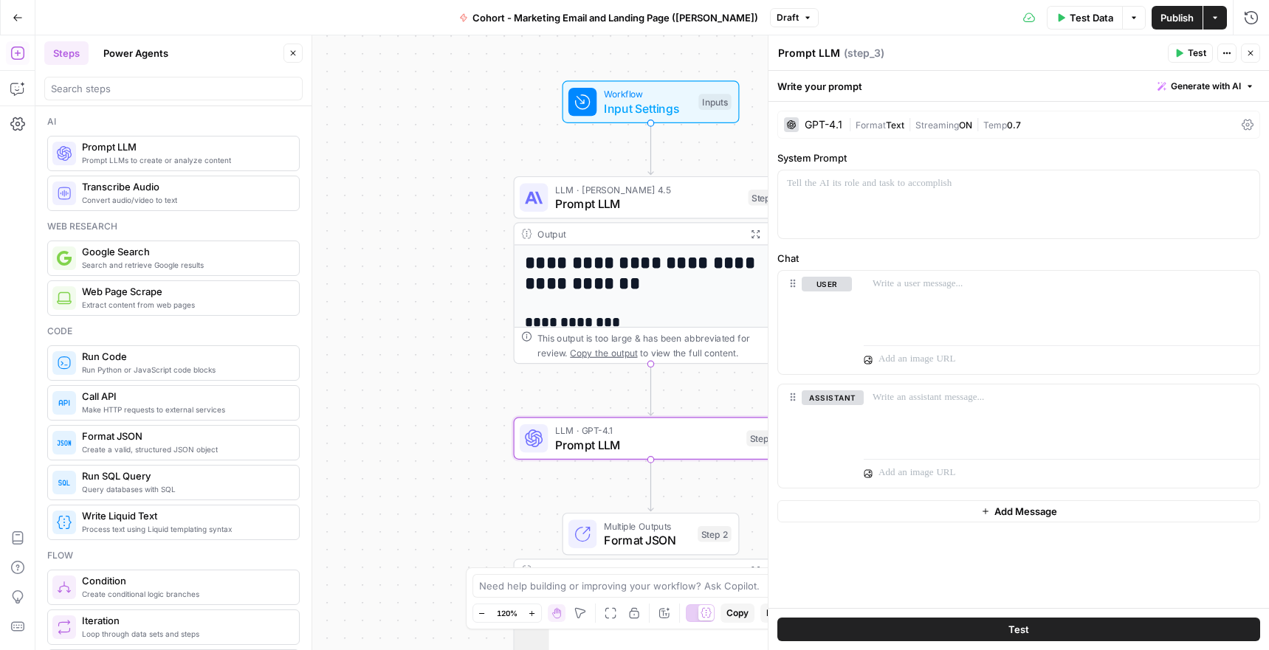
click at [810, 48] on textarea "Prompt LLM" at bounding box center [809, 53] width 62 height 15
type textarea "Extract JSON"
click at [1024, 224] on div at bounding box center [1018, 204] width 481 height 68
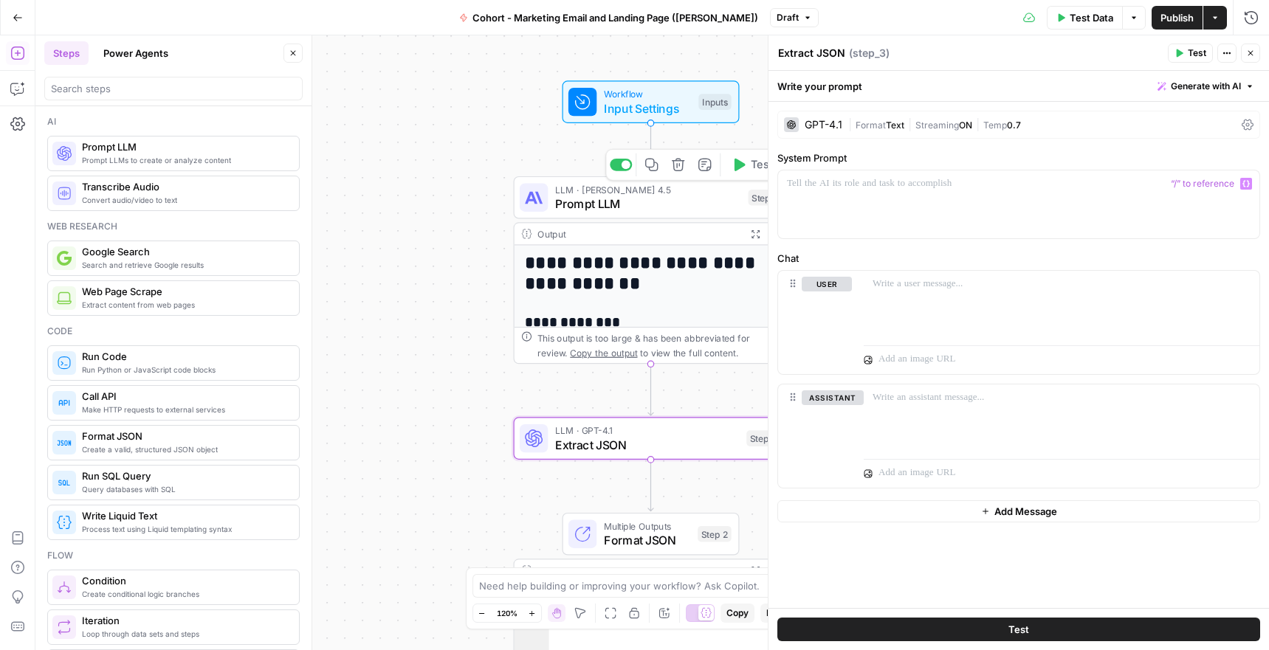
click at [590, 202] on span "Prompt LLM" at bounding box center [648, 204] width 186 height 18
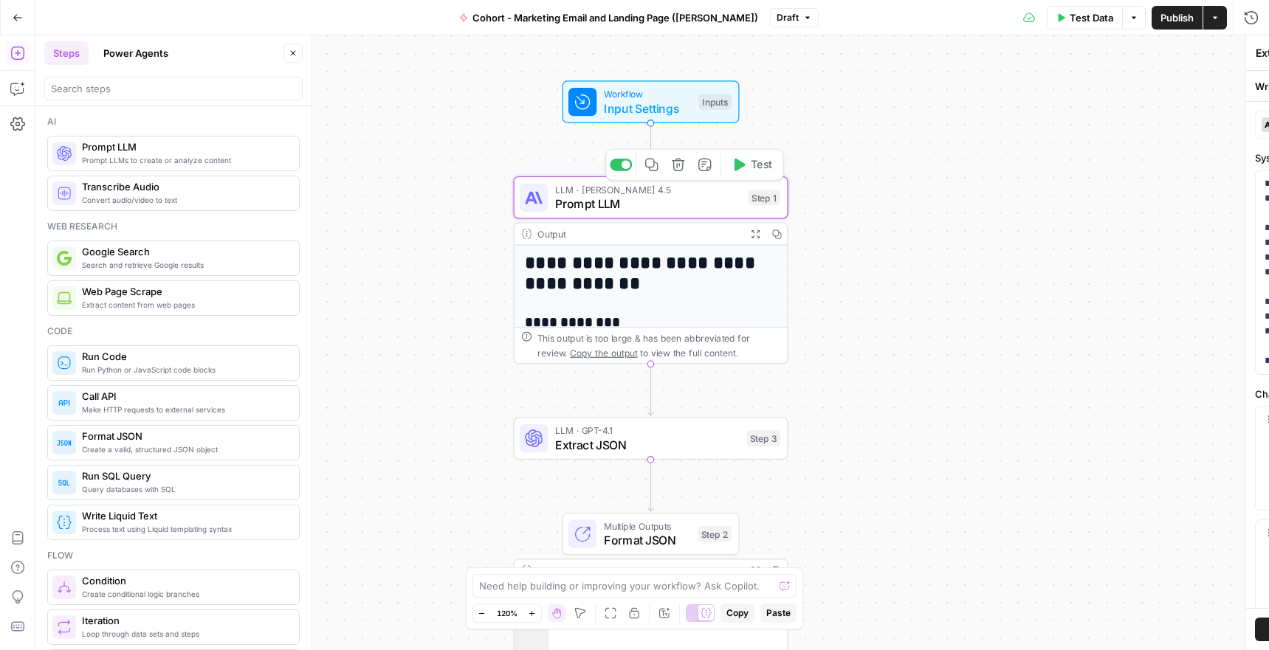
type textarea "Prompt LLM"
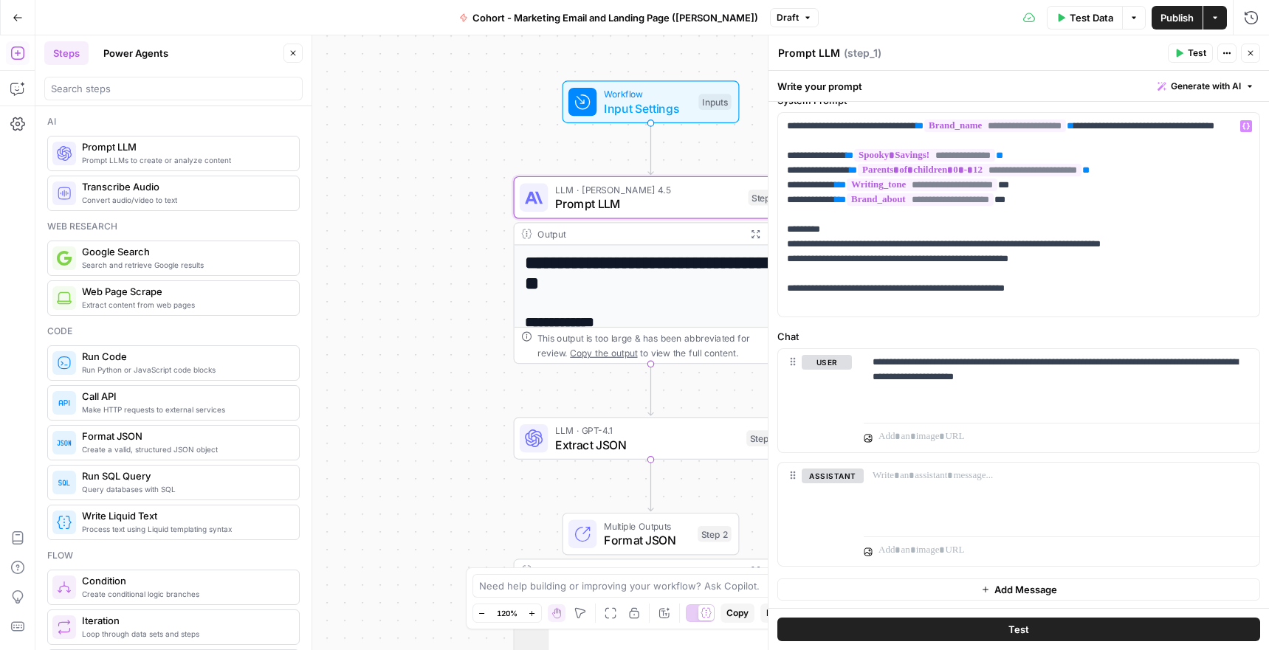
scroll to position [59, 0]
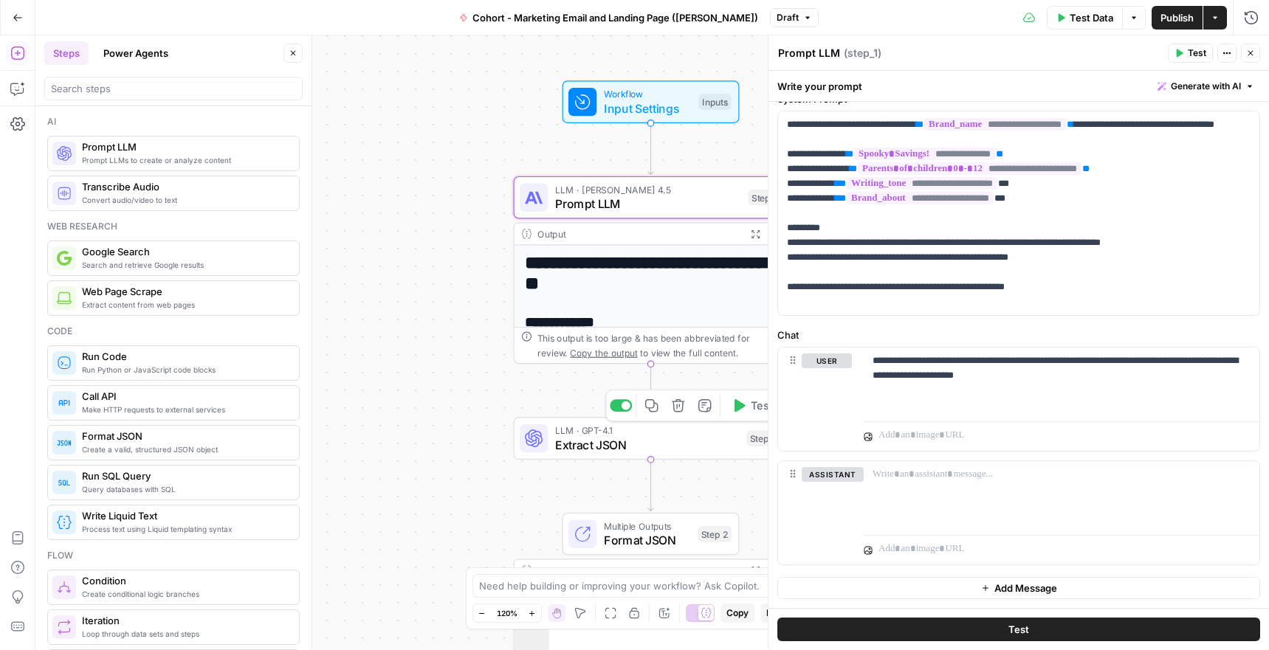
click at [612, 447] on span "Extract JSON" at bounding box center [647, 445] width 185 height 18
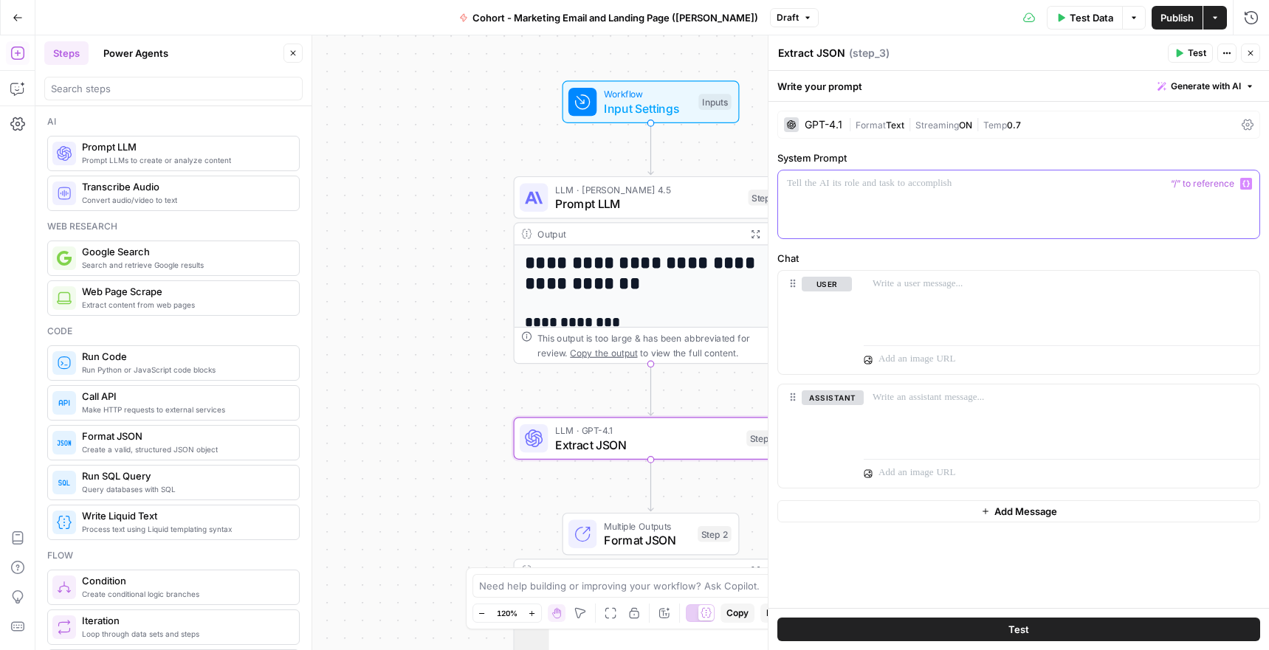
click at [1079, 207] on div at bounding box center [1018, 204] width 481 height 68
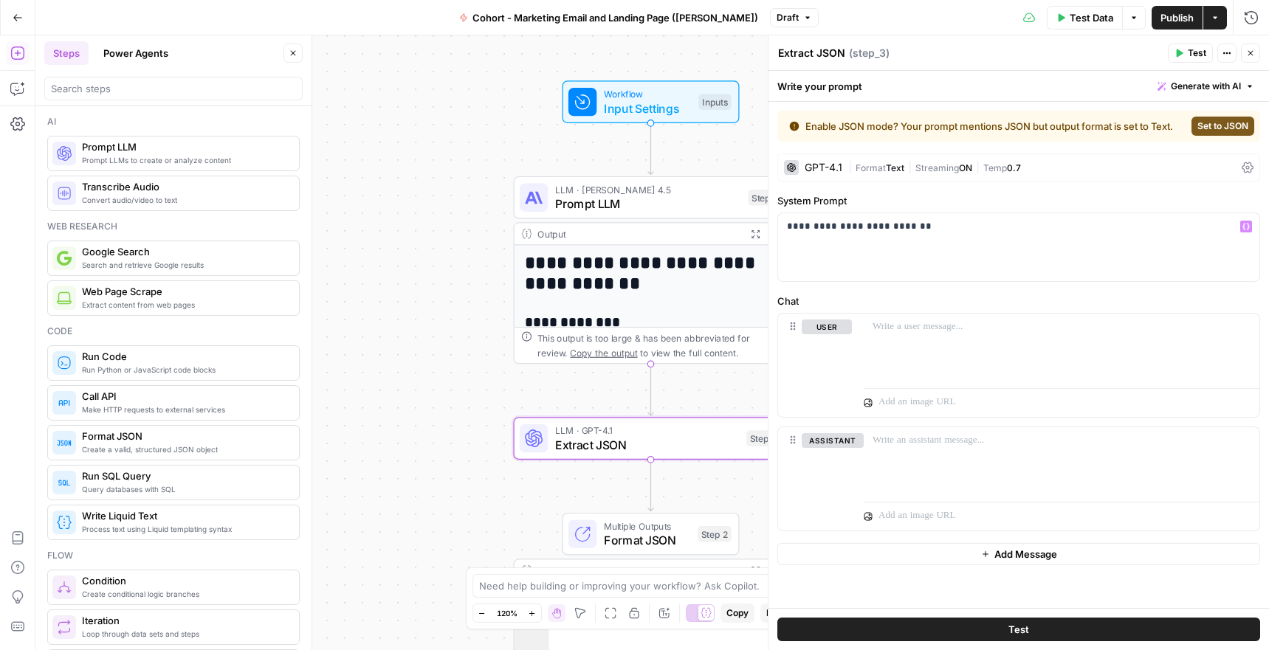
click at [883, 163] on span "Format" at bounding box center [870, 167] width 30 height 11
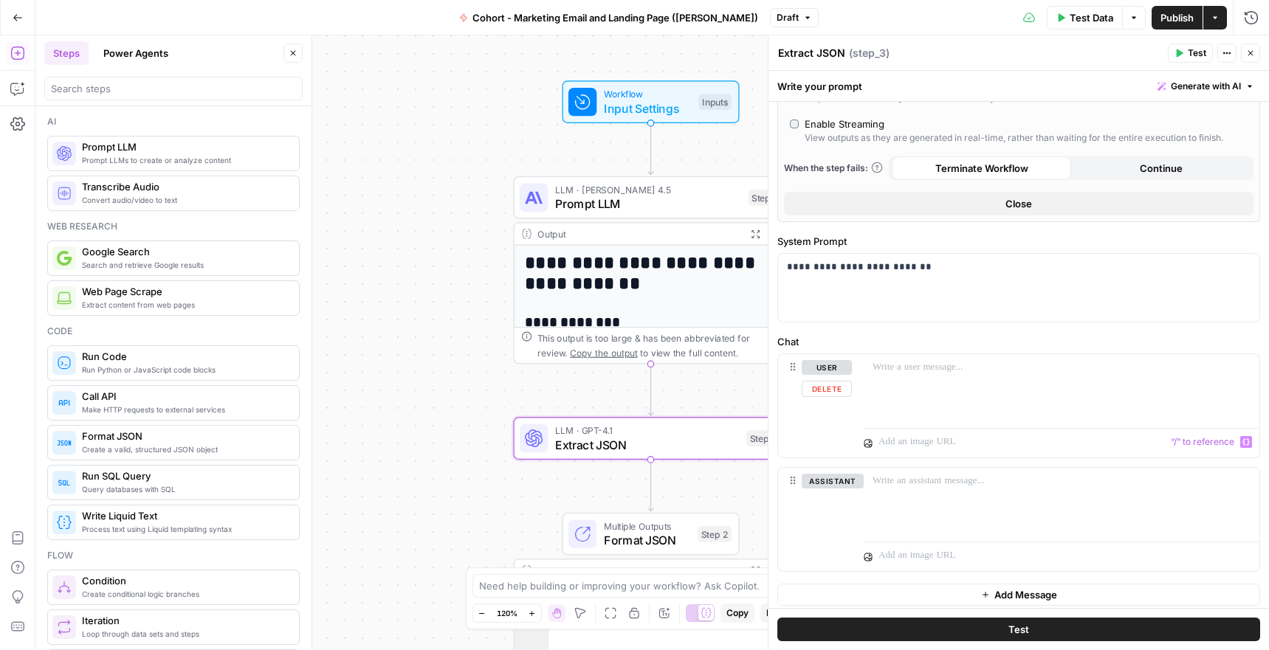
scroll to position [479, 0]
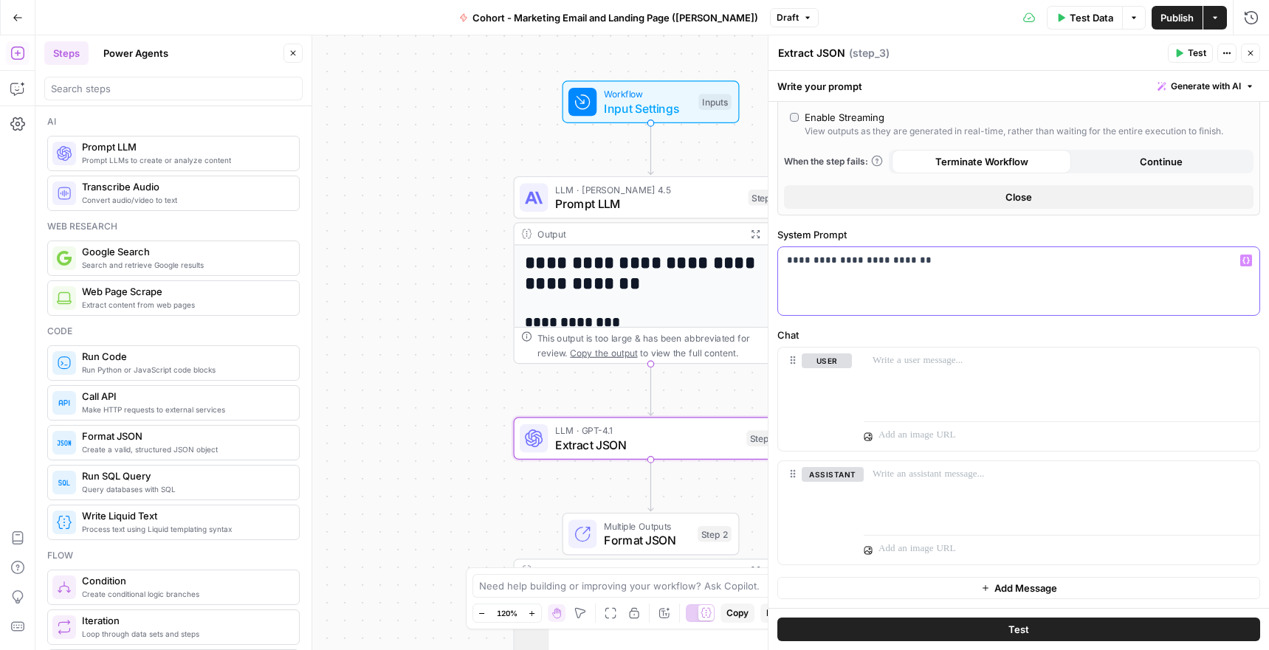
click at [922, 280] on div "**********" at bounding box center [1018, 281] width 481 height 68
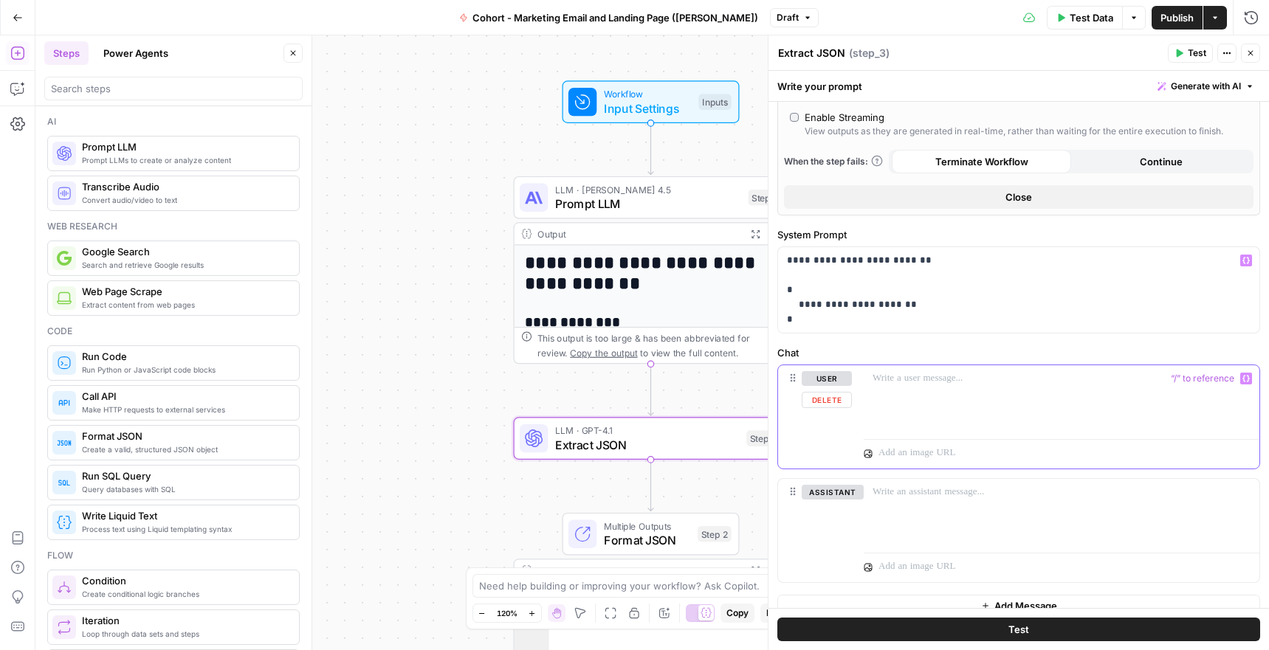
click at [972, 395] on div at bounding box center [1062, 399] width 396 height 68
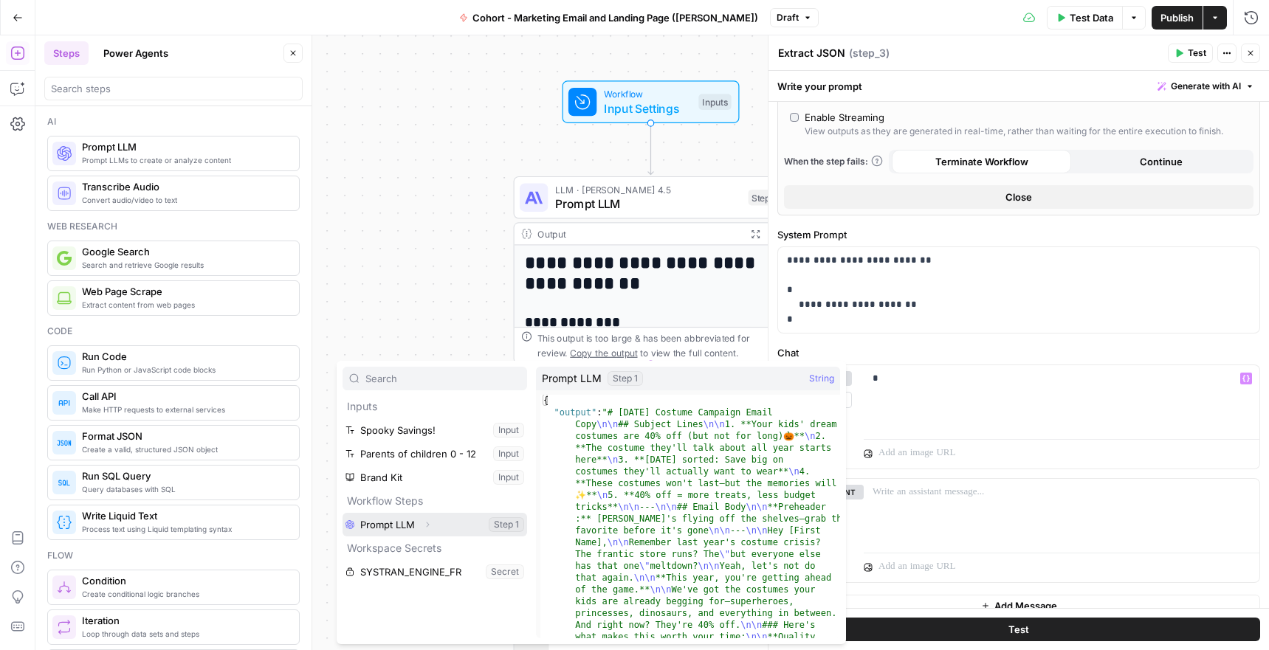
click at [392, 525] on button "Select variable Prompt LLM" at bounding box center [434, 525] width 185 height 24
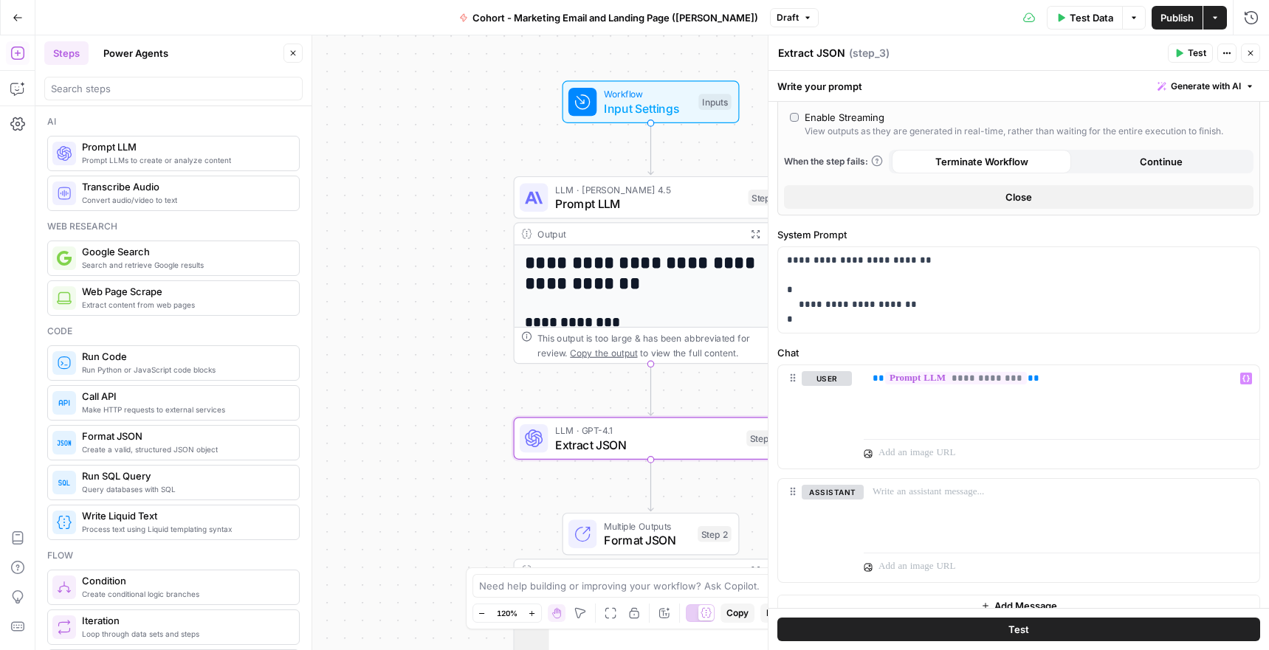
click at [1056, 625] on button "Test" at bounding box center [1018, 630] width 483 height 24
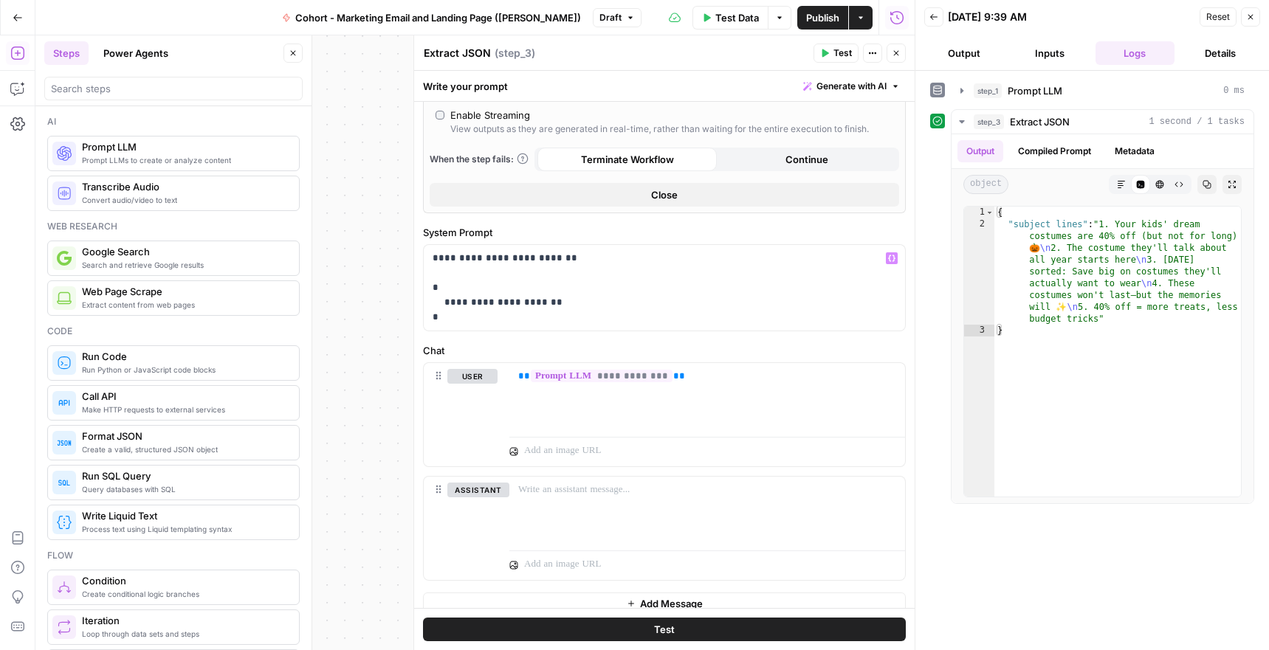
scroll to position [482, 0]
click at [1245, 22] on button "Close" at bounding box center [1250, 16] width 19 height 19
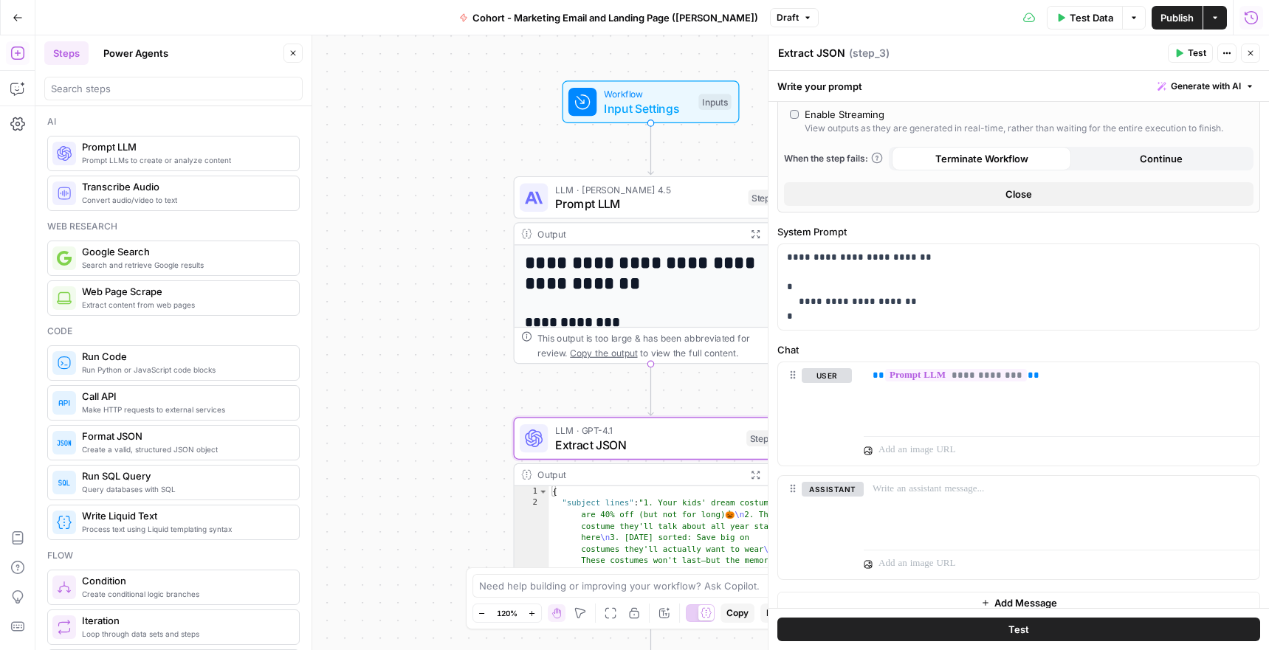
click at [1250, 58] on button "Close" at bounding box center [1250, 53] width 19 height 19
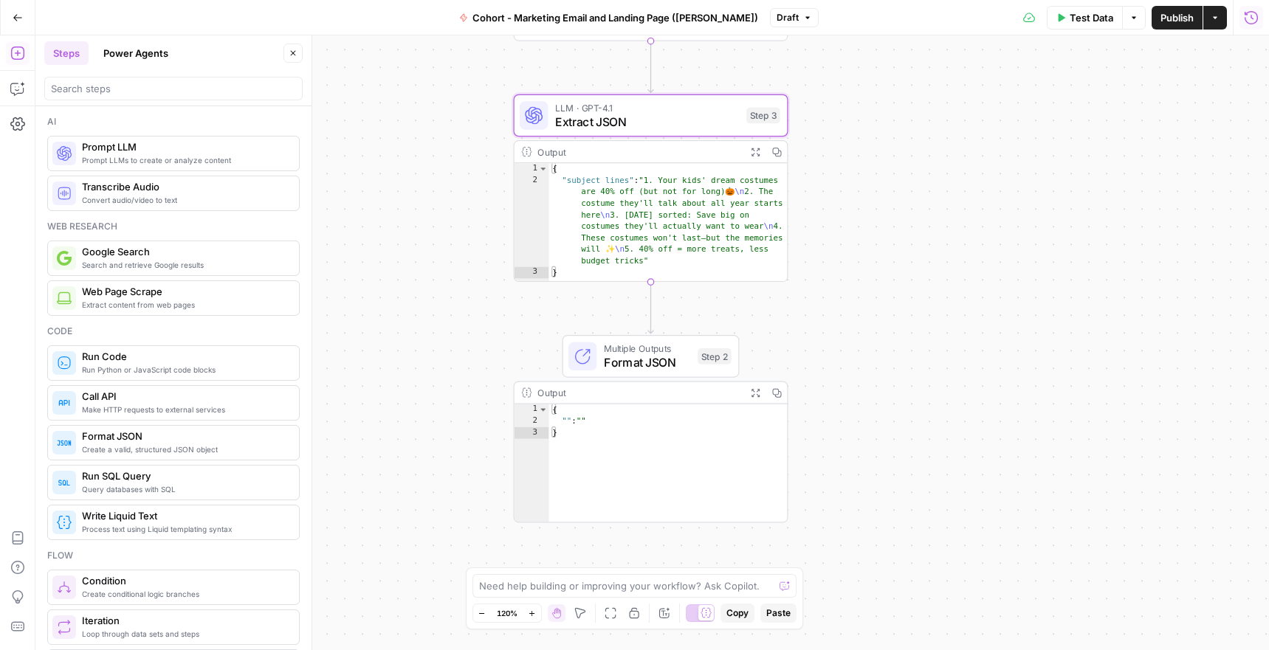
click at [622, 357] on span "Format JSON" at bounding box center [647, 363] width 87 height 18
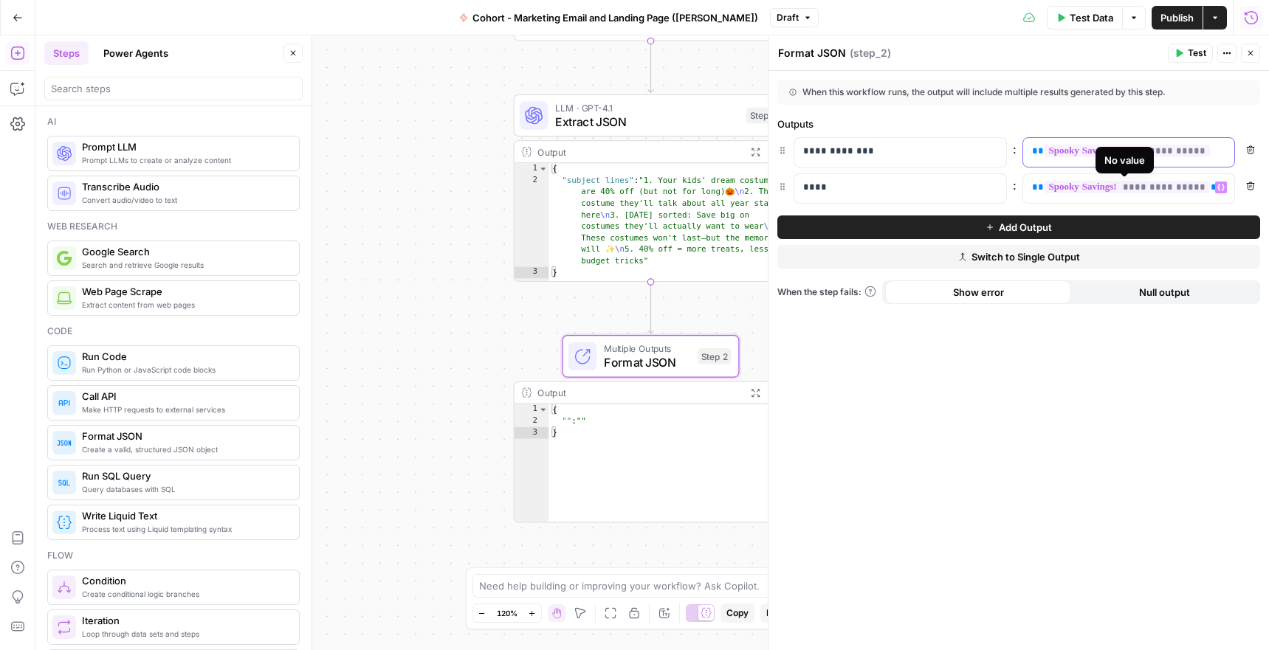
click at [1048, 157] on span "**********" at bounding box center [1126, 151] width 165 height 13
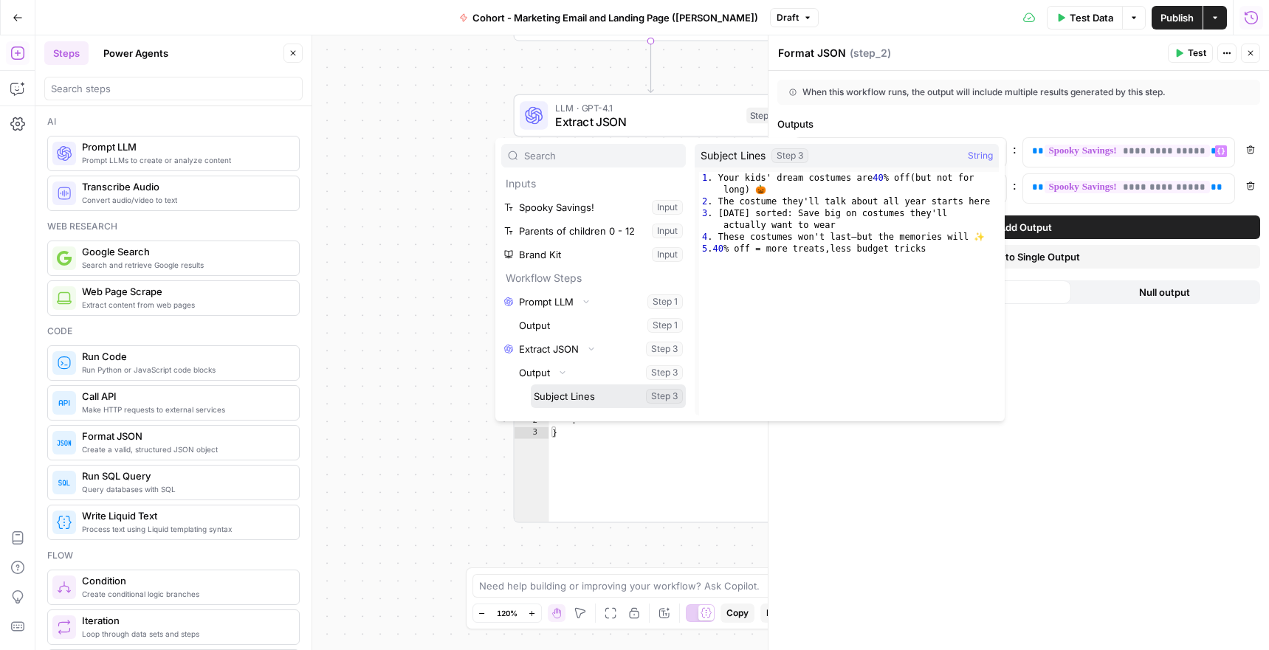
click at [570, 404] on button "Select variable Subject Lines" at bounding box center [608, 397] width 155 height 24
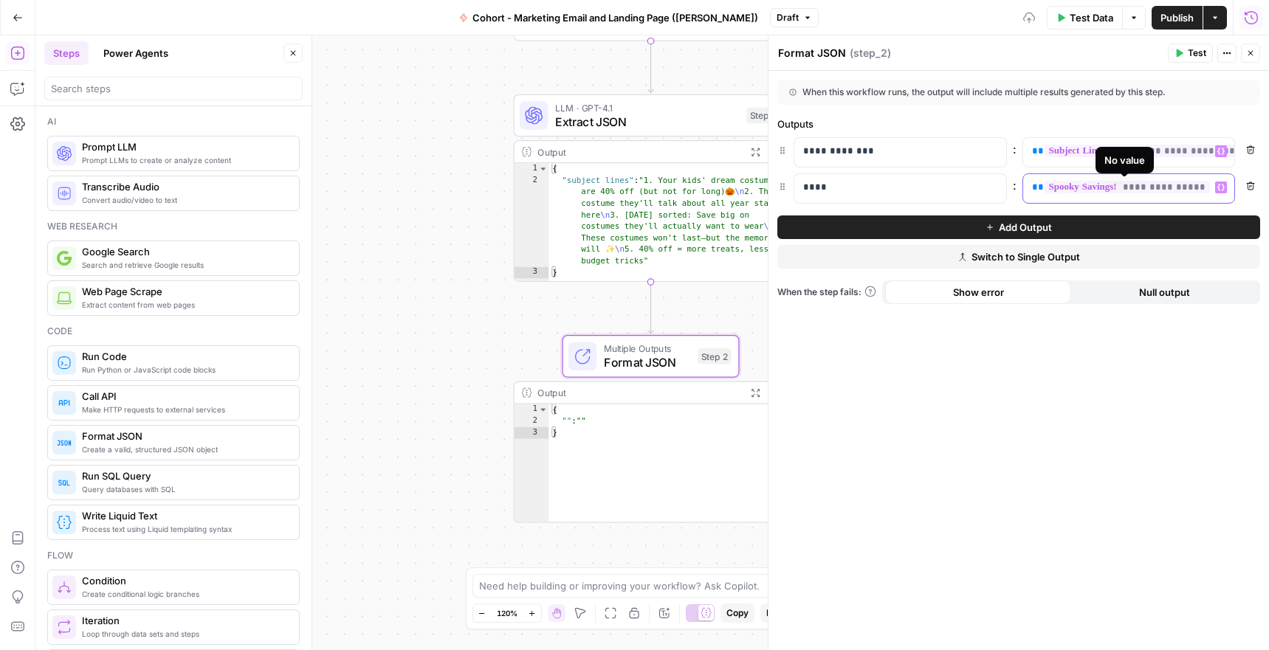
click at [1097, 183] on span "**********" at bounding box center [1126, 187] width 165 height 13
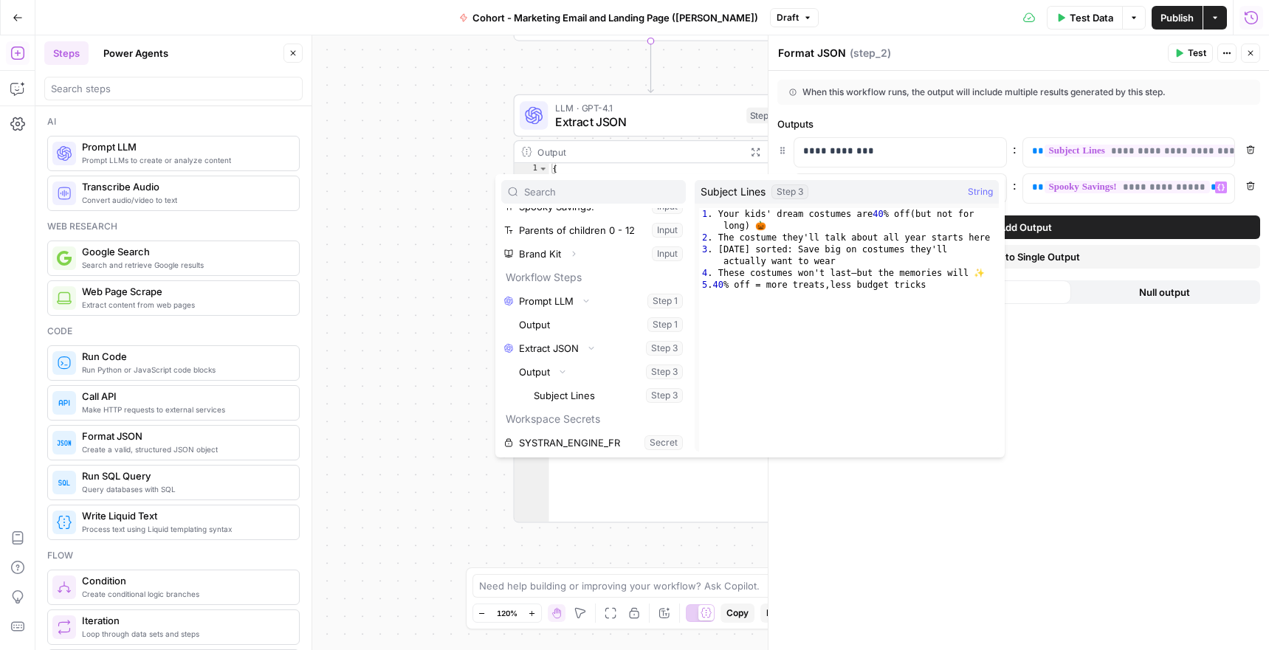
scroll to position [40, 0]
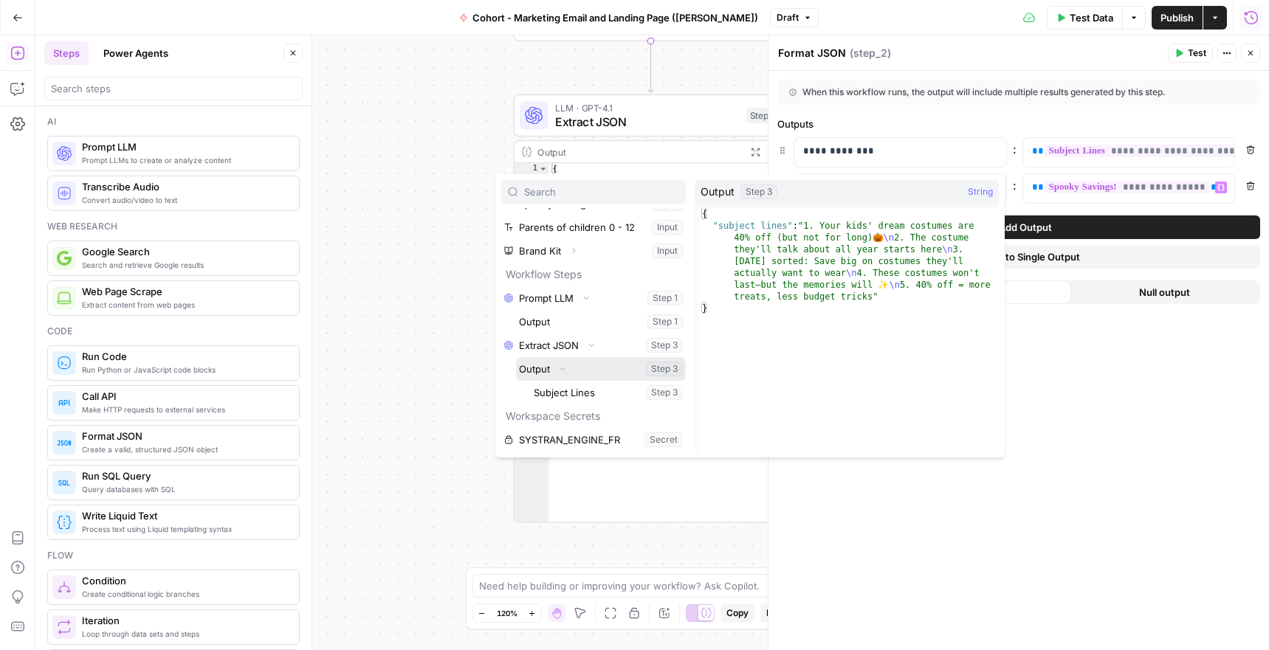
click at [562, 372] on icon "button" at bounding box center [562, 368] width 9 height 9
click at [565, 389] on icon "button" at bounding box center [562, 392] width 9 height 9
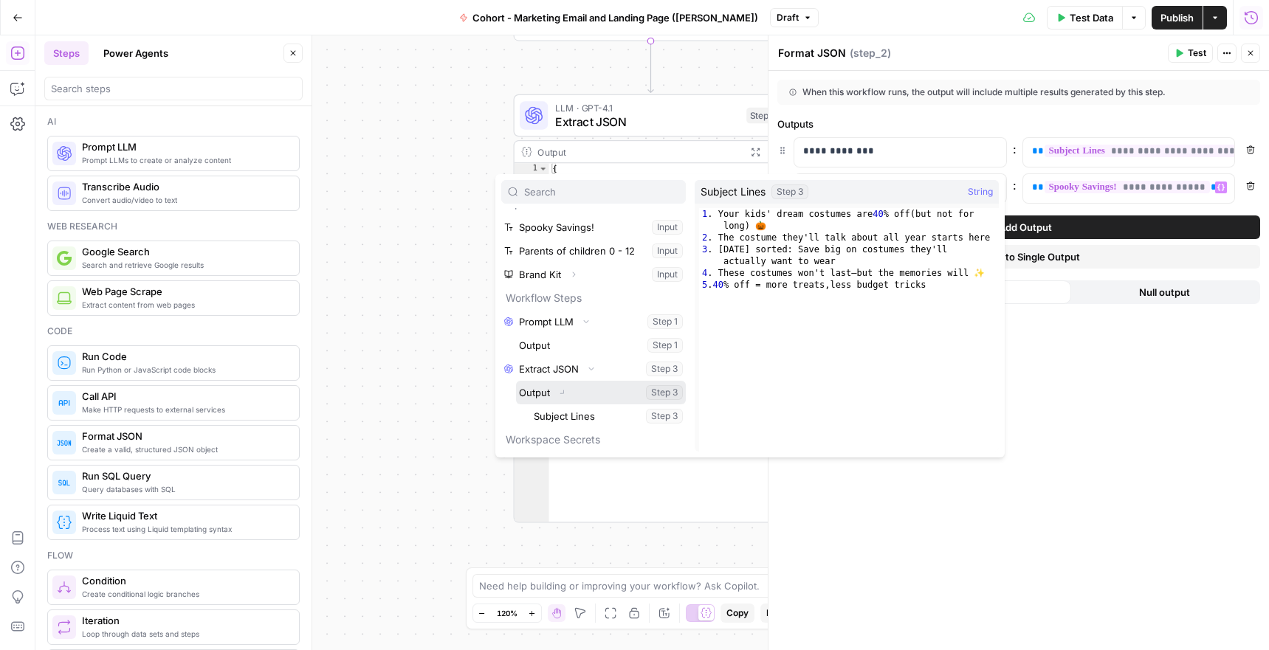
scroll to position [40, 0]
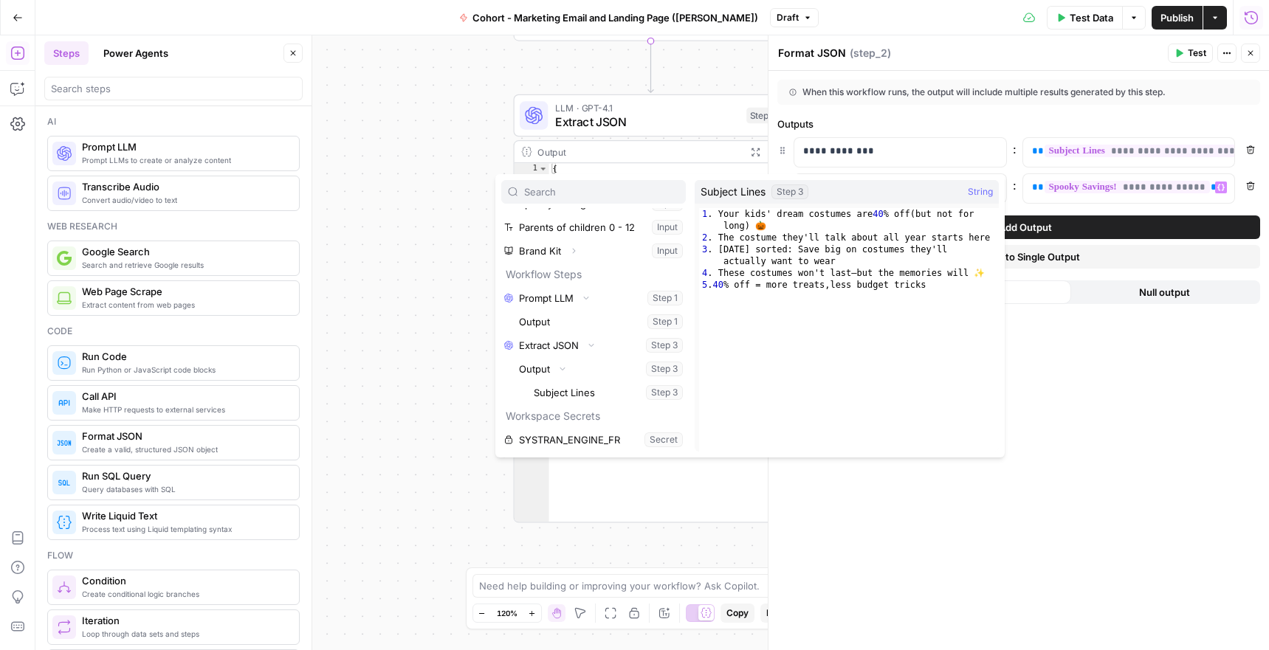
click at [1131, 395] on div "**********" at bounding box center [1018, 360] width 500 height 579
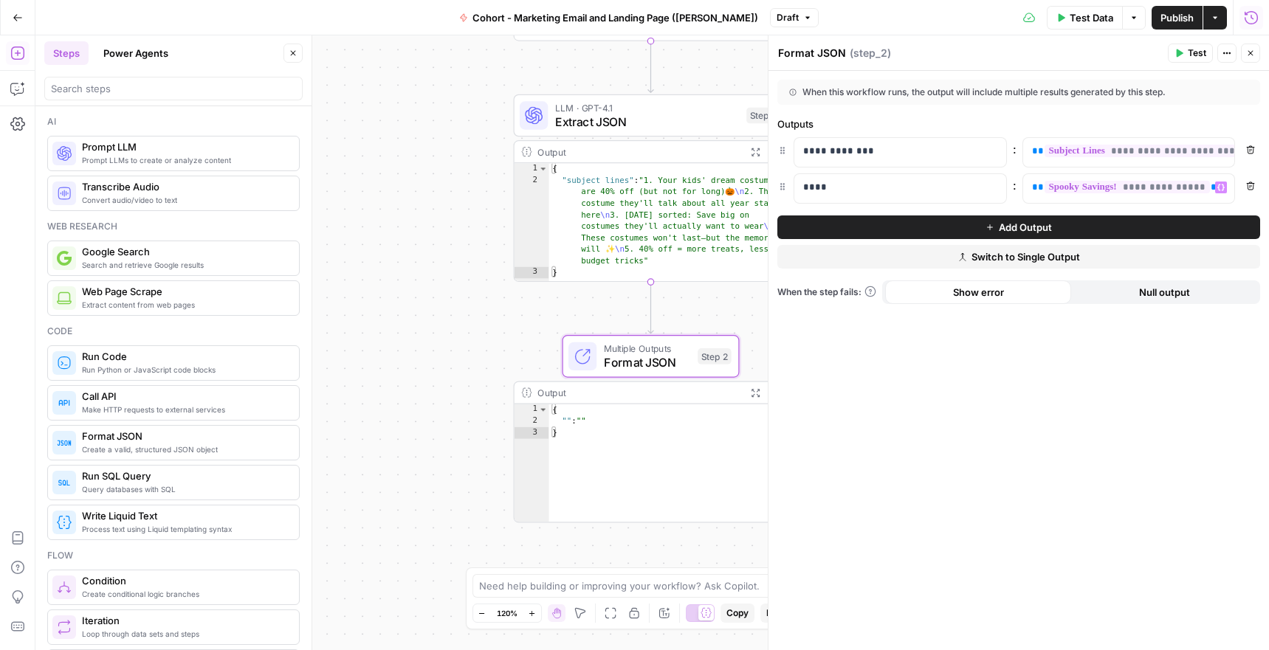
click at [1252, 186] on icon "button" at bounding box center [1251, 186] width 8 height 8
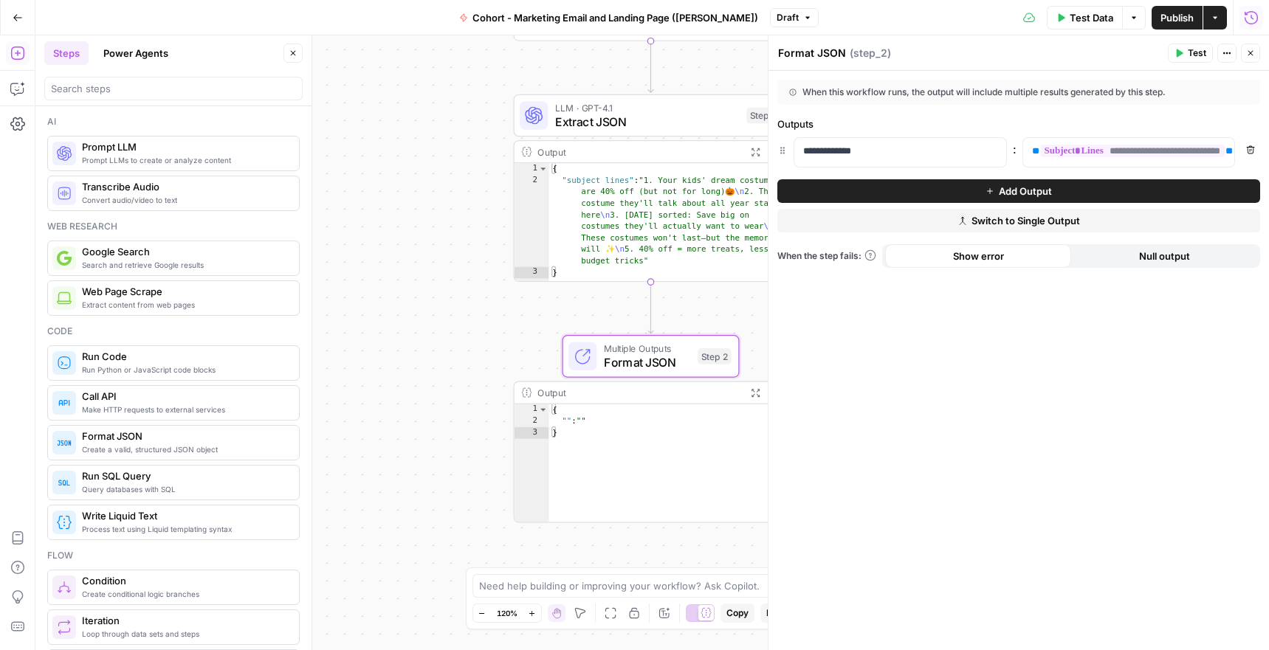
drag, startPoint x: 1182, startPoint y: 46, endPoint x: 1182, endPoint y: 88, distance: 42.1
click at [1182, 46] on button "Test" at bounding box center [1190, 53] width 45 height 19
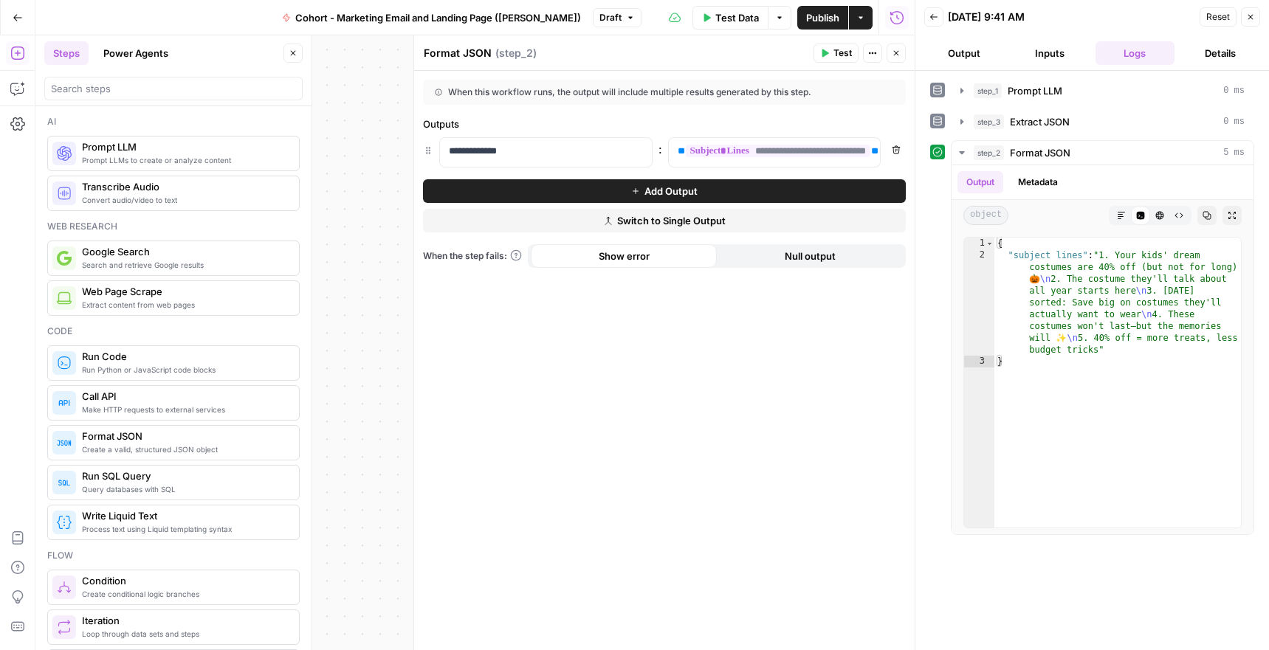
click at [1049, 52] on button "Inputs" at bounding box center [1050, 53] width 80 height 24
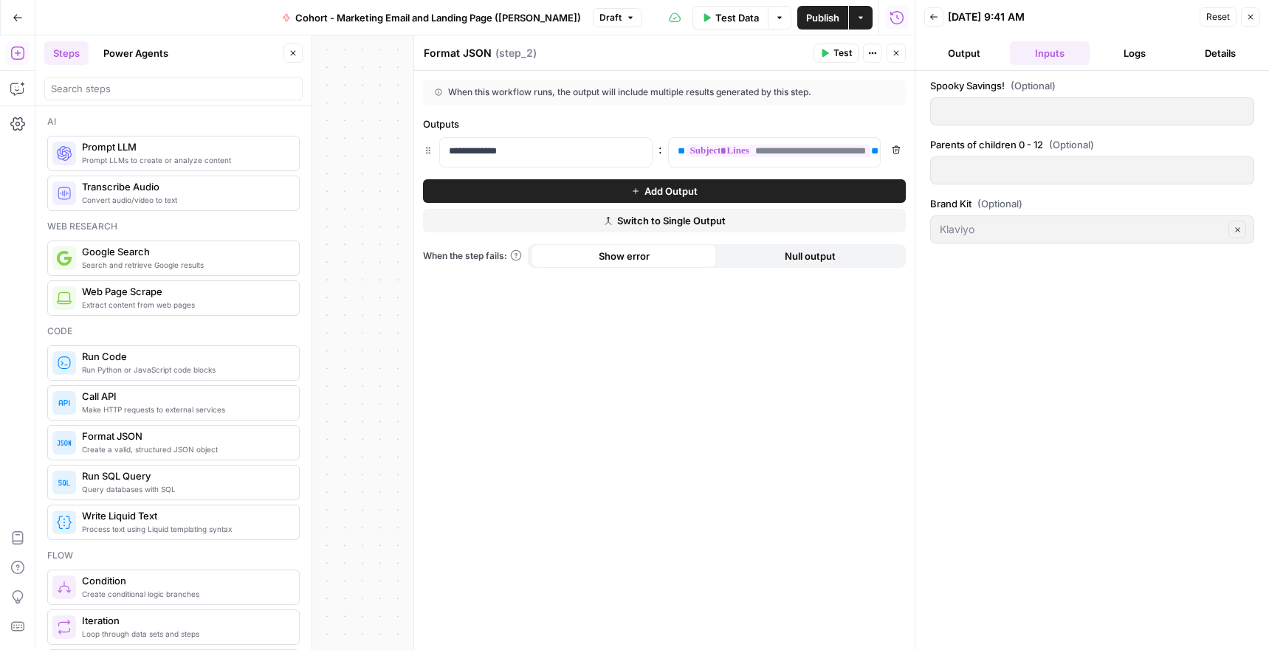
click at [970, 52] on button "Output" at bounding box center [964, 53] width 80 height 24
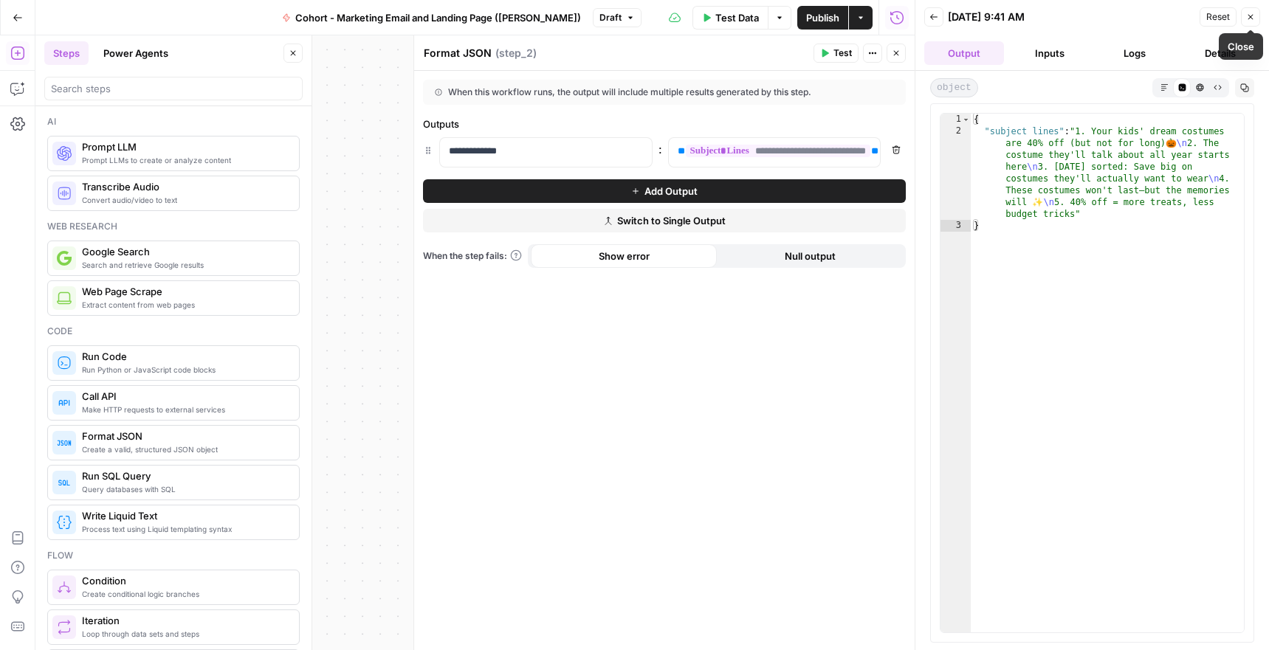
click at [1253, 18] on icon "button" at bounding box center [1250, 17] width 9 height 9
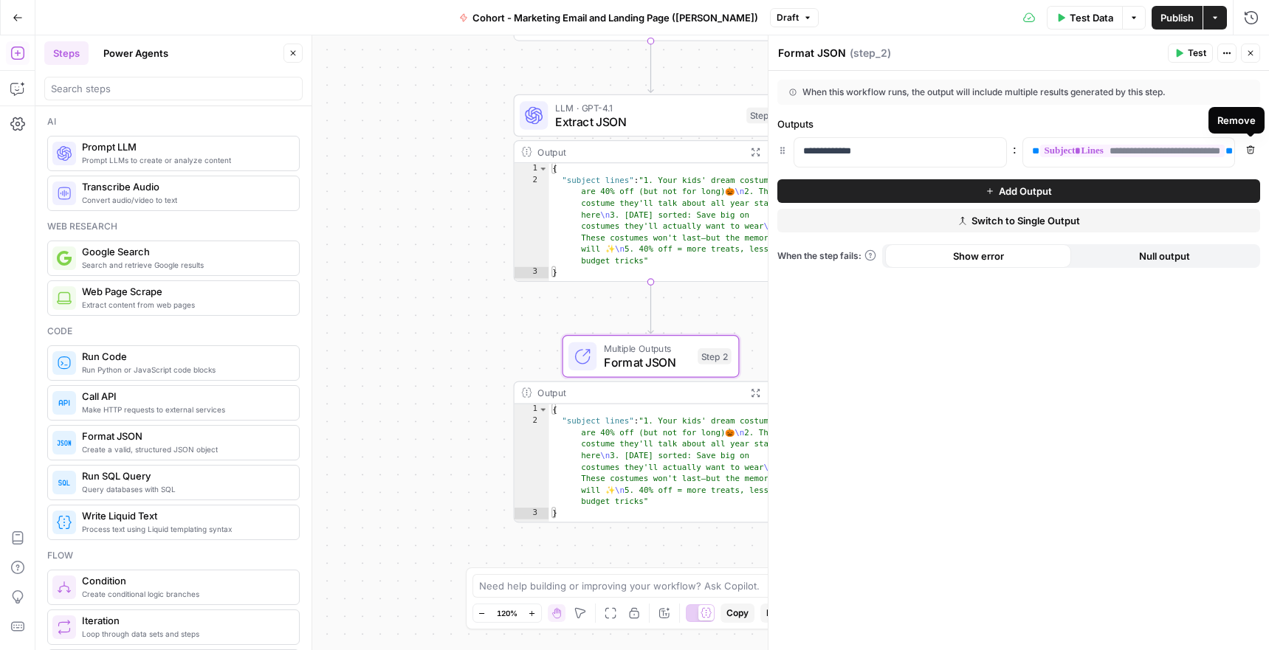
click at [1255, 148] on button "Remove" at bounding box center [1250, 149] width 19 height 19
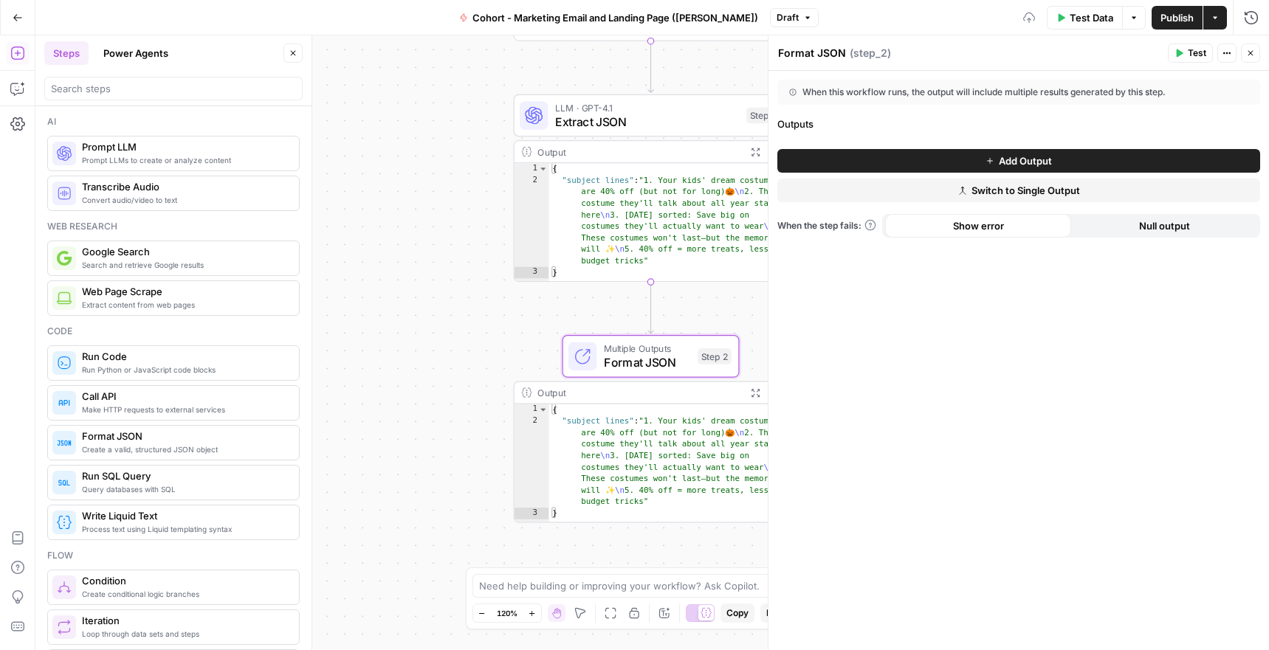
click at [1089, 170] on button "Add Output" at bounding box center [1018, 161] width 483 height 24
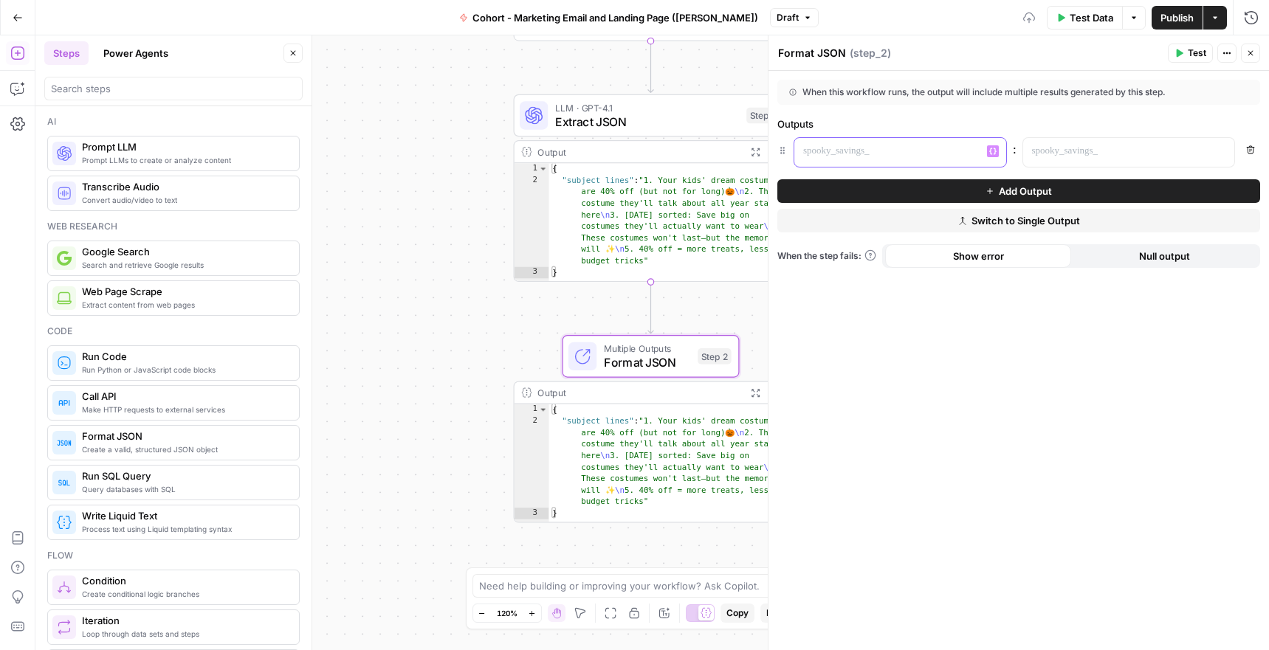
click at [925, 150] on p at bounding box center [888, 151] width 170 height 15
click at [1178, 144] on p at bounding box center [1117, 151] width 170 height 15
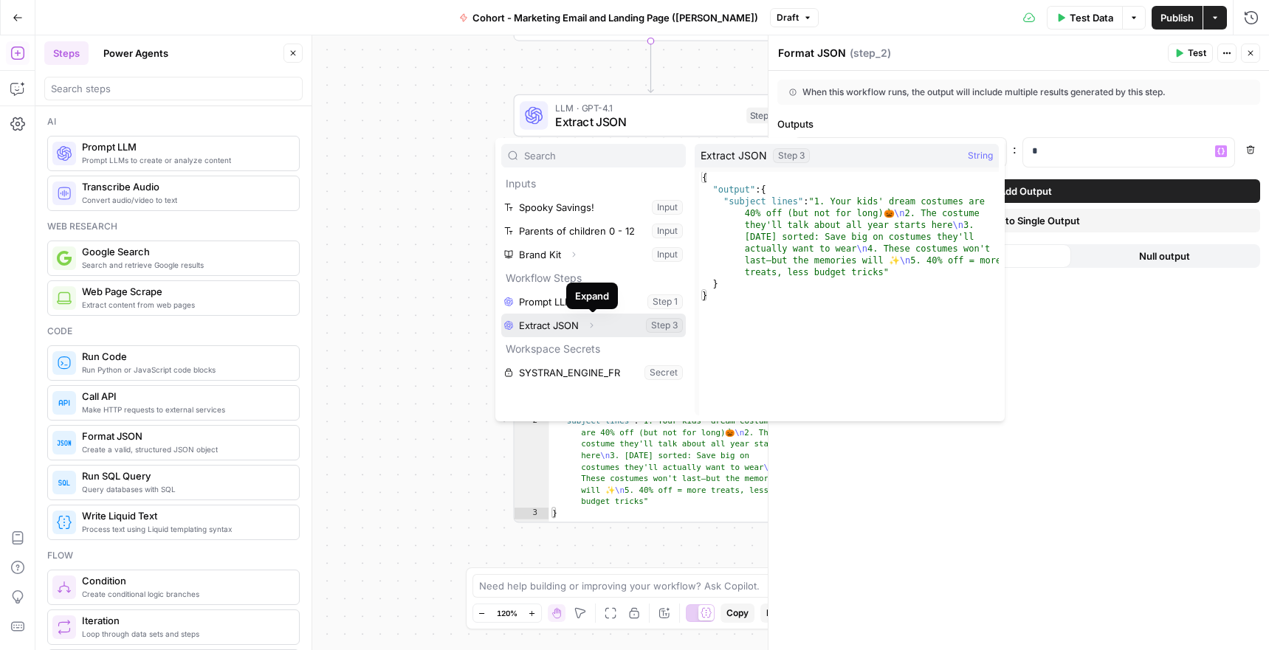
click at [590, 328] on icon "button" at bounding box center [591, 325] width 9 height 9
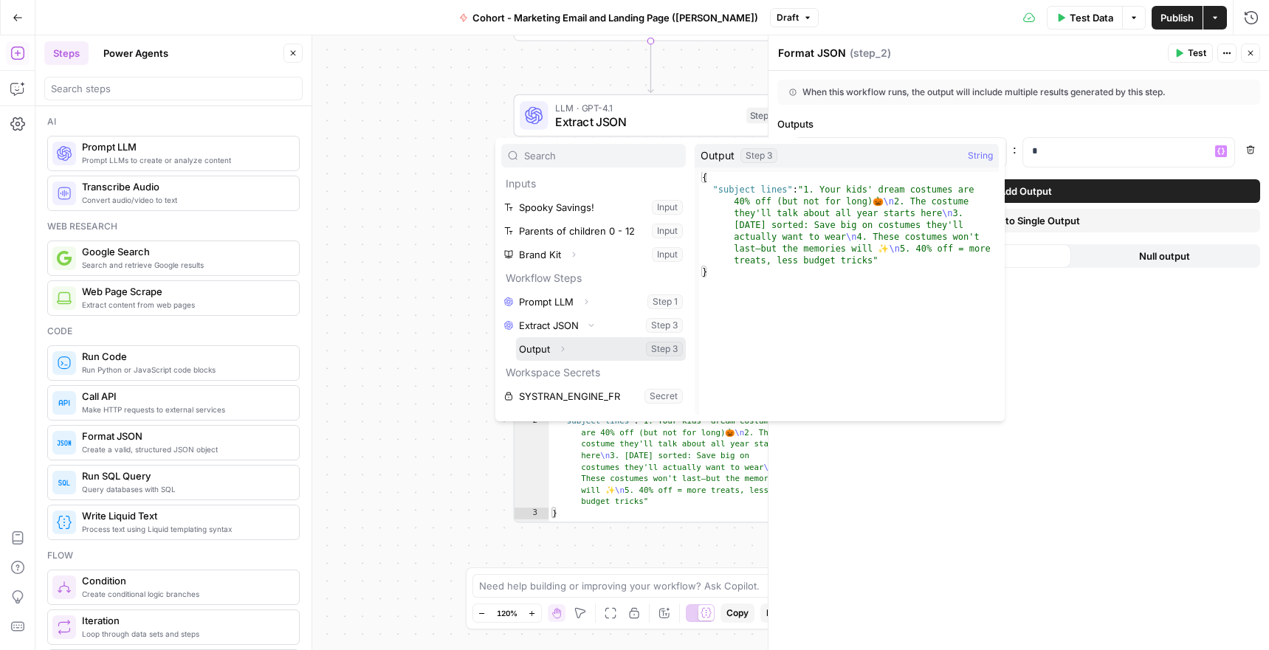
click at [569, 353] on button "Expand" at bounding box center [562, 349] width 19 height 19
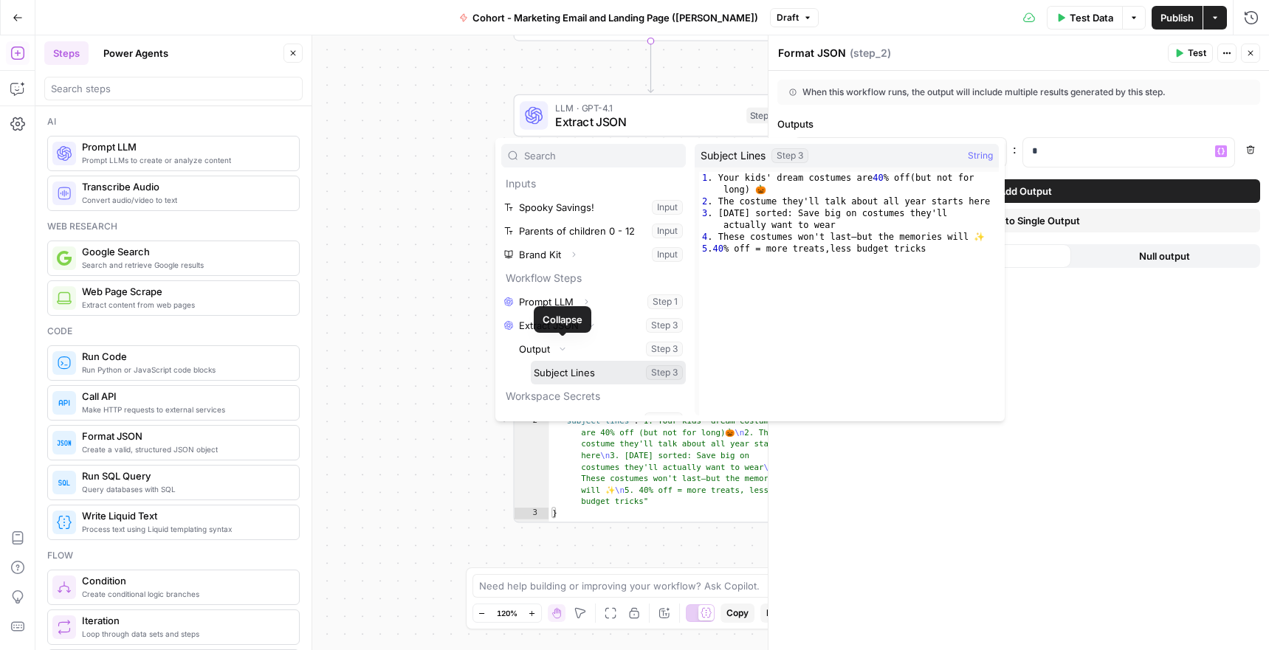
click at [573, 365] on button "Select variable Subject Lines" at bounding box center [608, 373] width 155 height 24
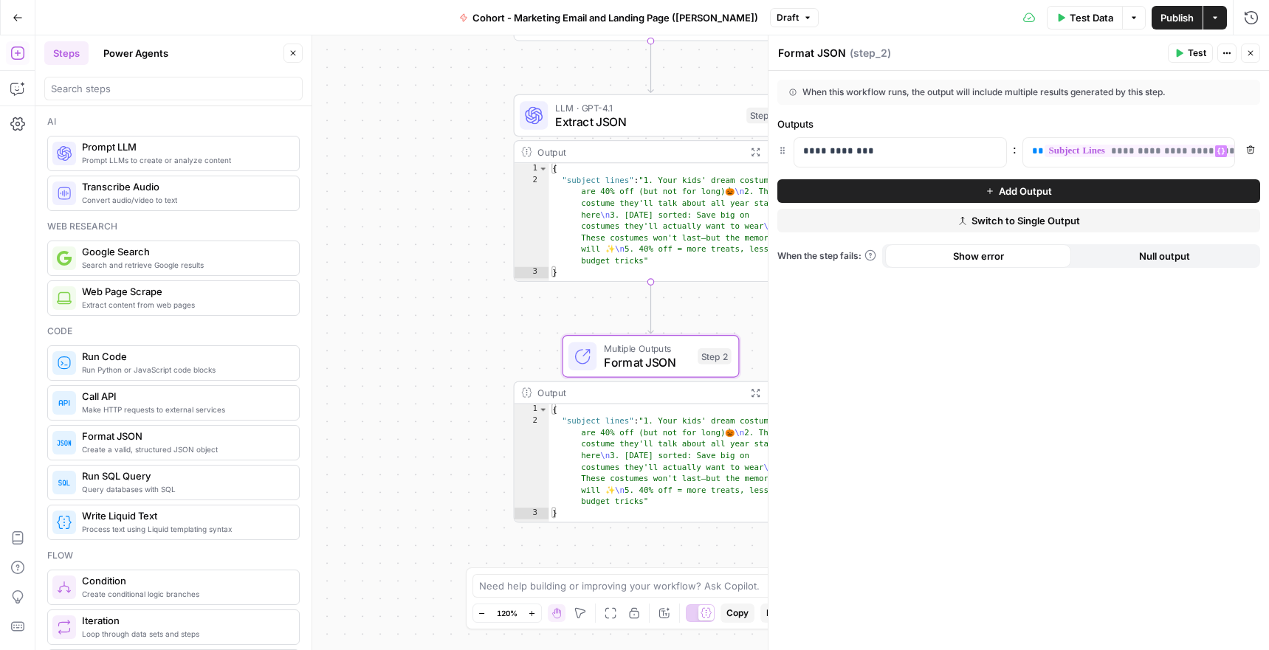
click at [1196, 403] on div "**********" at bounding box center [1018, 360] width 500 height 579
click at [1170, 199] on button "Add Output" at bounding box center [1018, 191] width 483 height 24
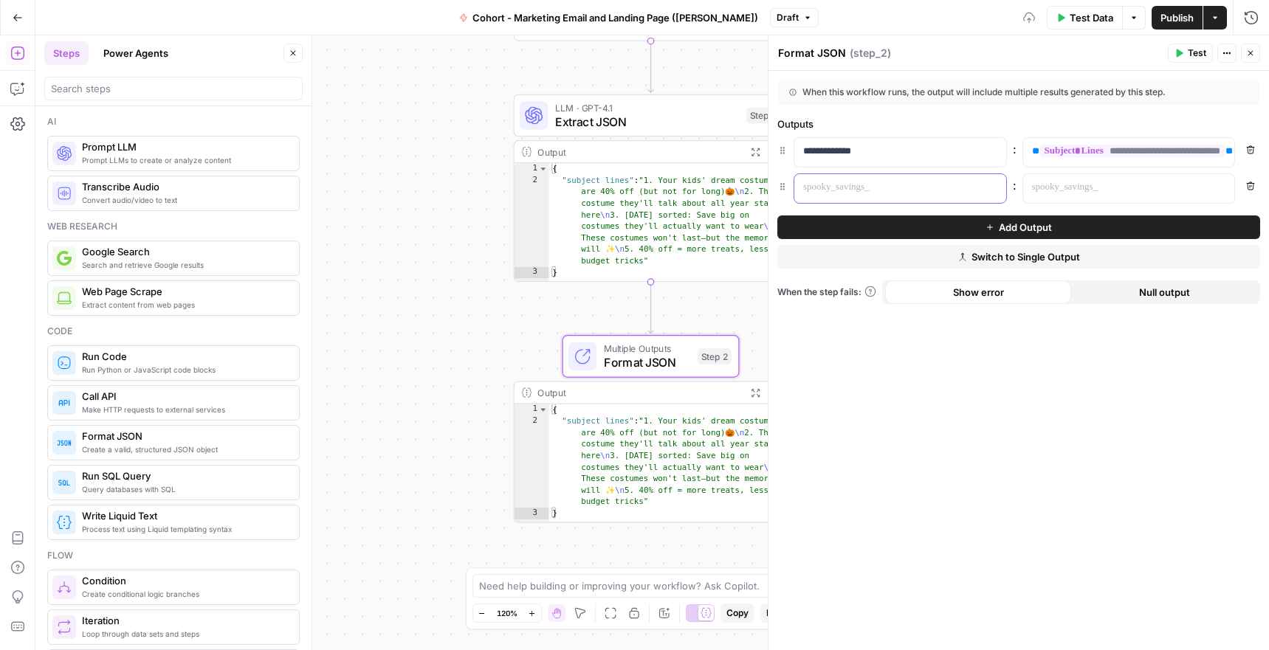
click at [888, 193] on p at bounding box center [888, 187] width 170 height 15
click at [1165, 185] on p at bounding box center [1117, 187] width 170 height 15
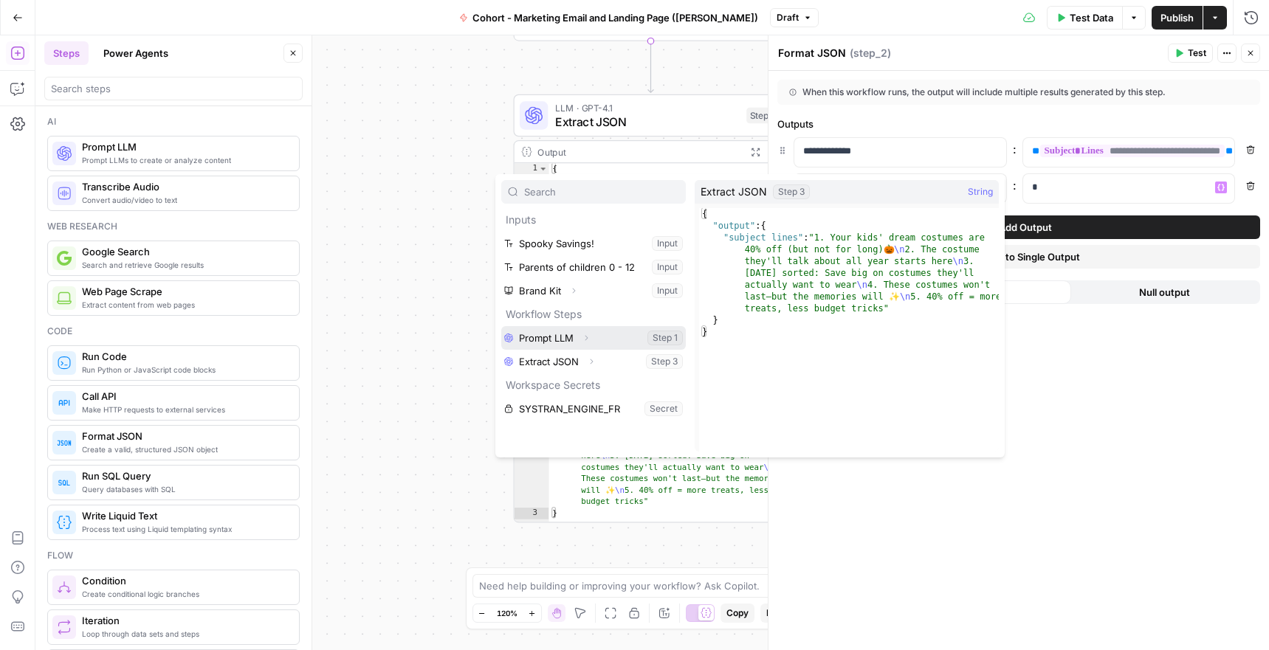
click at [587, 337] on icon "button" at bounding box center [586, 338] width 9 height 9
click at [589, 385] on icon "button" at bounding box center [591, 385] width 9 height 9
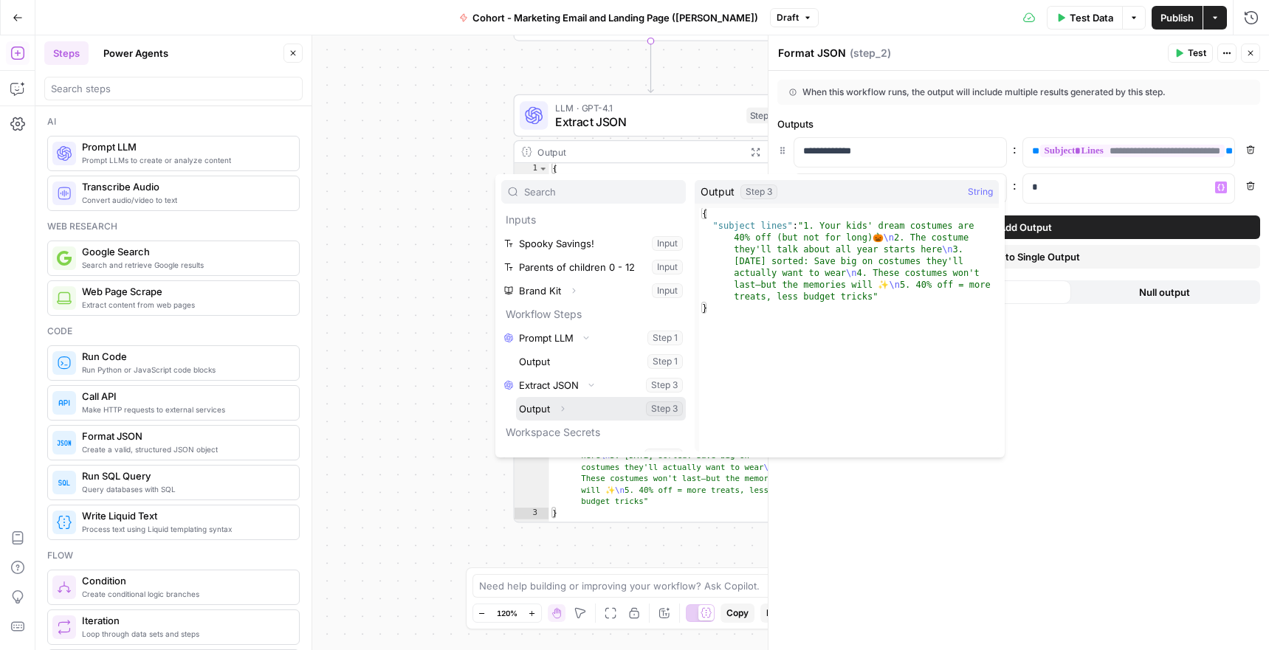
click at [565, 410] on icon "button" at bounding box center [562, 408] width 9 height 9
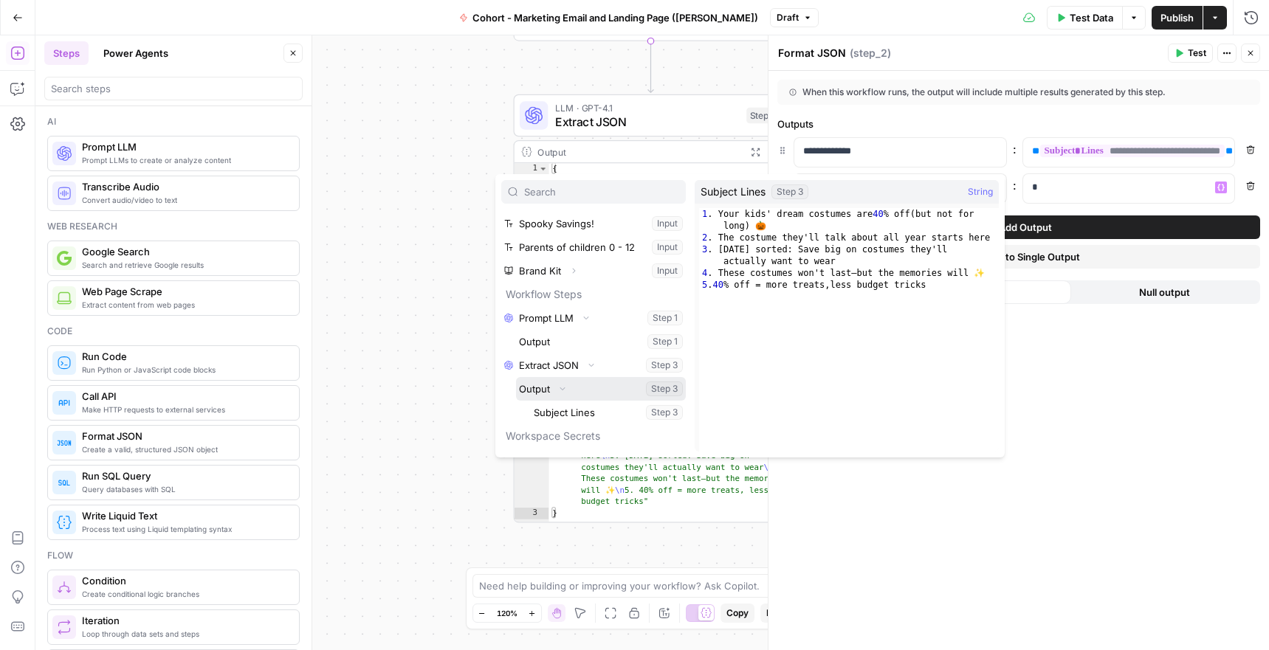
scroll to position [40, 0]
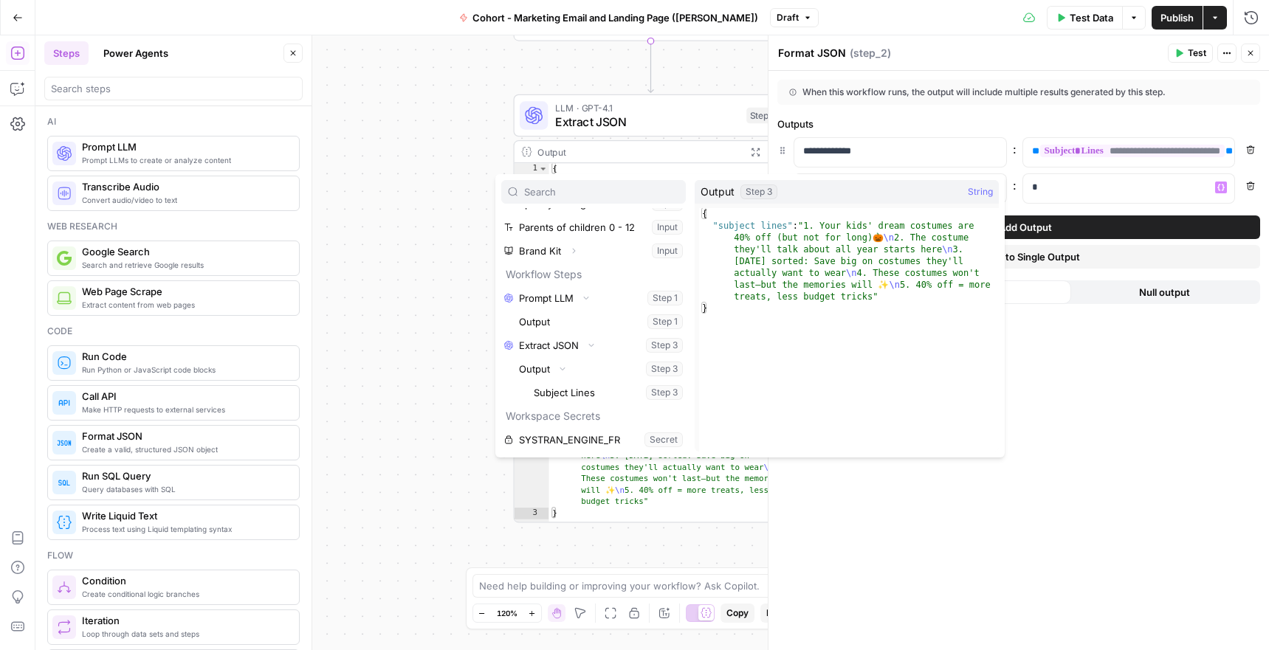
click at [1126, 415] on div "**********" at bounding box center [1018, 360] width 500 height 579
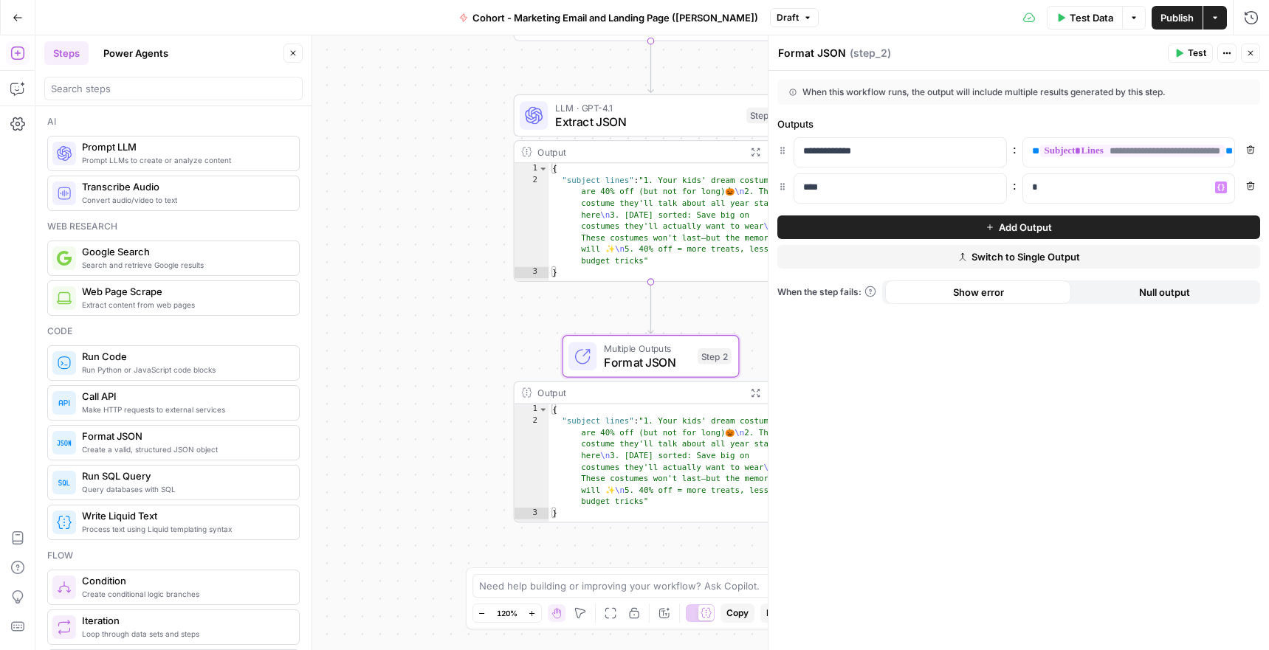
click at [1160, 25] on button "Publish" at bounding box center [1176, 18] width 51 height 24
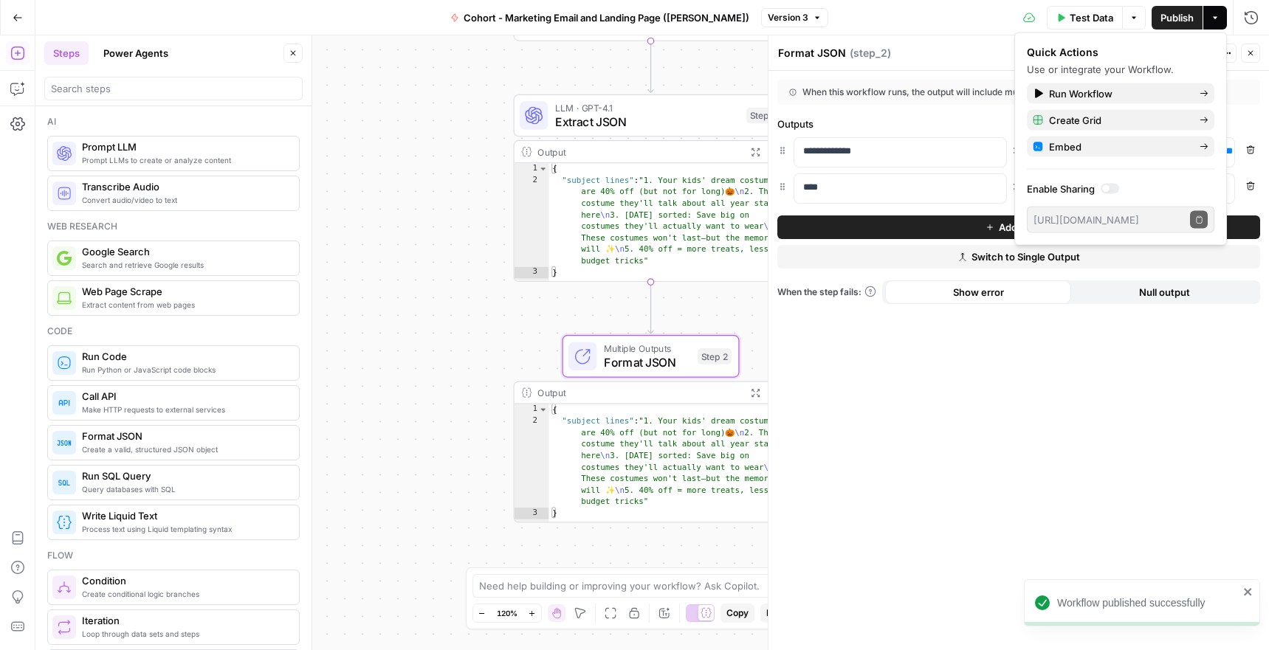
click at [1114, 386] on div "**********" at bounding box center [1018, 360] width 500 height 579
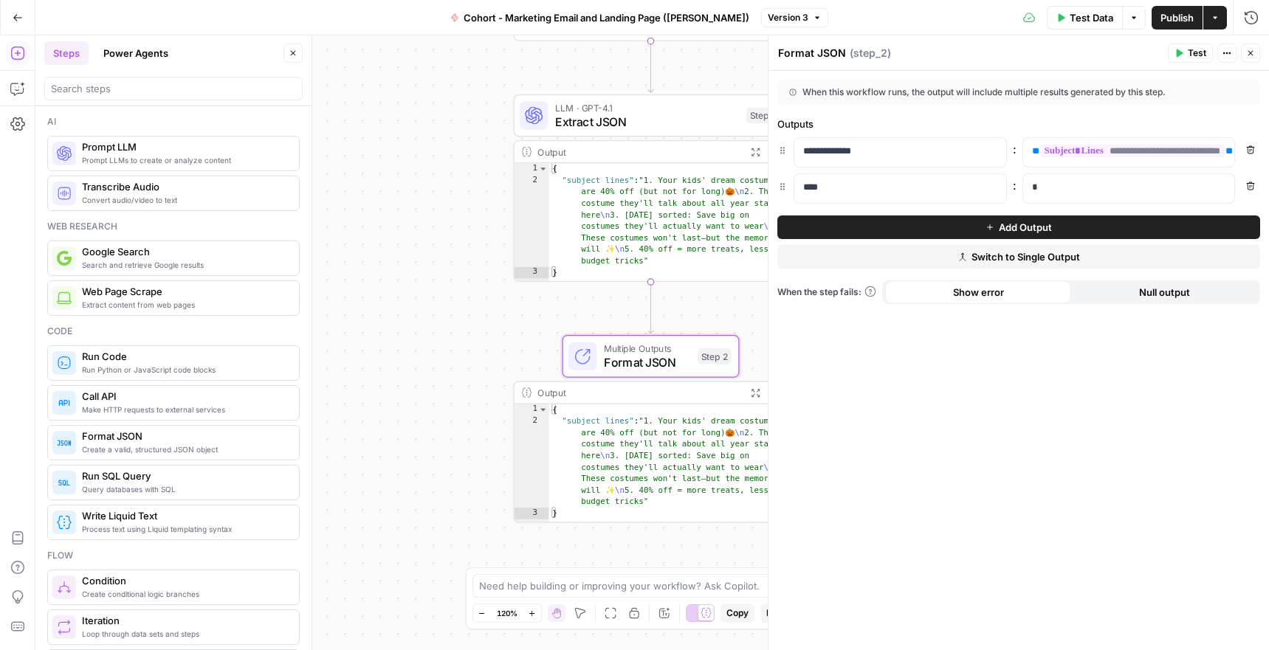
click at [1255, 55] on button "Close" at bounding box center [1250, 53] width 19 height 19
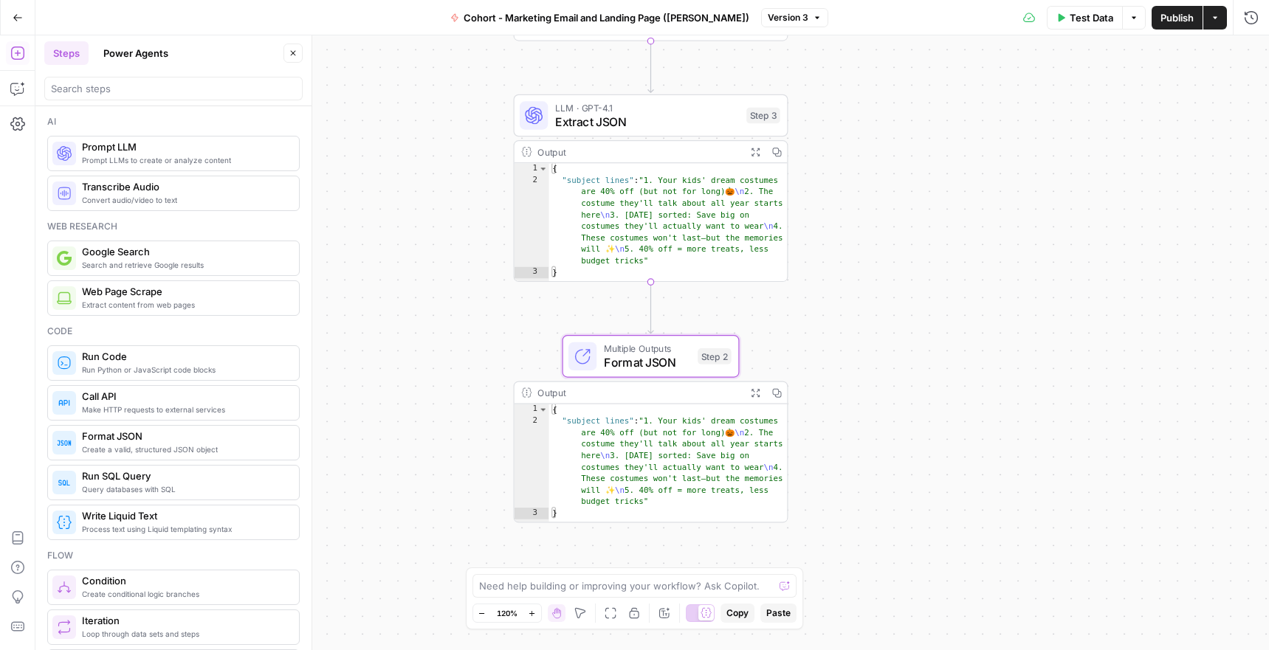
click at [600, 124] on span "Extract JSON" at bounding box center [647, 122] width 185 height 18
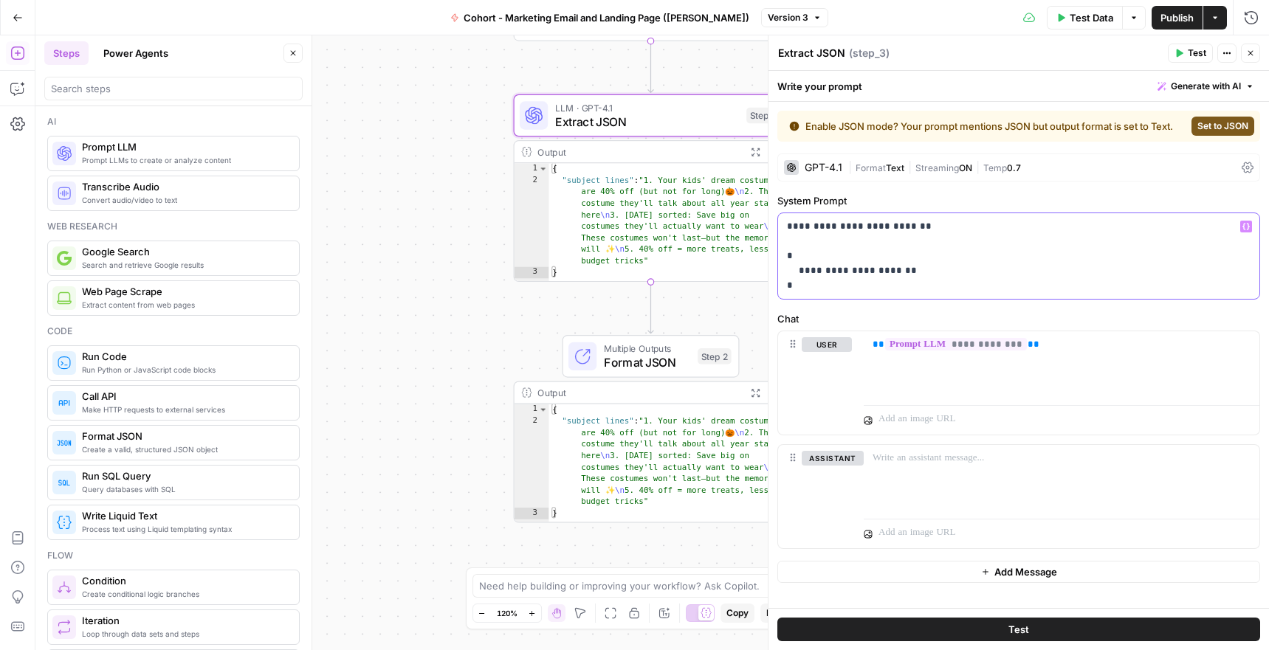
drag, startPoint x: 808, startPoint y: 292, endPoint x: 768, endPoint y: 263, distance: 49.6
click at [768, 263] on div "**********" at bounding box center [1018, 342] width 501 height 615
copy p "**********"
click at [814, 289] on p "**********" at bounding box center [1018, 256] width 463 height 74
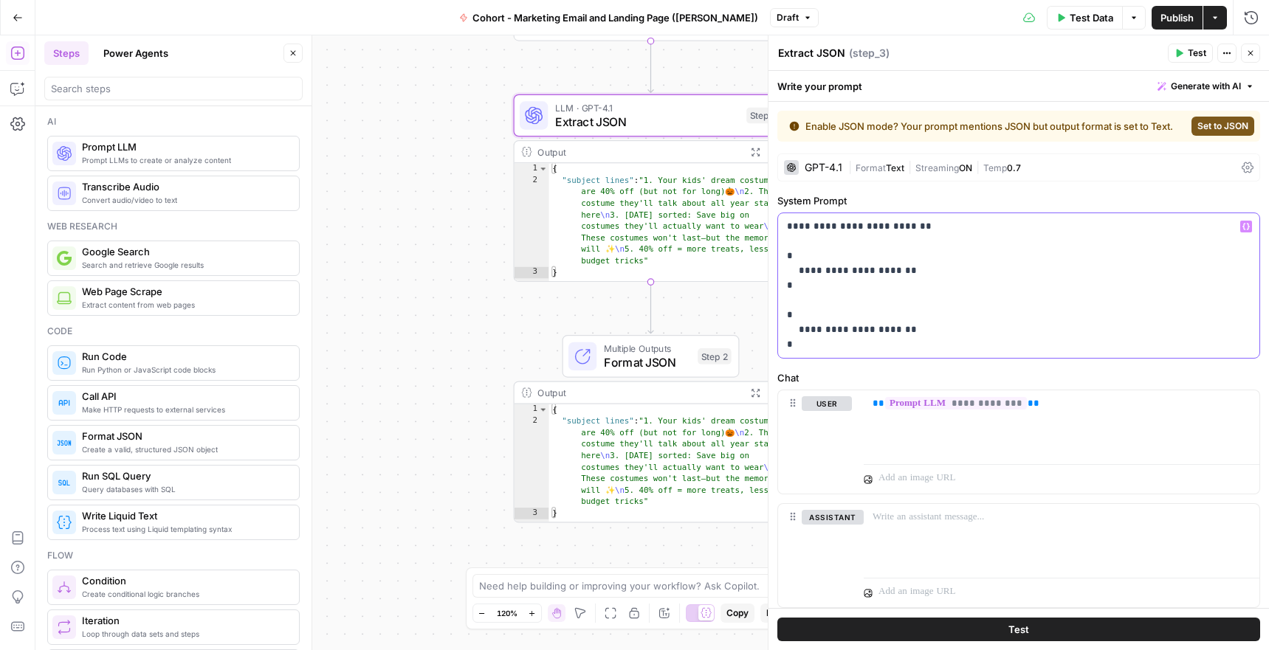
drag, startPoint x: 803, startPoint y: 331, endPoint x: 860, endPoint y: 329, distance: 56.9
click at [860, 329] on p "**********" at bounding box center [1018, 285] width 463 height 133
click at [936, 305] on p "**********" at bounding box center [1018, 285] width 463 height 133
click at [649, 351] on span "Multiple Outputs" at bounding box center [647, 349] width 87 height 14
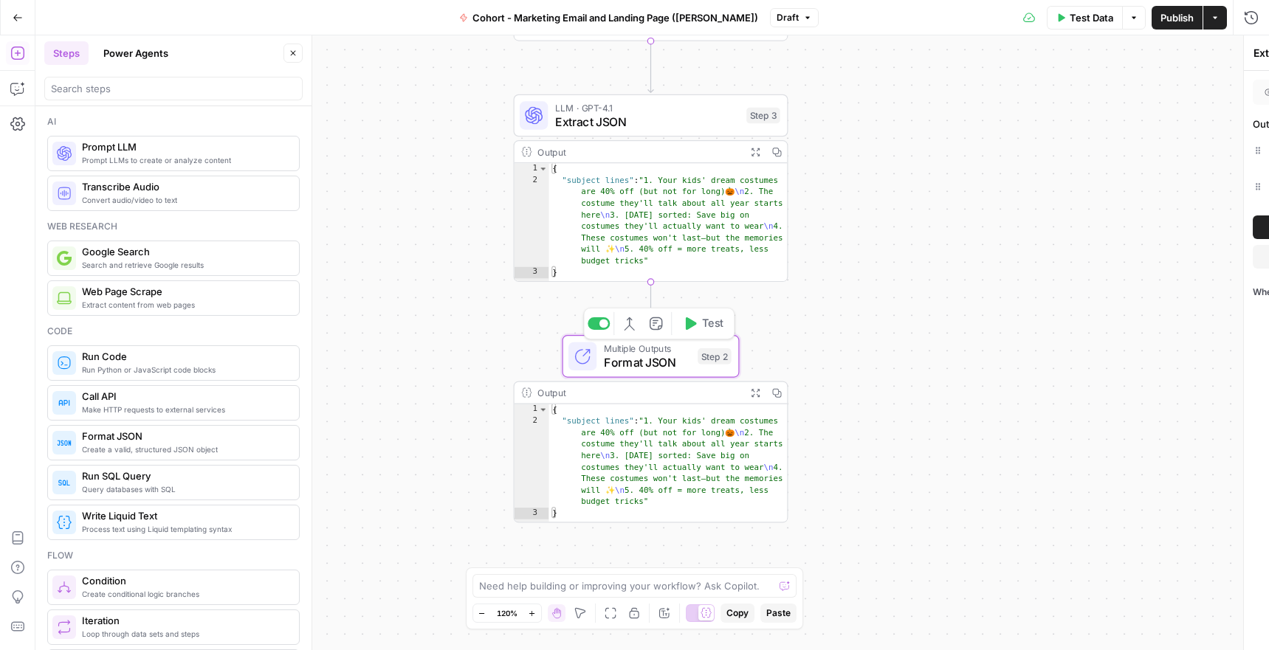
type textarea "Format JSON"
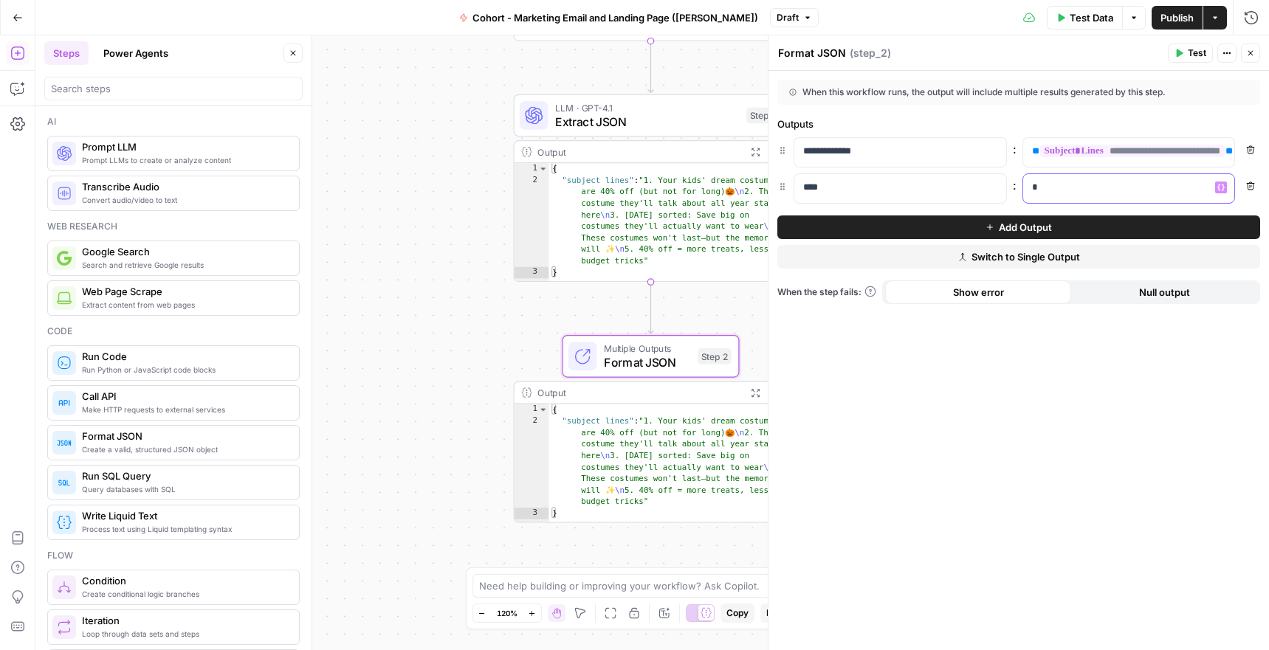
click at [1053, 191] on p "*" at bounding box center [1129, 187] width 194 height 15
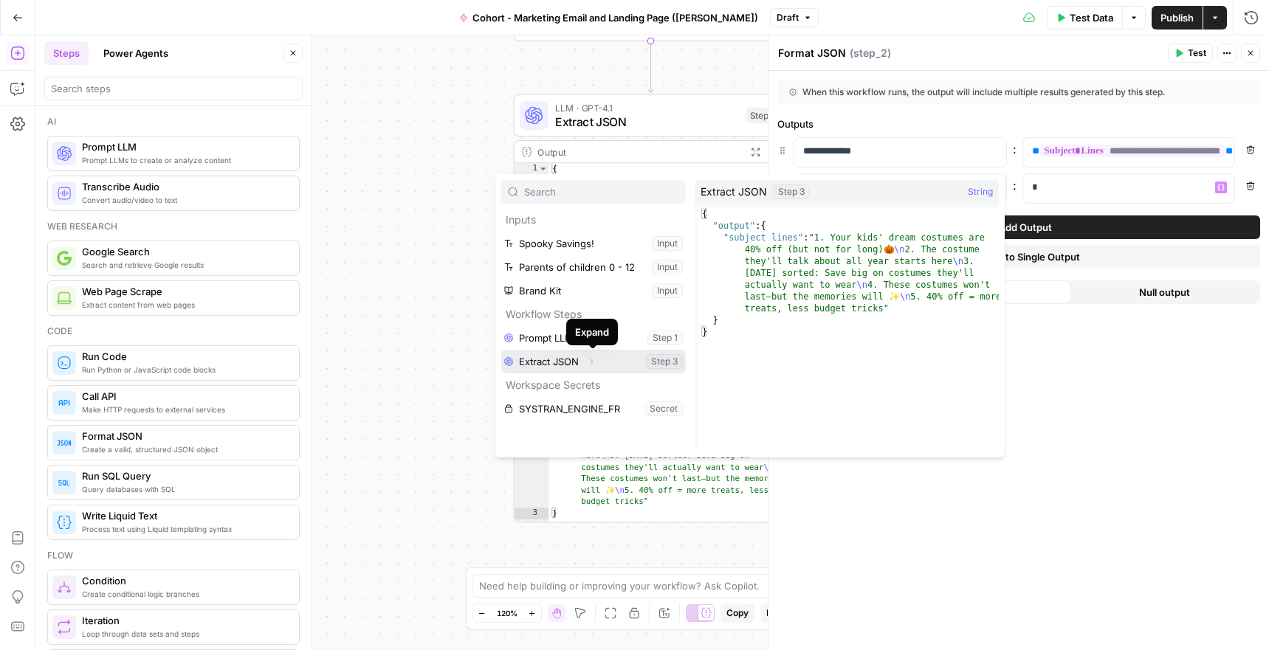
click at [593, 363] on icon "button" at bounding box center [591, 361] width 9 height 9
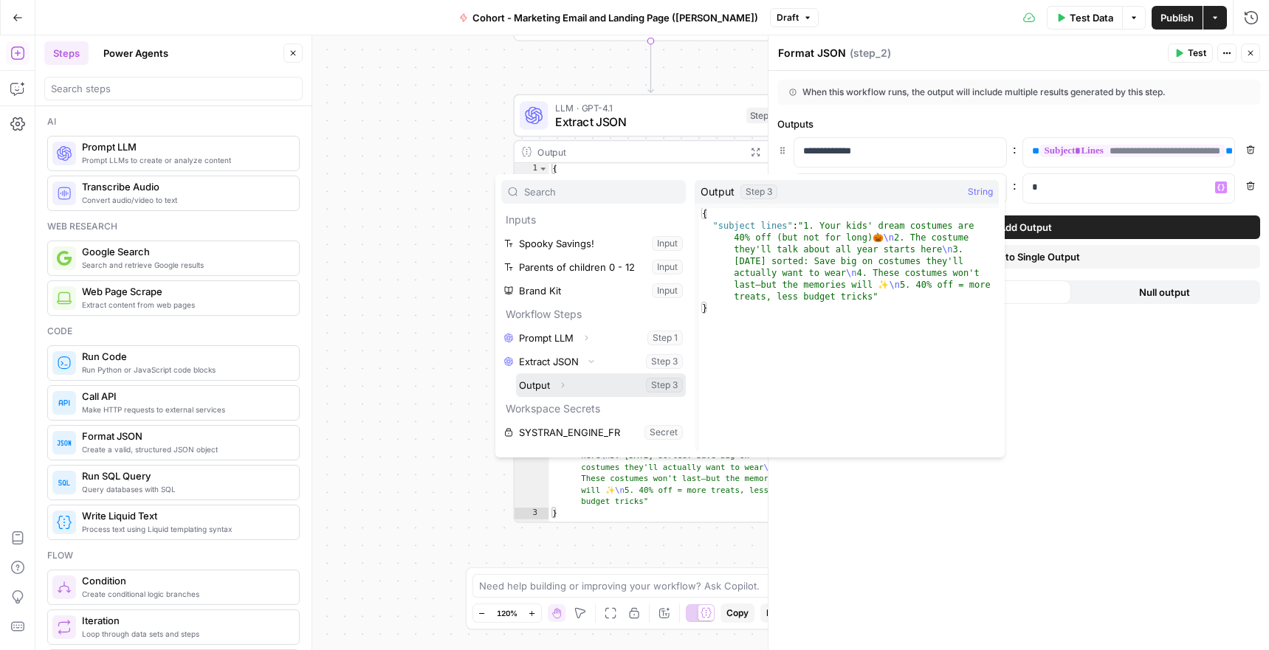
click at [568, 382] on button "Expand" at bounding box center [562, 385] width 19 height 19
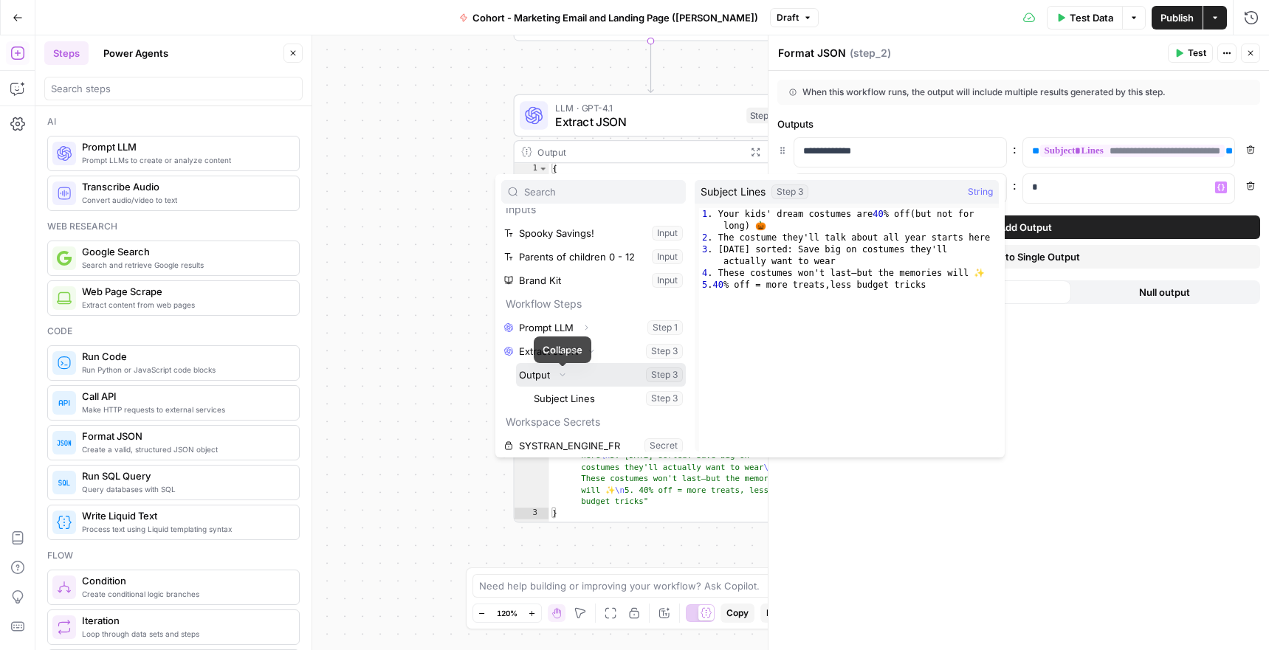
scroll to position [16, 0]
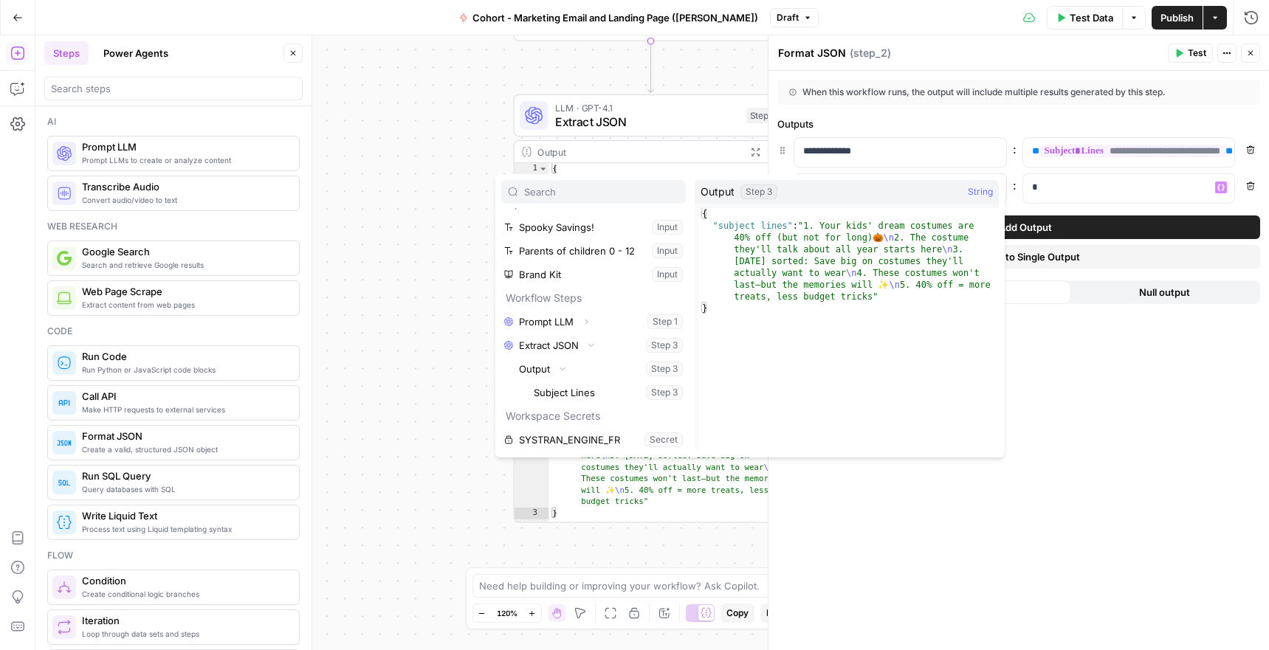
click at [1254, 413] on div "**********" at bounding box center [1018, 360] width 500 height 579
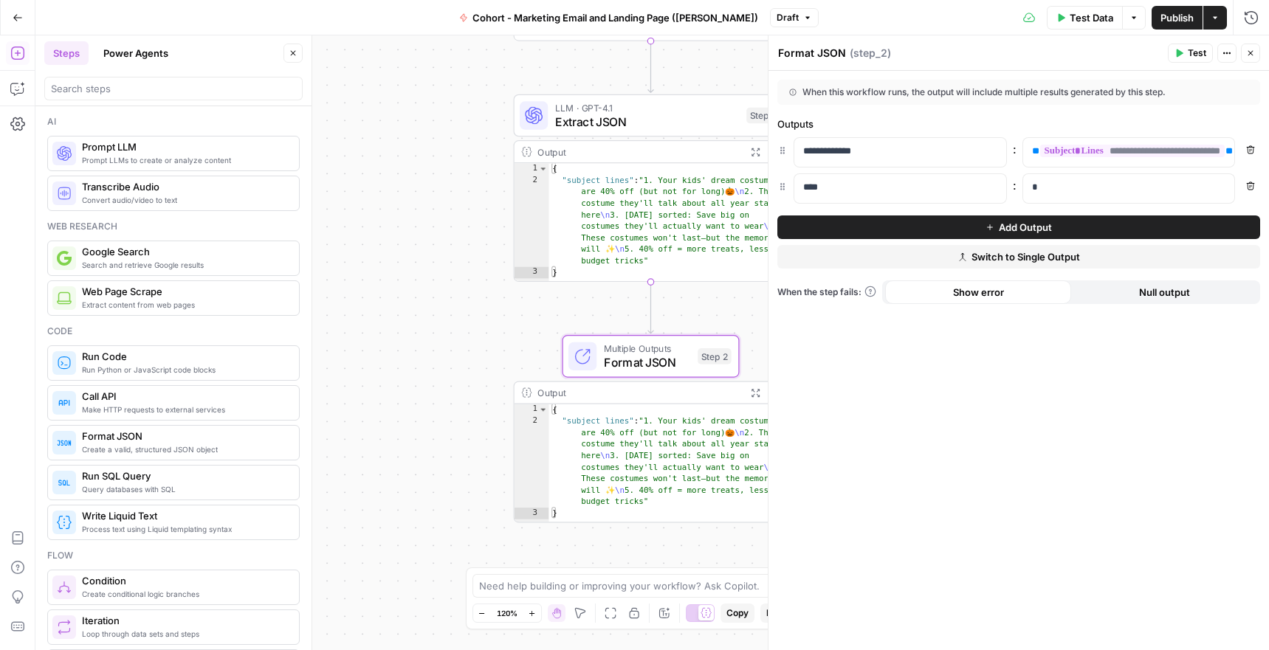
click at [1173, 9] on button "Publish" at bounding box center [1176, 18] width 51 height 24
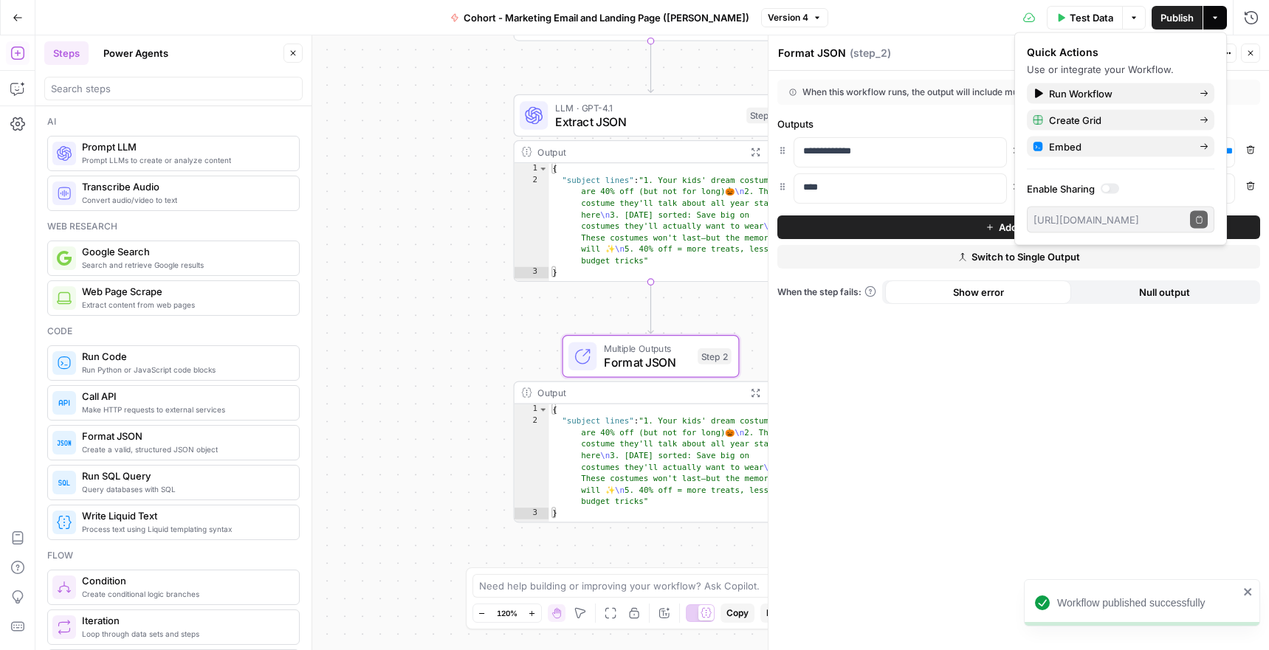
click at [1094, 306] on div "**********" at bounding box center [1018, 360] width 500 height 579
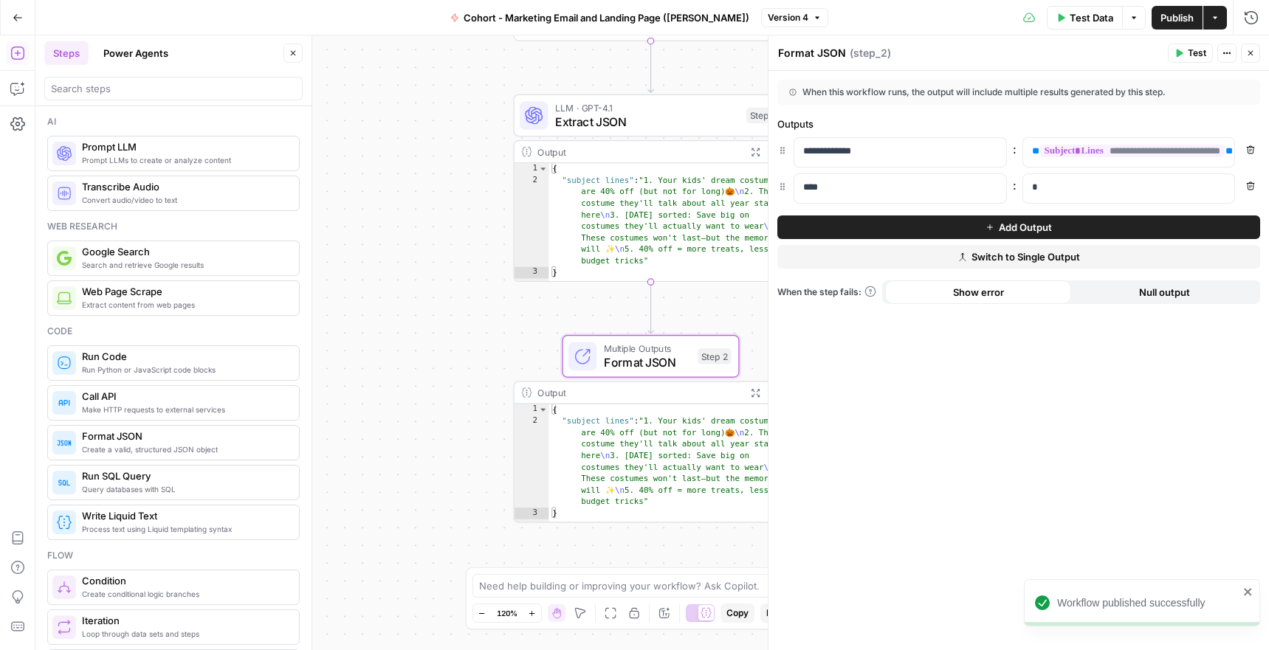
click at [1252, 50] on icon "button" at bounding box center [1250, 53] width 9 height 9
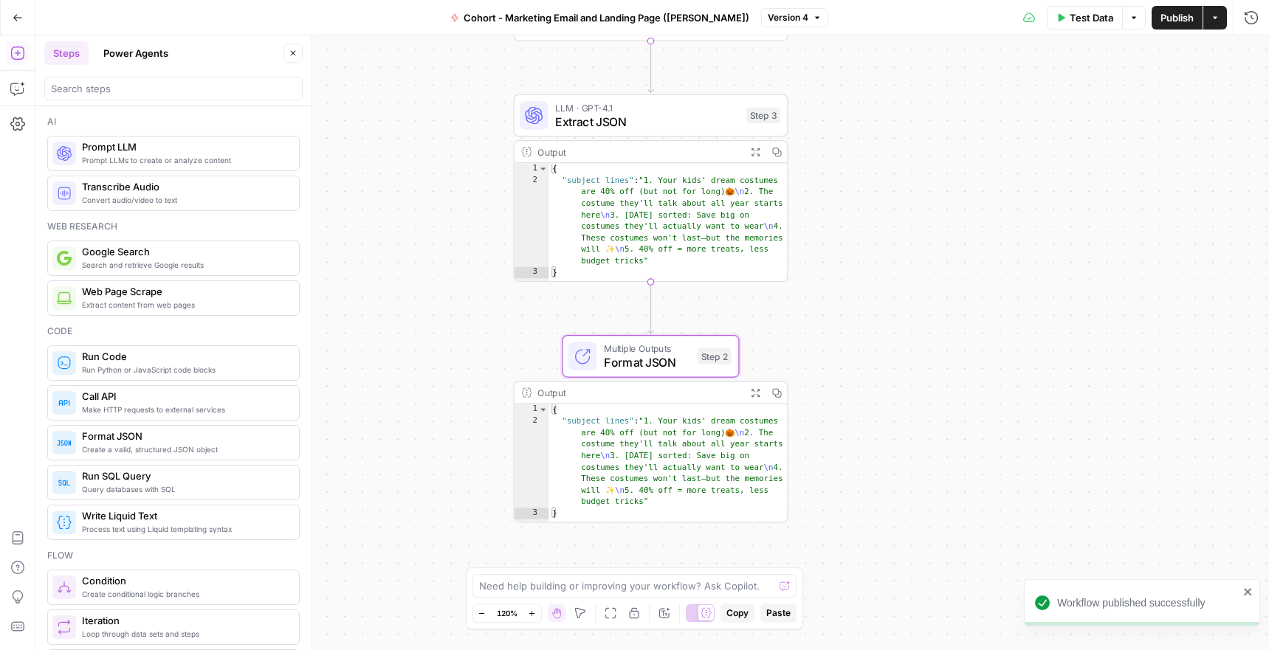
click at [605, 112] on span "LLM · GPT-4.1" at bounding box center [647, 107] width 185 height 14
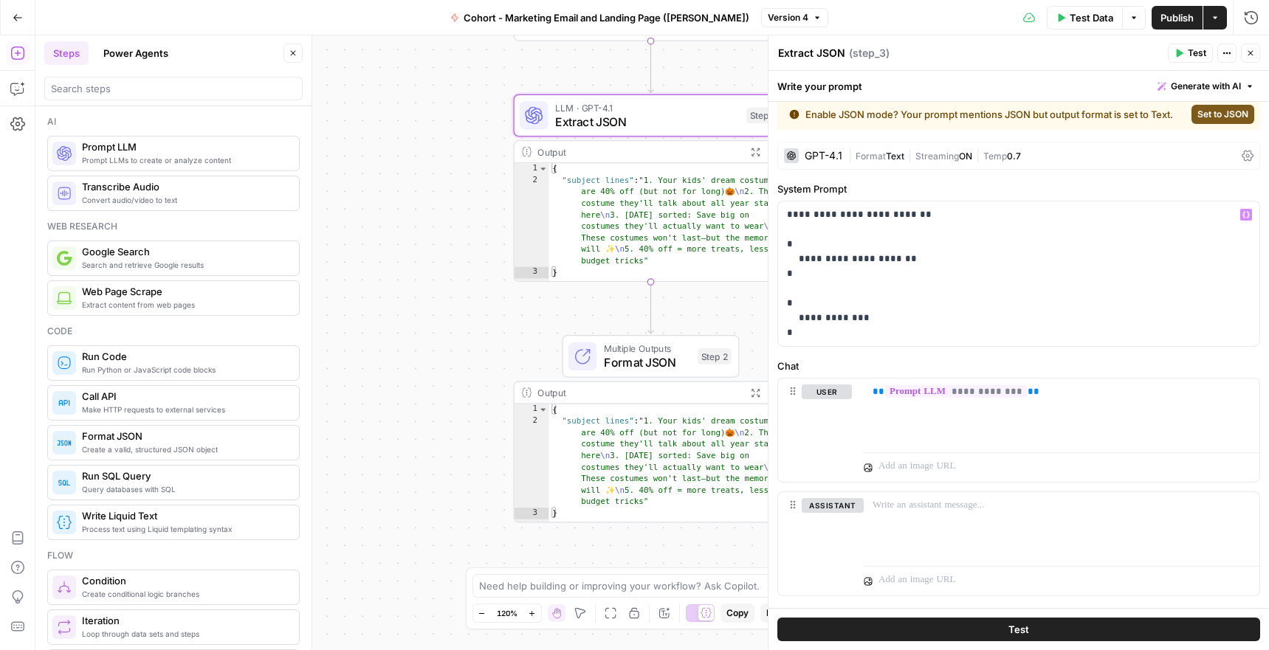
scroll to position [43, 0]
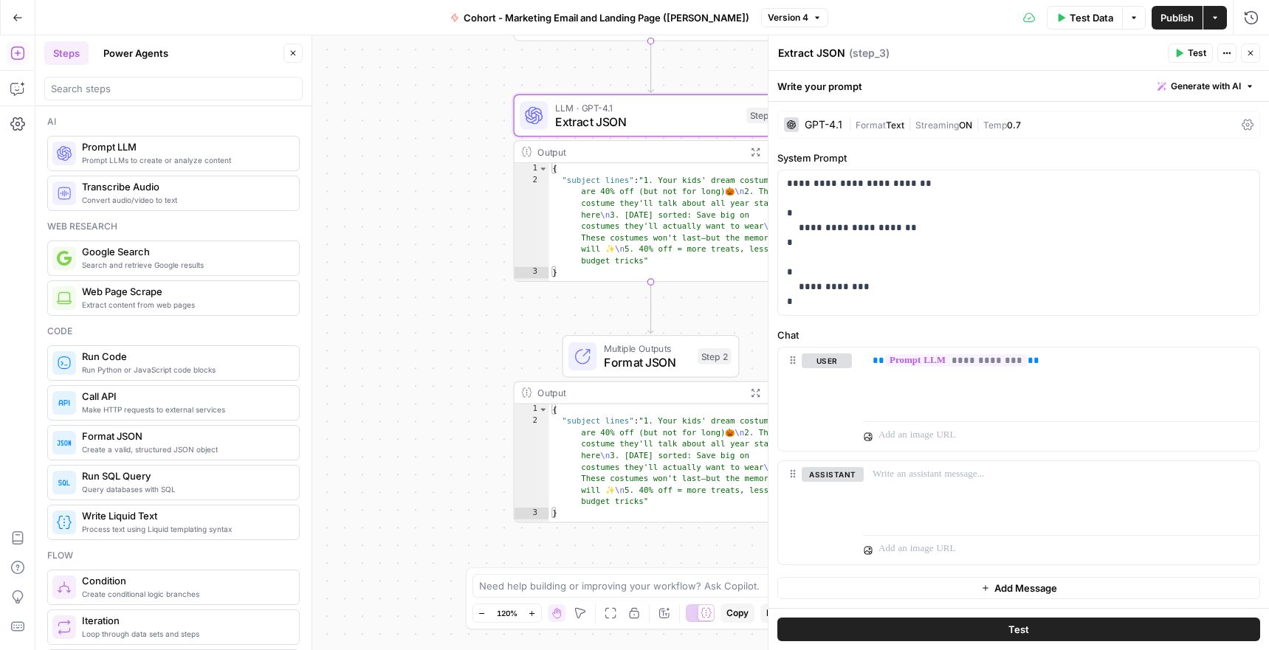
click at [1176, 22] on span "Publish" at bounding box center [1176, 17] width 33 height 15
click at [1070, 22] on span "Test Data" at bounding box center [1091, 17] width 44 height 15
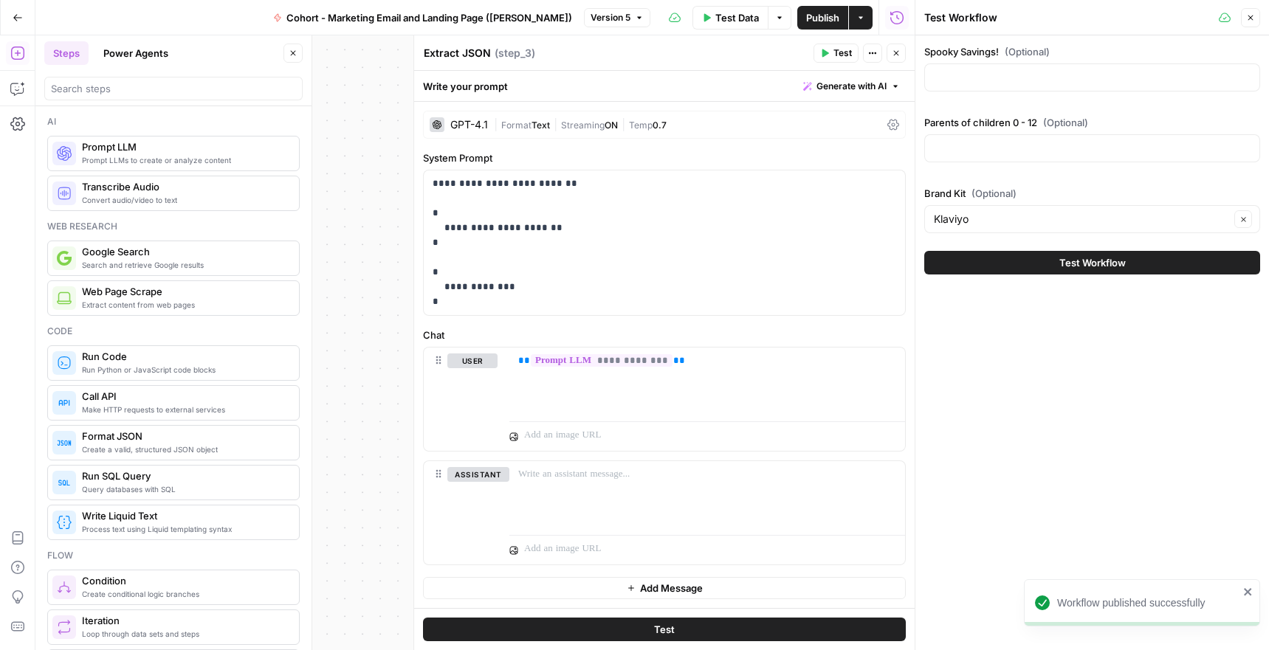
click at [1254, 18] on span "Close" at bounding box center [1254, 18] width 1 height 1
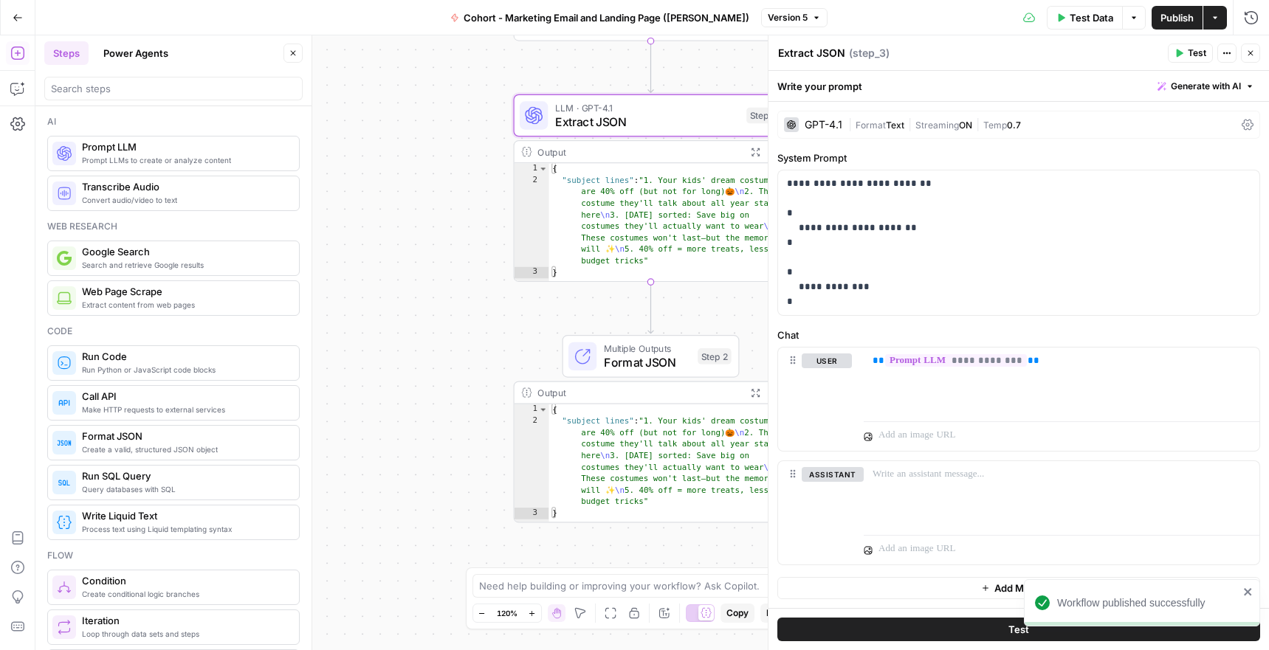
click at [632, 368] on span "Format JSON" at bounding box center [647, 363] width 87 height 18
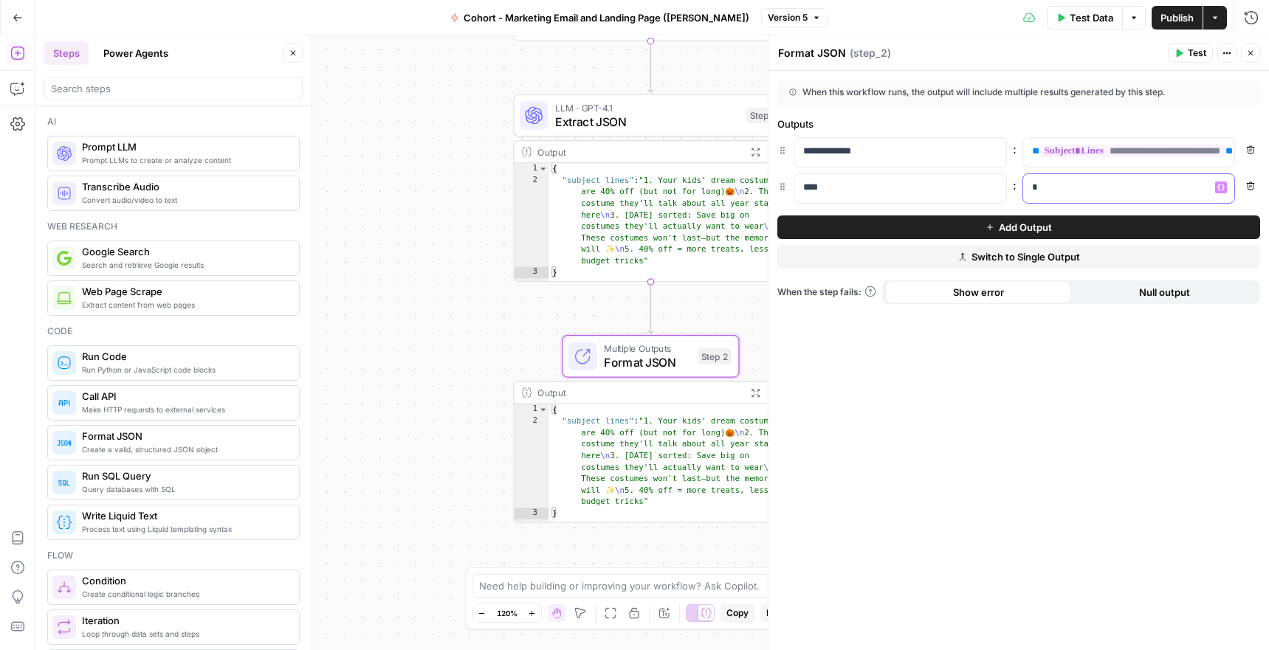
click at [1047, 187] on p "*" at bounding box center [1129, 187] width 194 height 15
click at [1247, 182] on icon "button" at bounding box center [1250, 186] width 9 height 9
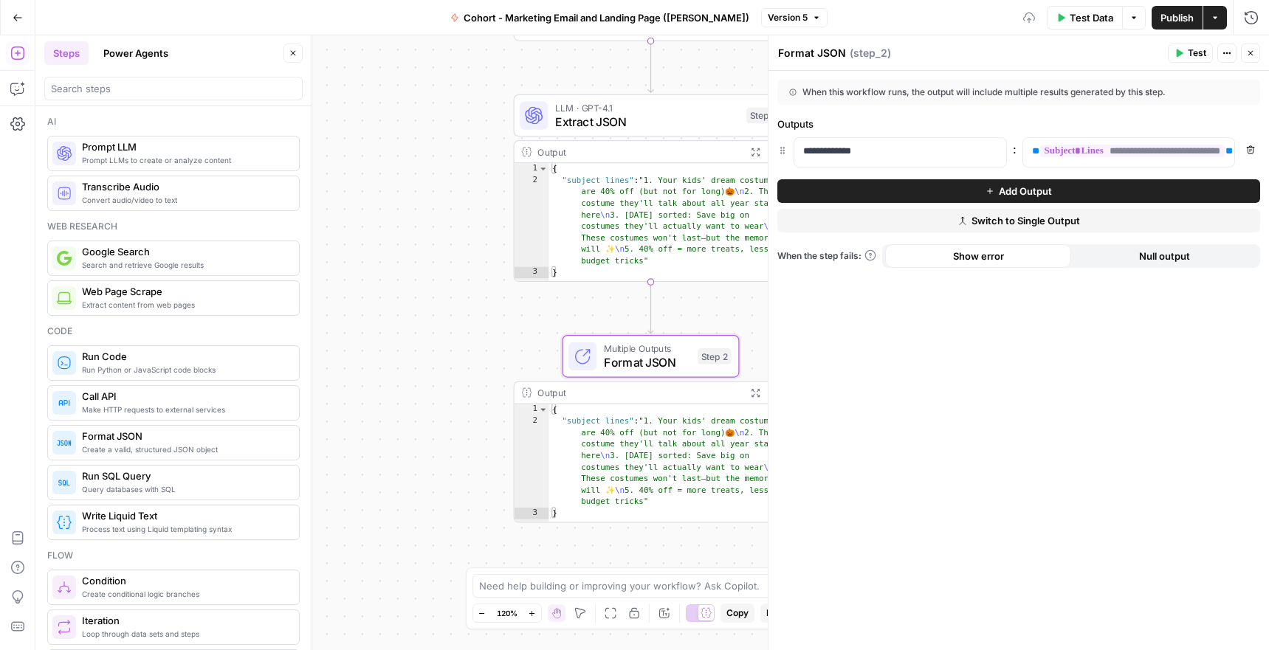
click at [1030, 198] on button "Add Output" at bounding box center [1018, 191] width 483 height 24
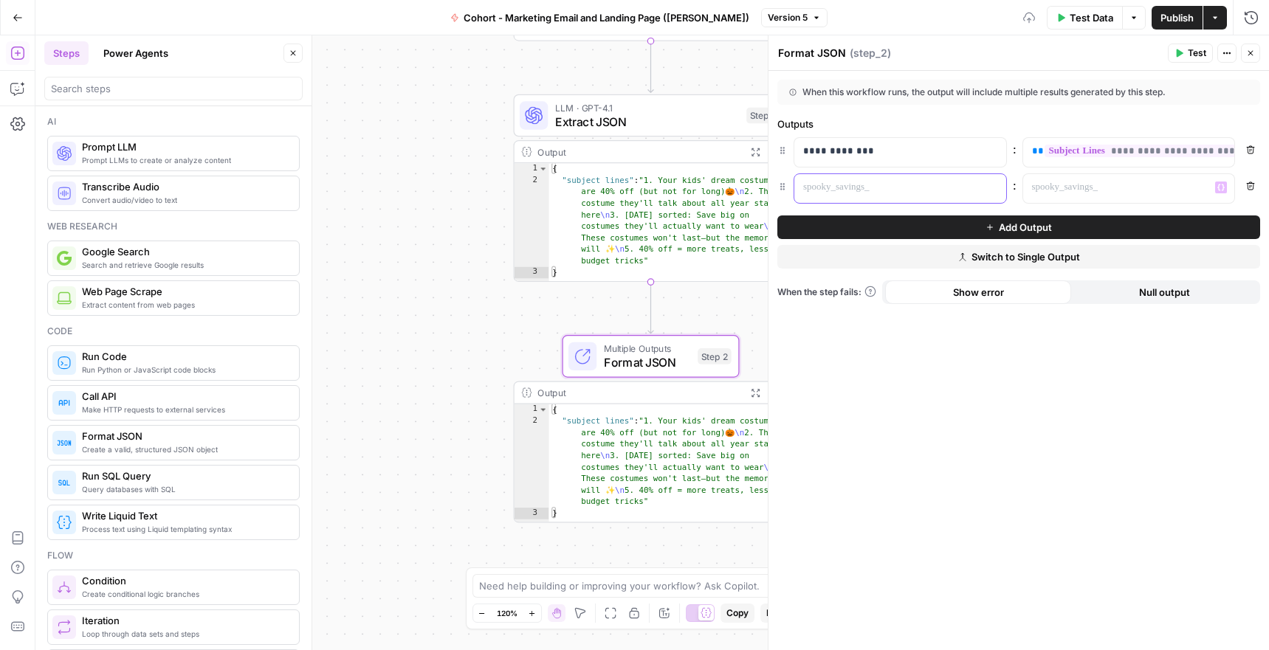
click at [917, 194] on p at bounding box center [888, 187] width 170 height 15
click at [1070, 182] on p at bounding box center [1117, 187] width 170 height 15
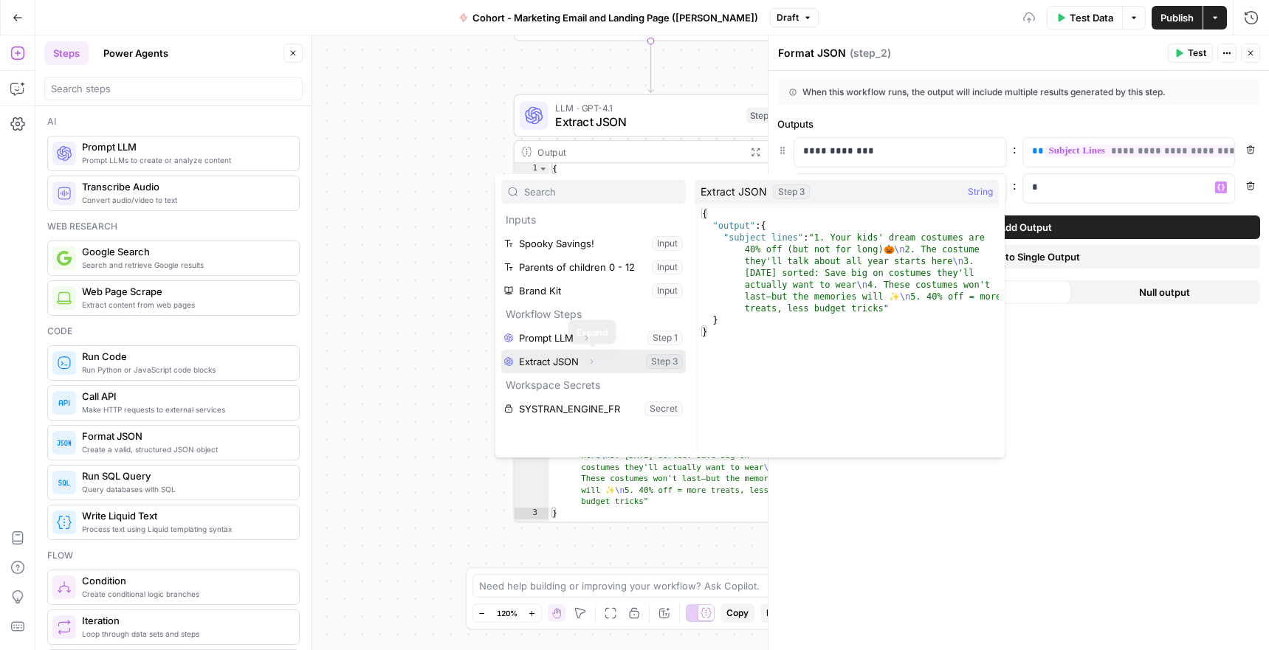
click at [590, 359] on icon "button" at bounding box center [591, 361] width 9 height 9
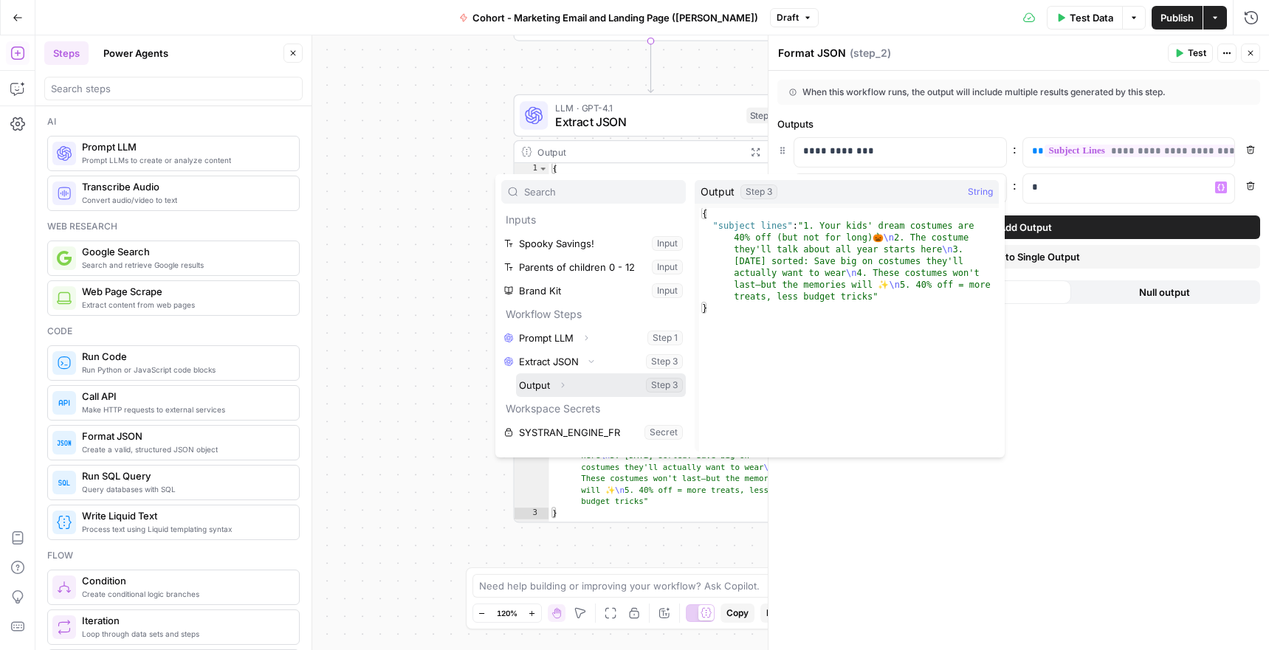
click at [559, 384] on icon "button" at bounding box center [562, 385] width 9 height 9
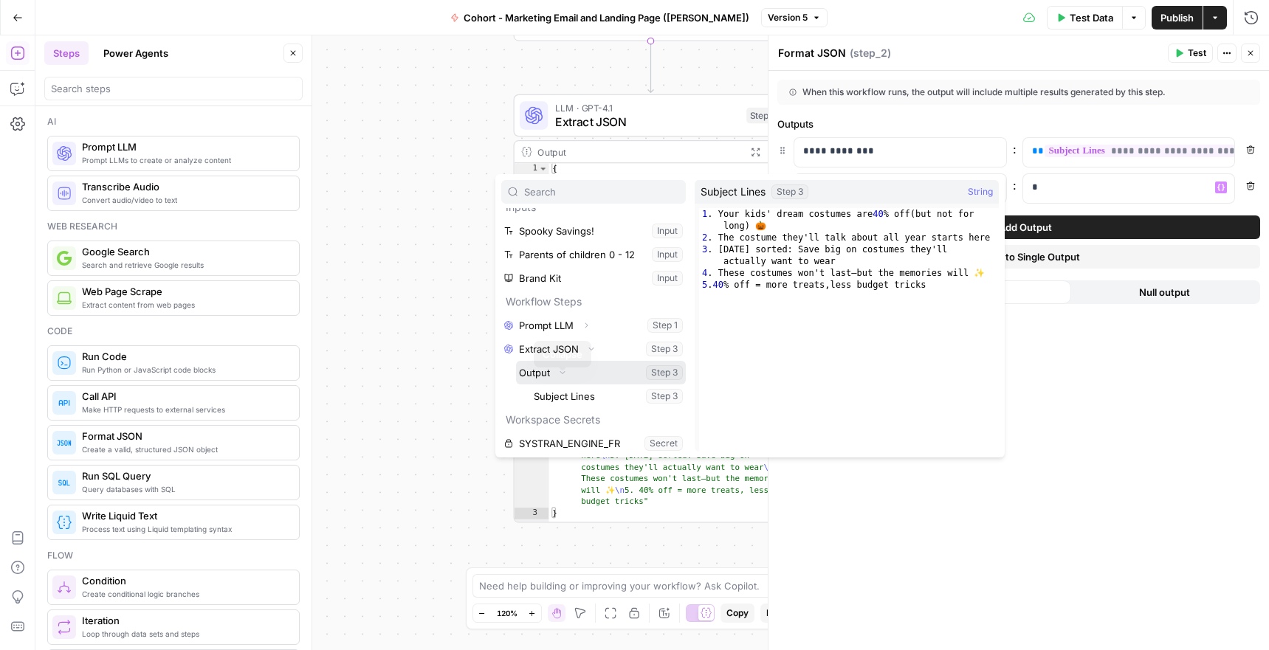
scroll to position [16, 0]
click at [1172, 417] on div "**********" at bounding box center [1018, 360] width 500 height 579
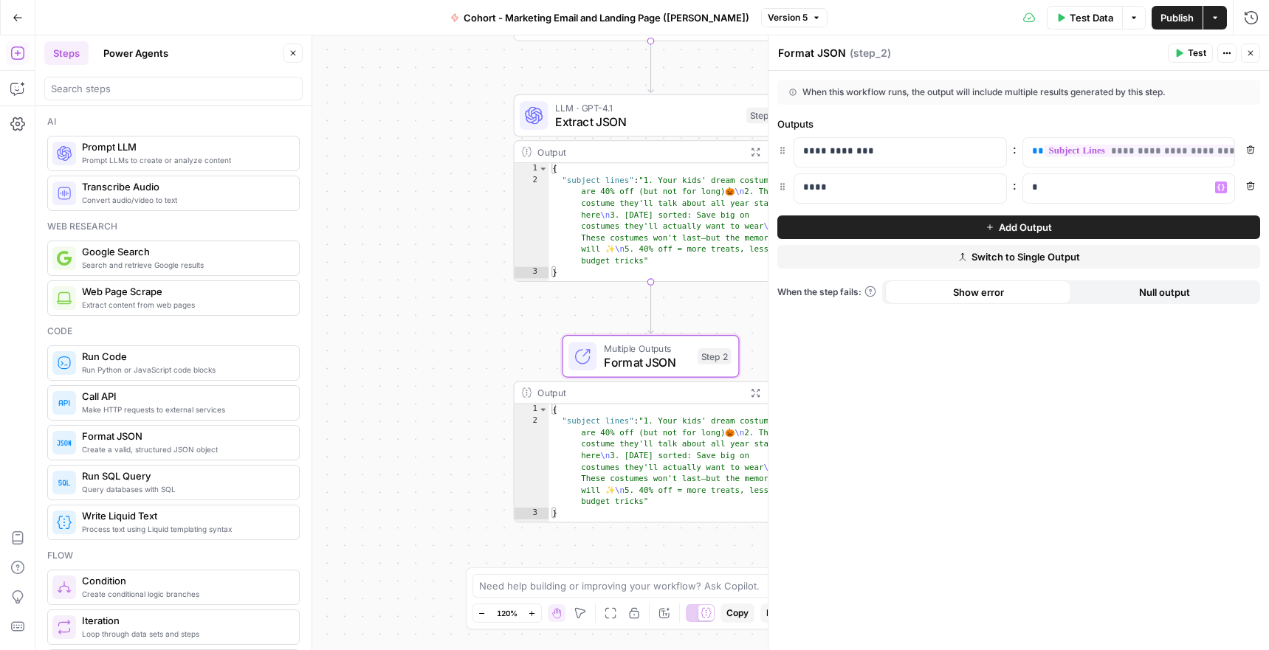
click at [342, 341] on div "**********" at bounding box center [651, 342] width 1233 height 615
click at [1257, 49] on button "Close" at bounding box center [1250, 53] width 19 height 19
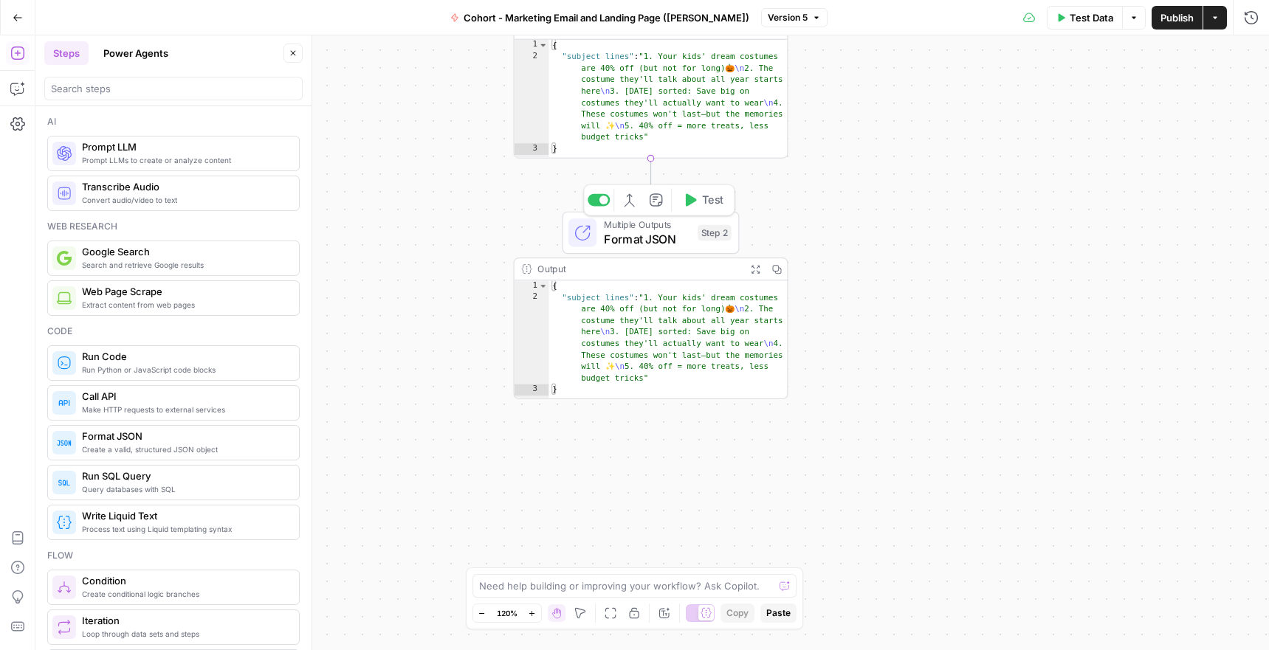
click at [649, 233] on span "Format JSON" at bounding box center [647, 239] width 87 height 18
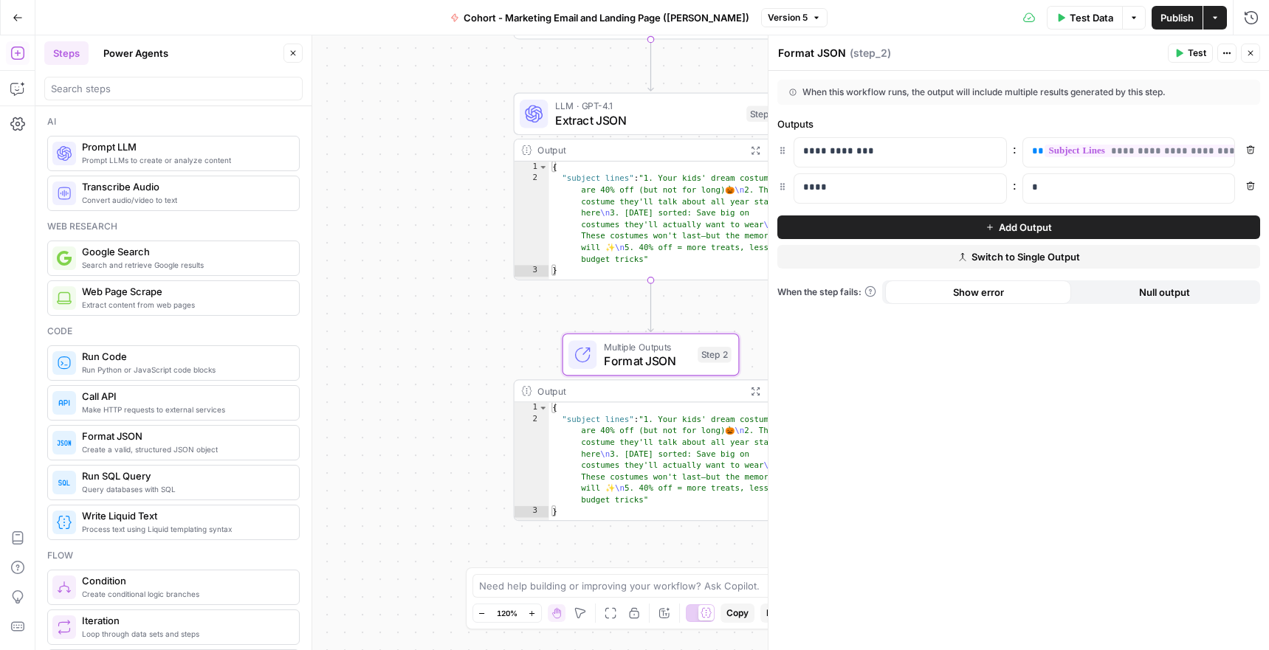
click at [616, 120] on span "Extract JSON" at bounding box center [647, 120] width 185 height 18
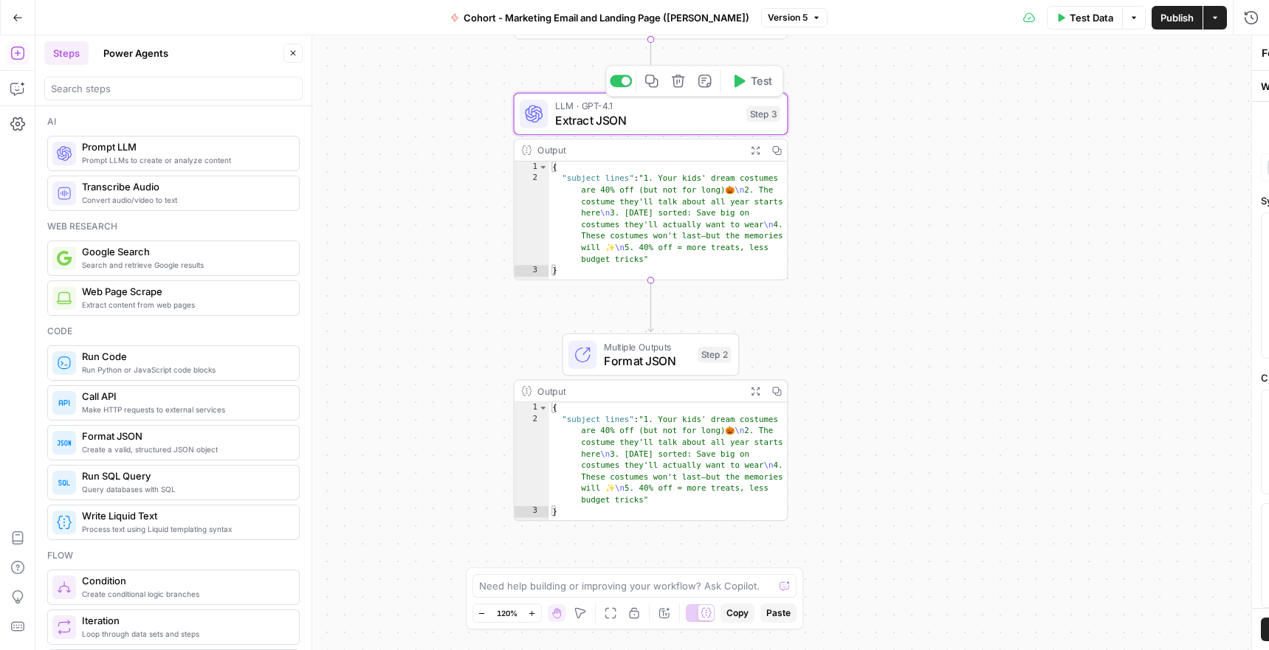
type textarea "Extract JSON"
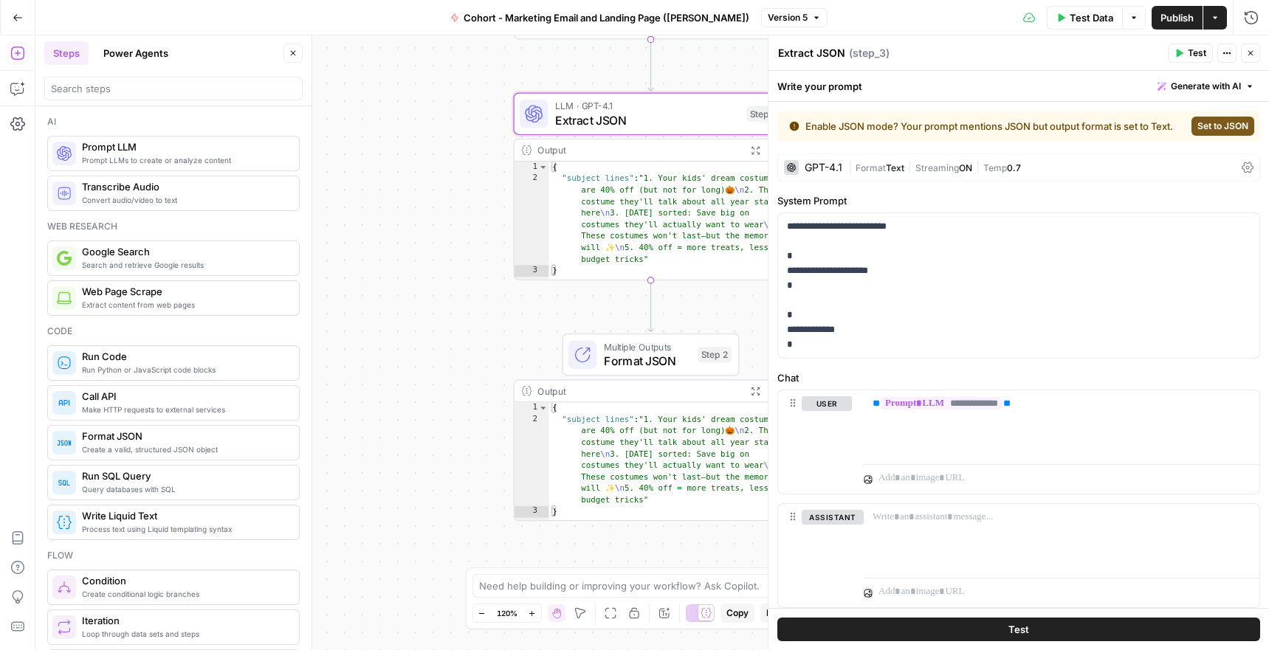
click at [1213, 123] on span "Set to JSON" at bounding box center [1222, 126] width 51 height 13
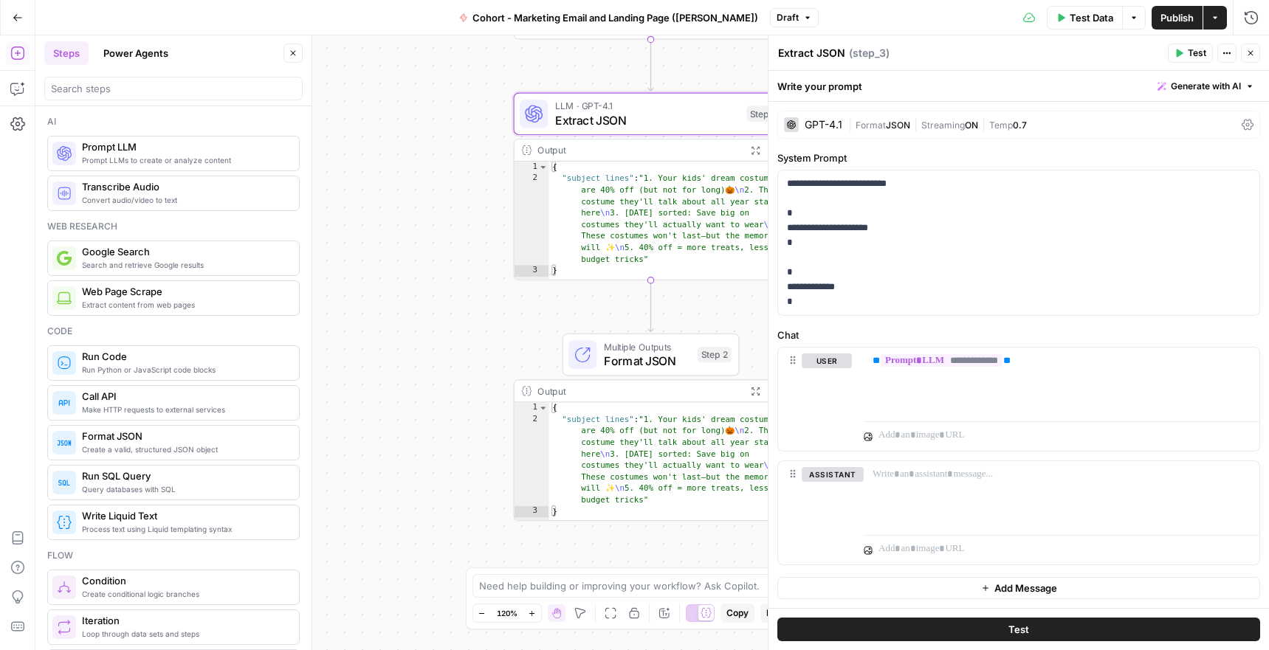
click at [1192, 55] on span "Test" at bounding box center [1197, 52] width 18 height 13
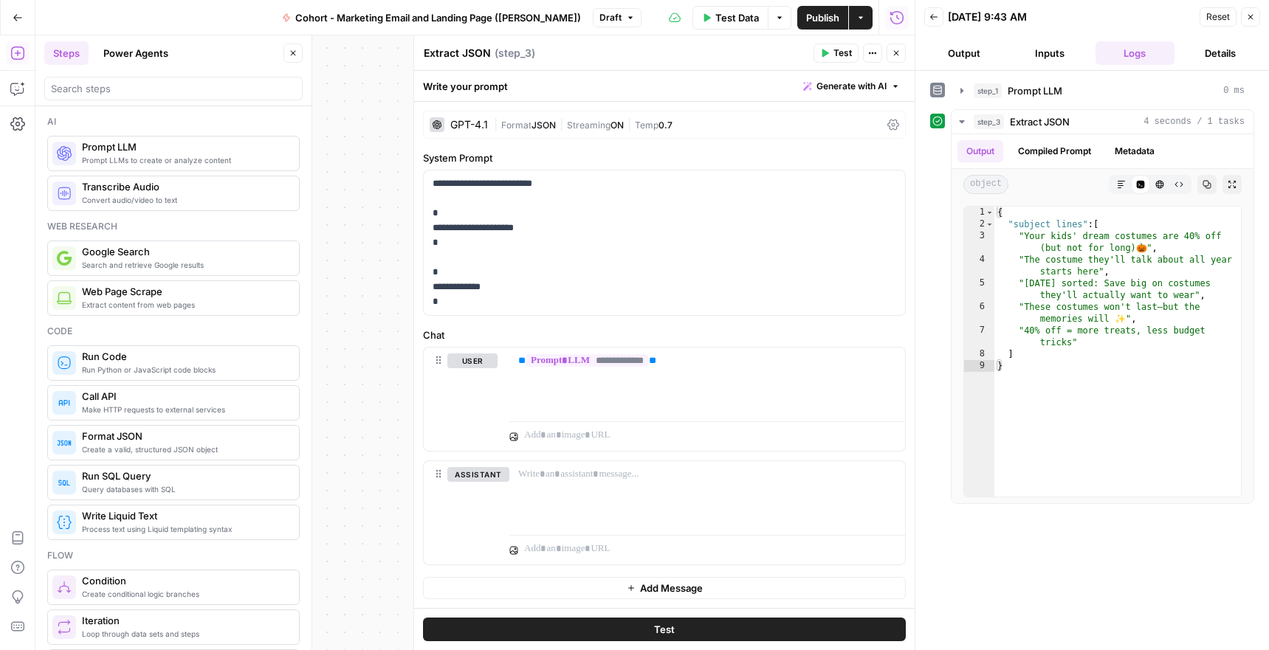
click at [1249, 15] on icon "button" at bounding box center [1250, 17] width 5 height 5
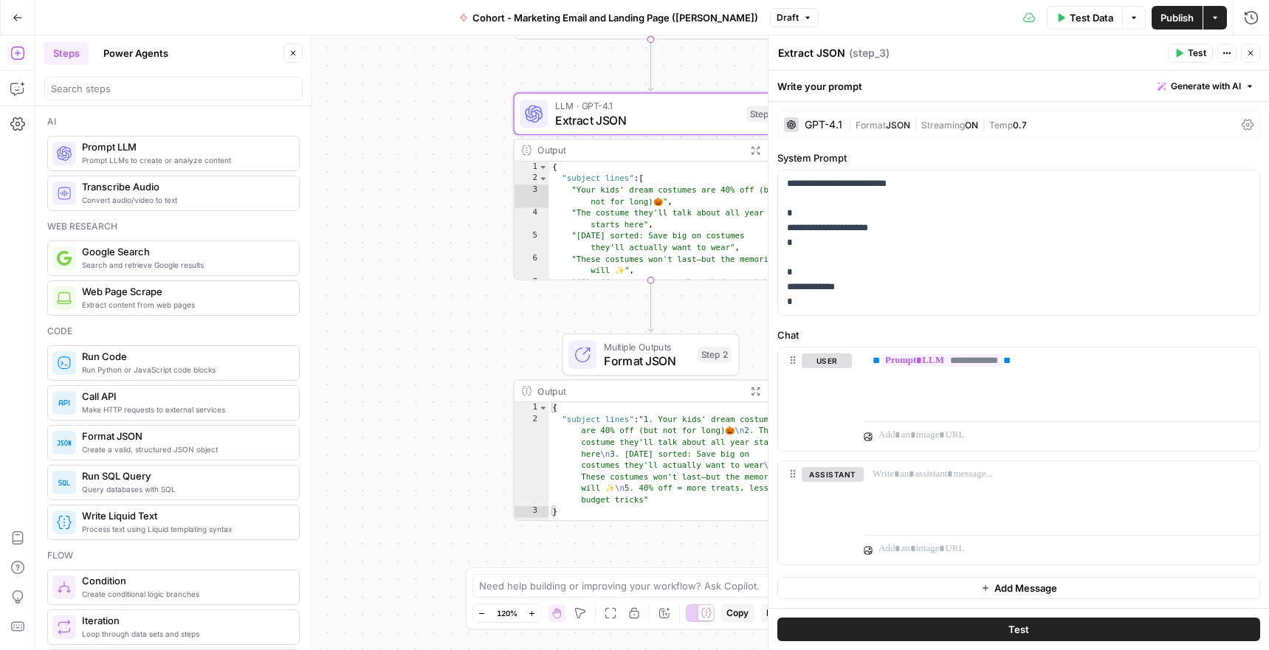
click at [1251, 52] on icon "button" at bounding box center [1250, 53] width 9 height 9
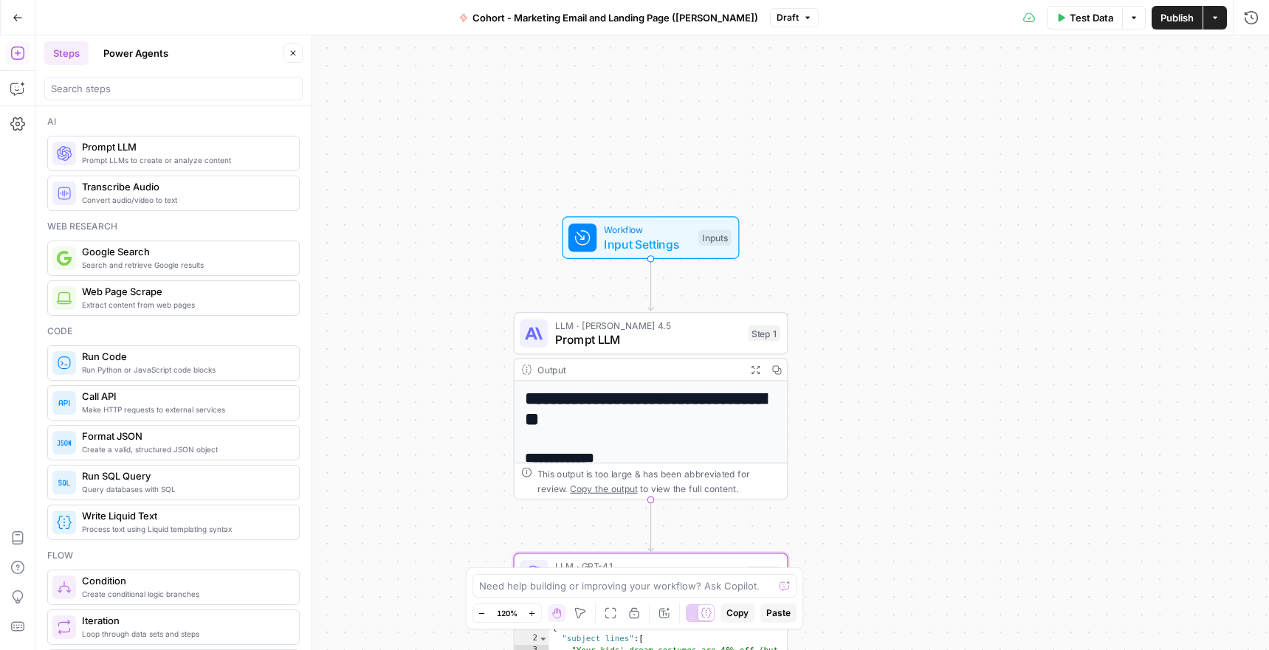
click at [657, 253] on div "Workflow Input Settings Inputs Test Step" at bounding box center [650, 237] width 177 height 43
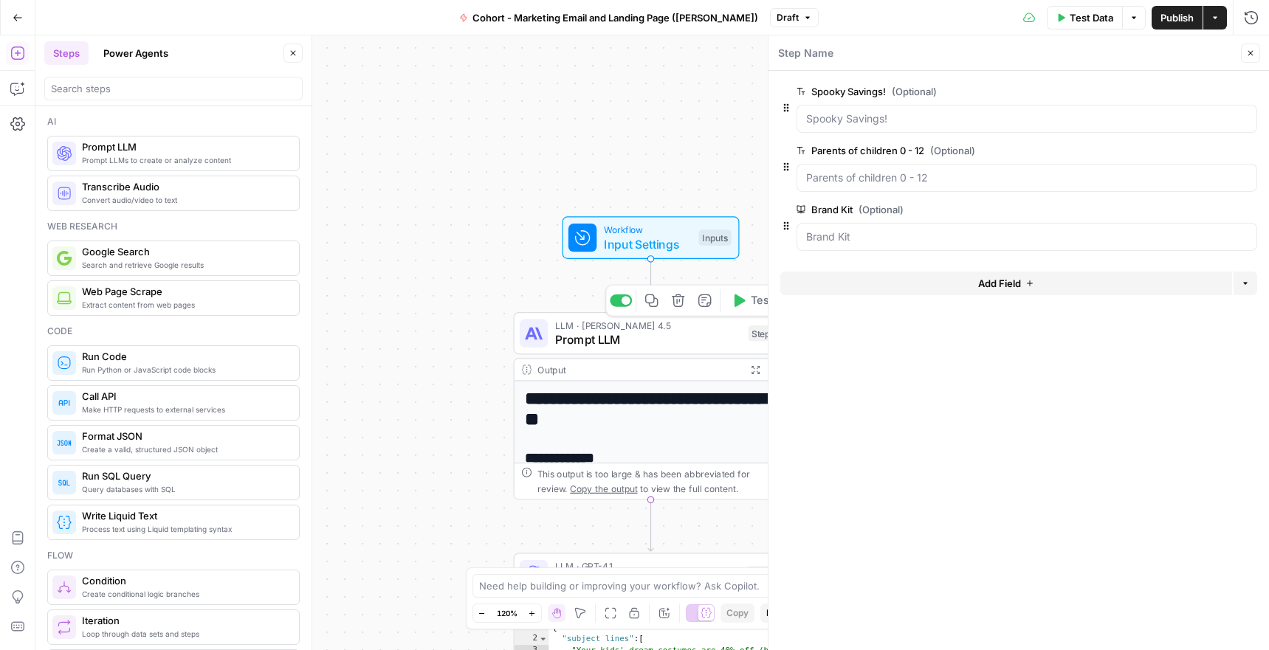
click at [590, 340] on span "Prompt LLM" at bounding box center [648, 340] width 186 height 18
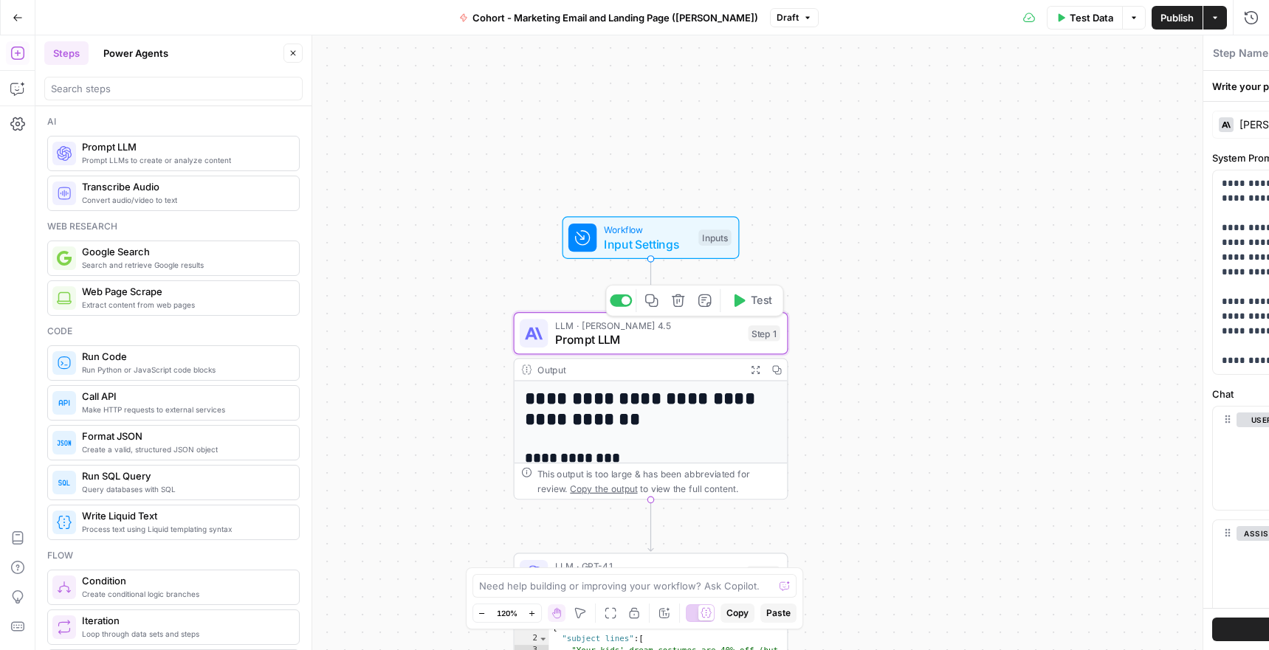
type textarea "Prompt LLM"
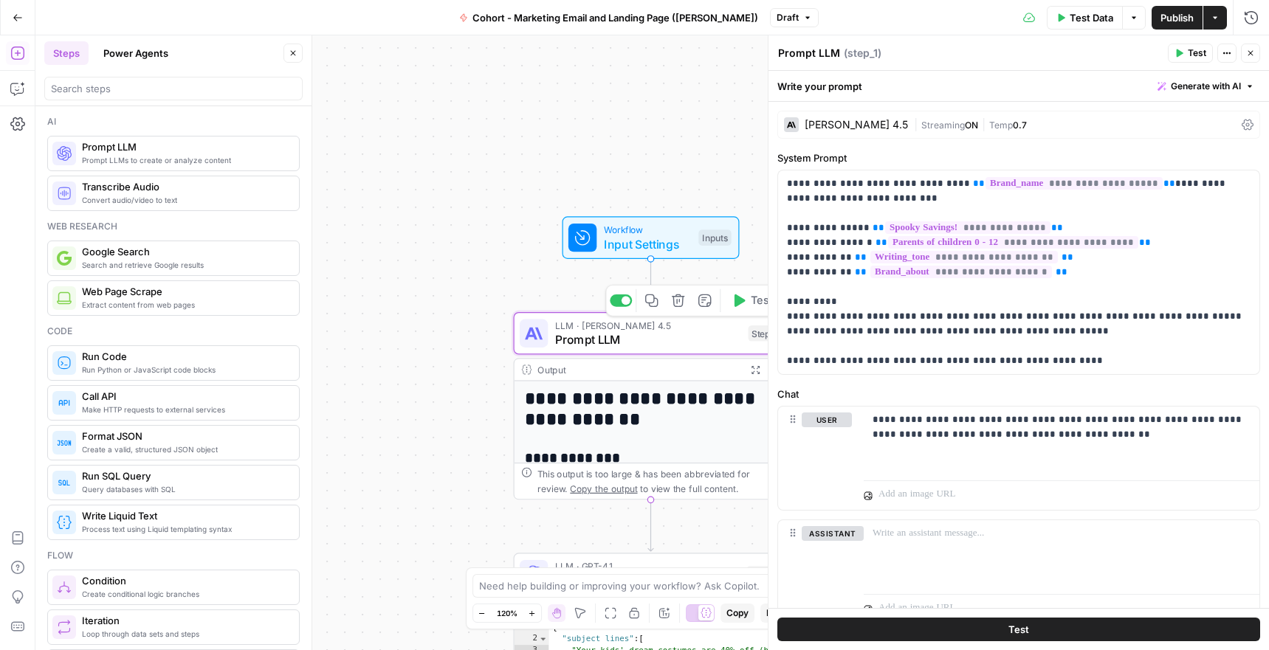
click at [478, 349] on div "**********" at bounding box center [651, 342] width 1233 height 615
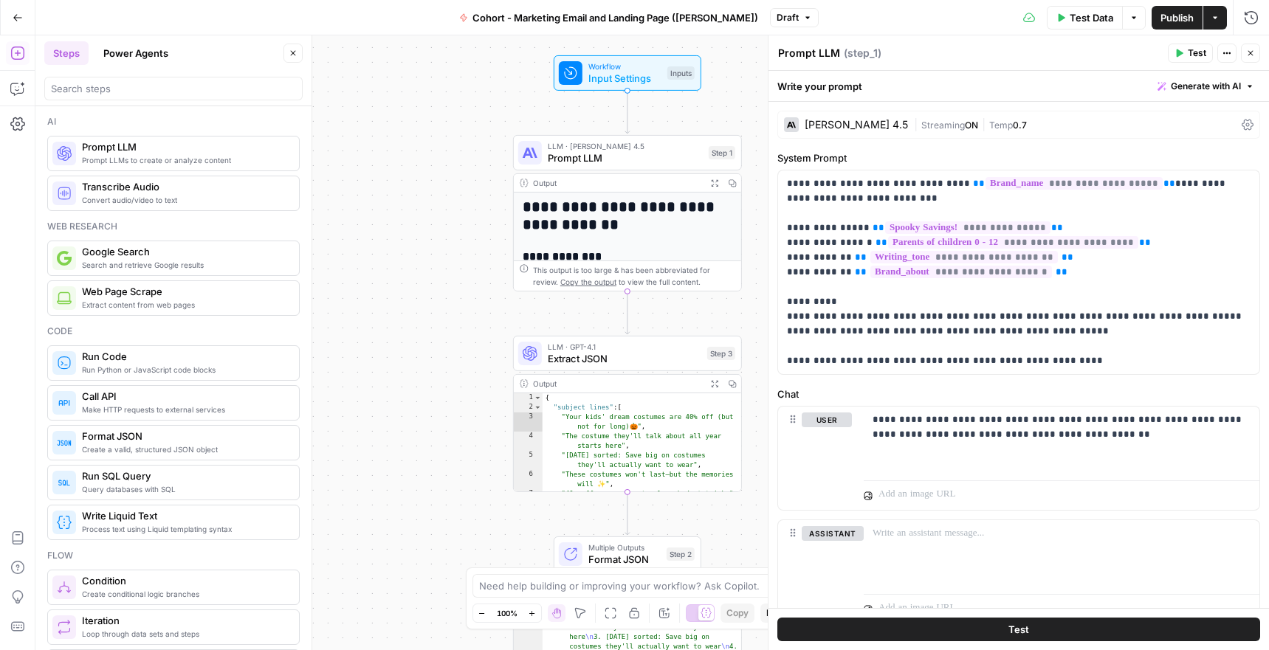
drag, startPoint x: 458, startPoint y: 426, endPoint x: 435, endPoint y: 241, distance: 186.0
click at [435, 242] on div "**********" at bounding box center [651, 342] width 1233 height 615
click at [593, 161] on span "Prompt LLM" at bounding box center [625, 156] width 155 height 15
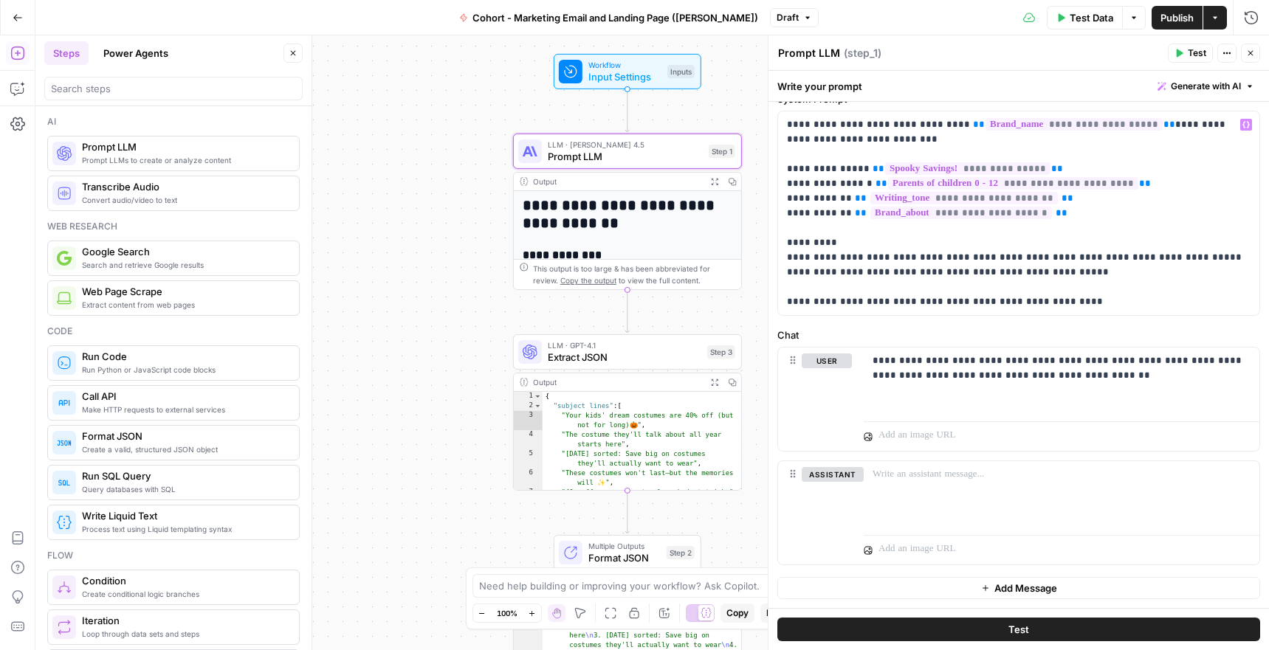
scroll to position [56, 0]
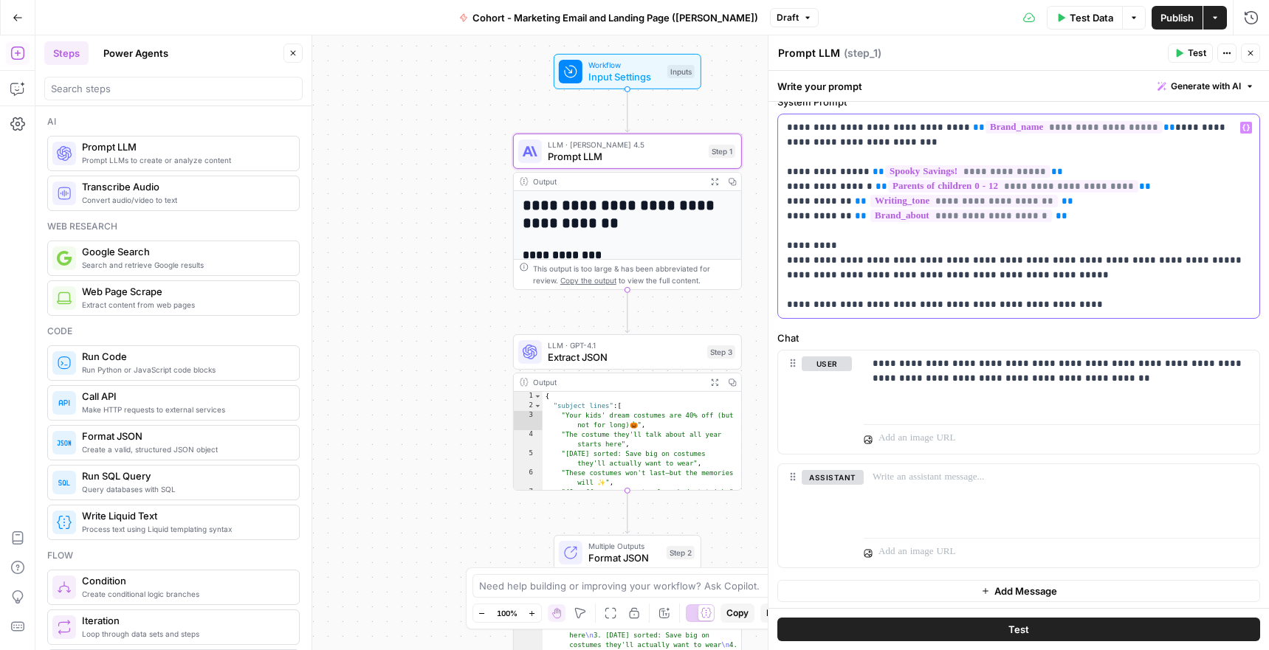
click at [847, 228] on p "**********" at bounding box center [1018, 216] width 463 height 192
click at [1203, 80] on span "Generate with AI" at bounding box center [1206, 86] width 70 height 13
click at [1175, 123] on span "Generate" at bounding box center [1181, 118] width 117 height 15
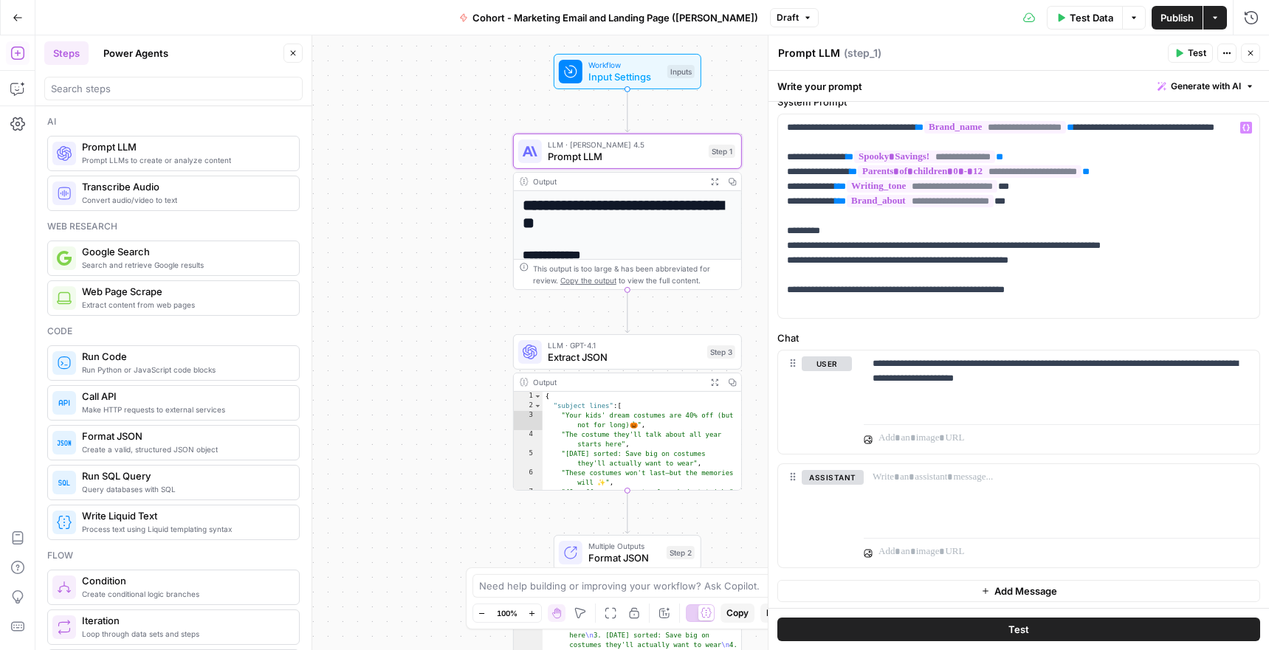
click at [1181, 80] on span "Generate with AI" at bounding box center [1206, 86] width 70 height 13
click at [1183, 89] on span "Generate with AI" at bounding box center [1206, 86] width 70 height 13
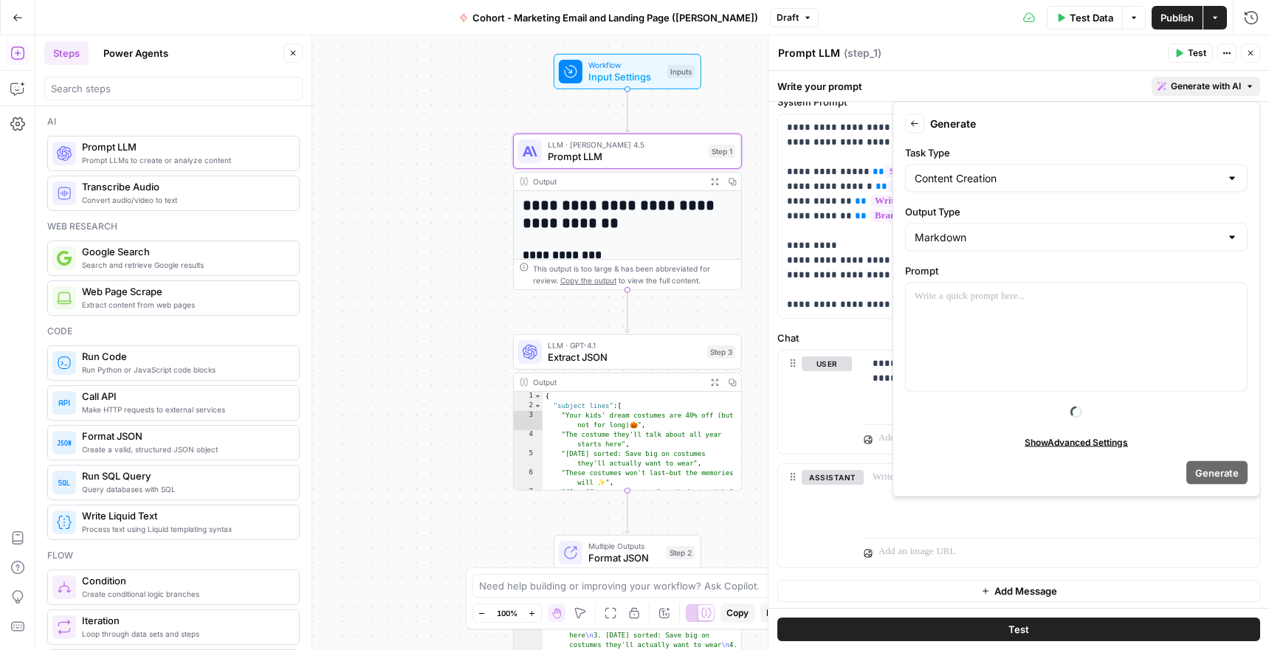
click at [1253, 80] on button "Generate with AI" at bounding box center [1205, 86] width 108 height 19
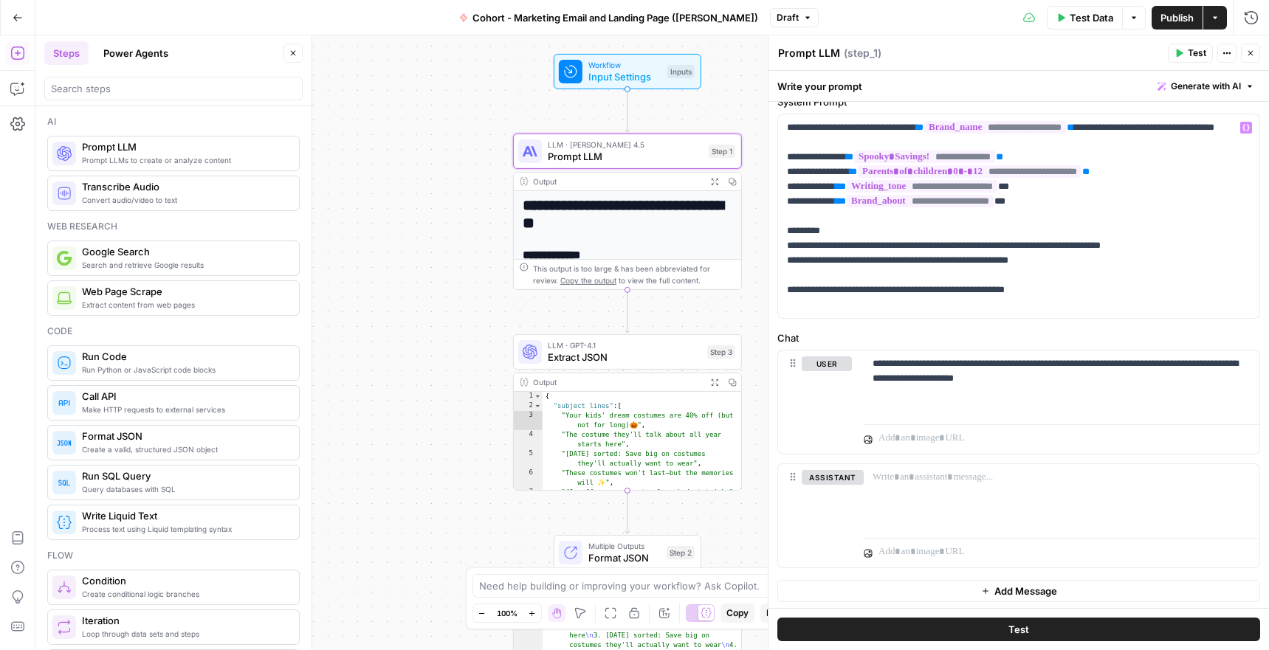
click at [1252, 88] on icon "button" at bounding box center [1249, 86] width 9 height 9
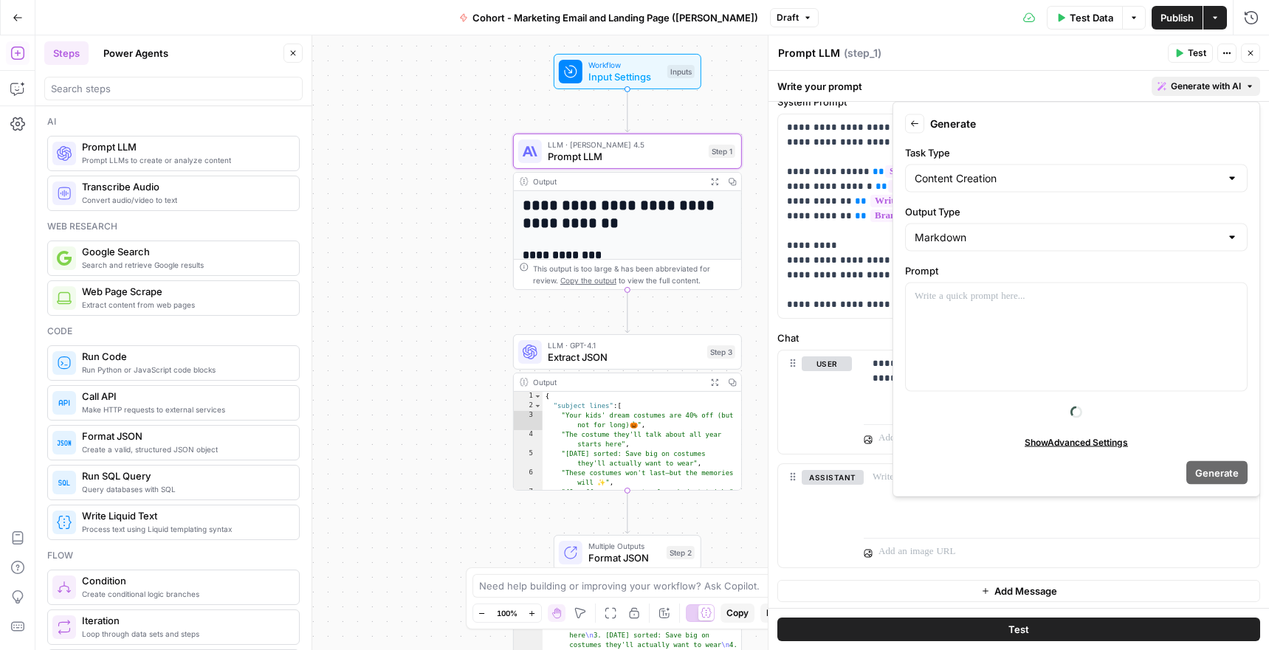
click at [898, 123] on div "Back Generate Task Type Content Creation Output Type Markdown Prompt Show Advan…" at bounding box center [1076, 300] width 368 height 396
click at [915, 128] on button "Back" at bounding box center [914, 123] width 19 height 19
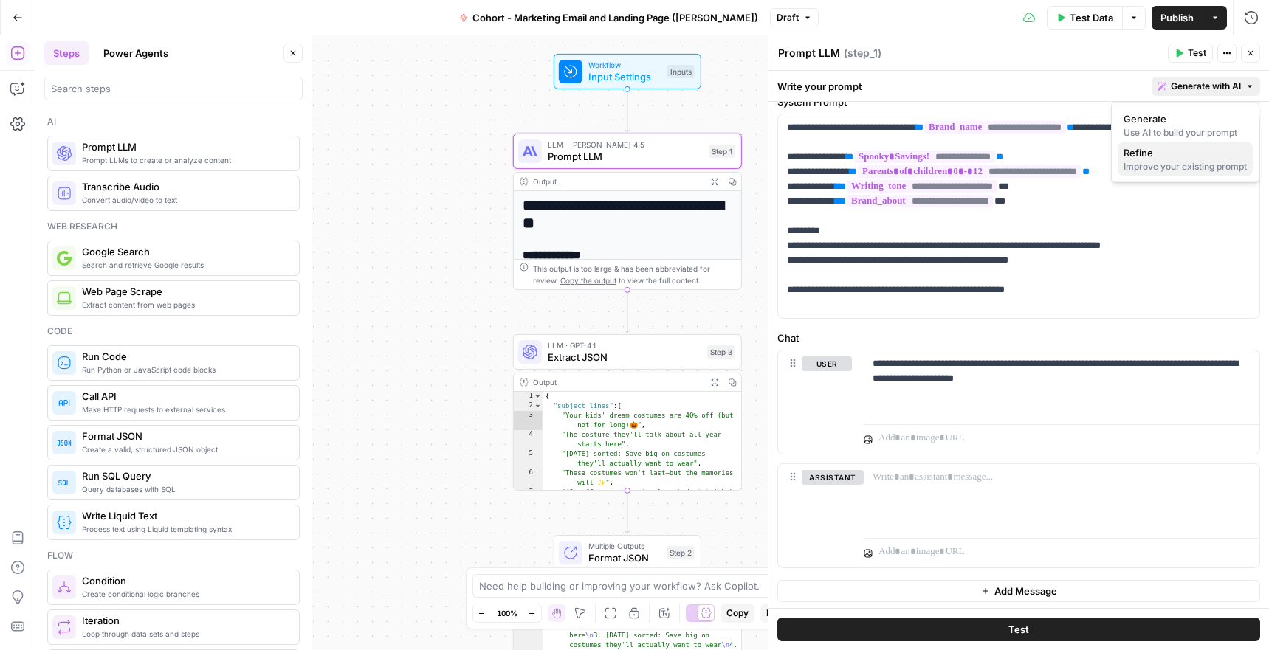
click at [1140, 156] on span "Refine" at bounding box center [1181, 152] width 117 height 15
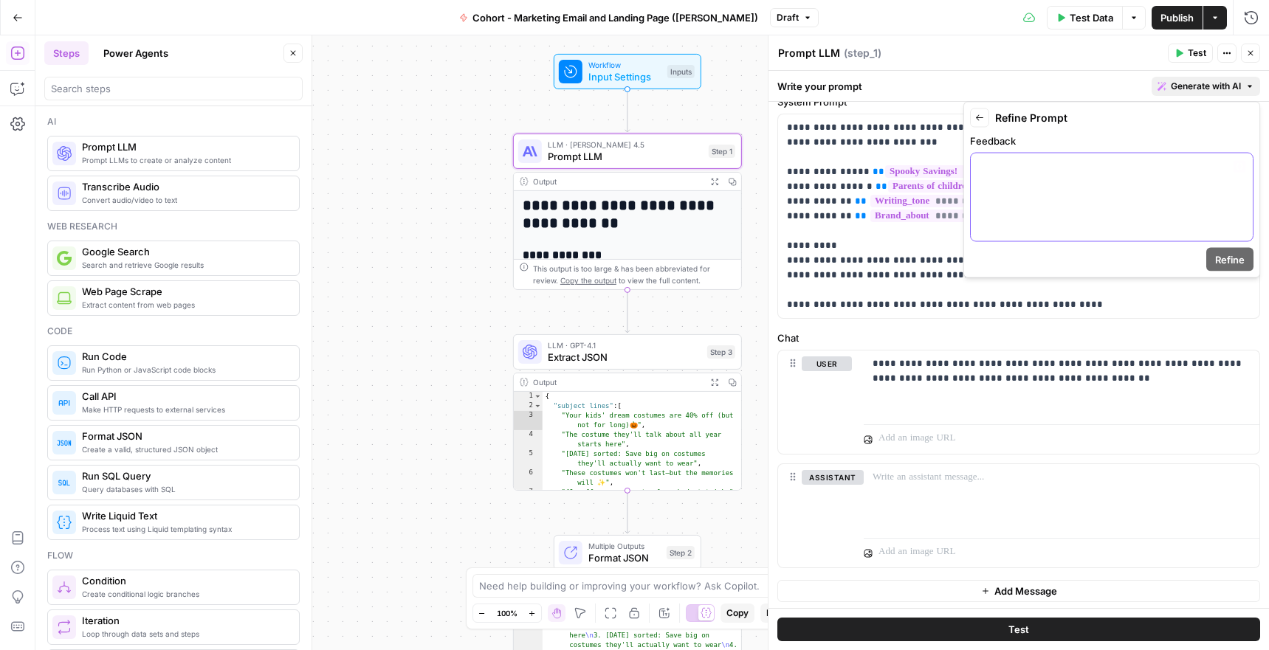
click at [1099, 184] on div at bounding box center [1112, 198] width 282 height 88
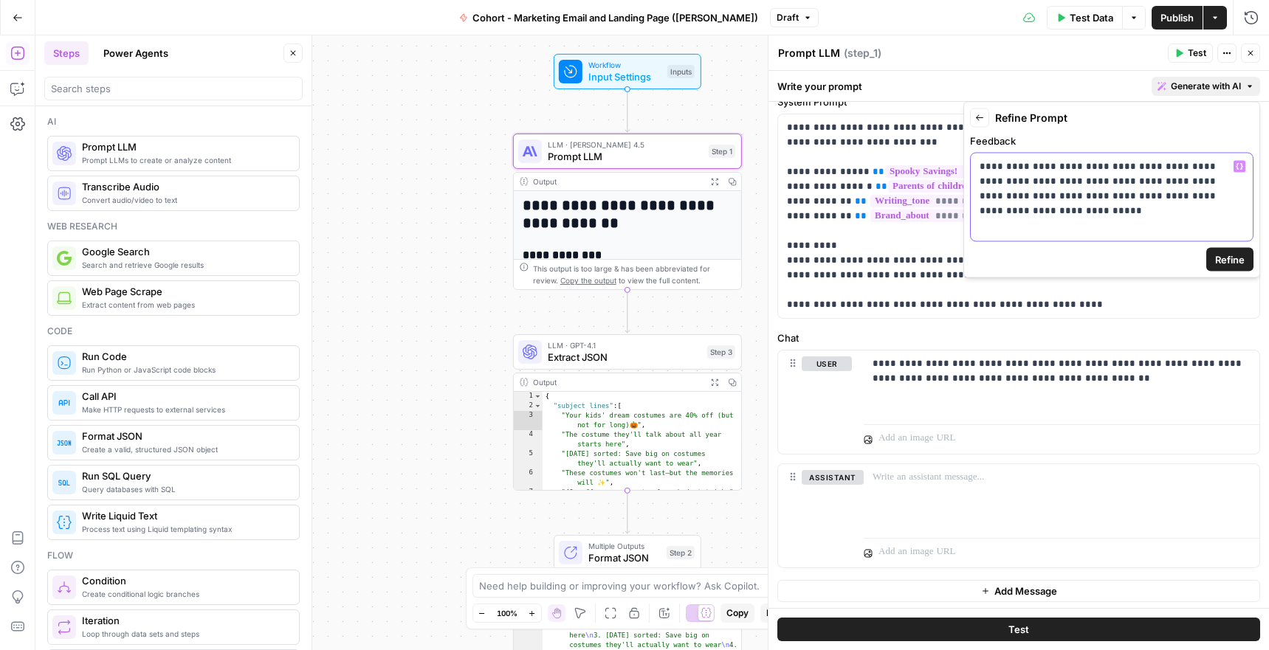
click at [1143, 181] on p "**********" at bounding box center [1111, 188] width 264 height 59
click at [1149, 204] on p "**********" at bounding box center [1111, 188] width 264 height 59
click at [993, 230] on p "**********" at bounding box center [1111, 195] width 264 height 89
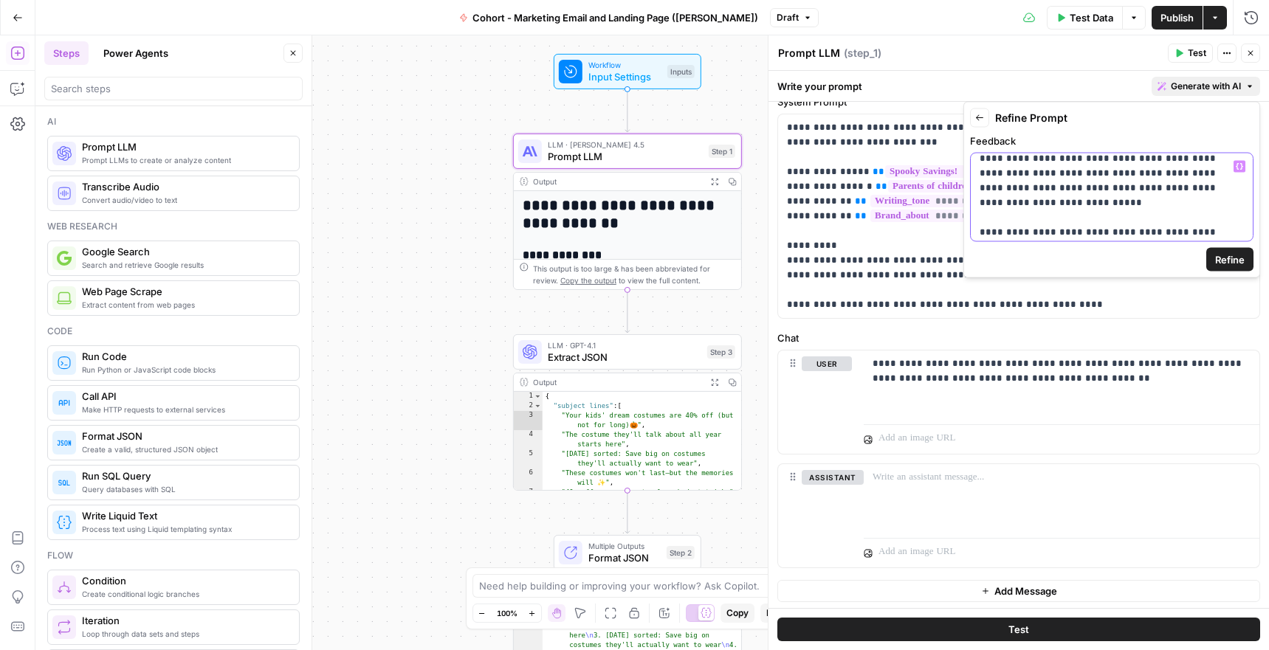
click at [993, 230] on p "**********" at bounding box center [1111, 195] width 264 height 89
click at [1007, 224] on p "**********" at bounding box center [1111, 191] width 264 height 89
drag, startPoint x: 977, startPoint y: 227, endPoint x: 1211, endPoint y: 316, distance: 250.4
click at [1211, 316] on body "**********" at bounding box center [634, 325] width 1269 height 650
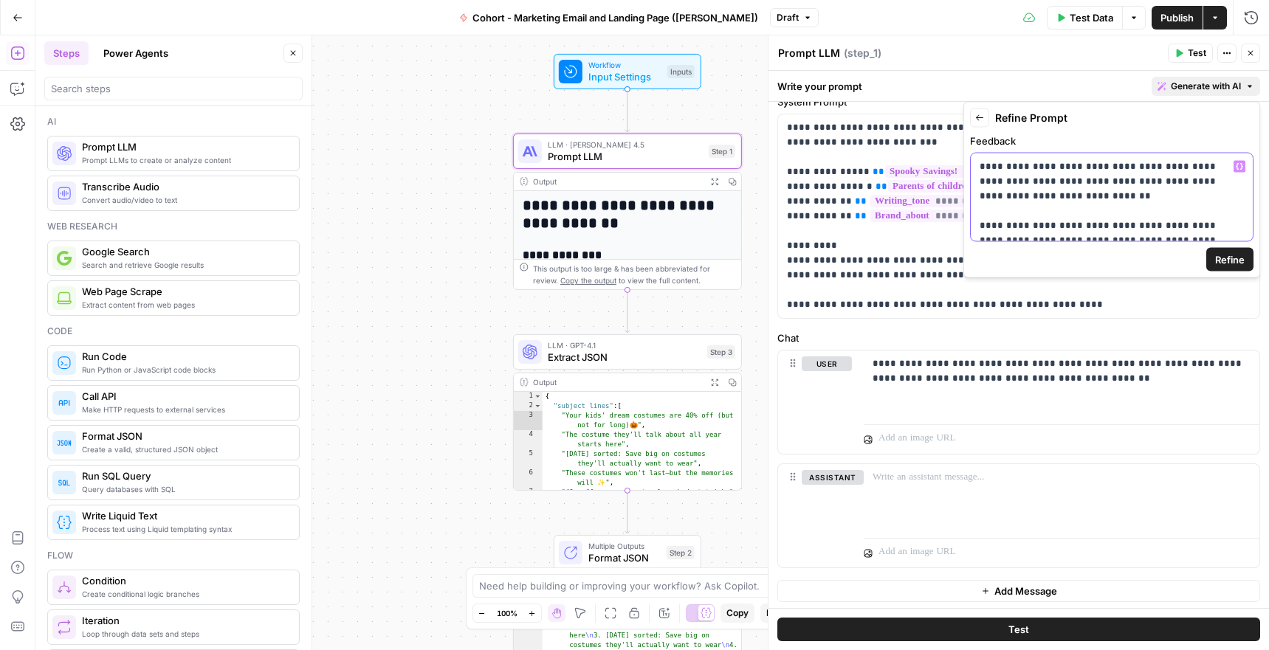
scroll to position [101, 0]
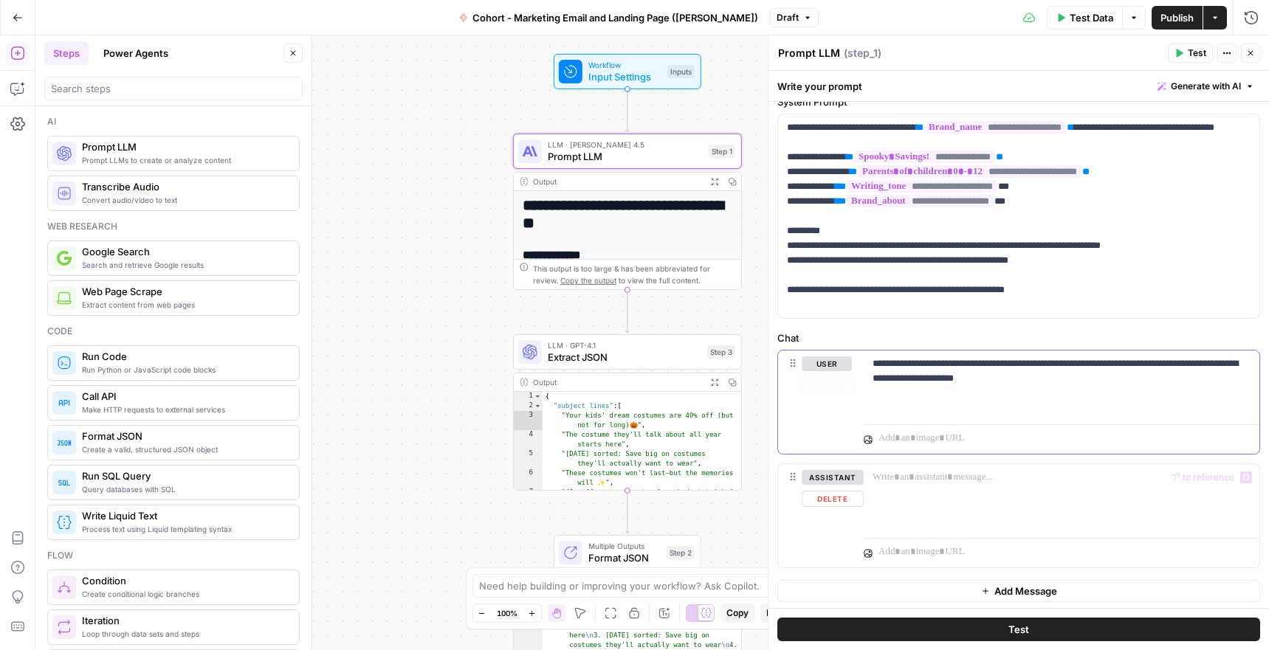
click at [1125, 403] on div "**********" at bounding box center [1062, 385] width 396 height 68
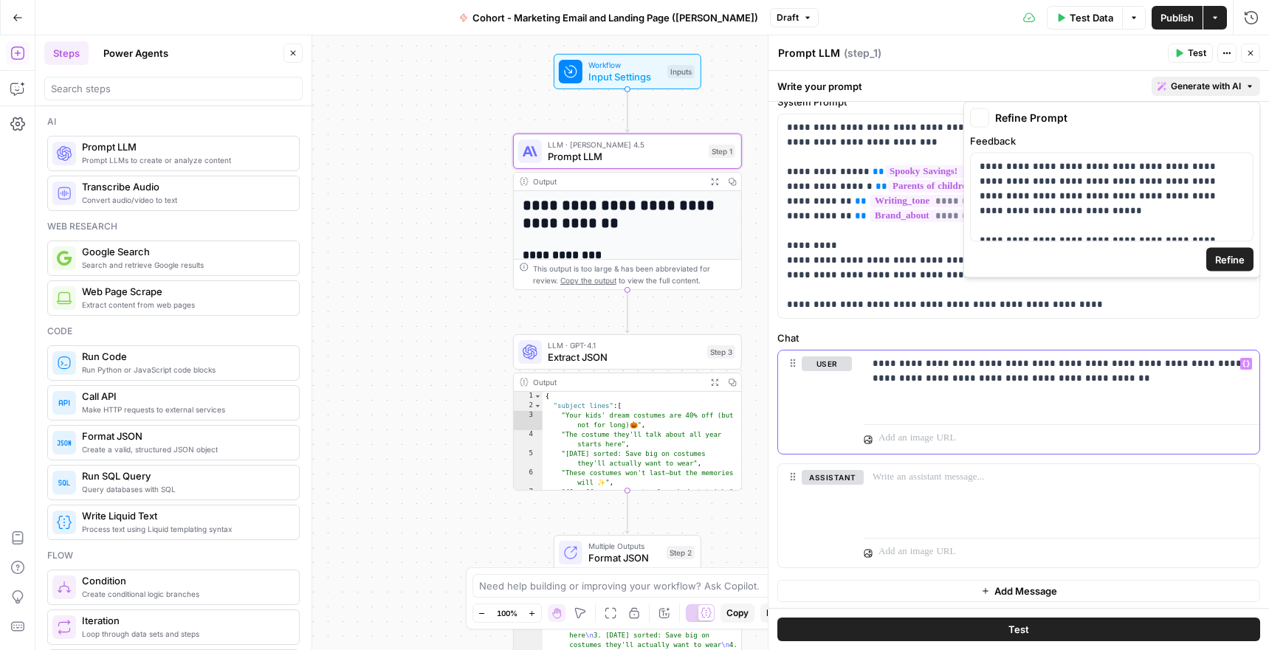
click at [1246, 83] on icon "button" at bounding box center [1249, 86] width 9 height 9
click at [1224, 259] on span "Refine" at bounding box center [1230, 259] width 30 height 15
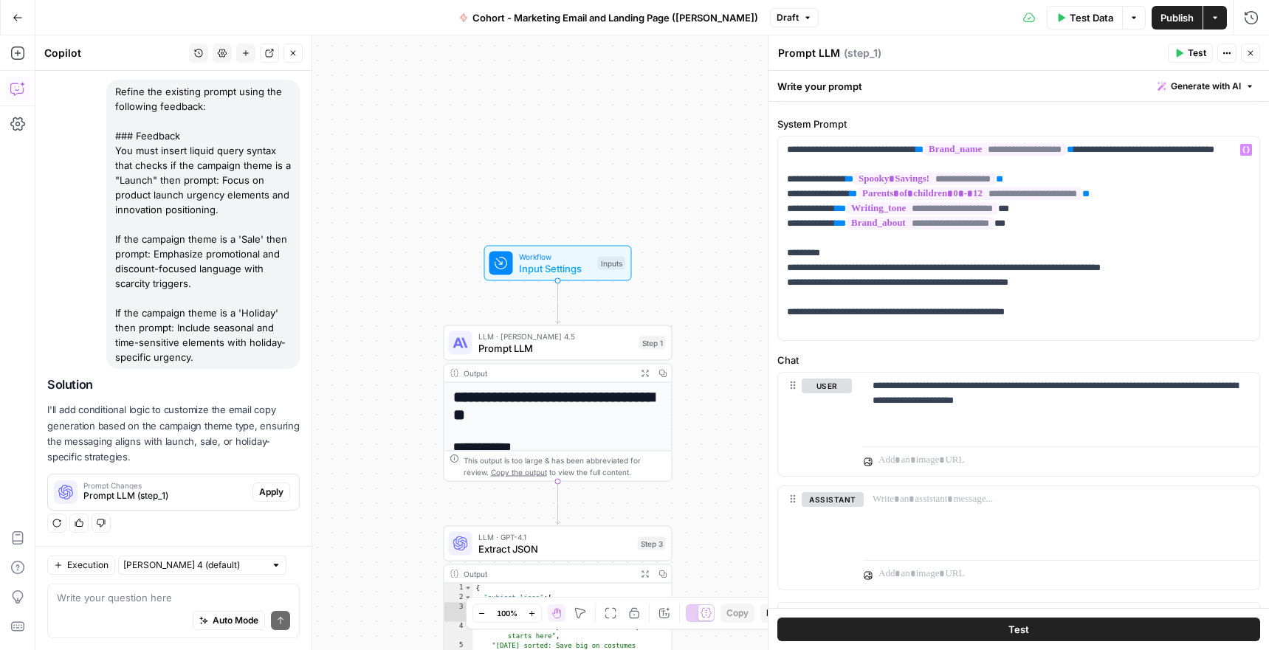
scroll to position [59, 0]
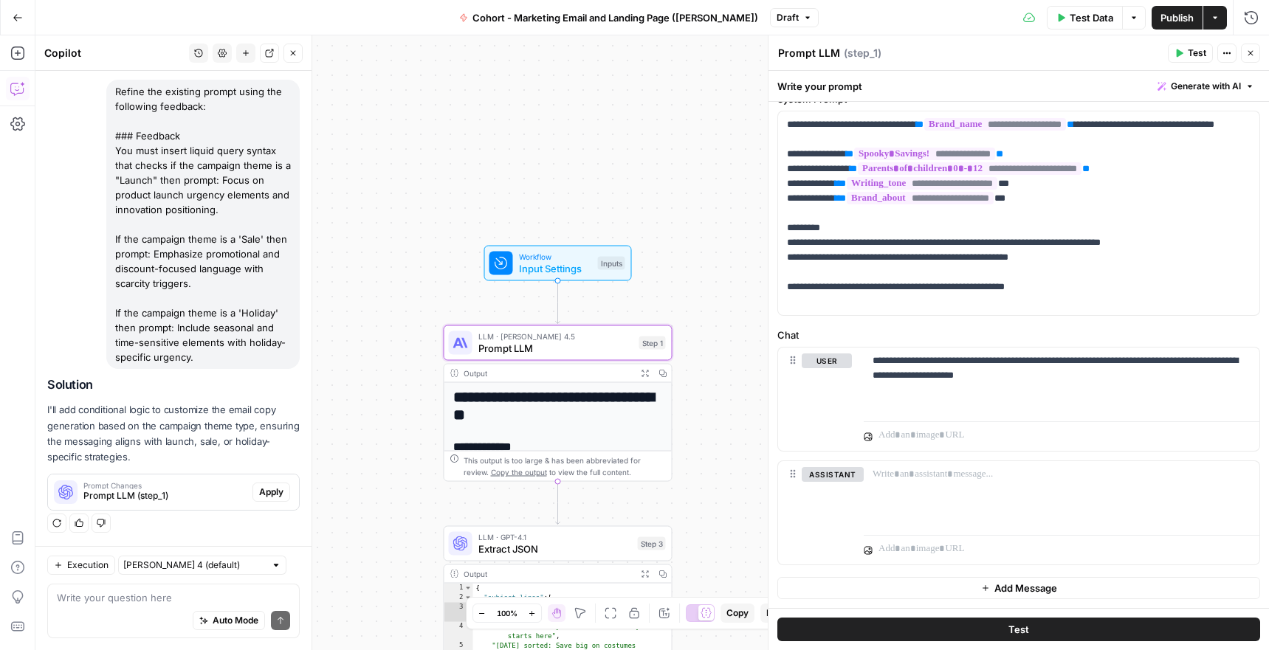
click at [275, 491] on span "Apply" at bounding box center [271, 492] width 24 height 13
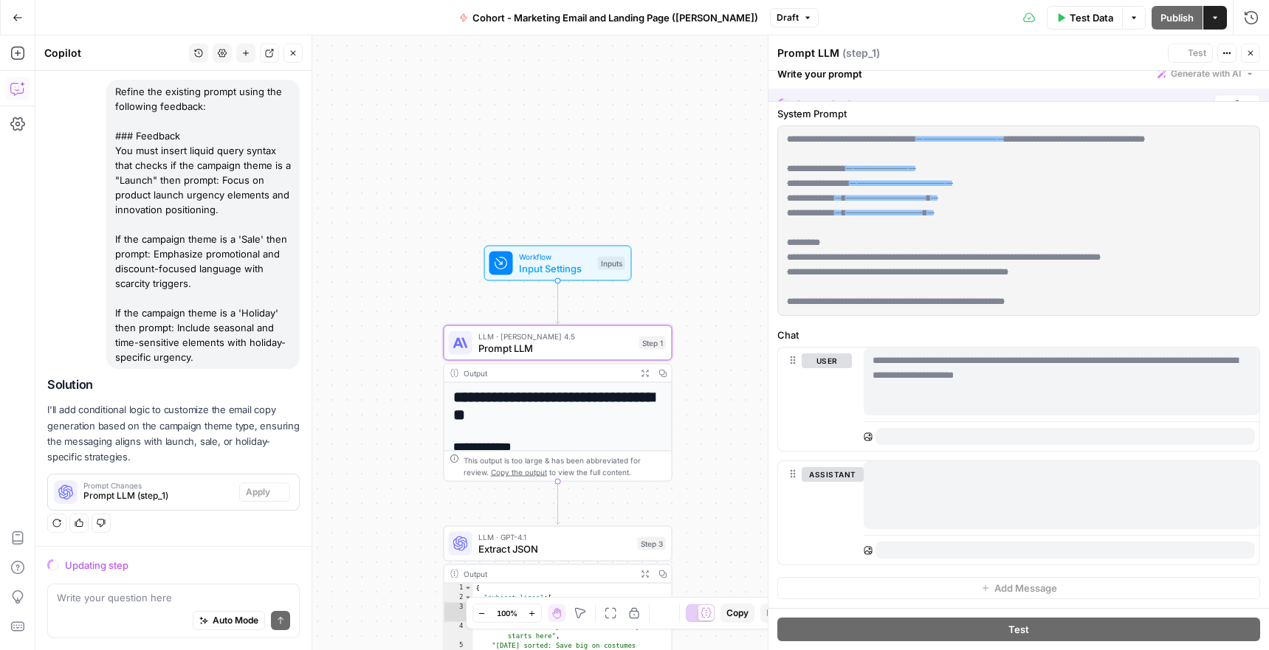
scroll to position [0, 0]
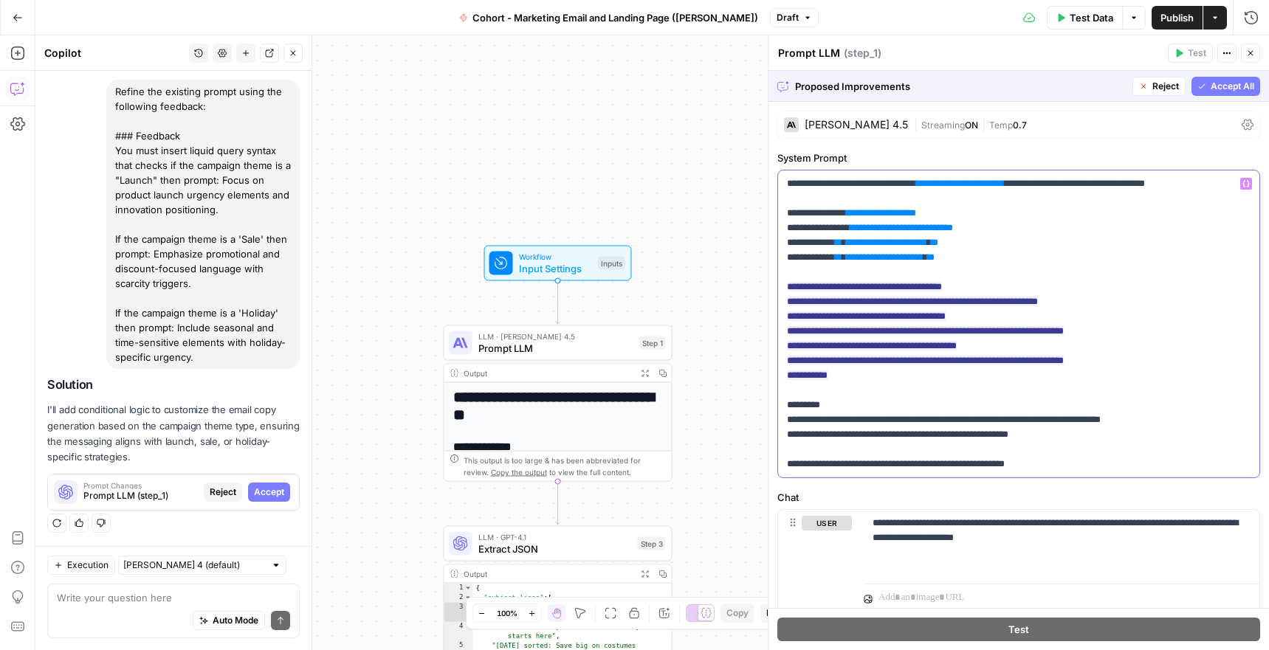
click at [993, 428] on p "**********" at bounding box center [1018, 323] width 463 height 295
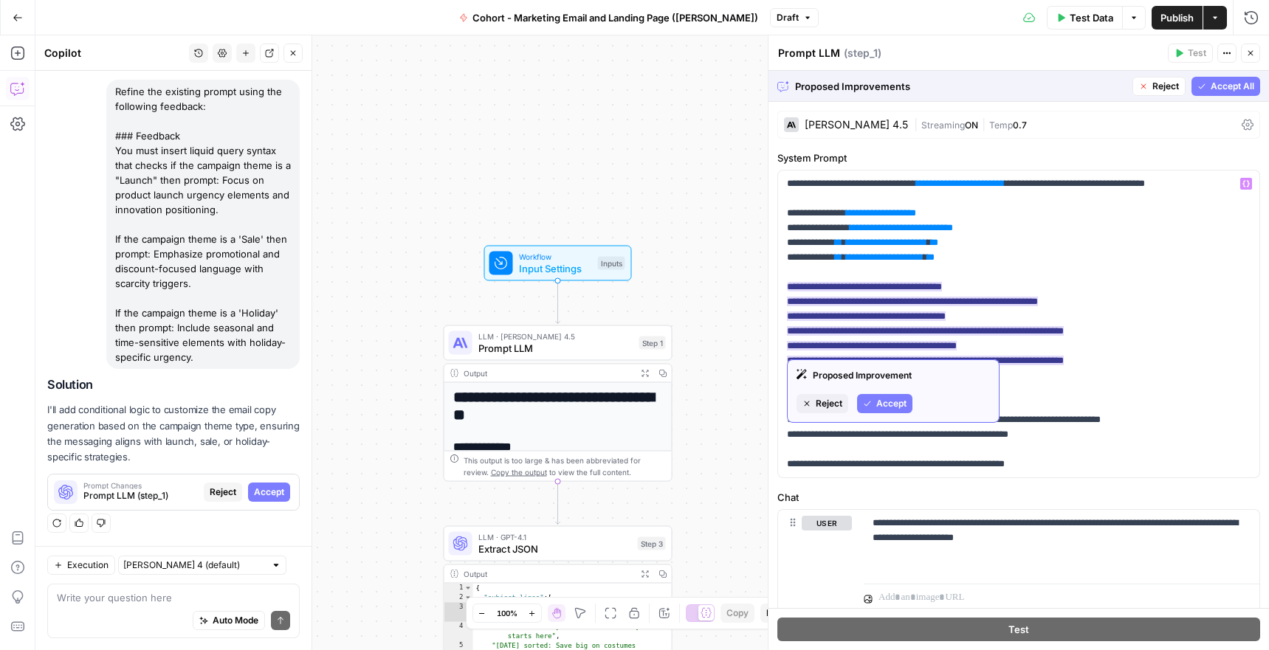
click at [889, 407] on span "Accept" at bounding box center [891, 403] width 30 height 13
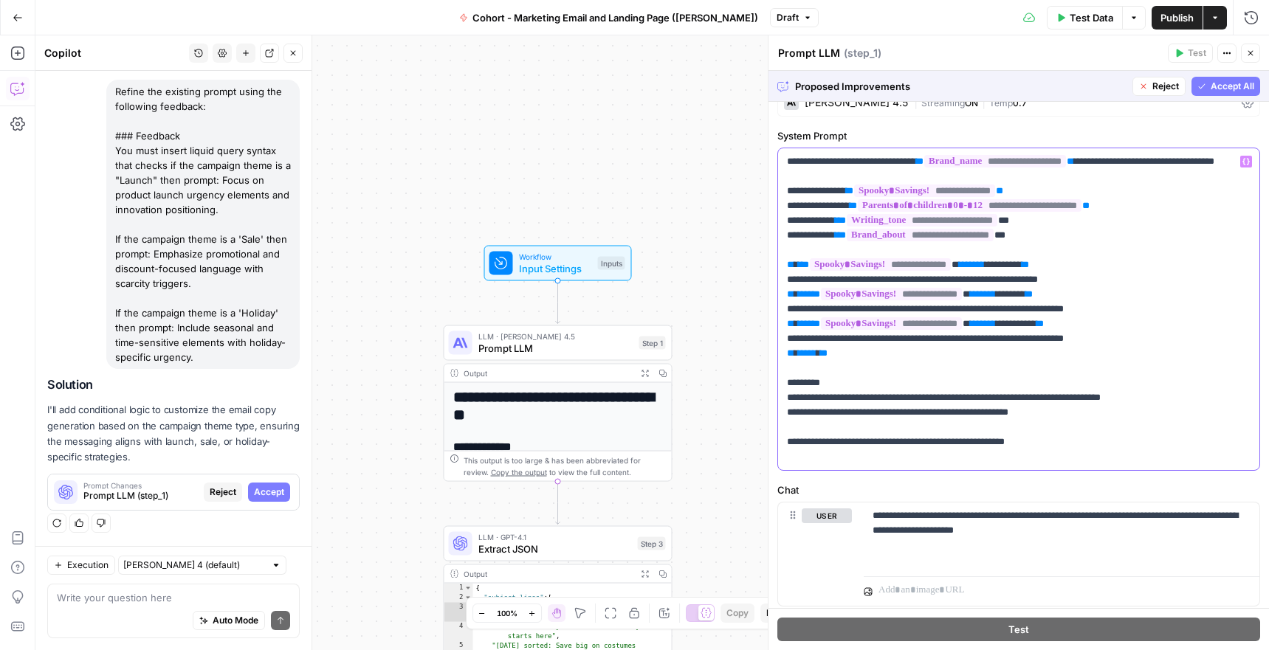
scroll to position [23, 0]
click at [1126, 526] on p "**********" at bounding box center [1061, 523] width 378 height 30
click at [1211, 81] on span "Accept All" at bounding box center [1232, 86] width 44 height 13
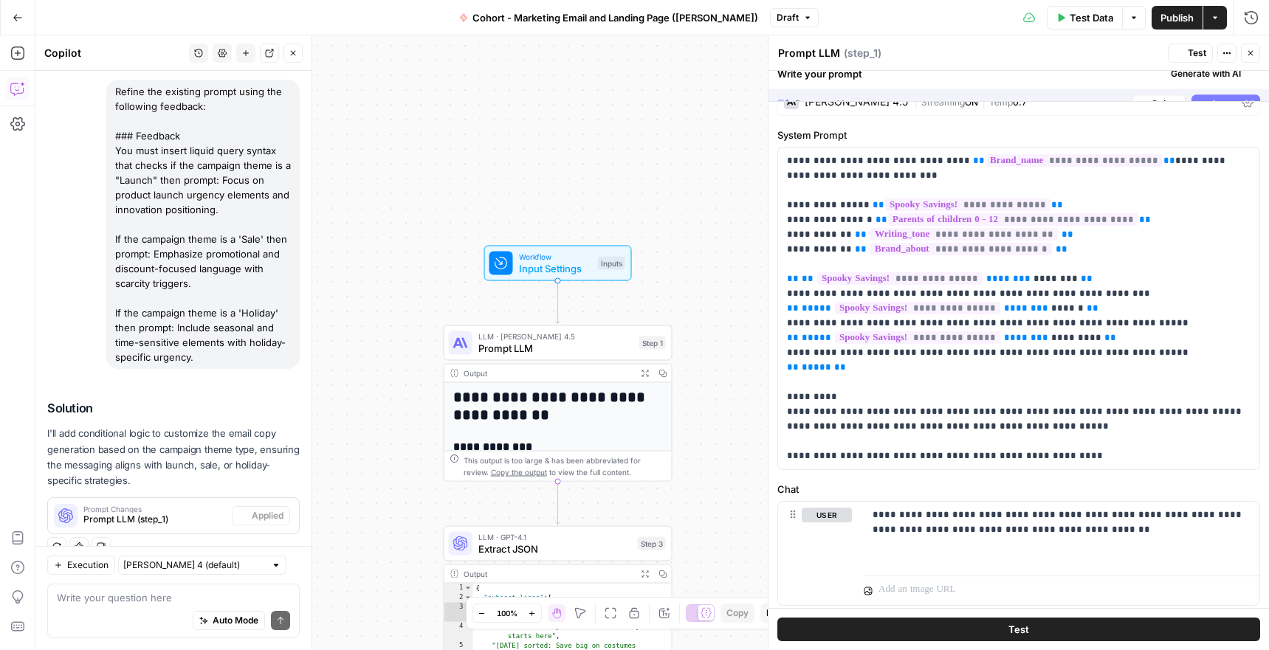
scroll to position [0, 0]
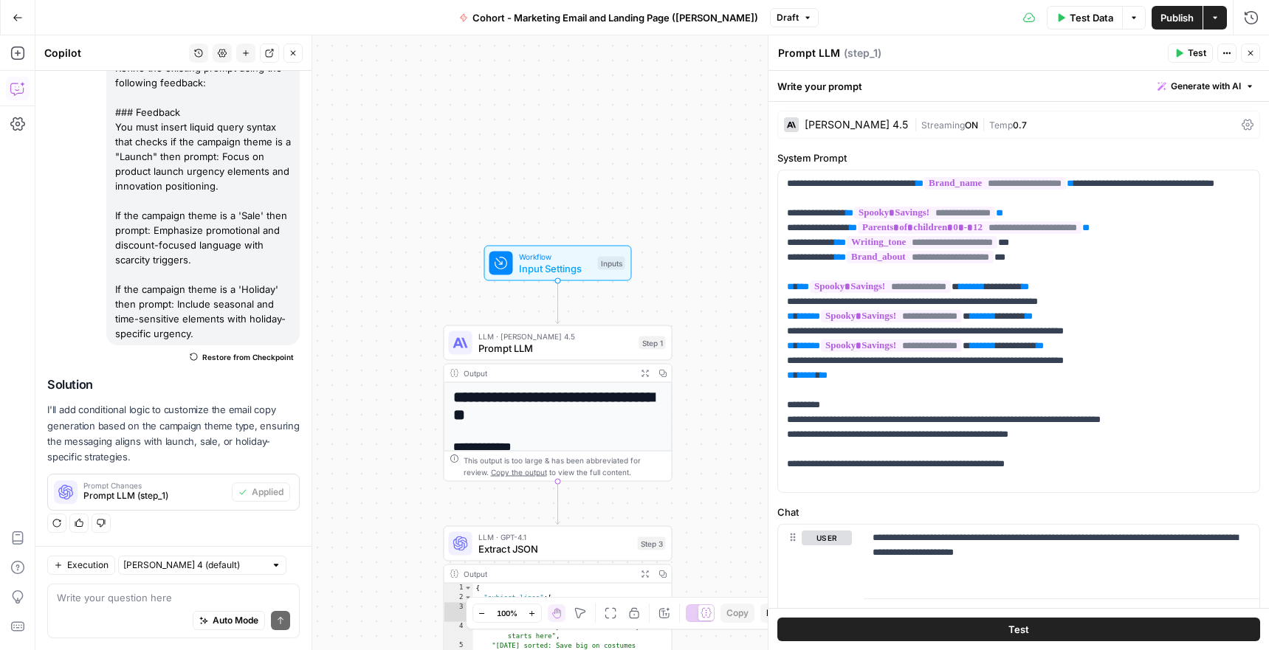
click at [1016, 624] on span "Test" at bounding box center [1018, 629] width 21 height 15
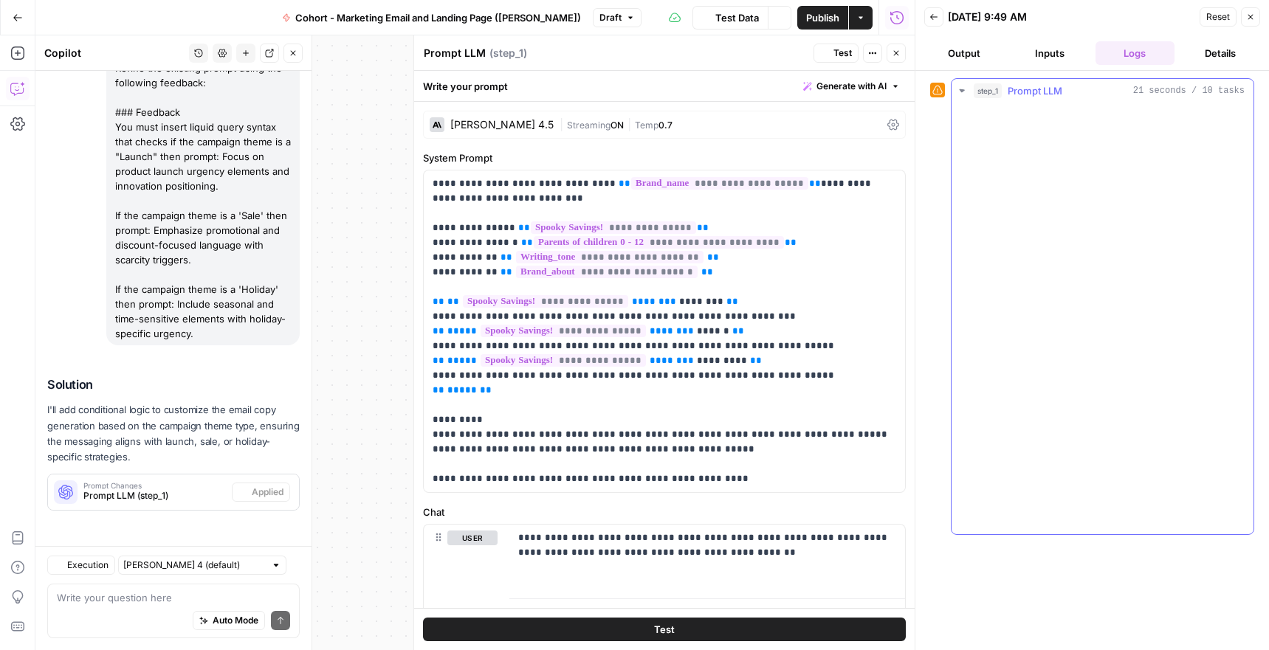
scroll to position [133, 0]
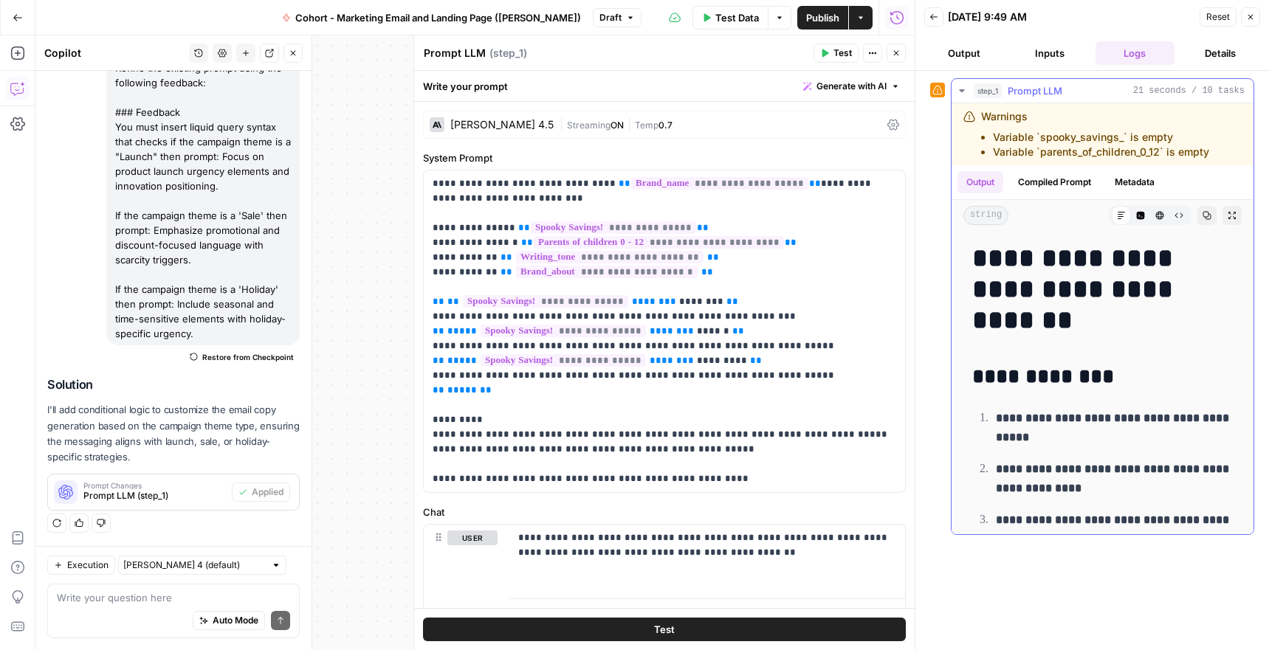
click at [1075, 185] on button "Compiled Prompt" at bounding box center [1054, 182] width 91 height 22
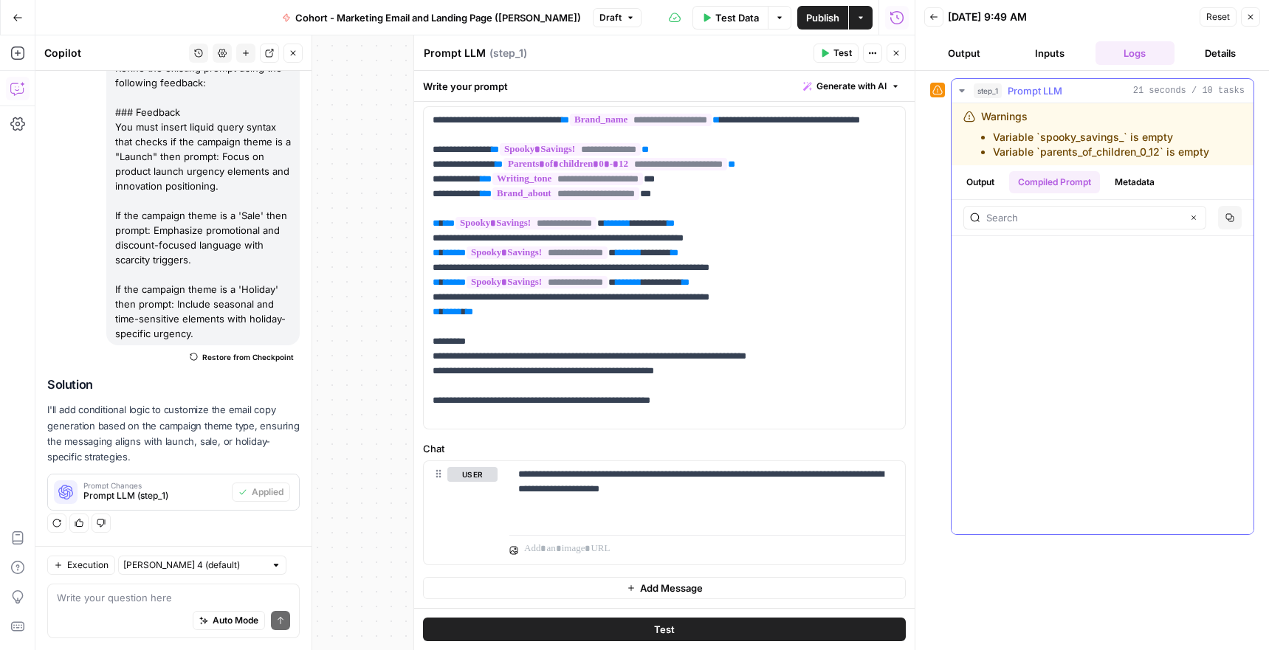
scroll to position [12202, 0]
click at [1047, 227] on div "Clear" at bounding box center [1084, 218] width 243 height 24
click at [1058, 217] on input "text" at bounding box center [1084, 217] width 196 height 15
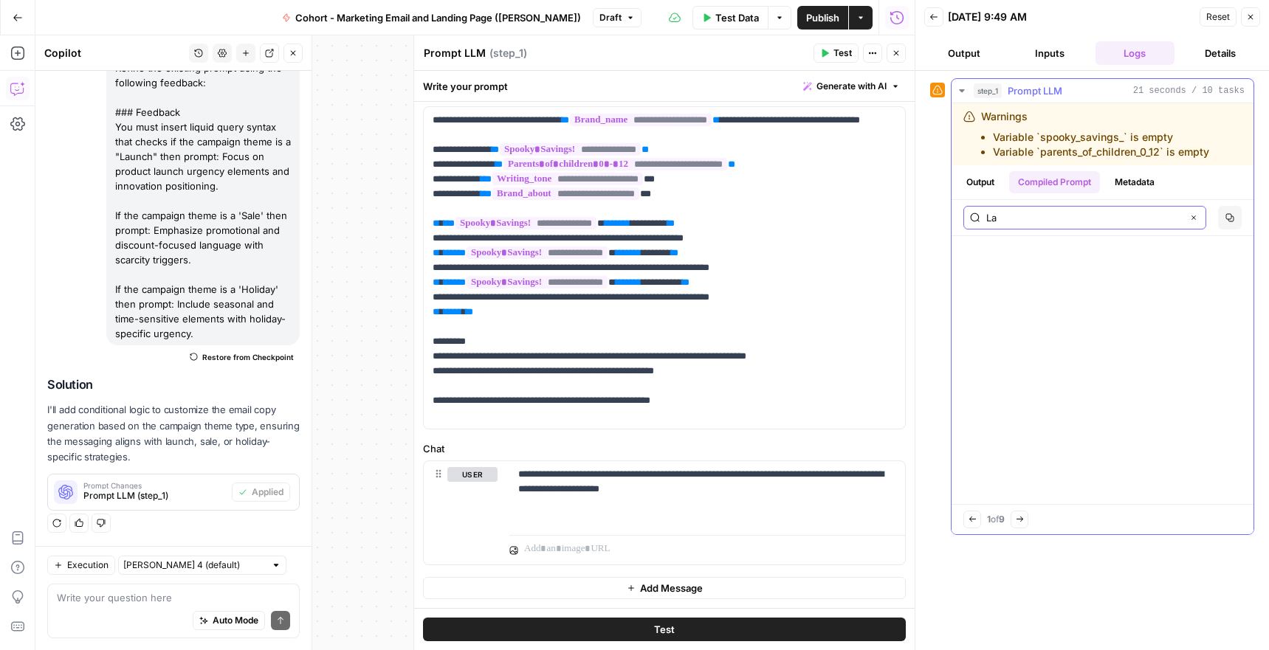
type input "L"
click at [990, 207] on div "product launch Clear" at bounding box center [1084, 218] width 243 height 24
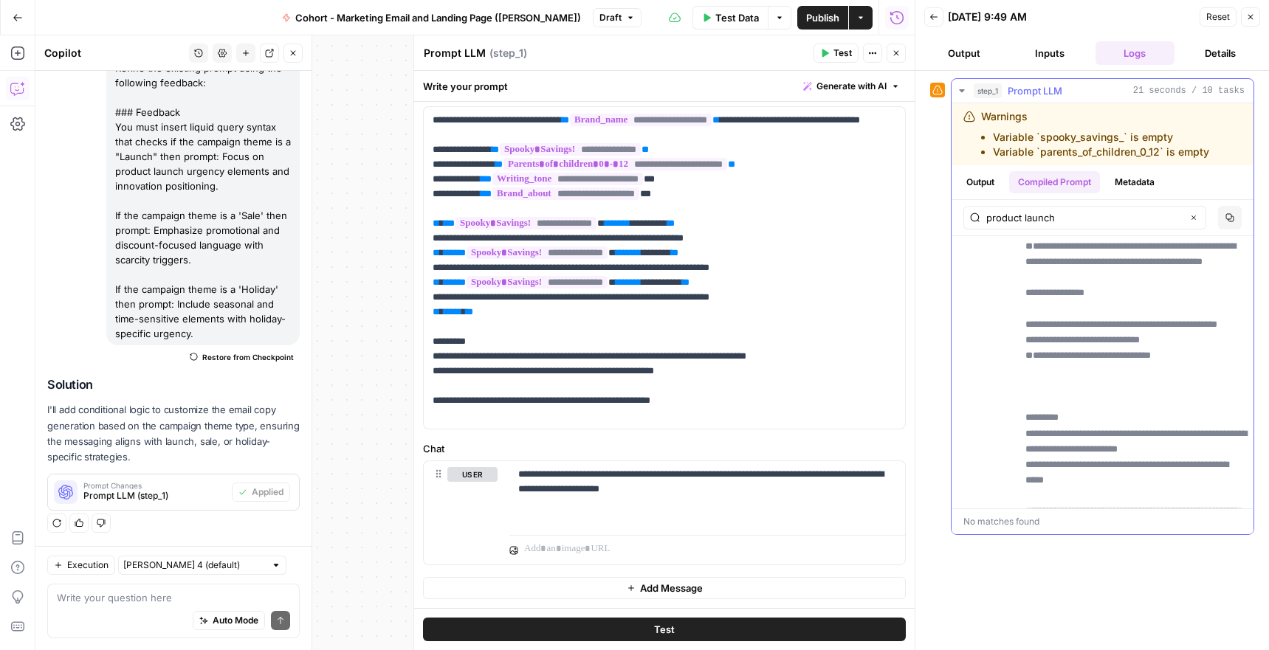
click at [990, 207] on div "product launch Clear" at bounding box center [1084, 218] width 243 height 24
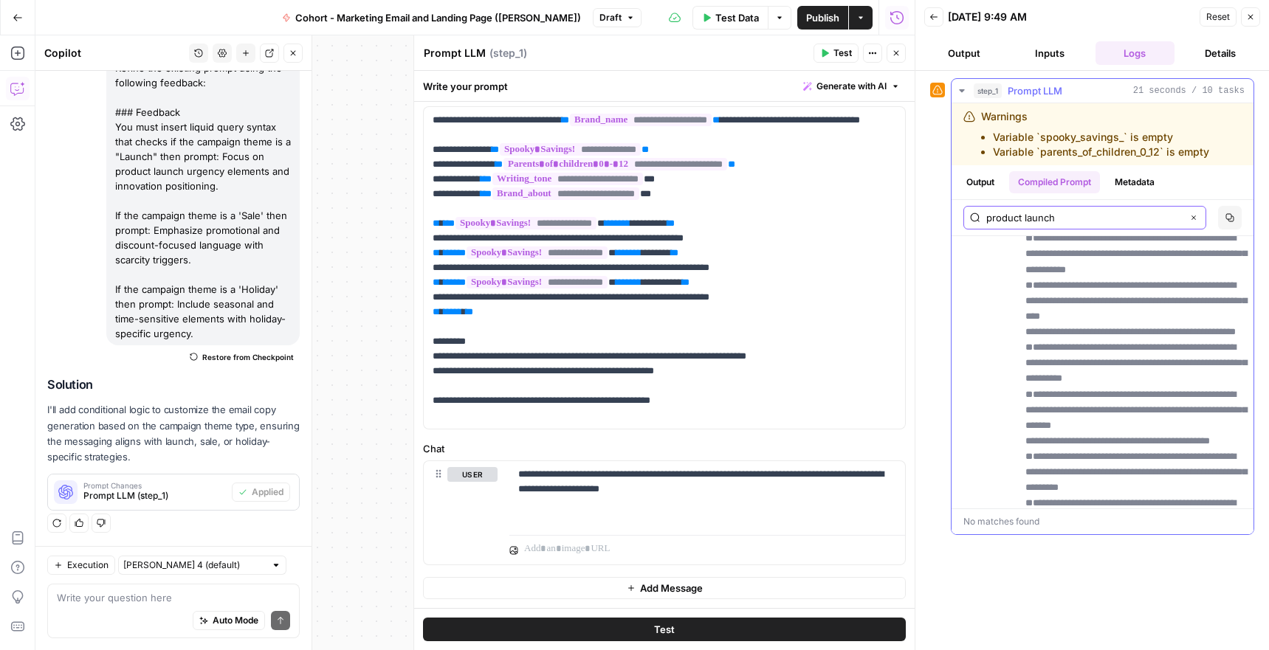
click at [1012, 223] on input "product launch" at bounding box center [1084, 217] width 196 height 15
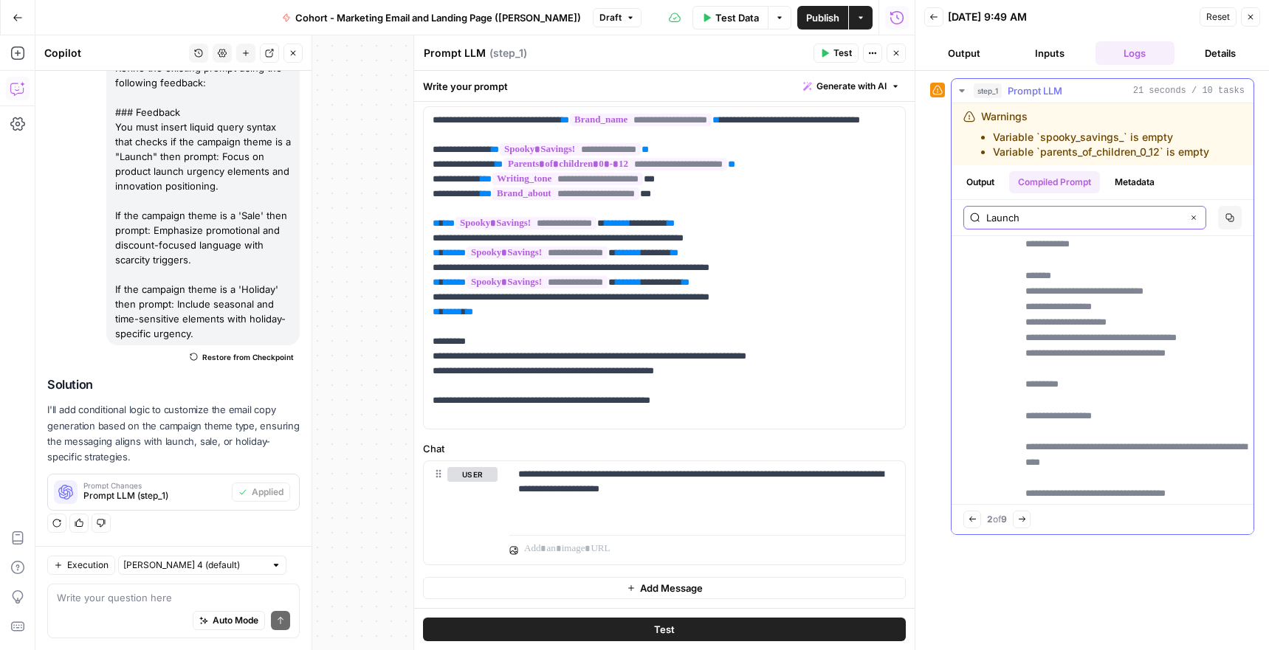
scroll to position [4537, 0]
click at [1007, 220] on input "Launch" at bounding box center [1084, 217] width 196 height 15
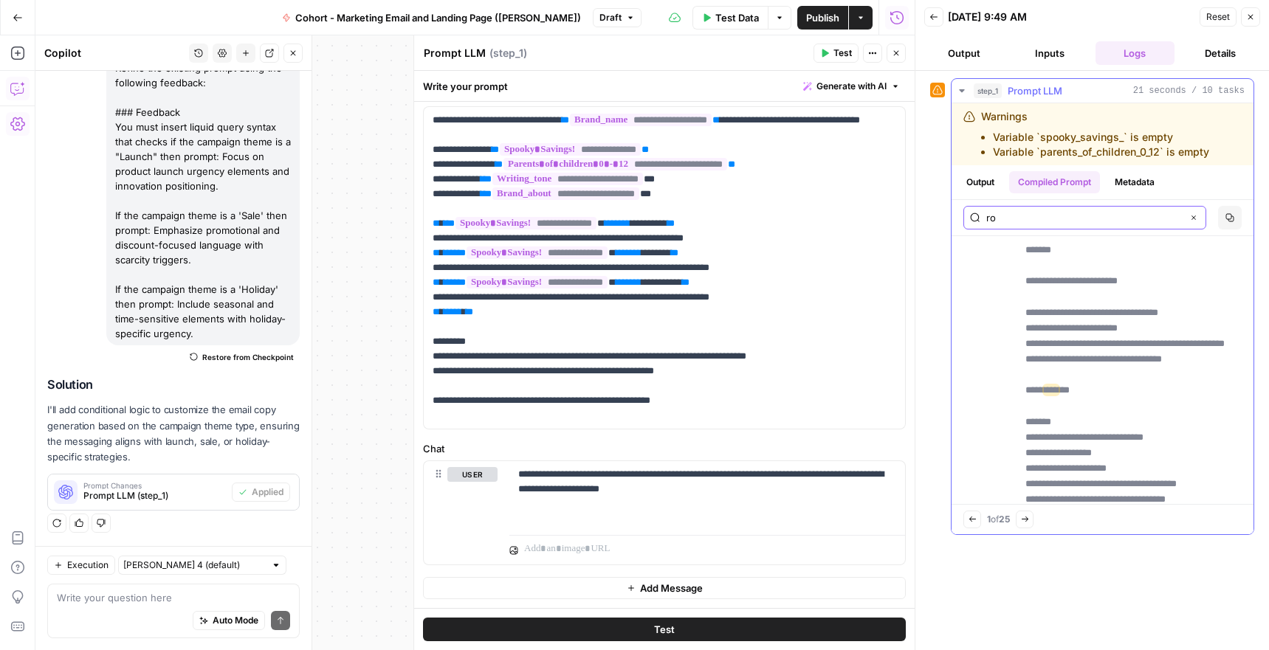
type input "r"
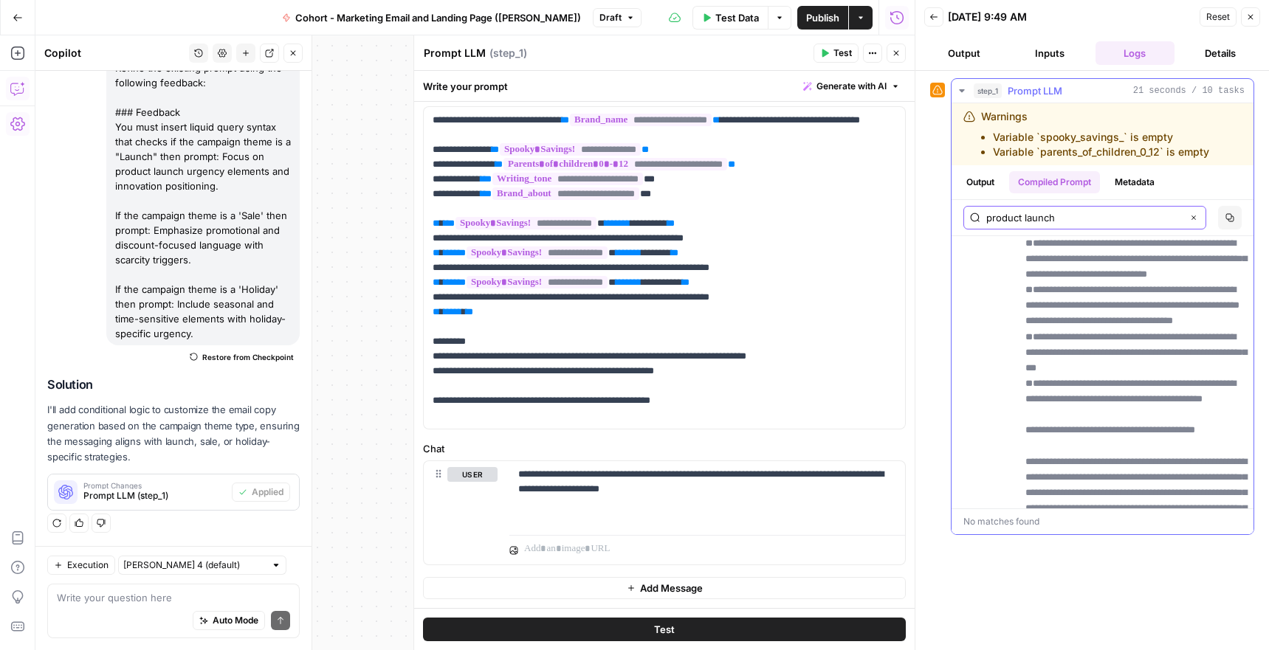
scroll to position [3928, 0]
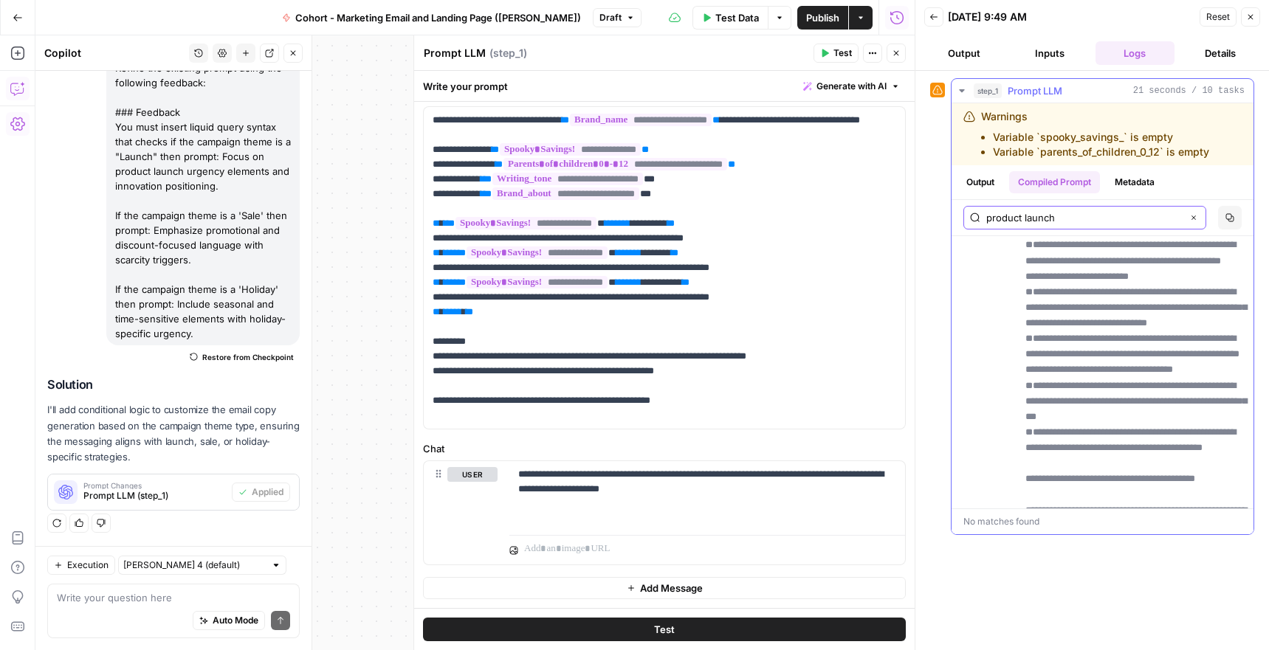
click at [1003, 216] on input "product launch" at bounding box center [1084, 217] width 196 height 15
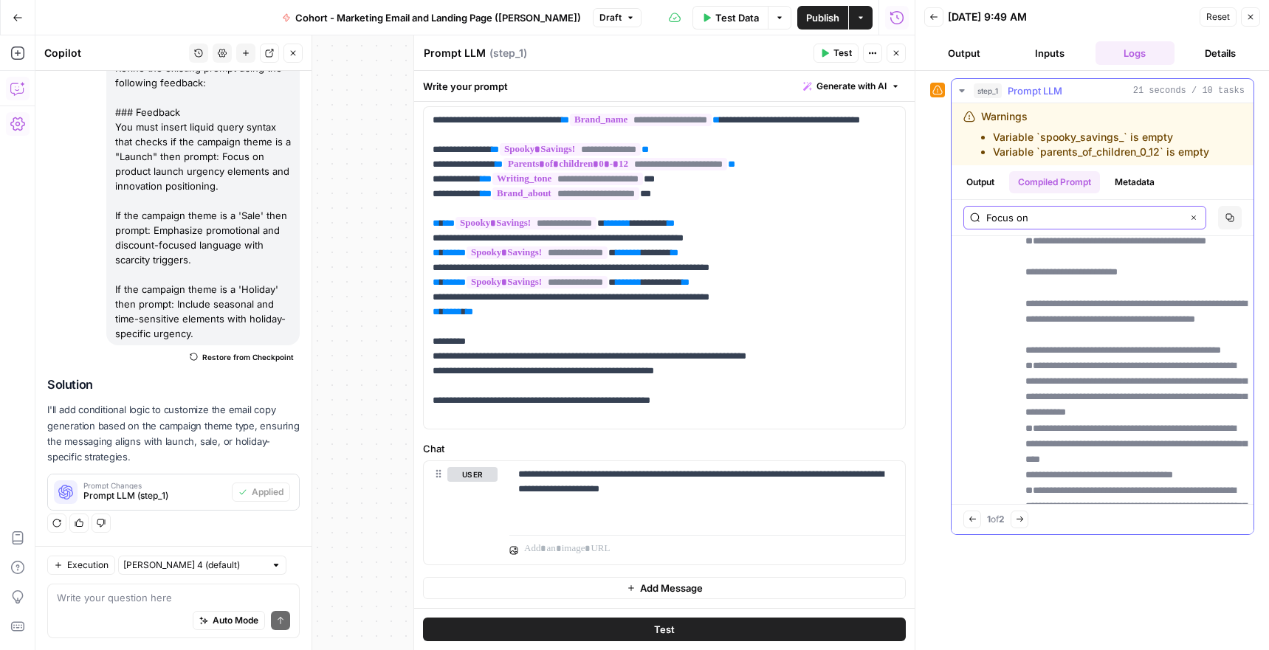
type input "Focus on"
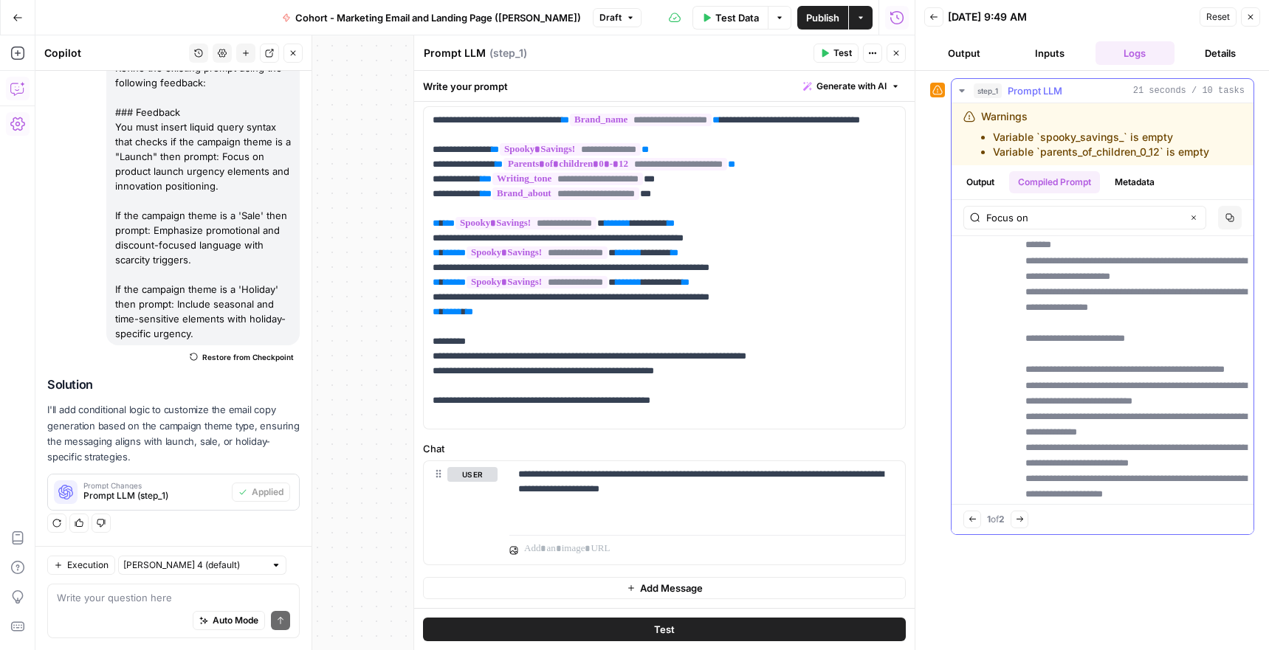
scroll to position [0, 0]
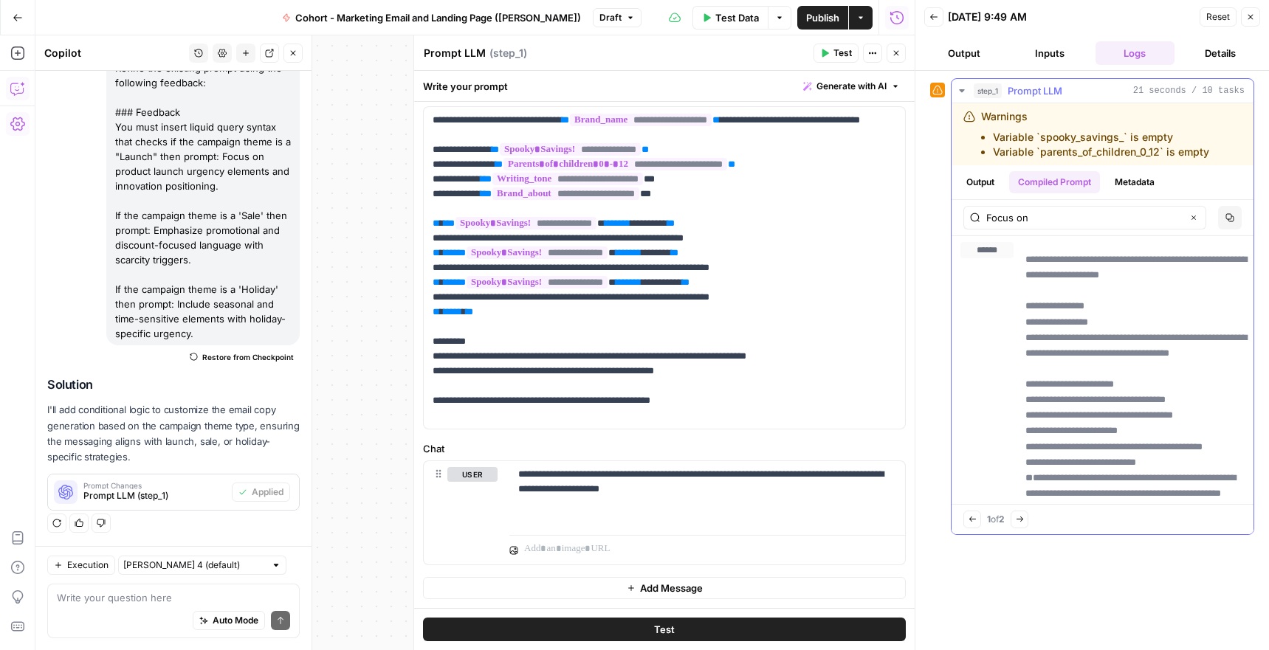
click at [1007, 125] on div "Warnings Variable `spooky_savings_` is empty Variable `parents_of_children_0_12…" at bounding box center [1095, 134] width 228 height 50
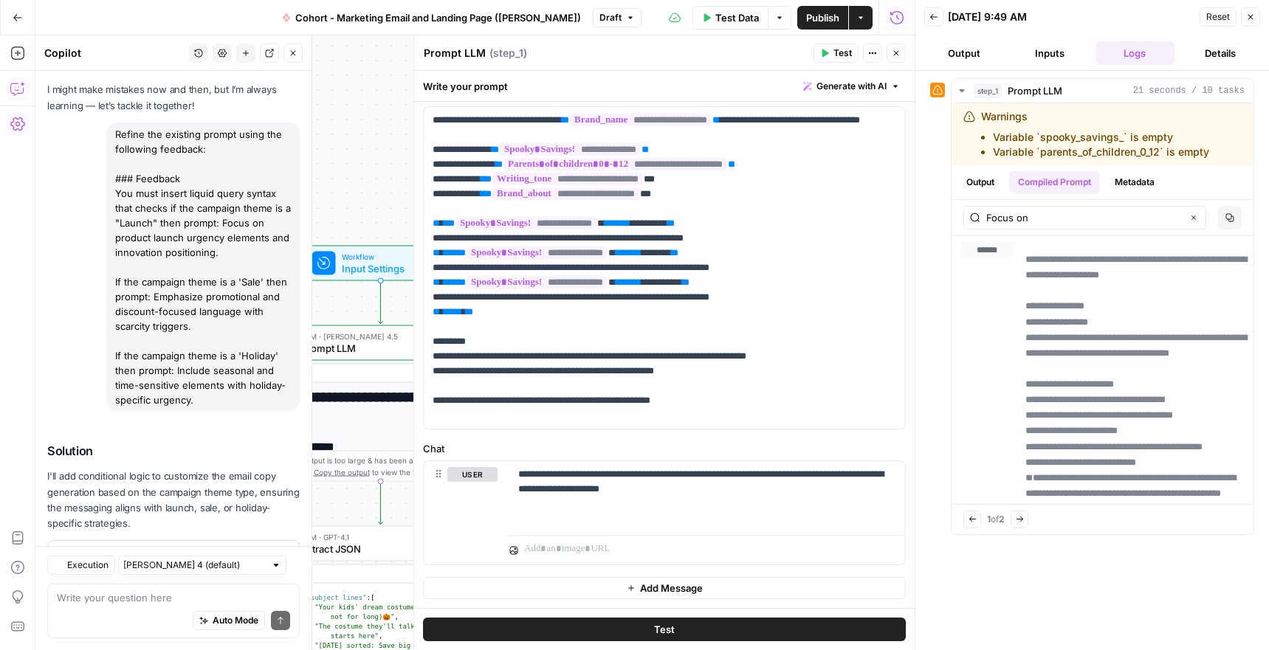
scroll to position [133, 0]
